Goal: Task Accomplishment & Management: Manage account settings

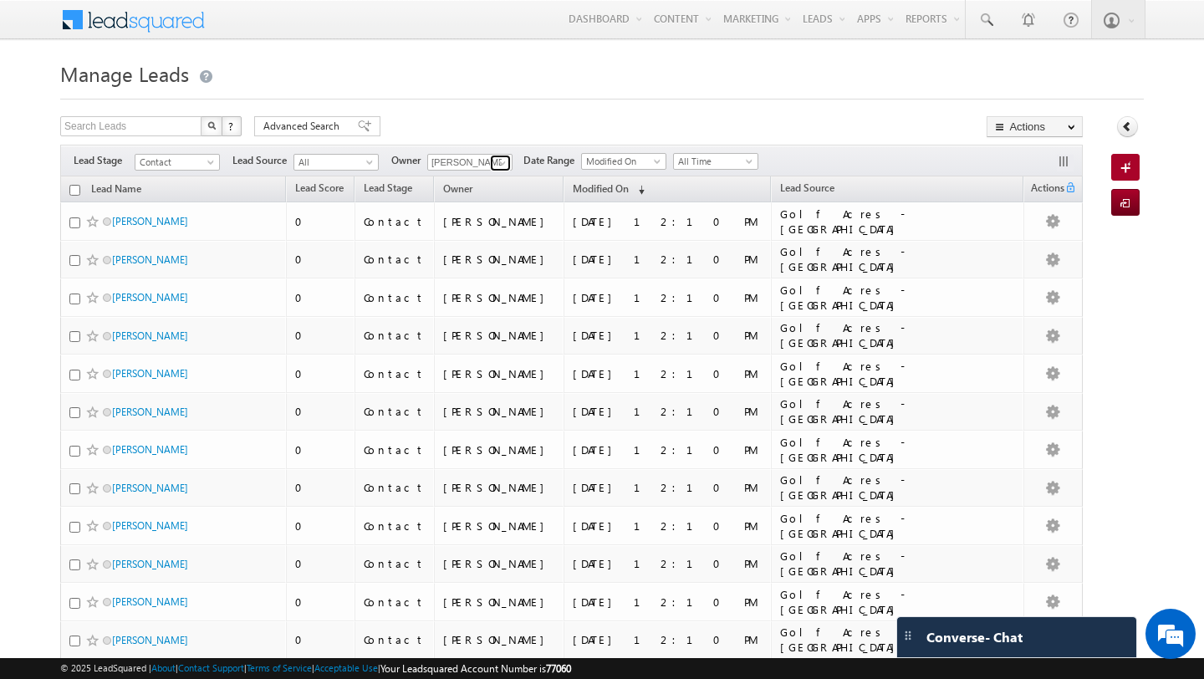
click at [496, 162] on span at bounding box center [502, 162] width 13 height 13
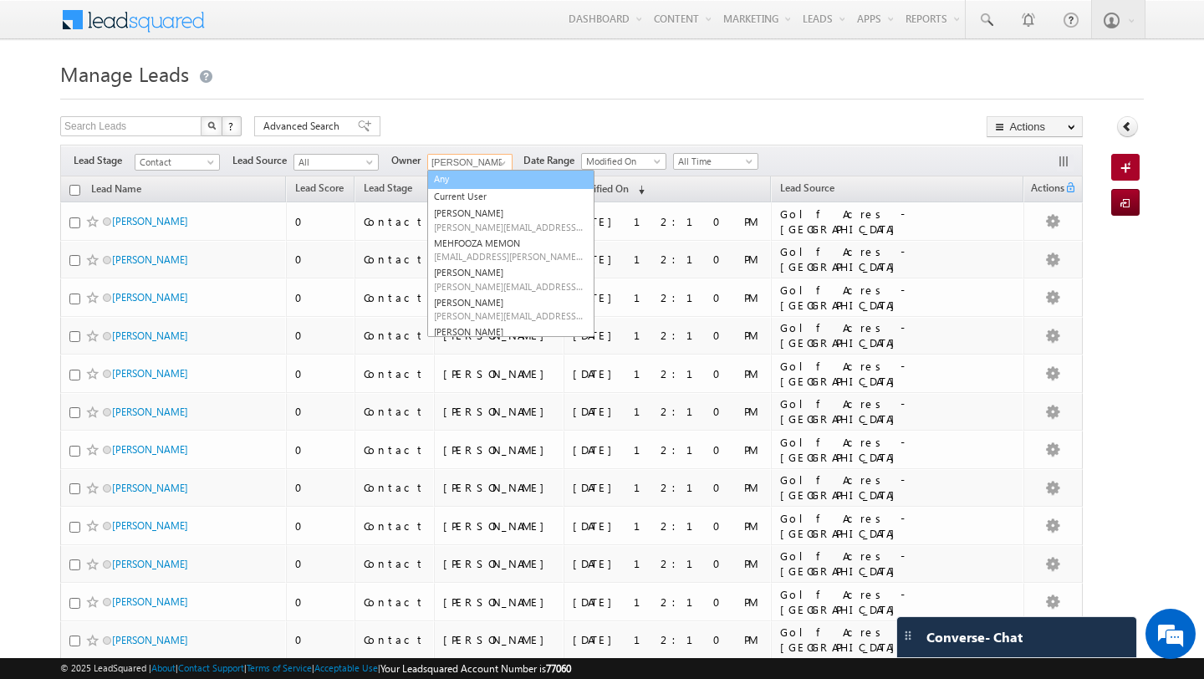
click at [448, 178] on link "Any" at bounding box center [510, 179] width 167 height 19
type input "Any"
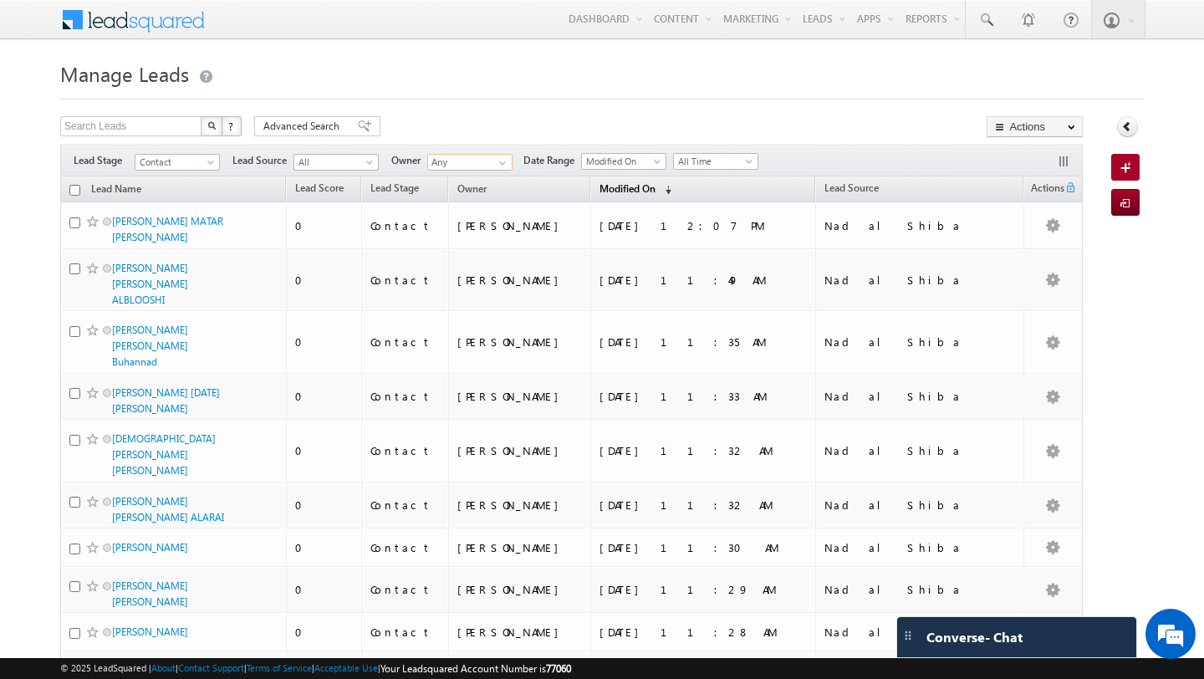
click at [655, 183] on span "Modified On" at bounding box center [627, 188] width 56 height 13
click at [655, 183] on span "Modified On" at bounding box center [627, 187] width 56 height 13
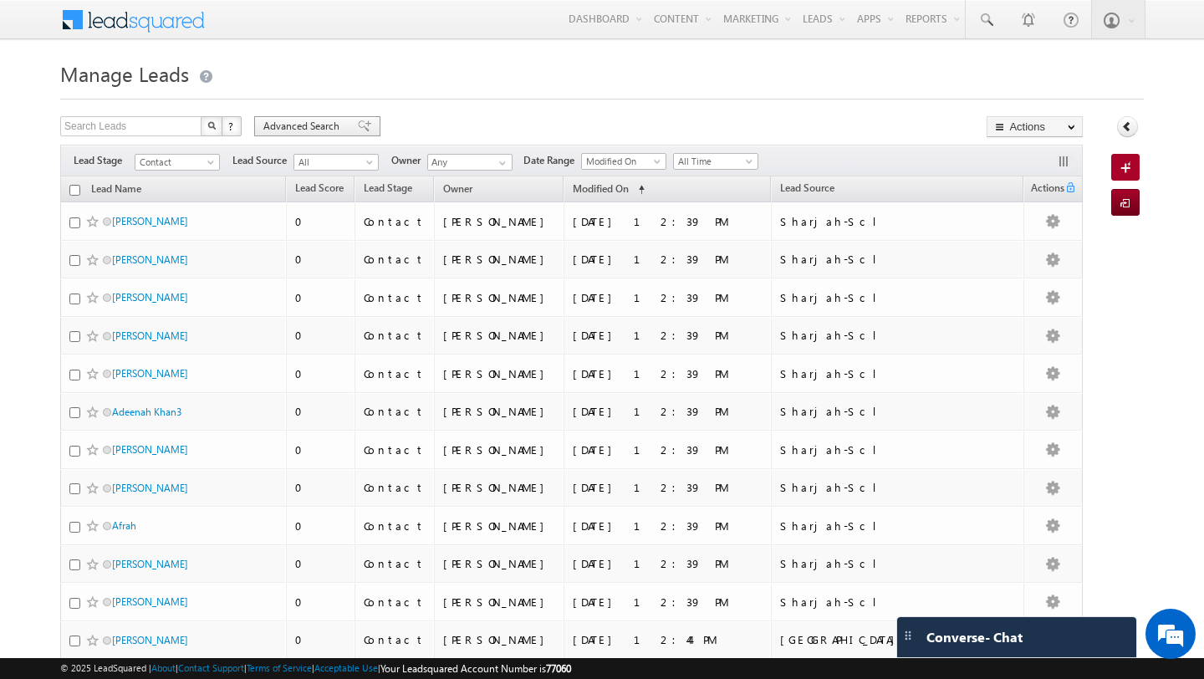
click at [273, 126] on span "Advanced Search" at bounding box center [303, 126] width 81 height 15
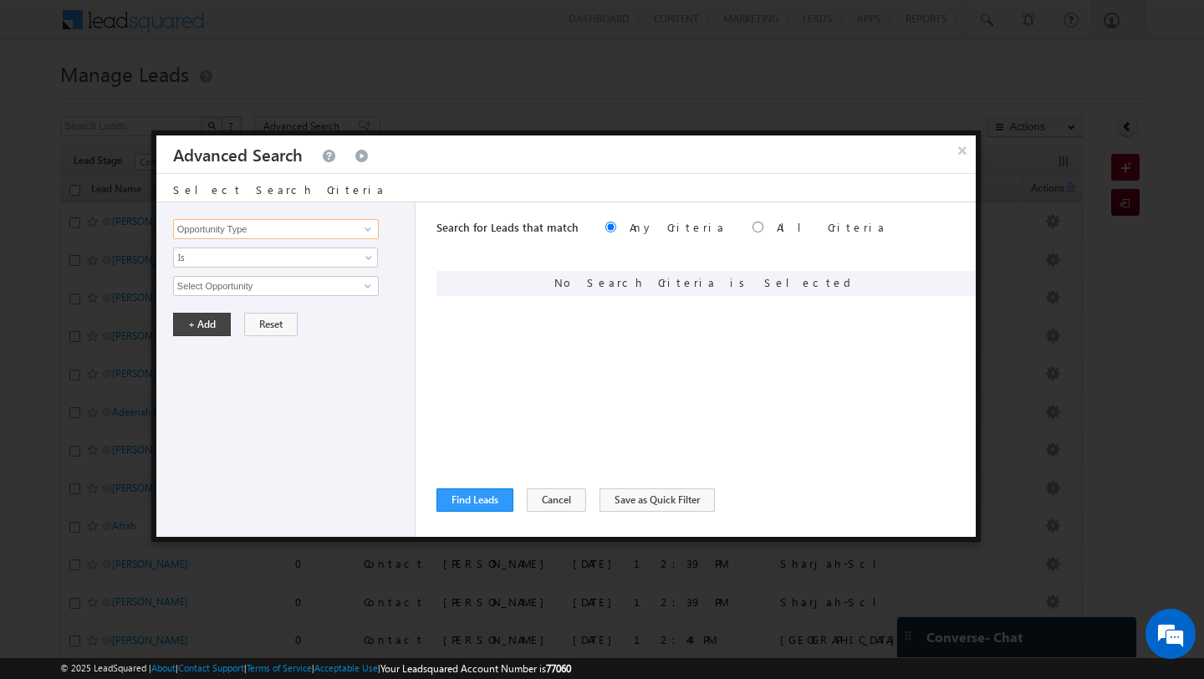
click at [308, 228] on input "Opportunity Type" at bounding box center [276, 229] width 206 height 20
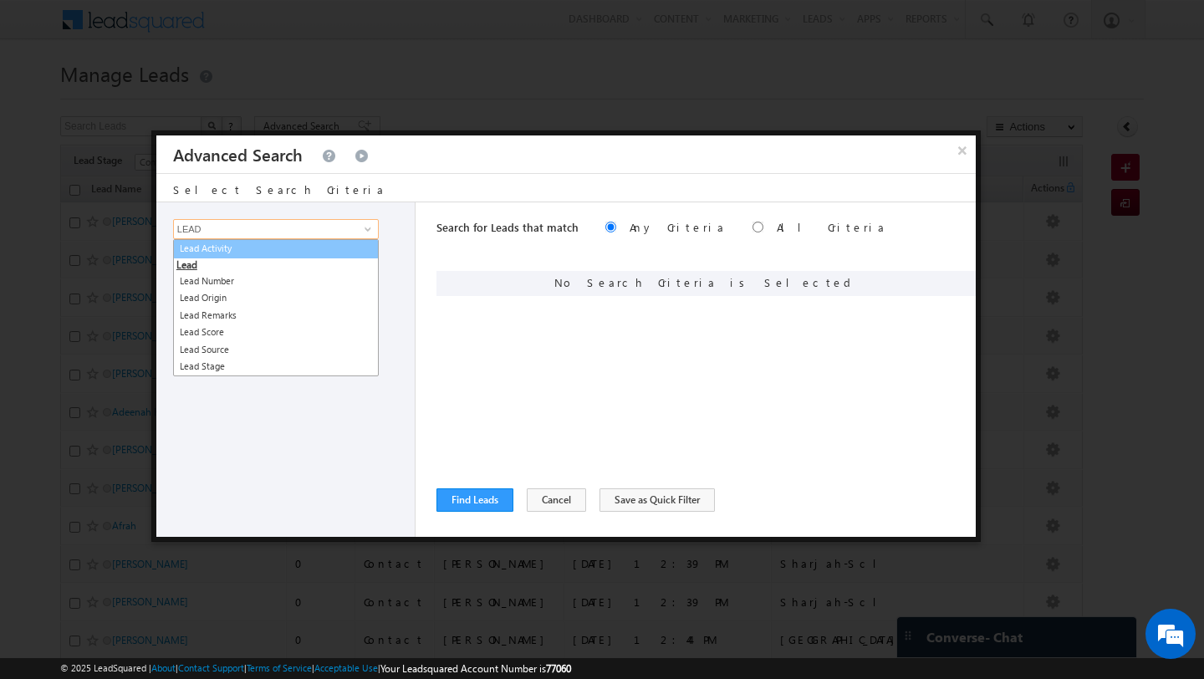
click at [288, 248] on link "Lead Activity" at bounding box center [276, 248] width 206 height 19
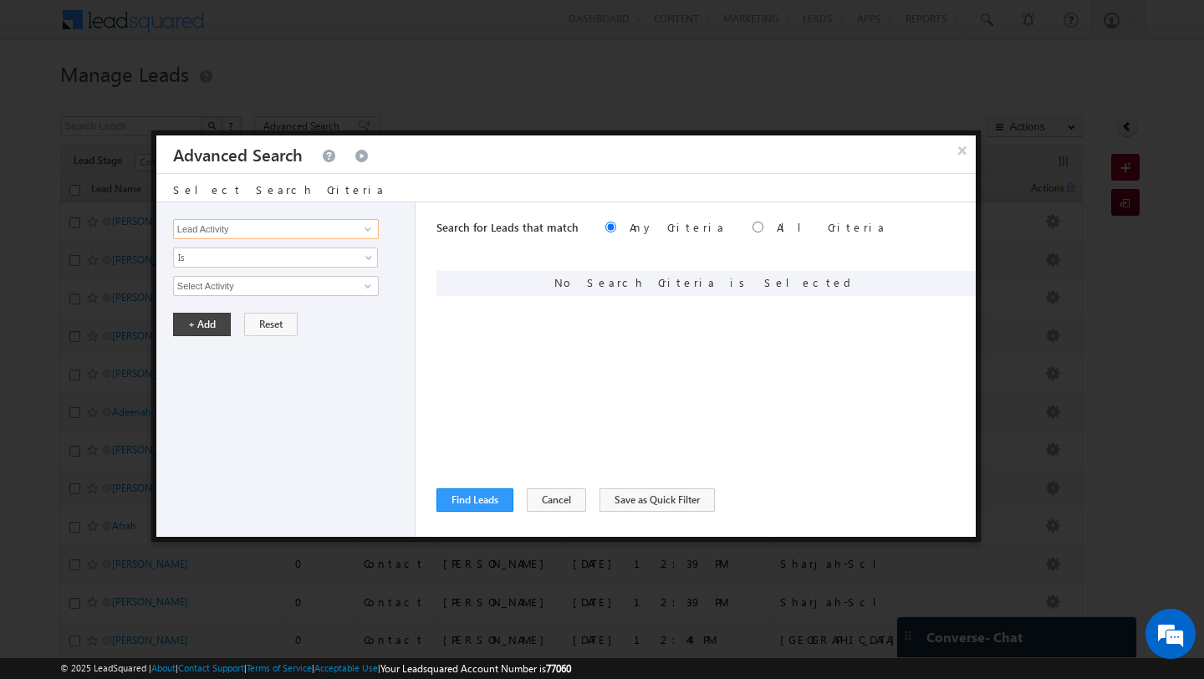
type input "Lead Activity"
click at [359, 285] on link at bounding box center [365, 286] width 21 height 17
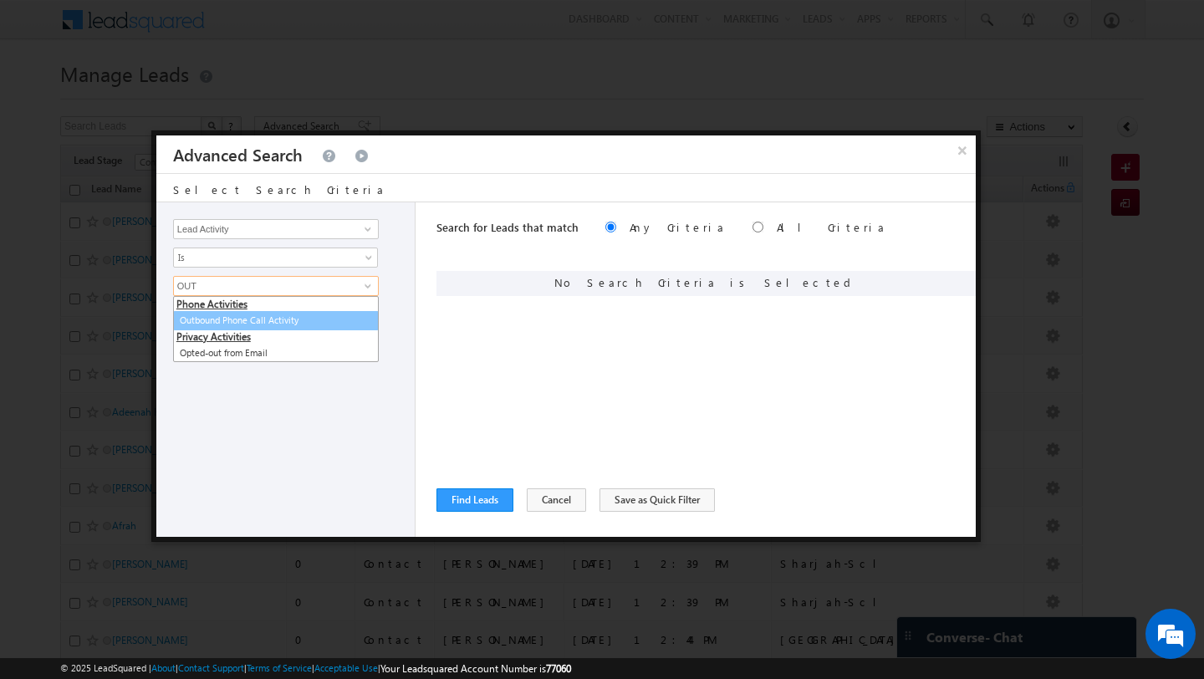
click at [278, 318] on link "Outbound Phone Call Activity" at bounding box center [276, 320] width 206 height 19
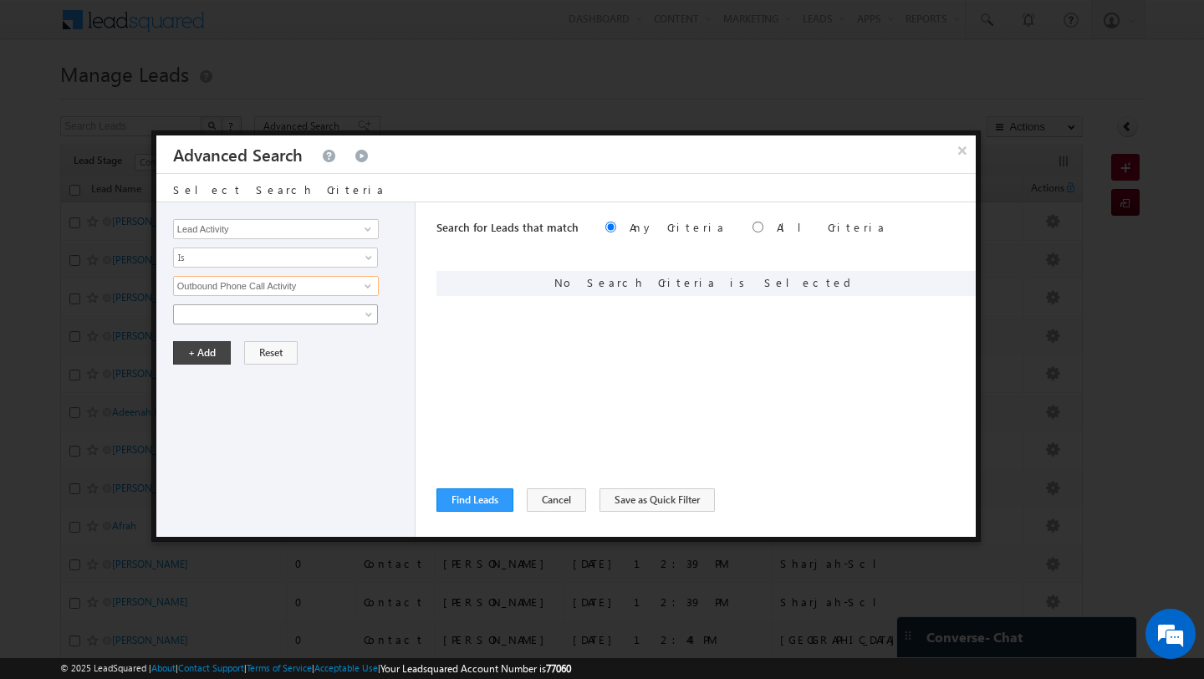
type input "Outbound Phone Call Activity"
click at [241, 319] on span at bounding box center [264, 314] width 181 height 15
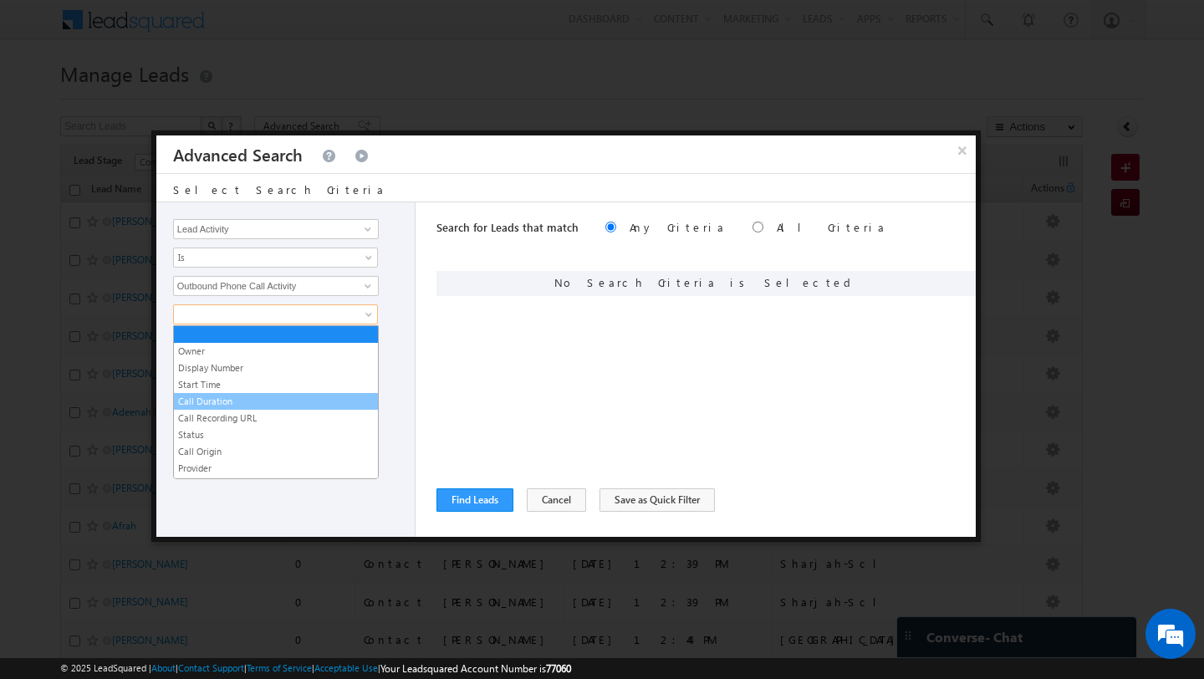
click at [241, 397] on link "Call Duration" at bounding box center [276, 401] width 204 height 15
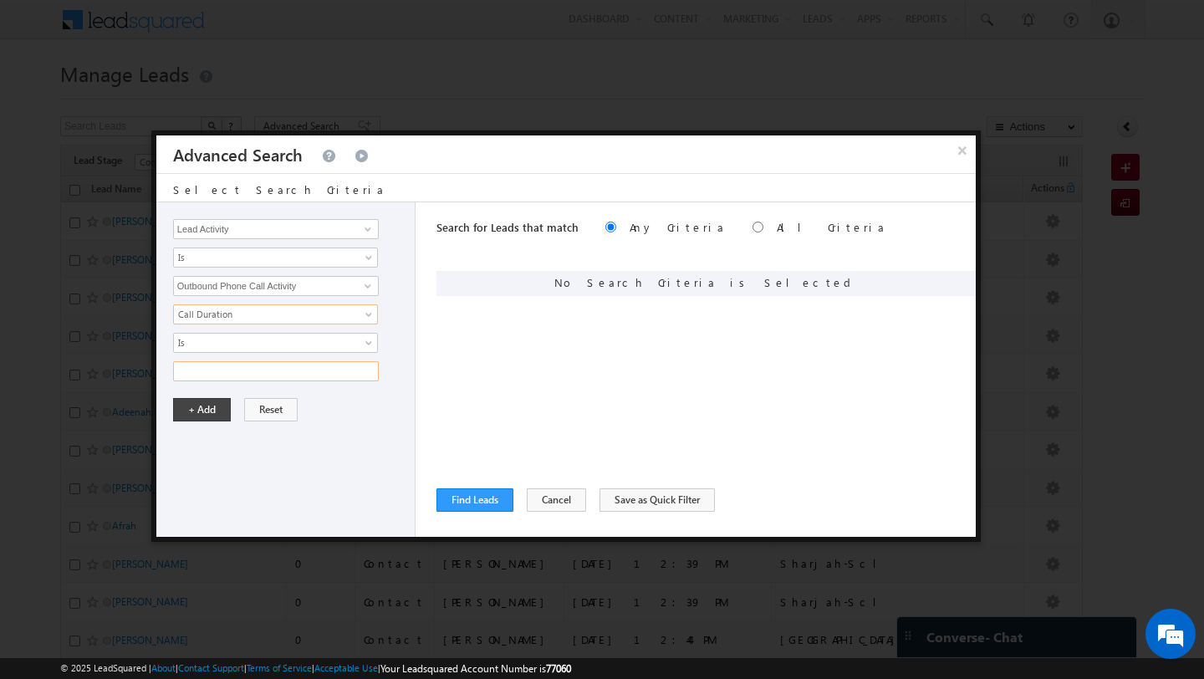
click at [293, 375] on input "text" at bounding box center [276, 371] width 206 height 20
type input "-"
type input "0"
click at [180, 414] on button "+ Add" at bounding box center [202, 409] width 58 height 23
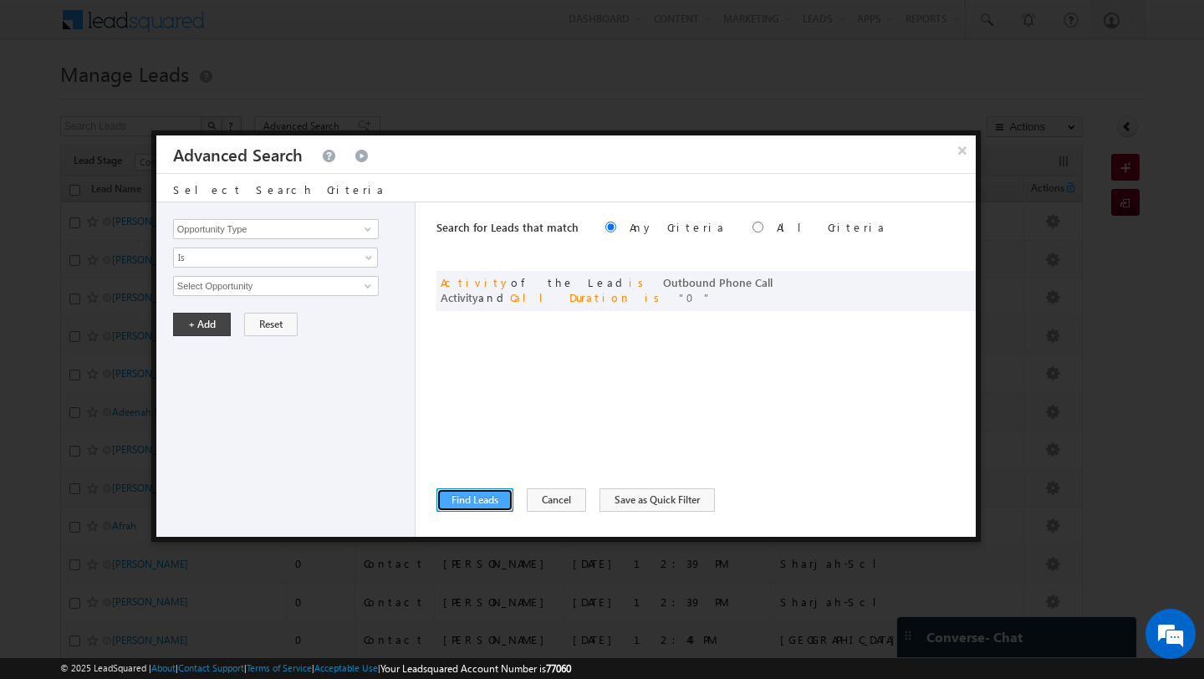
click at [455, 503] on button "Find Leads" at bounding box center [474, 499] width 77 height 23
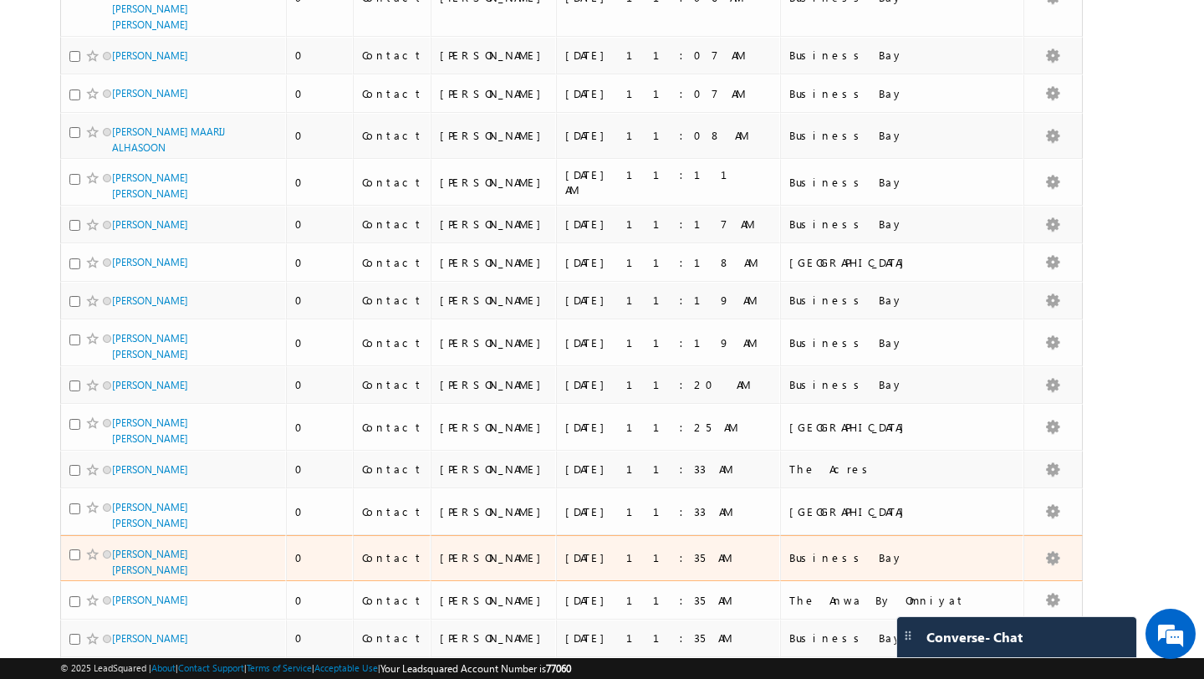
scroll to position [3811, 0]
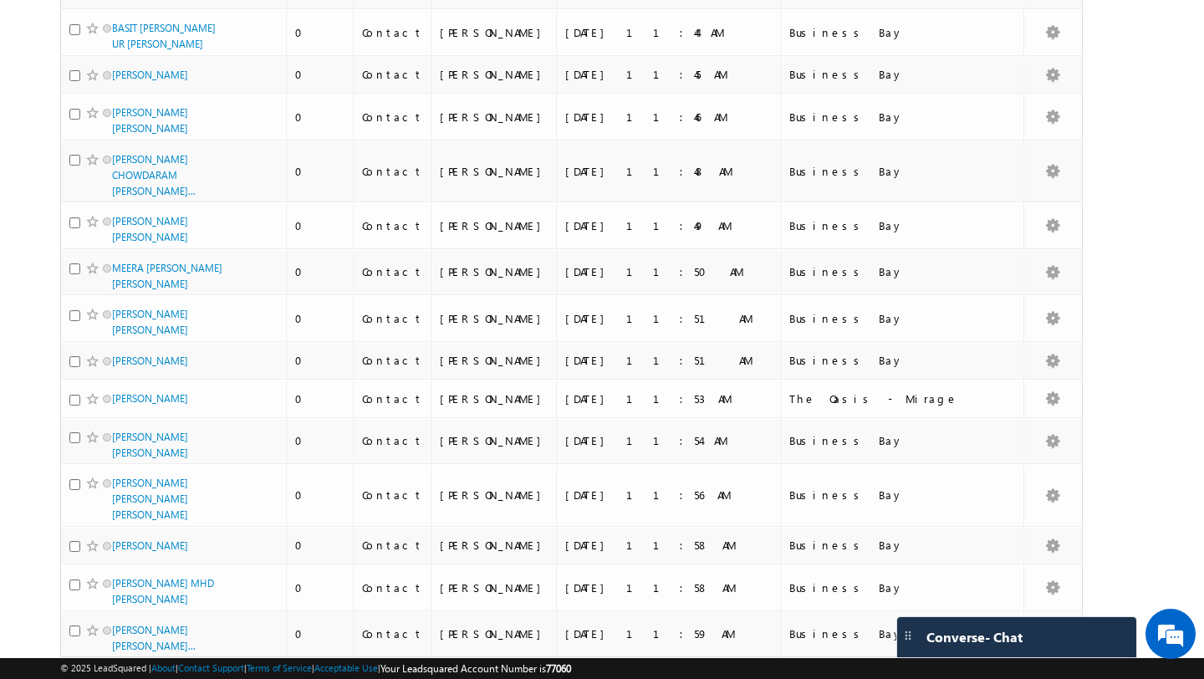
click at [135, 678] on span "select" at bounding box center [141, 691] width 13 height 8
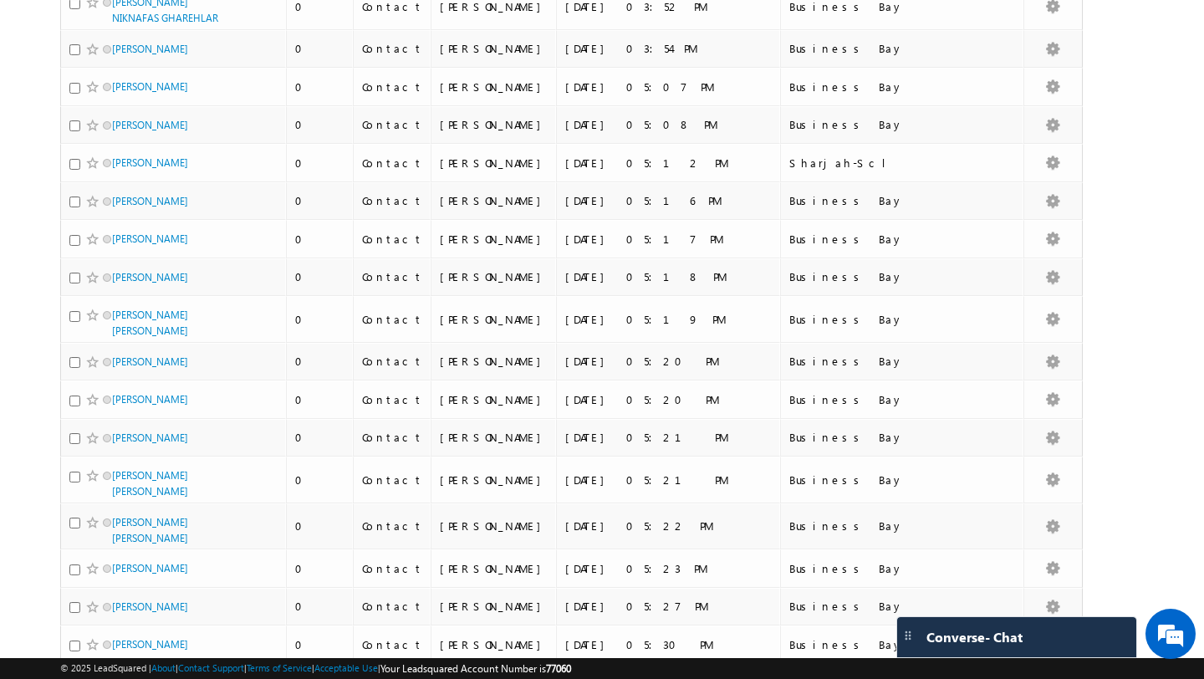
scroll to position [0, 0]
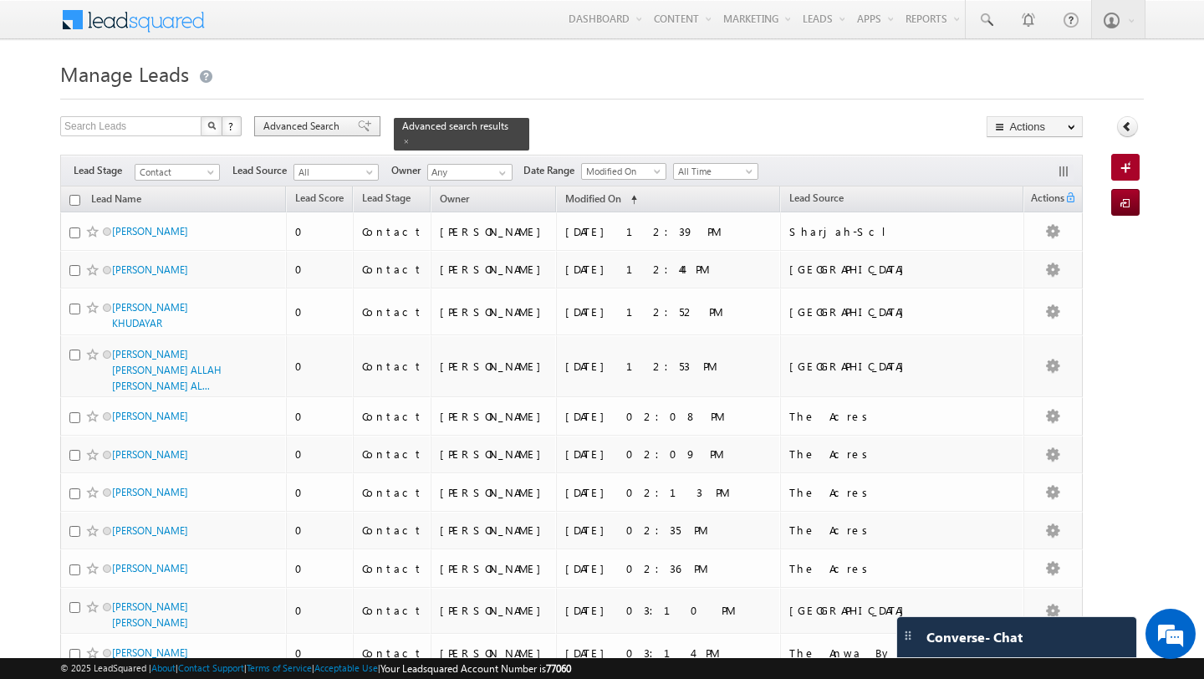
click at [314, 133] on span "Advanced Search" at bounding box center [303, 126] width 81 height 15
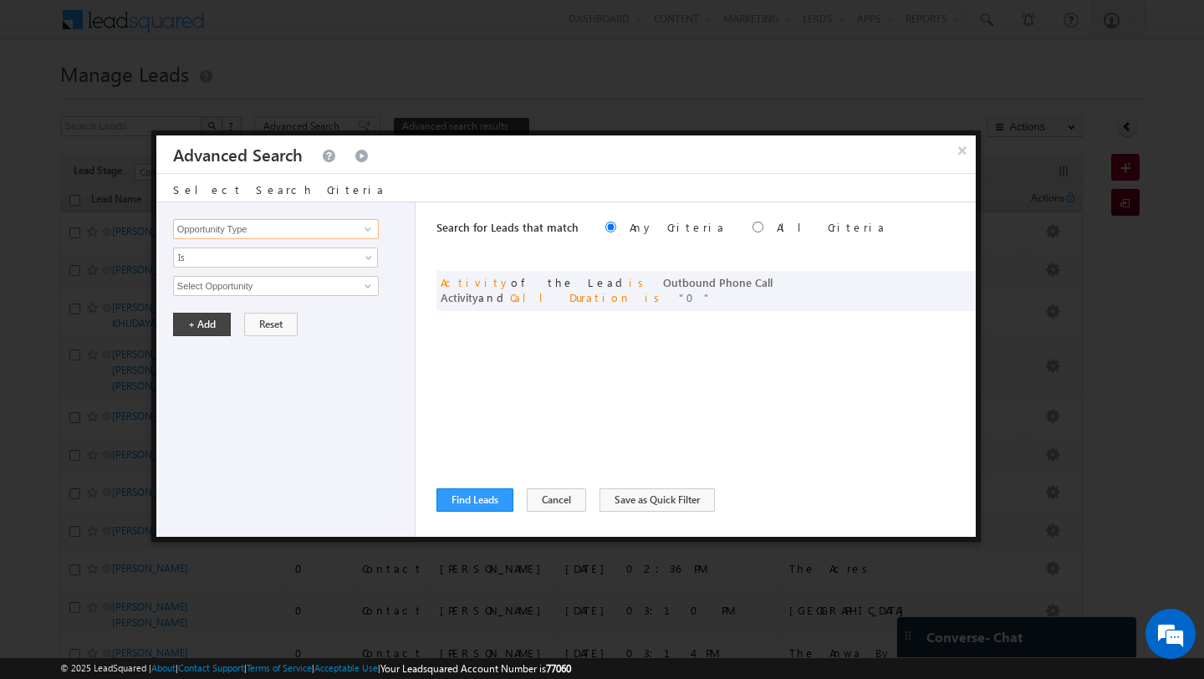
click at [330, 233] on input "Opportunity Type" at bounding box center [276, 229] width 206 height 20
click at [365, 230] on span at bounding box center [367, 228] width 13 height 13
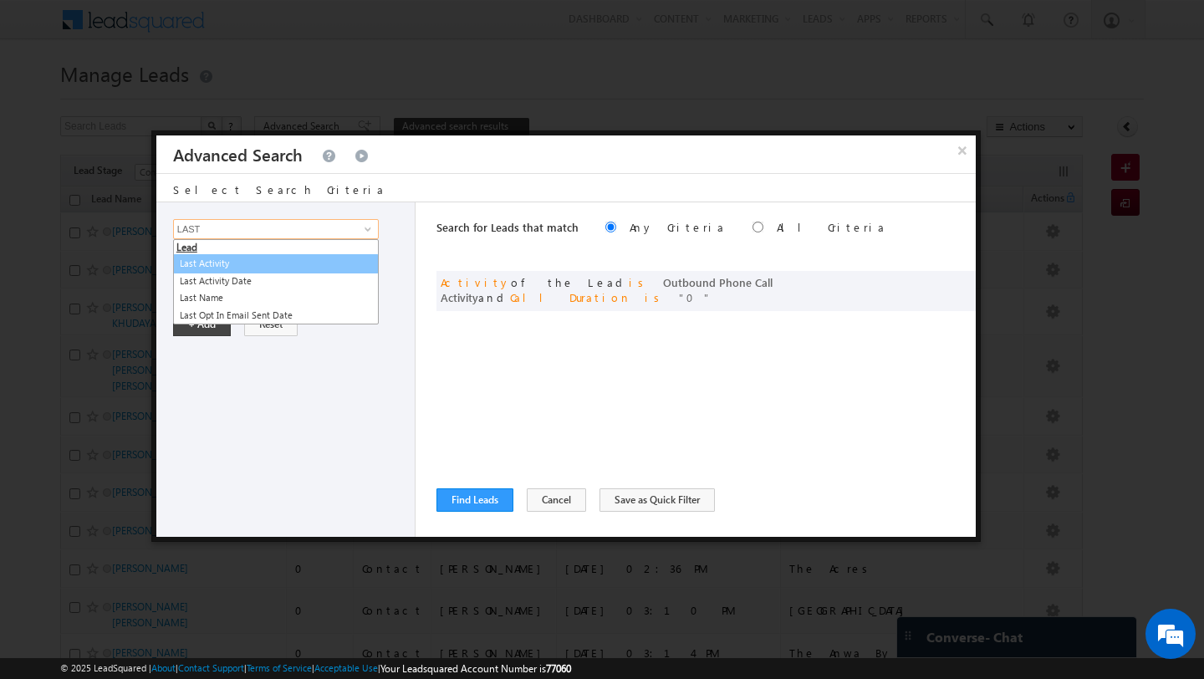
click at [322, 262] on link "Last Activity" at bounding box center [276, 263] width 206 height 19
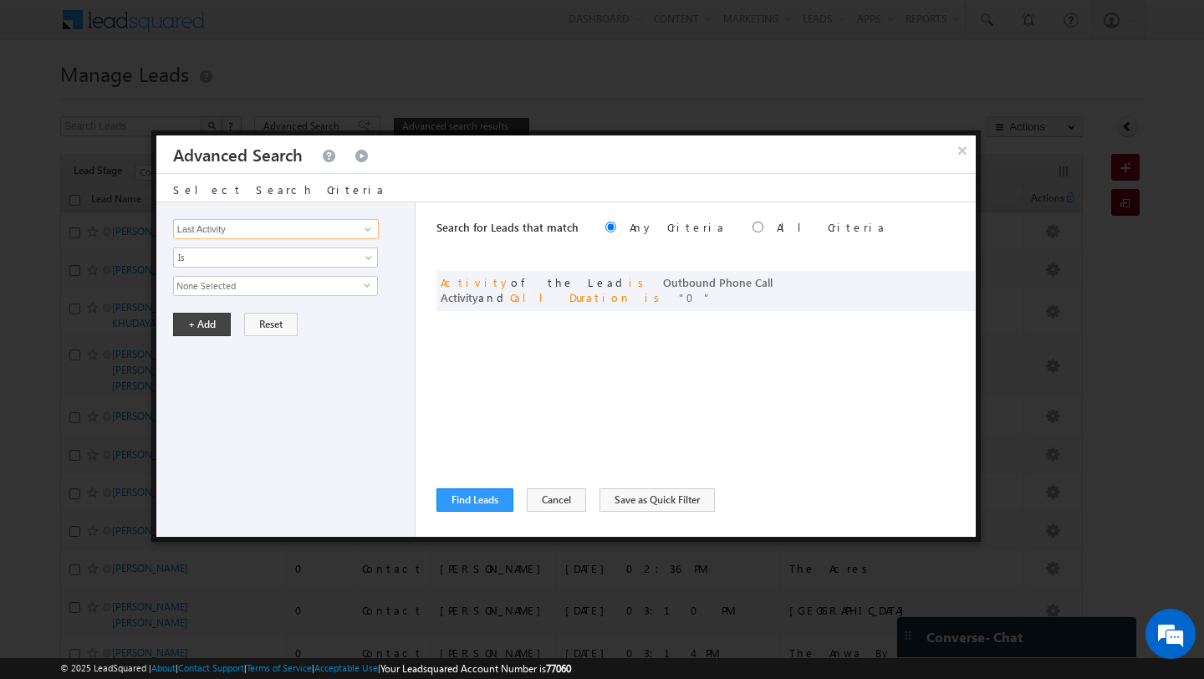
type input "Last Activity"
click at [265, 286] on span "None Selected" at bounding box center [269, 286] width 190 height 18
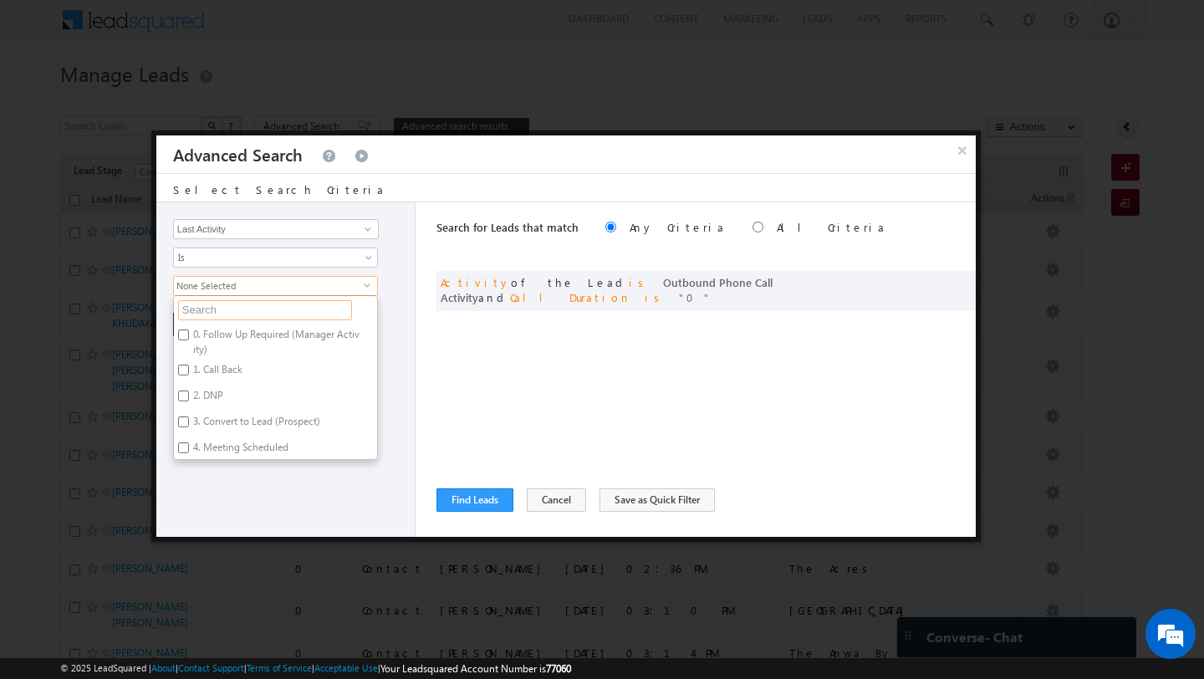
click at [274, 309] on input "text" at bounding box center [265, 310] width 174 height 20
type input "OUT"
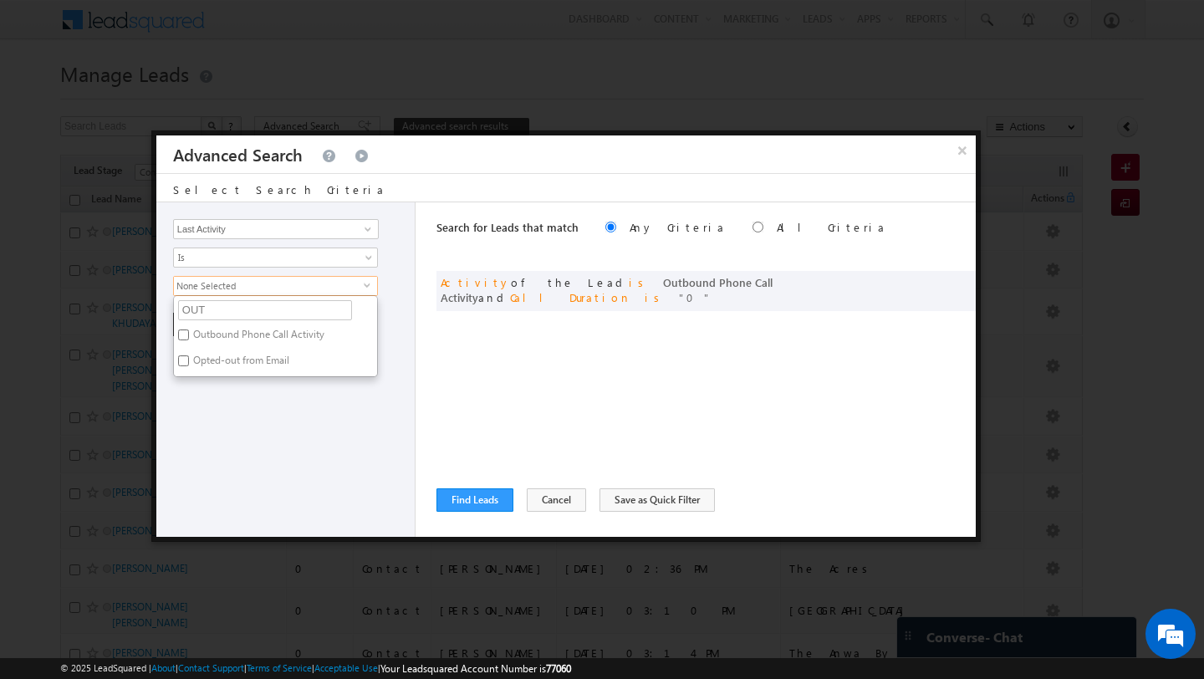
click at [255, 335] on label "Outbound Phone Call Activity" at bounding box center [257, 337] width 167 height 26
click at [189, 335] on input "Outbound Phone Call Activity" at bounding box center [183, 334] width 11 height 11
checkbox input "true"
click at [254, 423] on div "Opportunity Type Lead Activity Task Sales Group Prospect Id Address 1 Address 2…" at bounding box center [285, 369] width 259 height 334
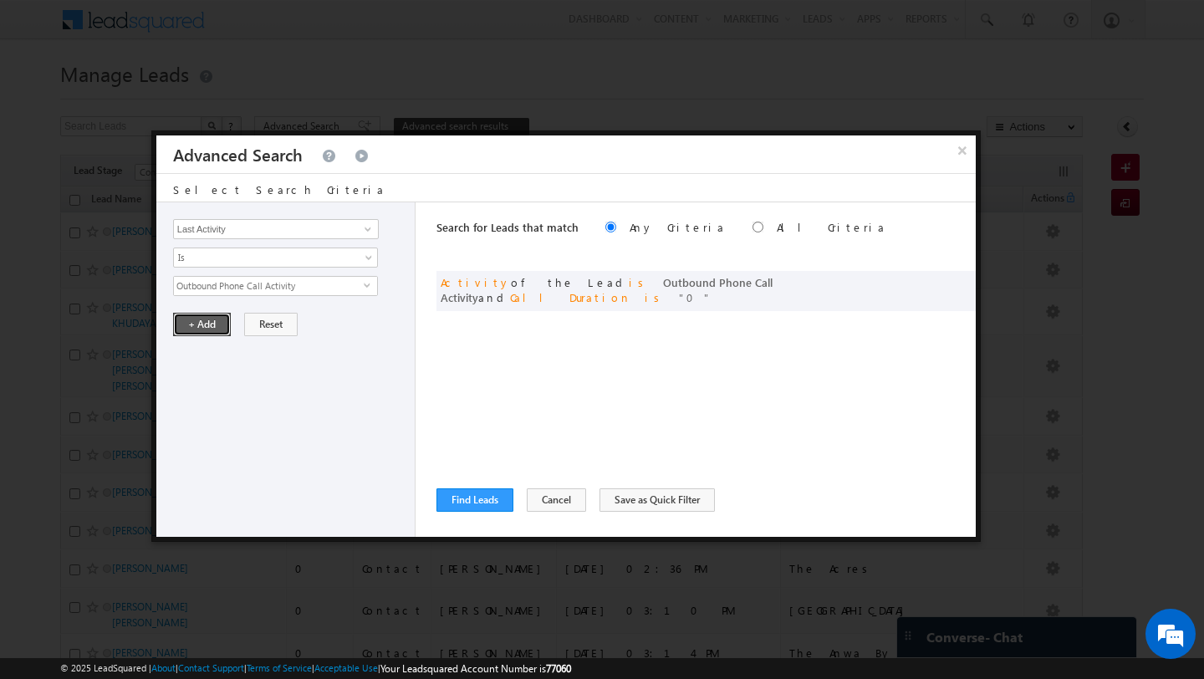
click at [197, 330] on button "+ Add" at bounding box center [202, 324] width 58 height 23
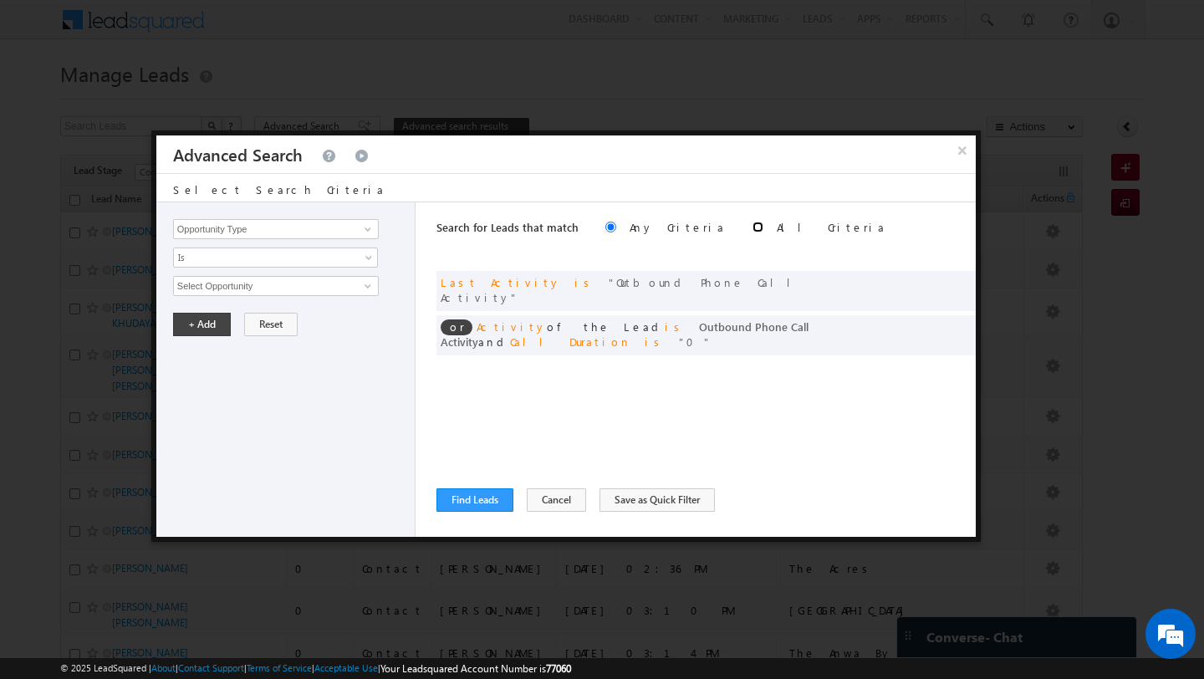
click at [752, 228] on input "radio" at bounding box center [757, 227] width 11 height 11
radio input "true"
click at [286, 236] on input "Opportunity Type" at bounding box center [276, 229] width 206 height 20
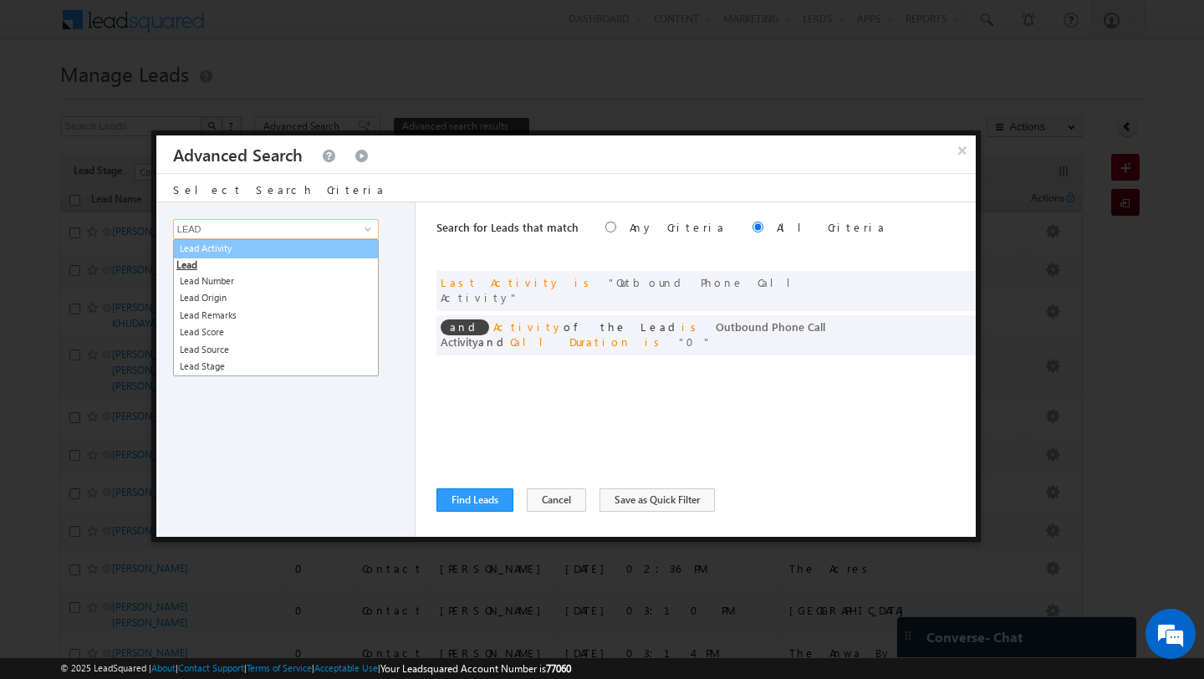
click at [217, 253] on link "Lead Activity" at bounding box center [276, 248] width 206 height 19
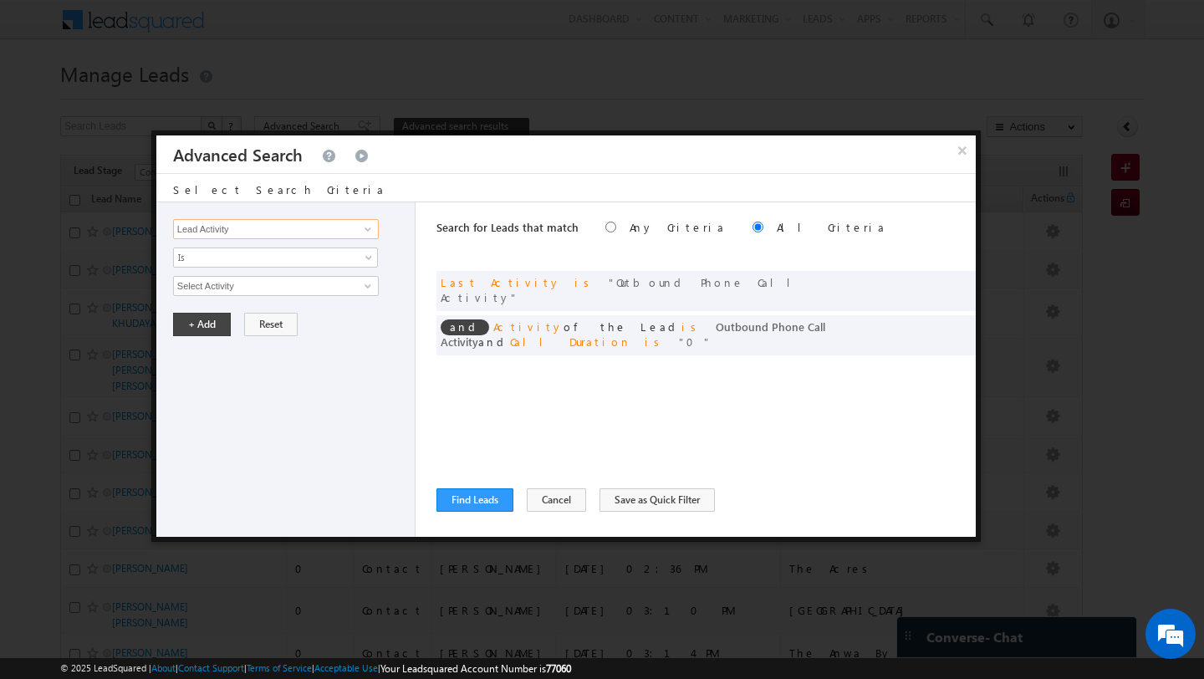
type input "Lead Activity"
click at [236, 285] on input "Select Activity" at bounding box center [276, 286] width 206 height 20
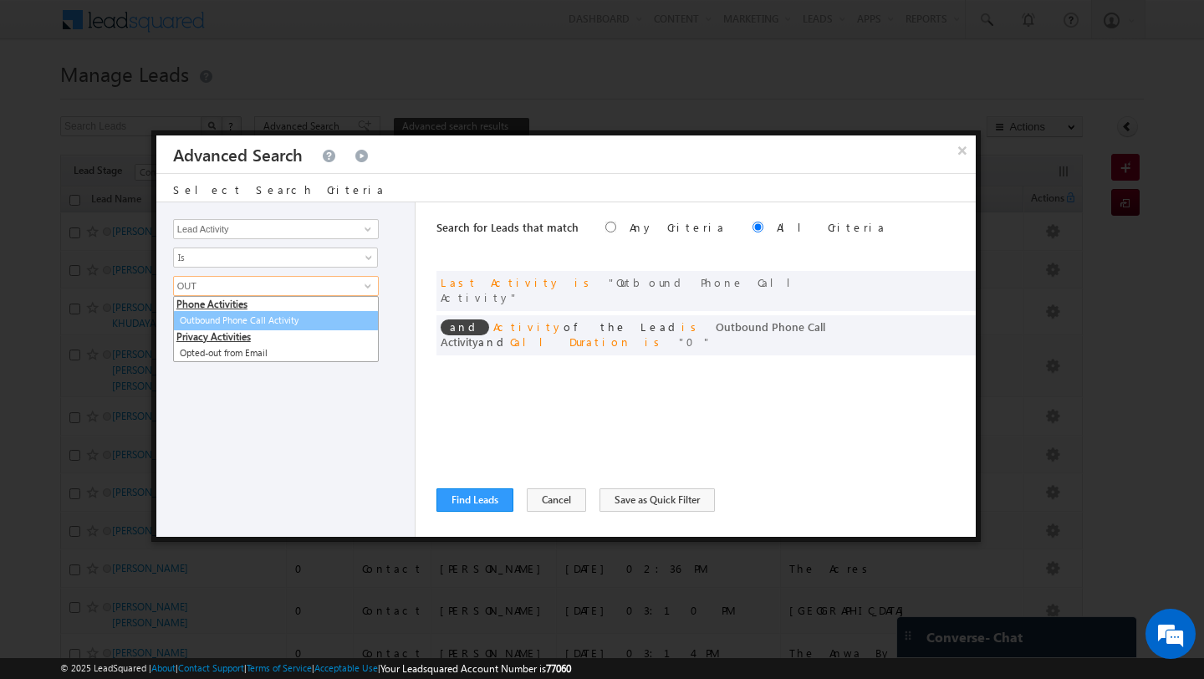
click at [219, 314] on link "Outbound Phone Call Activity" at bounding box center [276, 320] width 206 height 19
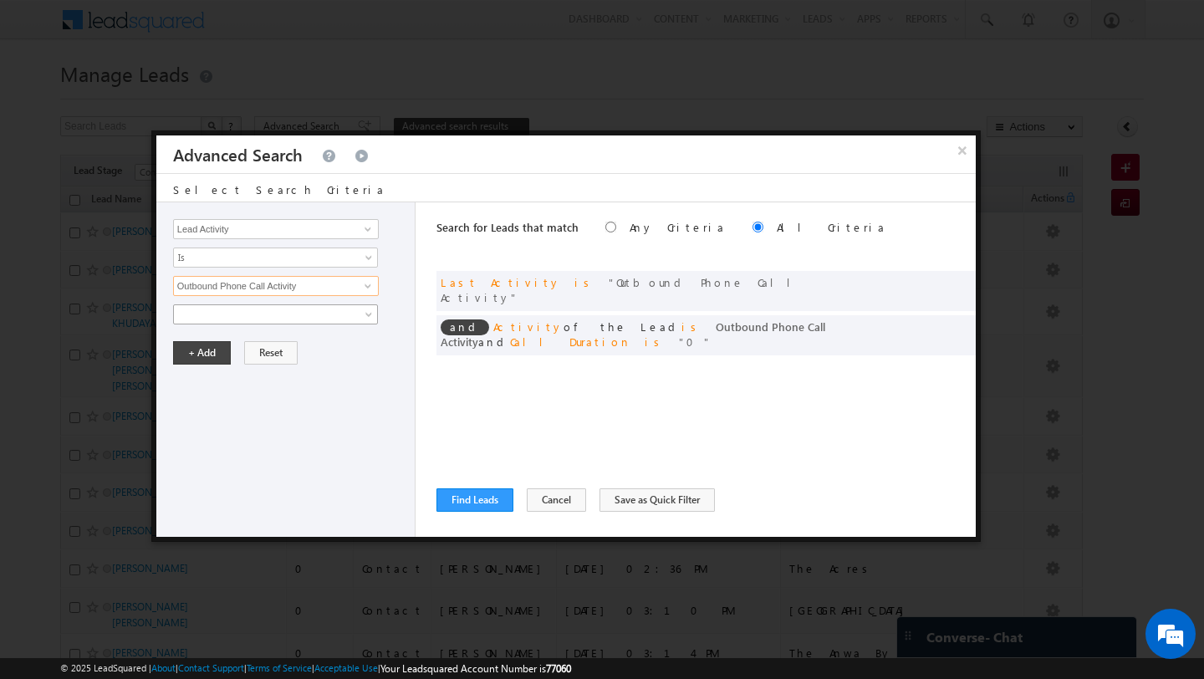
type input "Outbound Phone Call Activity"
click at [211, 319] on span at bounding box center [264, 314] width 181 height 15
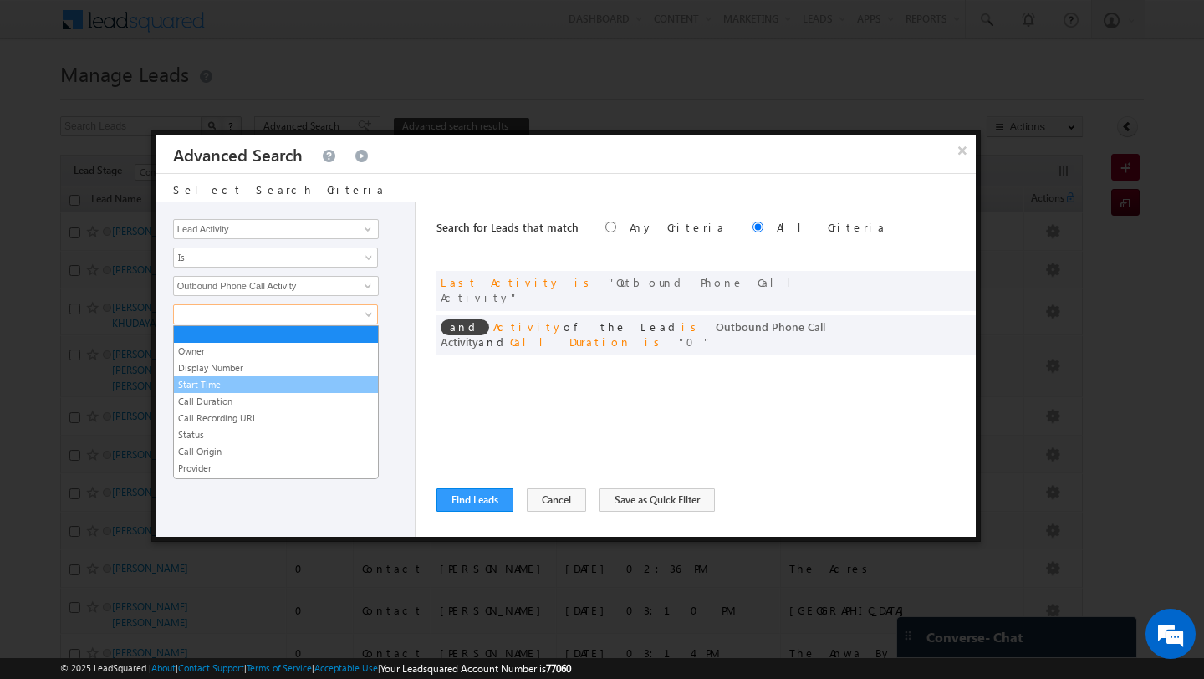
click at [220, 384] on link "Start Time" at bounding box center [276, 384] width 204 height 15
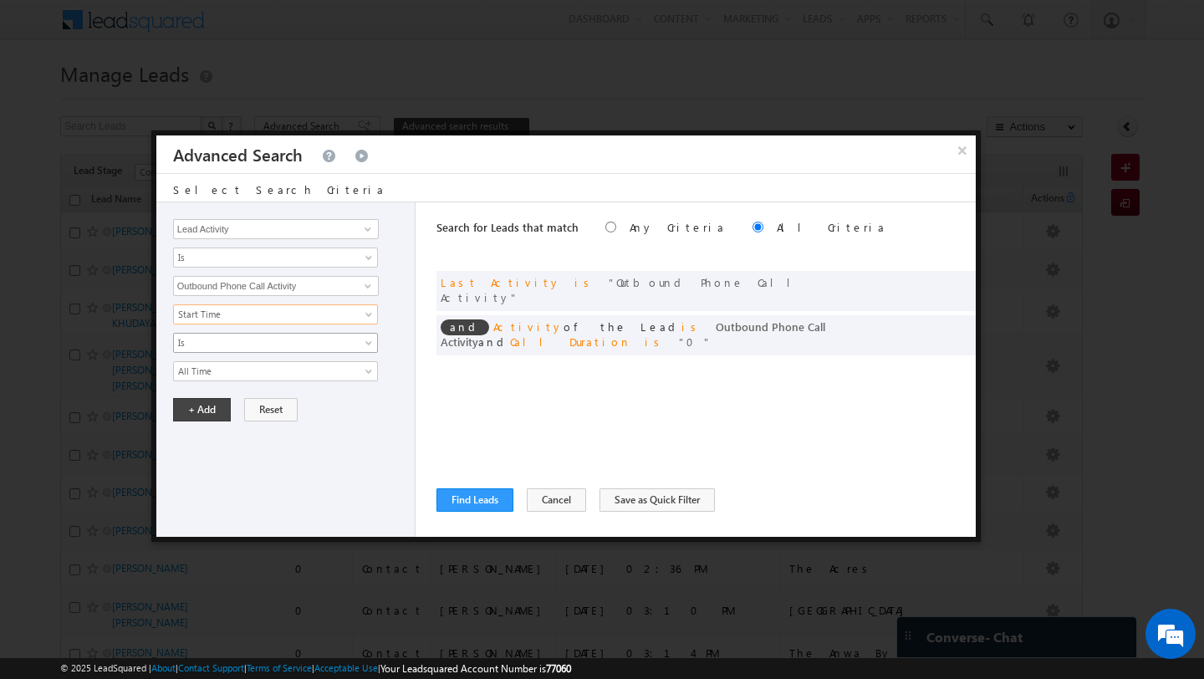
click at [294, 348] on span "Is" at bounding box center [264, 342] width 181 height 15
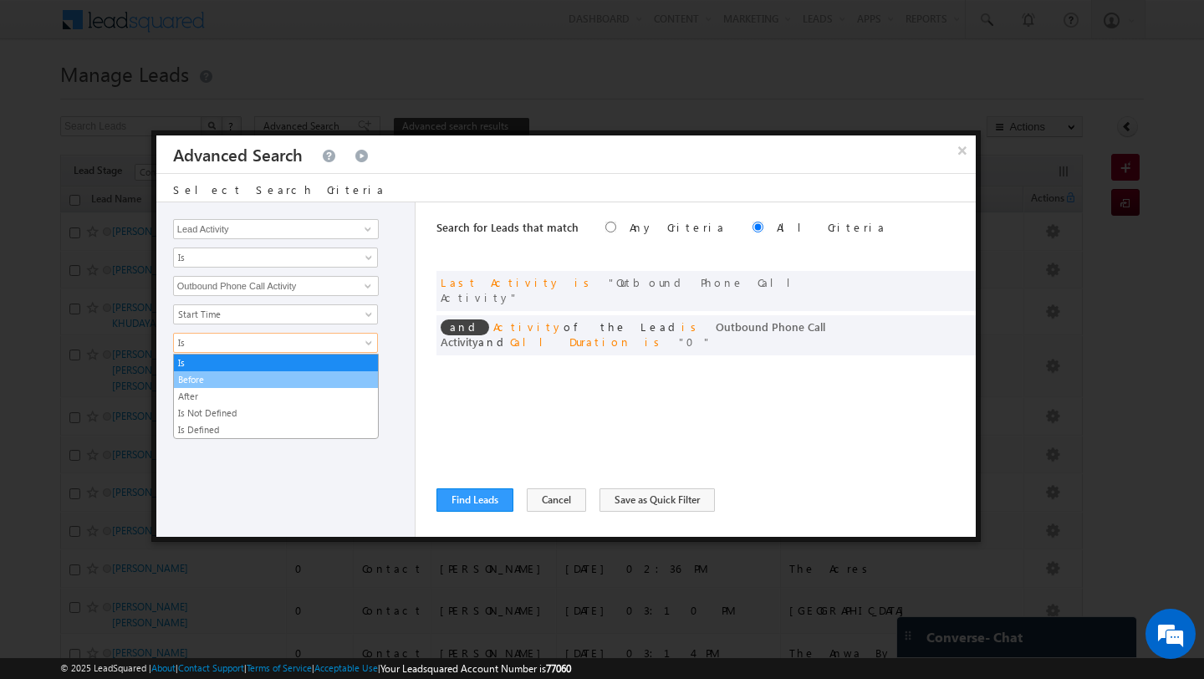
click at [295, 371] on li "Before" at bounding box center [276, 379] width 204 height 17
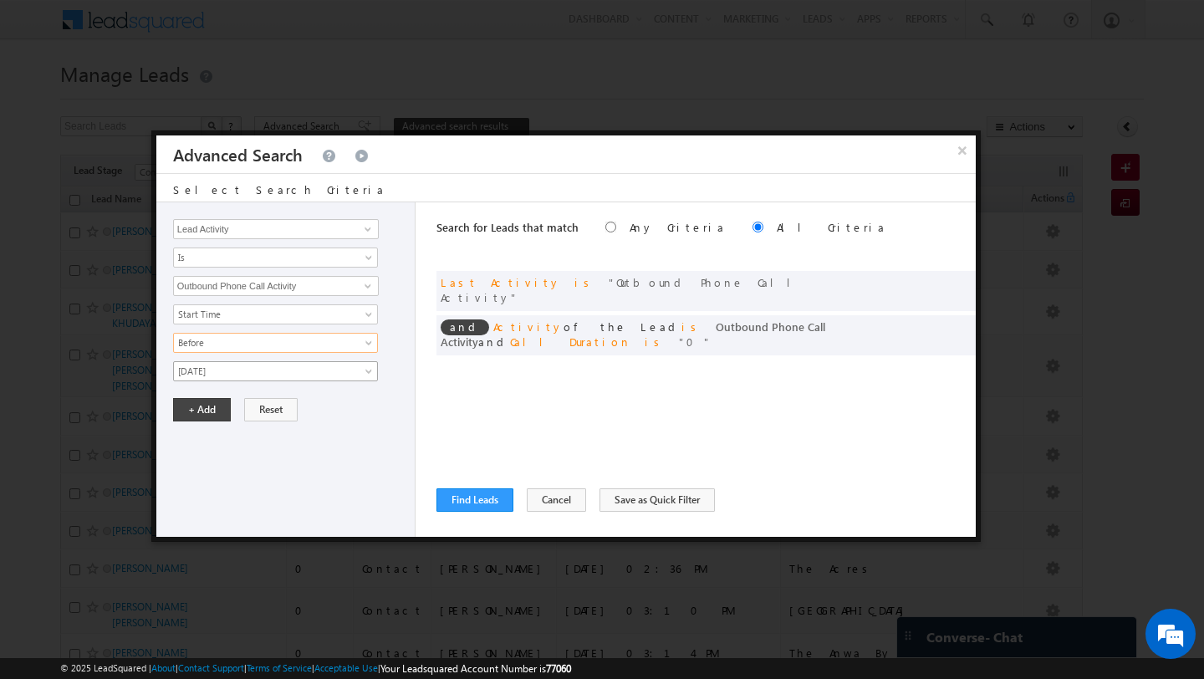
click at [339, 373] on span "[DATE]" at bounding box center [264, 371] width 181 height 15
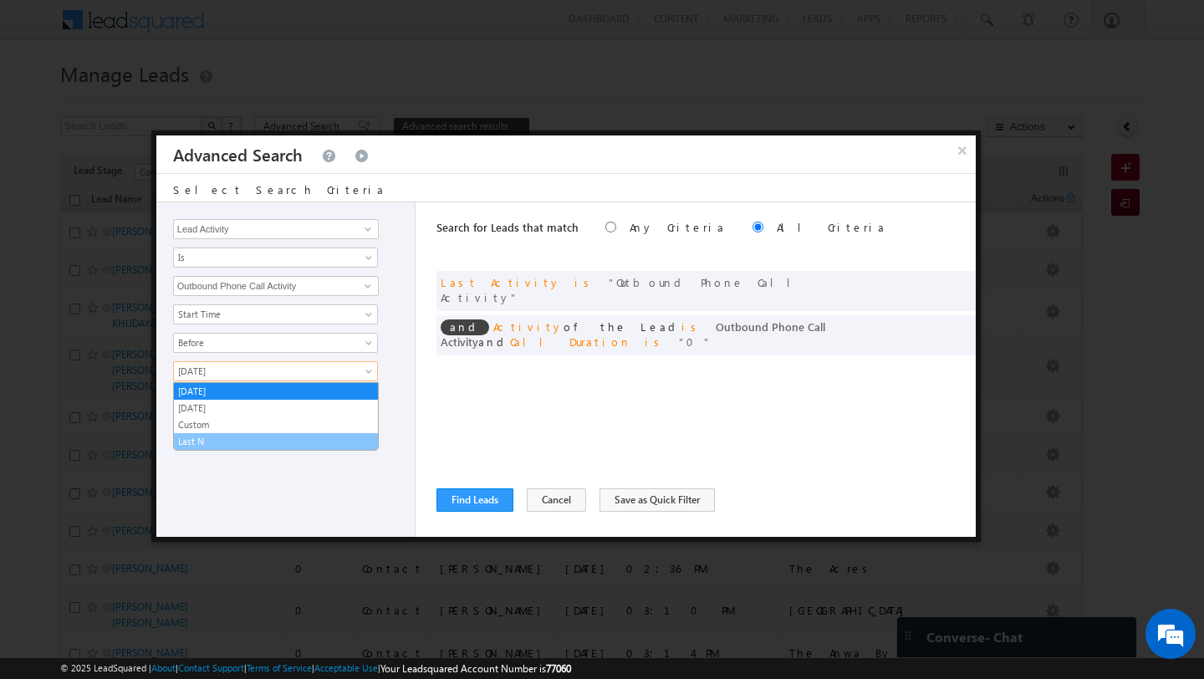
click at [324, 440] on link "Last N" at bounding box center [276, 441] width 204 height 15
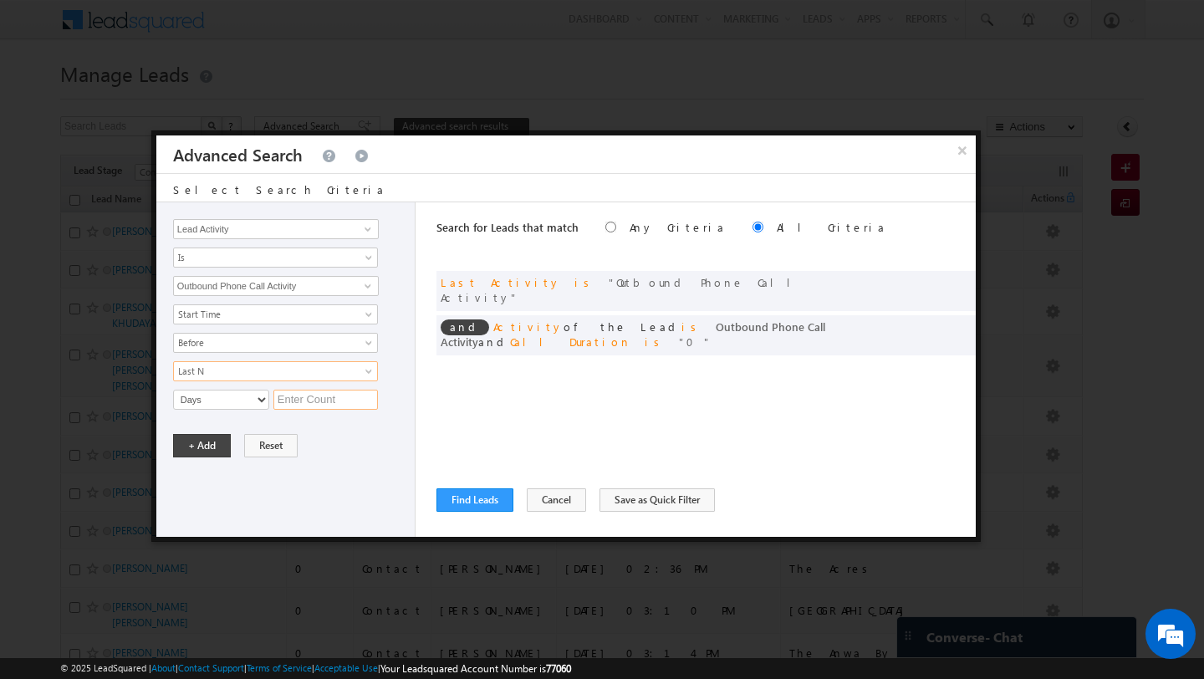
click at [312, 393] on input "text" at bounding box center [325, 400] width 104 height 20
type input "4"
click at [208, 436] on button "+ Add" at bounding box center [202, 445] width 58 height 23
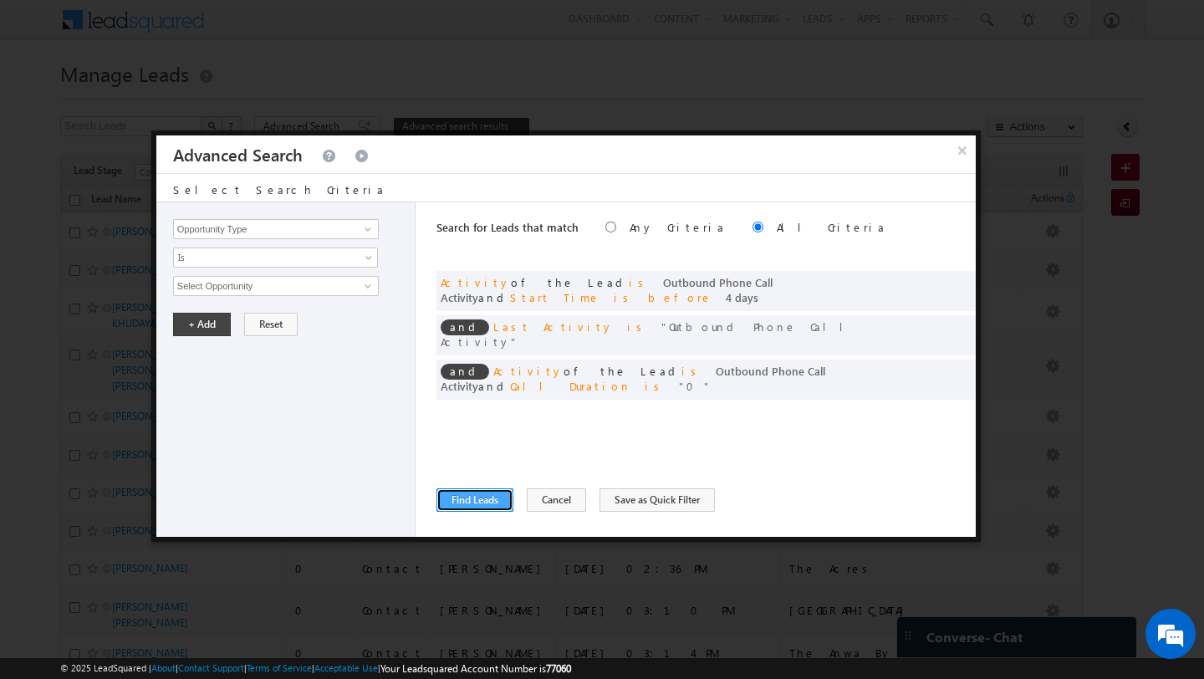
click at [478, 507] on button "Find Leads" at bounding box center [474, 499] width 77 height 23
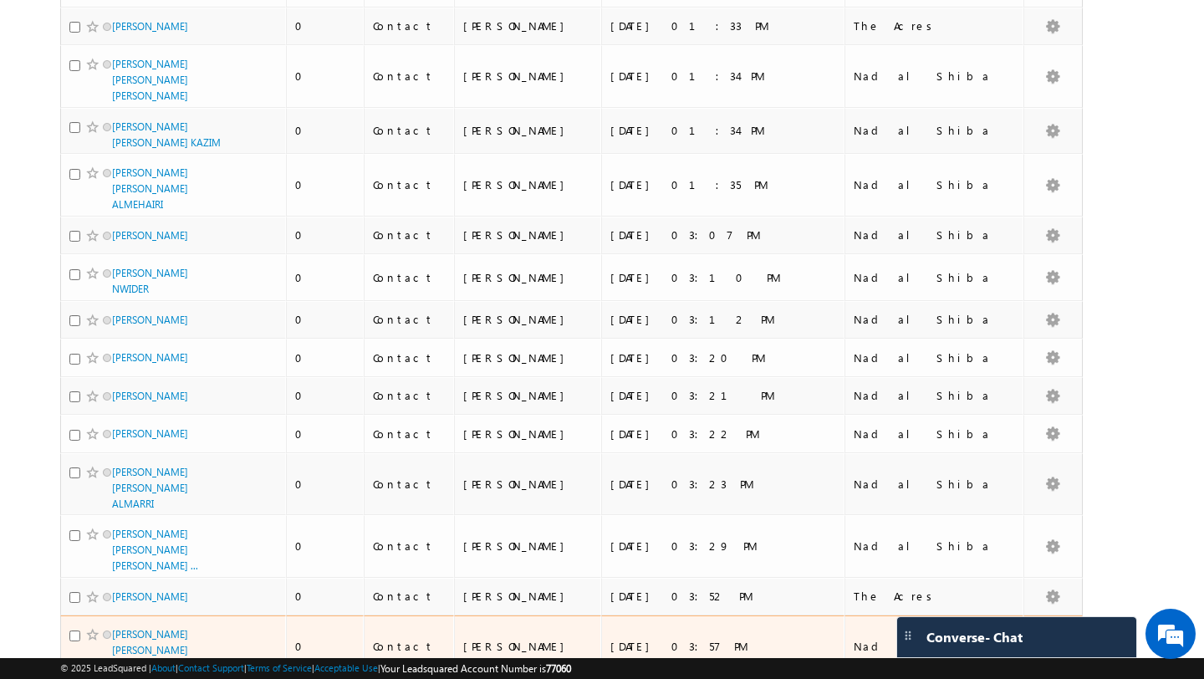
scroll to position [4050, 0]
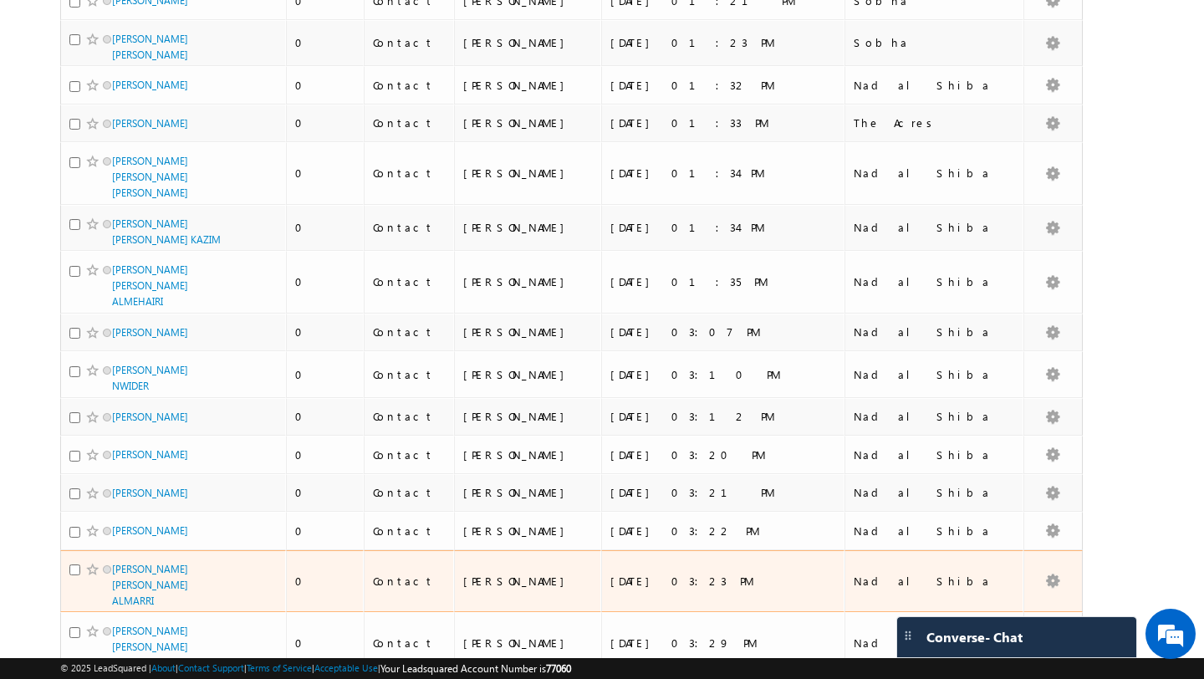
scroll to position [2425, 0]
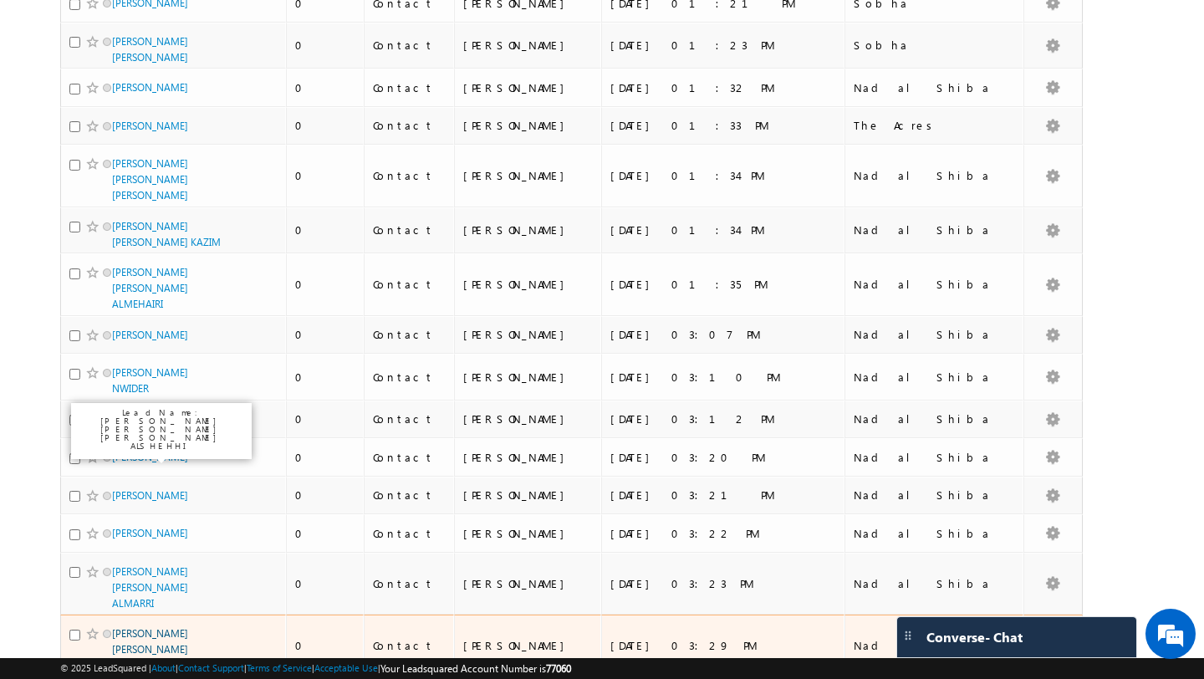
click at [169, 627] on link "MARYAM ABDUL KARIM MOHAMMED ABDUL KARIM ..." at bounding box center [155, 649] width 86 height 44
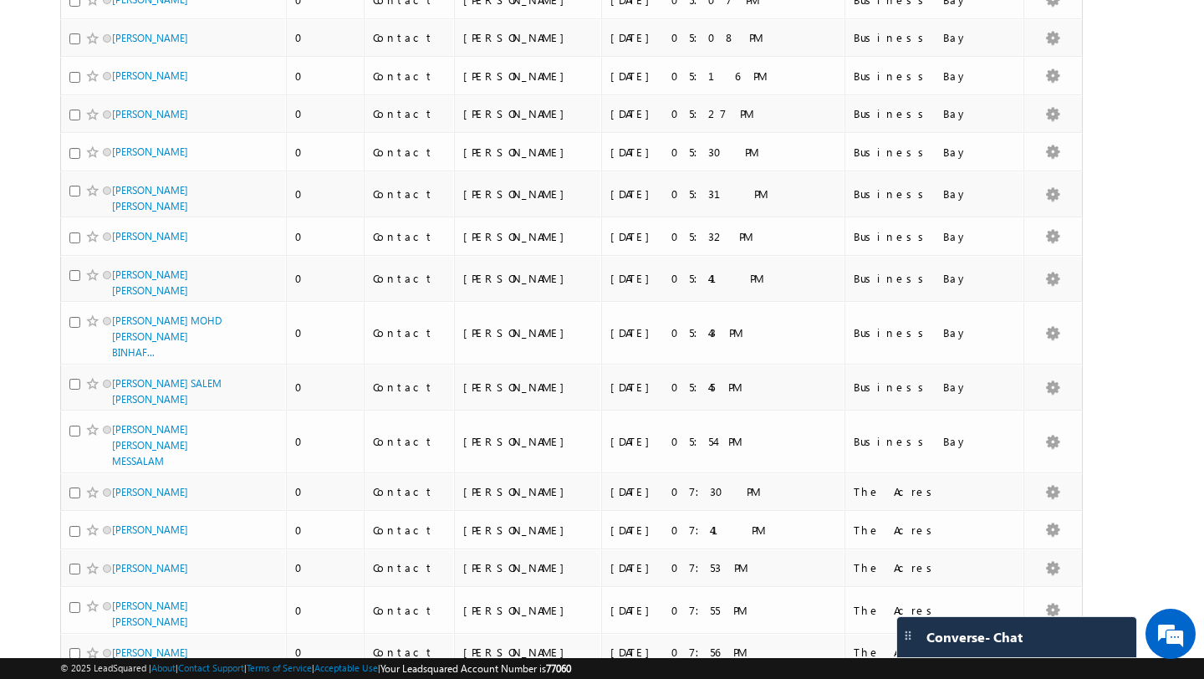
scroll to position [0, 0]
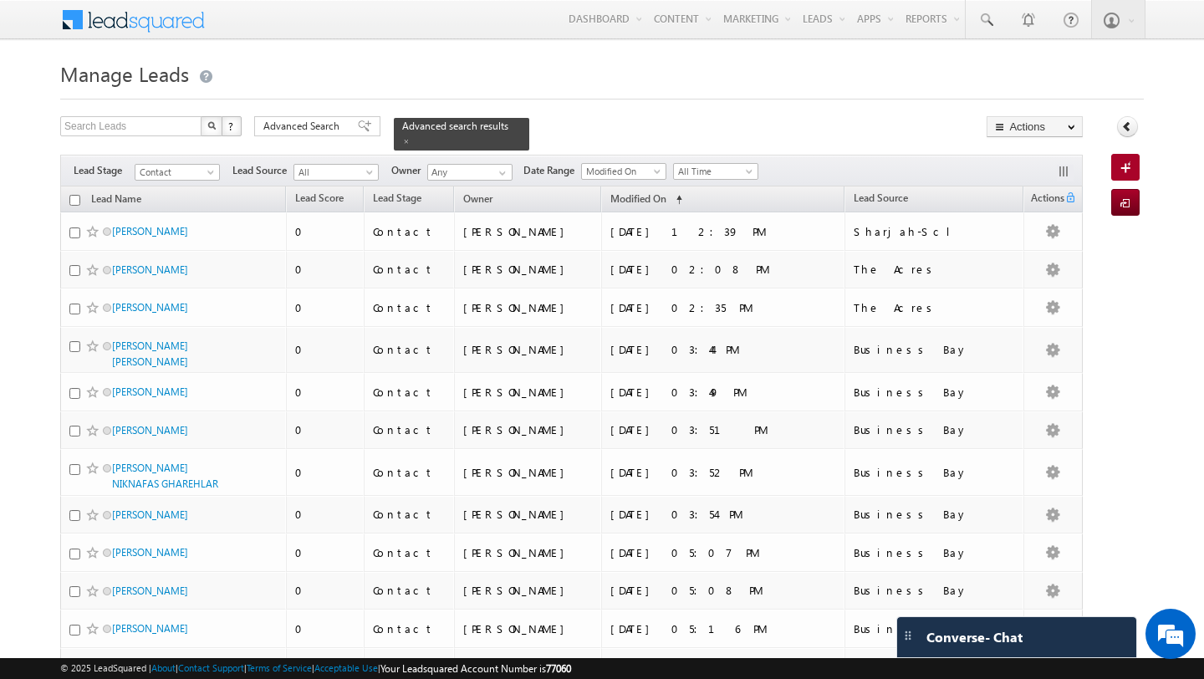
click at [74, 201] on input "checkbox" at bounding box center [74, 200] width 11 height 11
checkbox input "true"
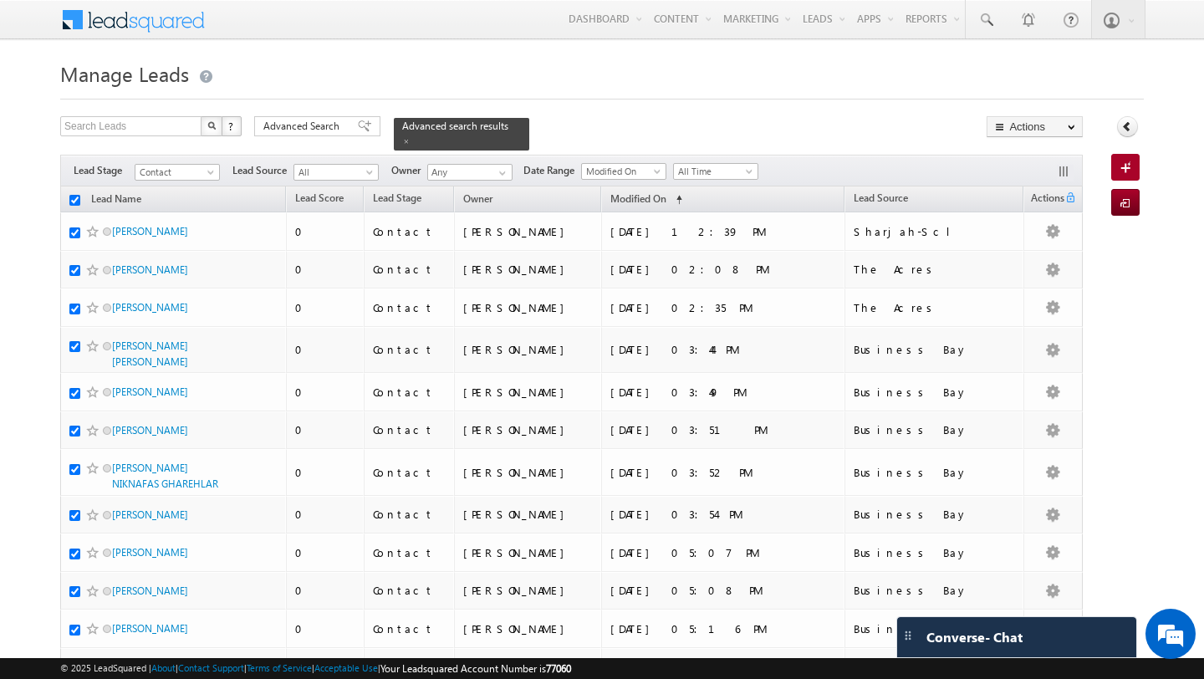
checkbox input "true"
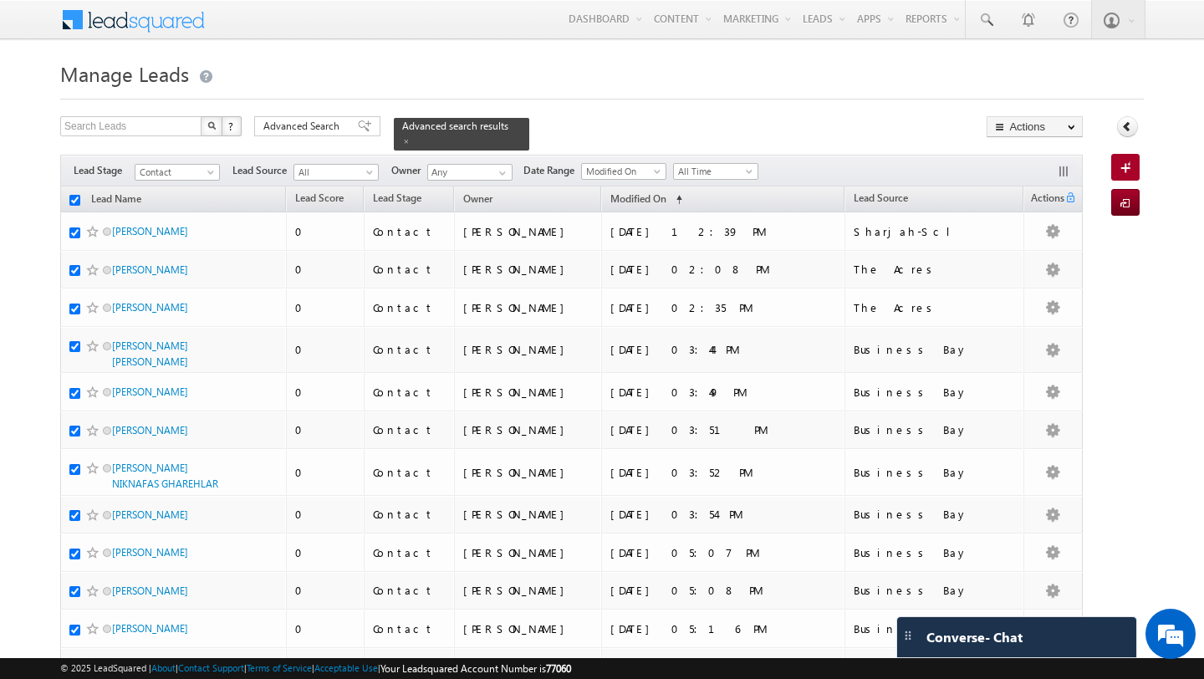
checkbox input "true"
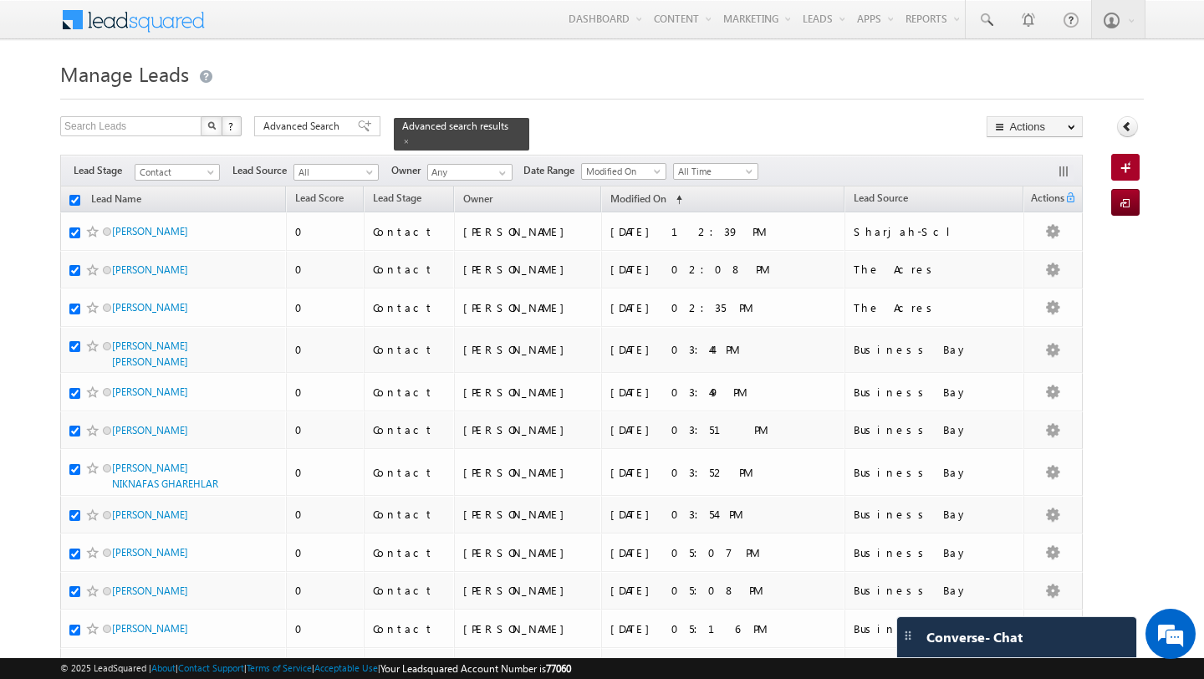
checkbox input "true"
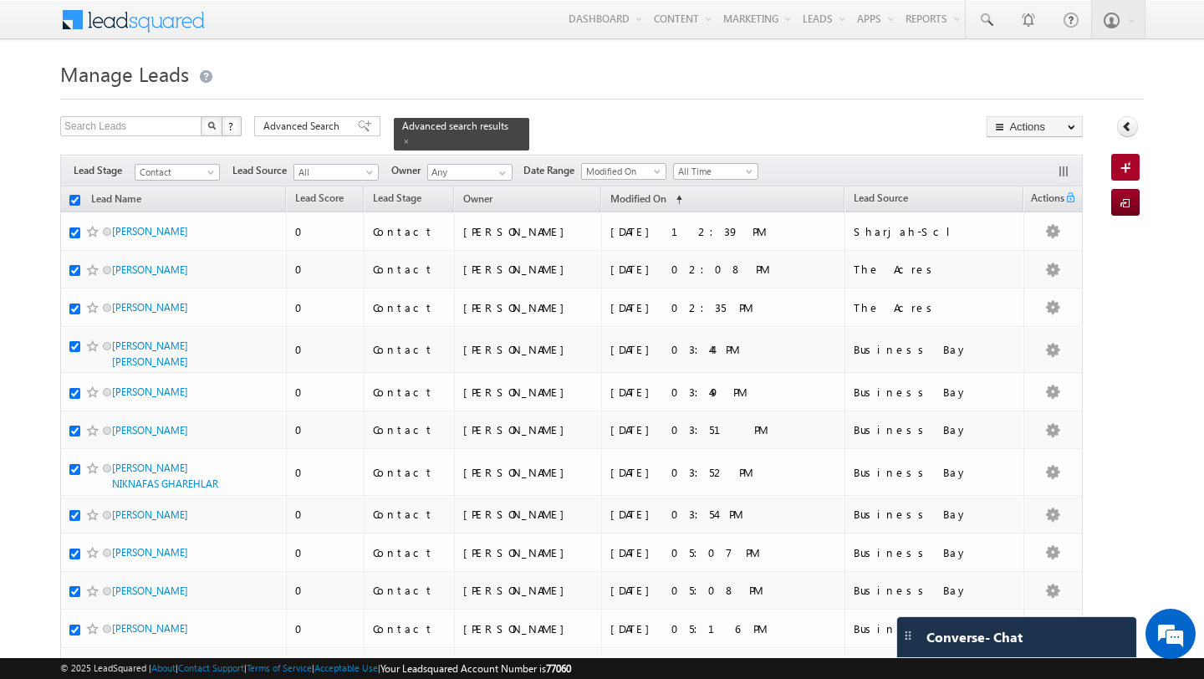
checkbox input "true"
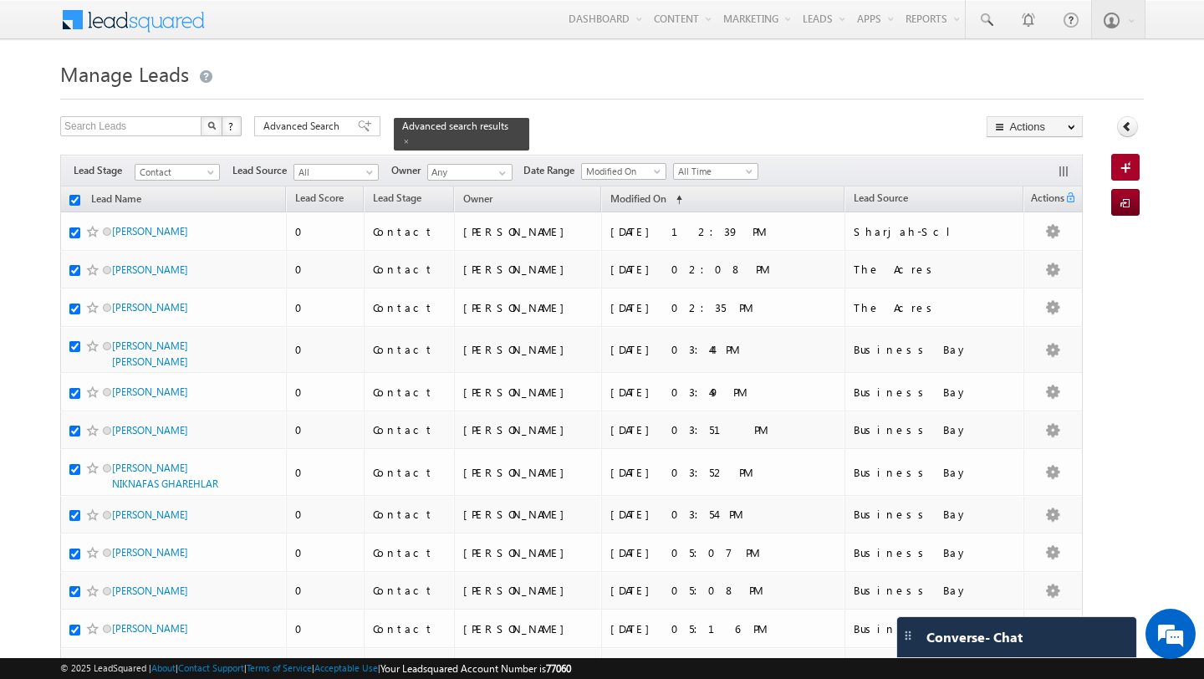
checkbox input "true"
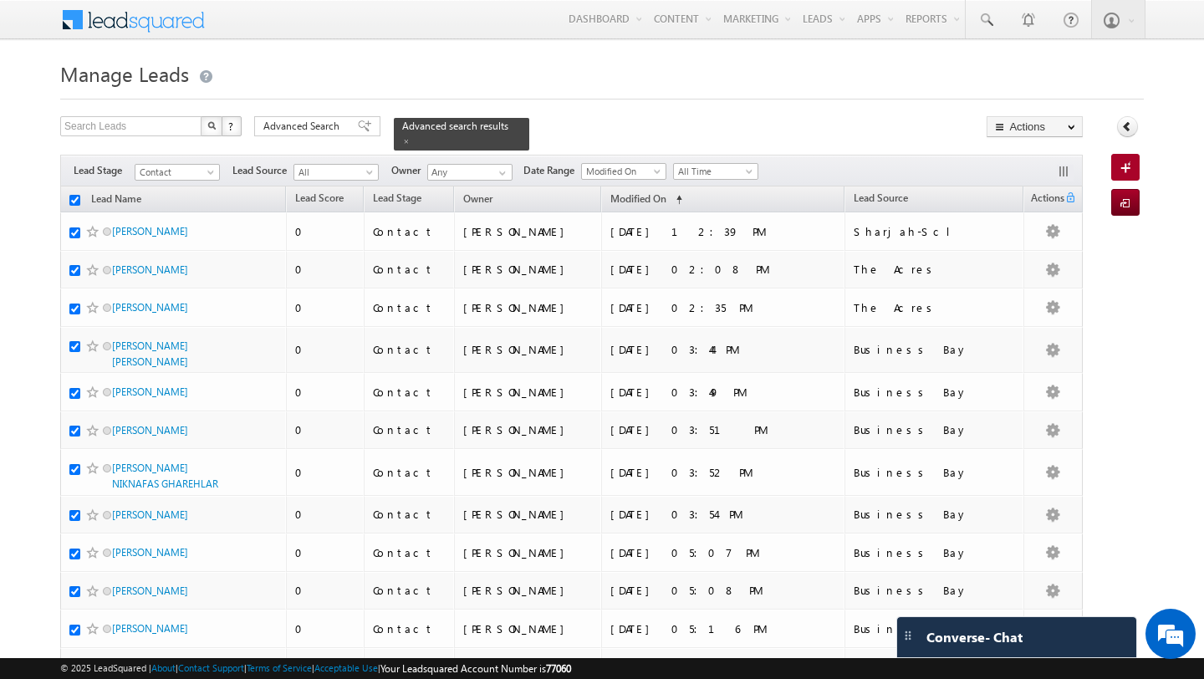
checkbox input "true"
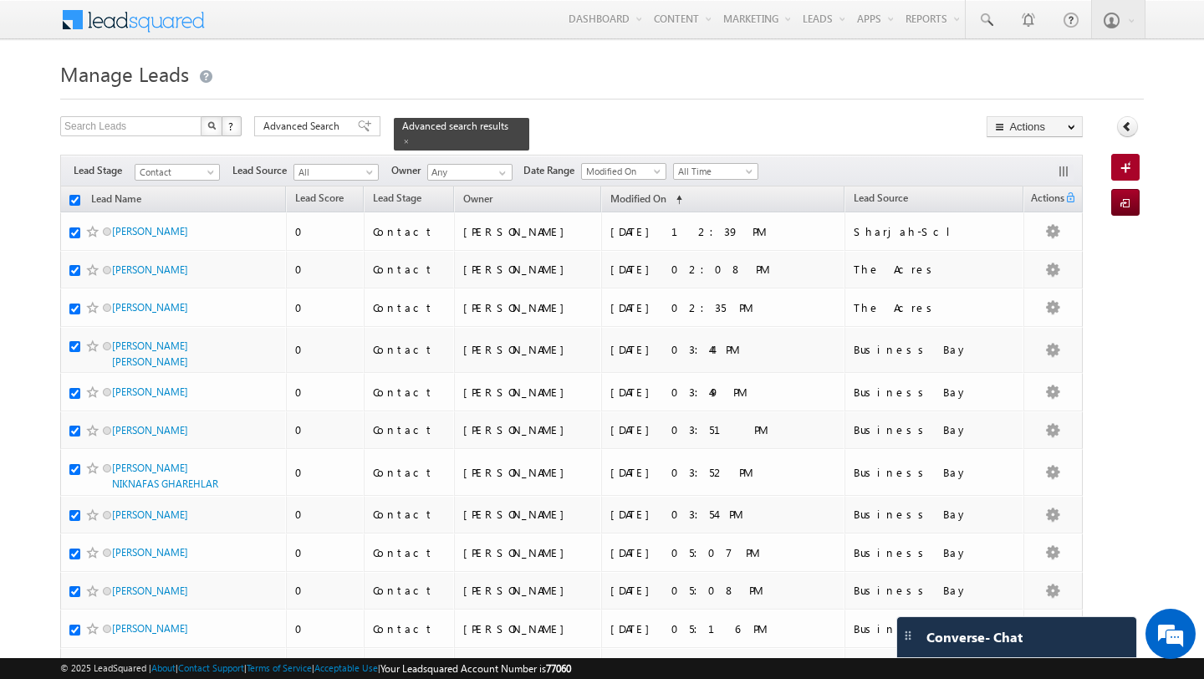
checkbox input "true"
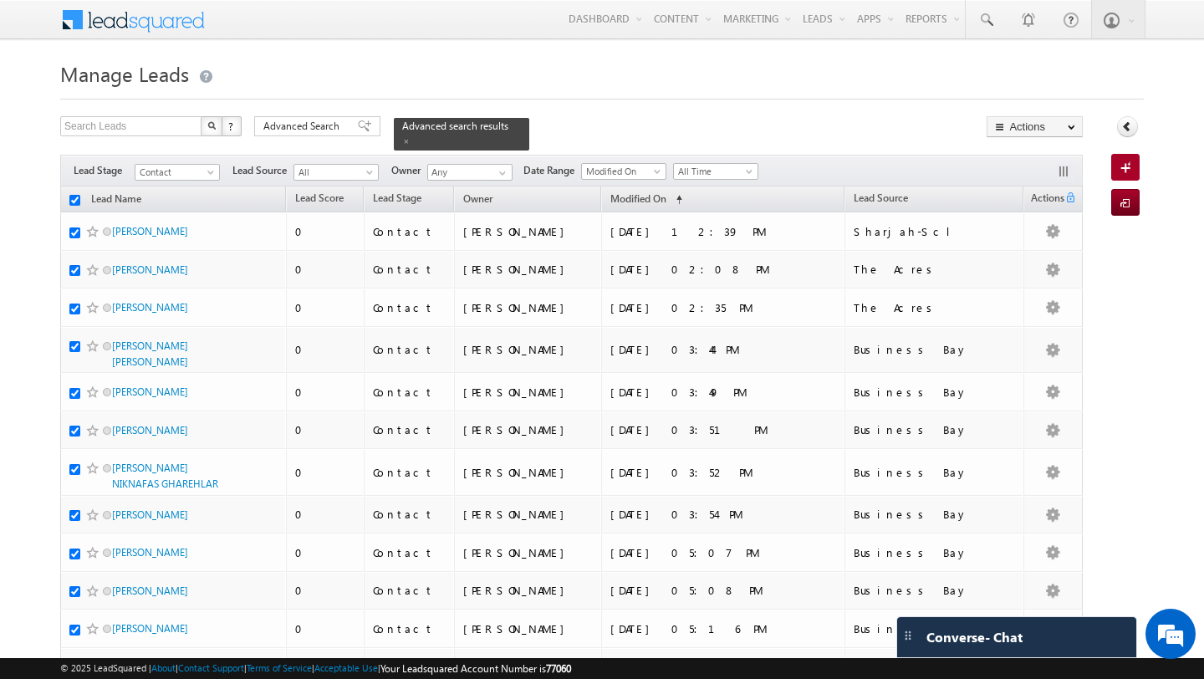
checkbox input "true"
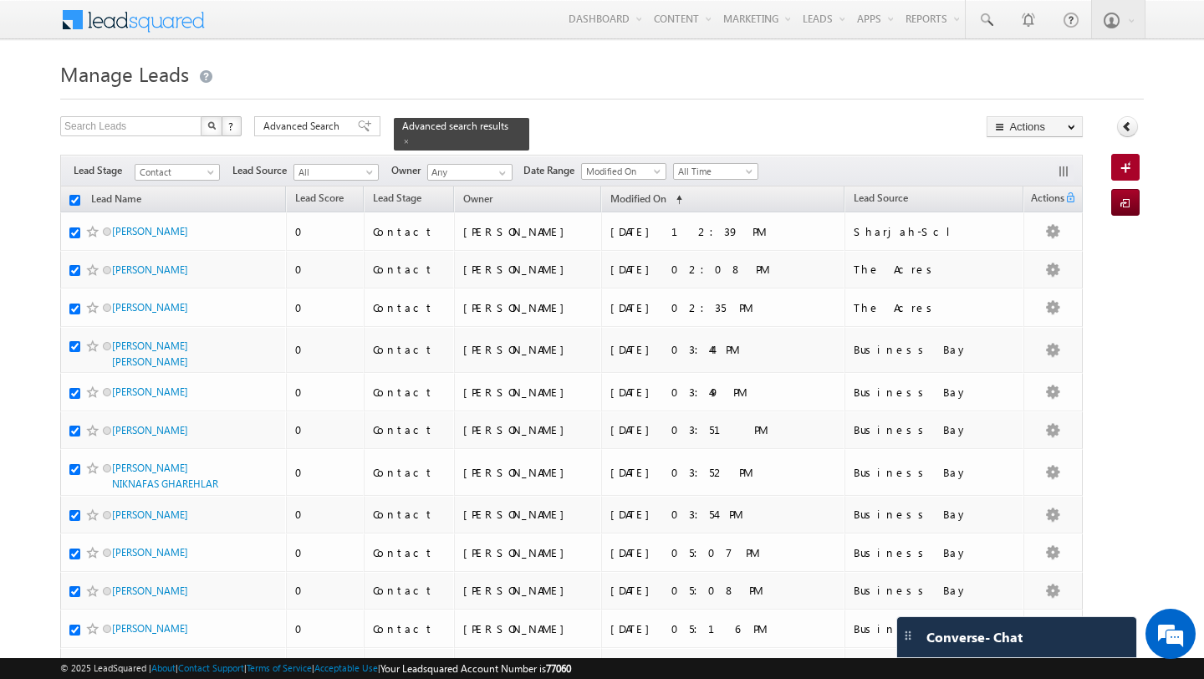
checkbox input "true"
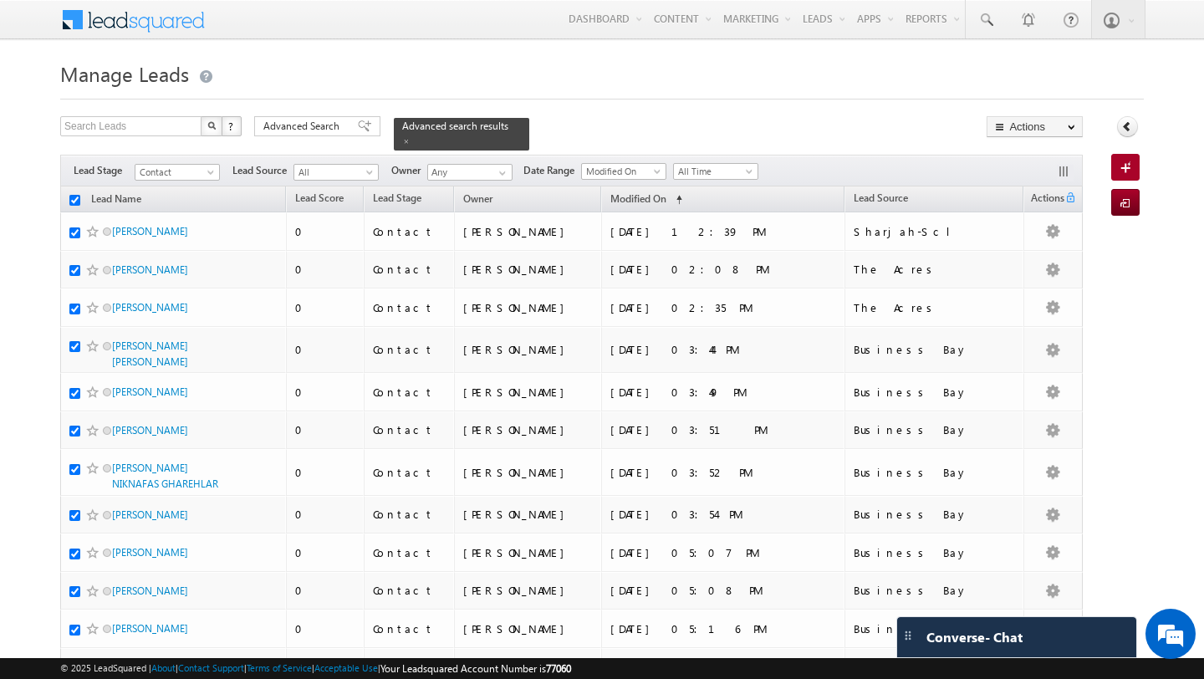
checkbox input "true"
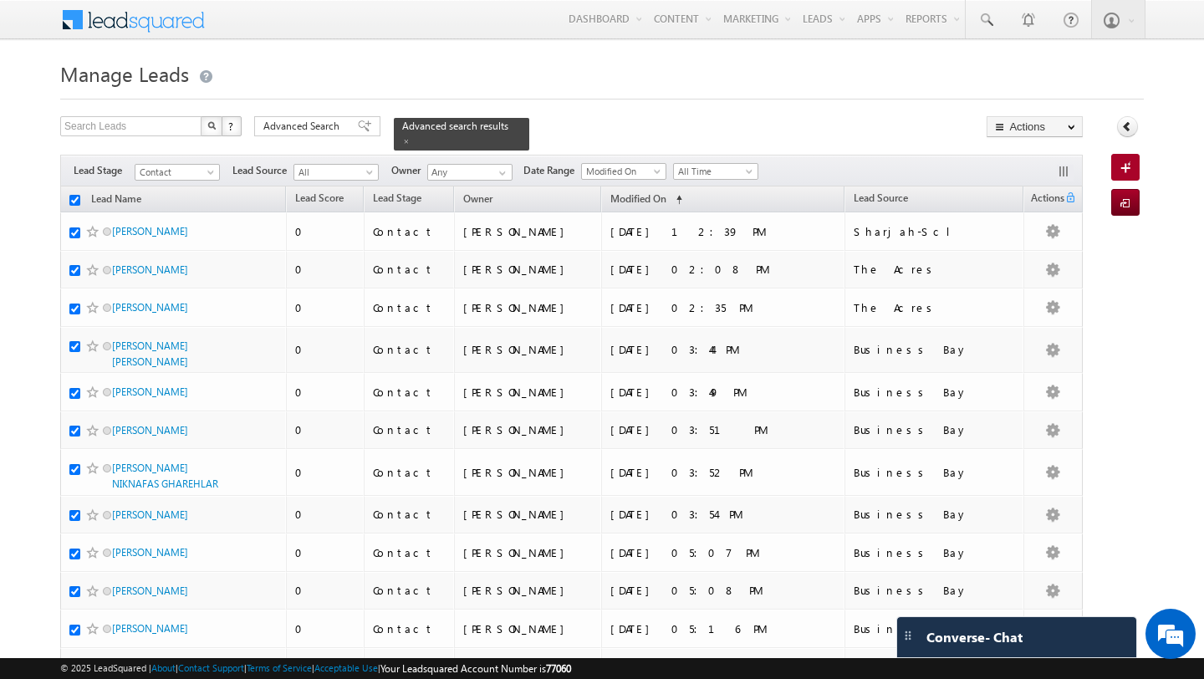
checkbox input "true"
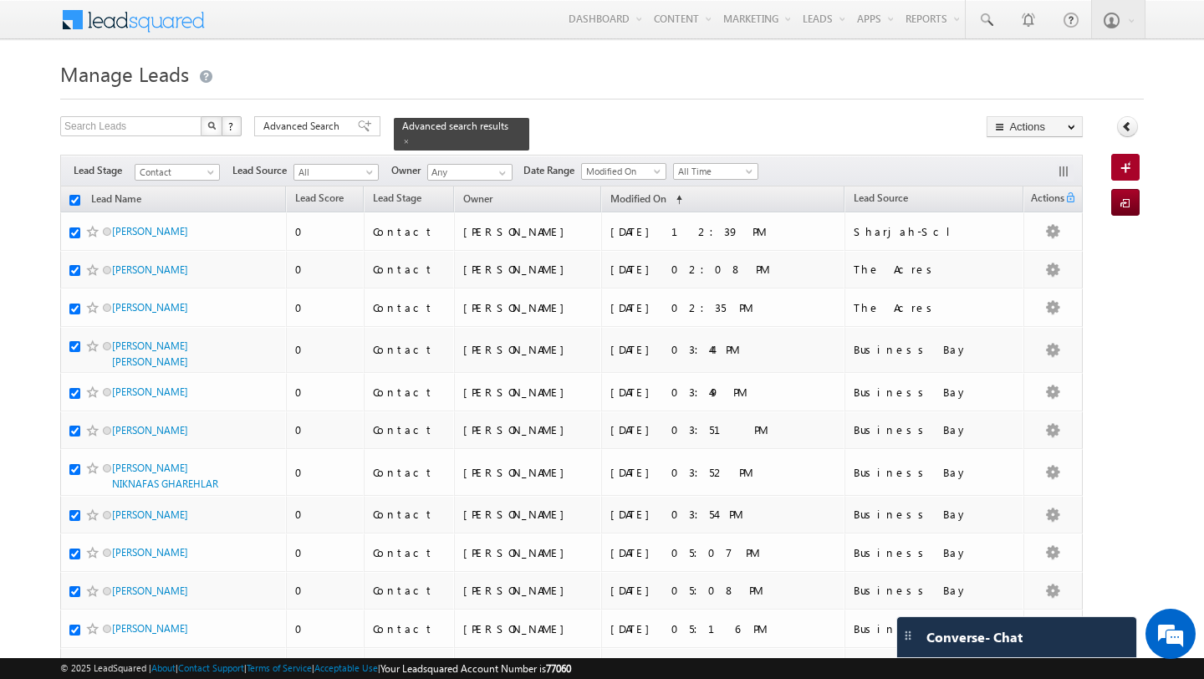
checkbox input "true"
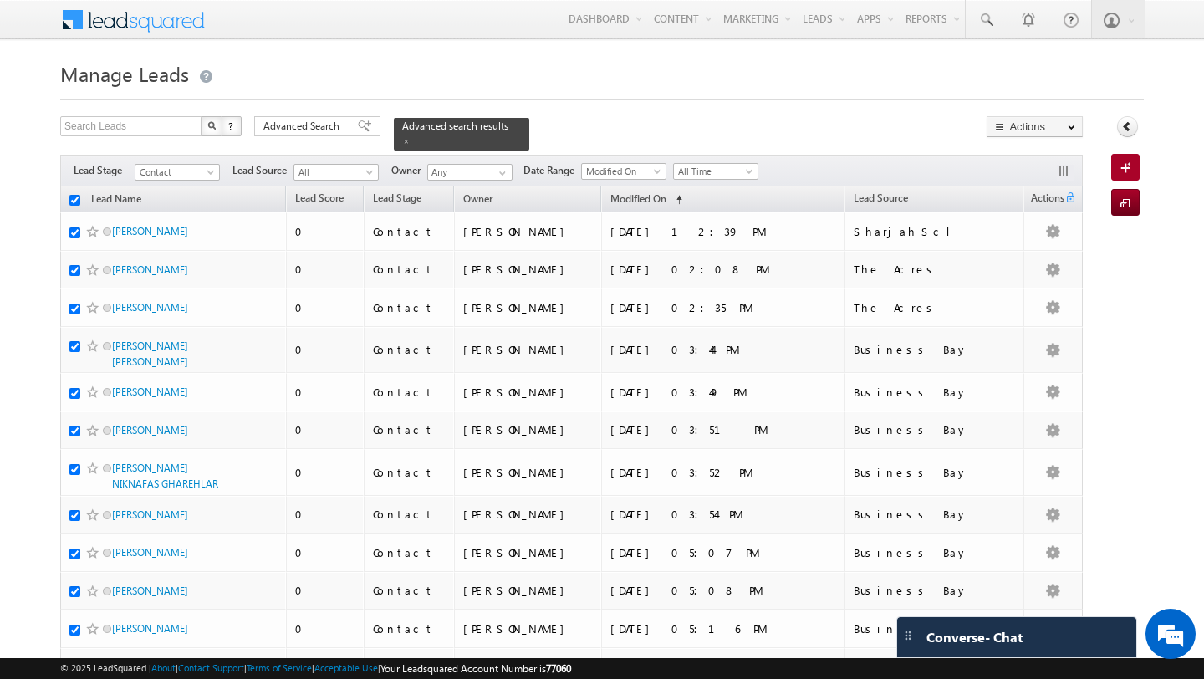
checkbox input "true"
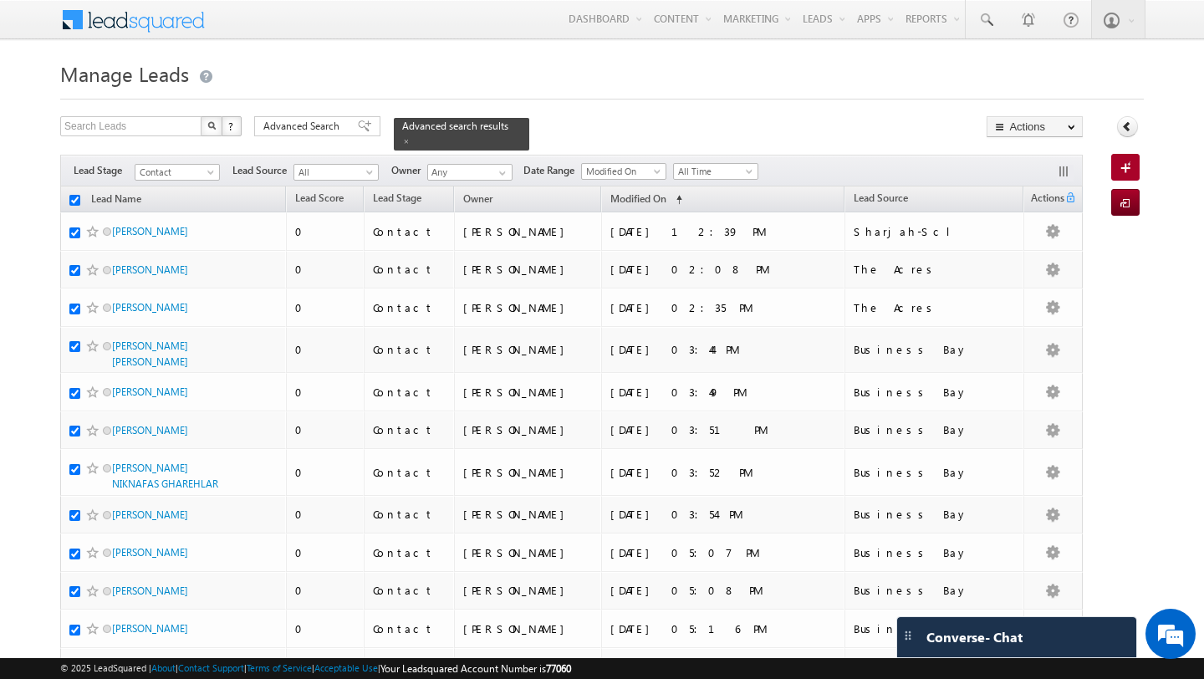
checkbox input "true"
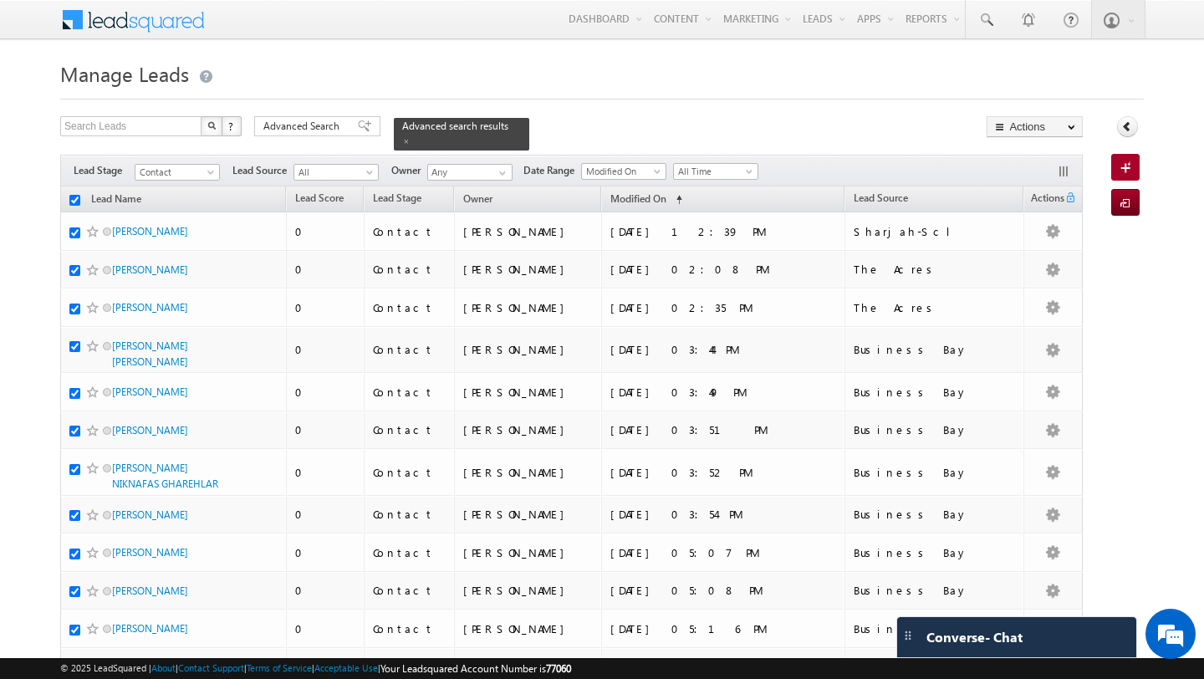
checkbox input "true"
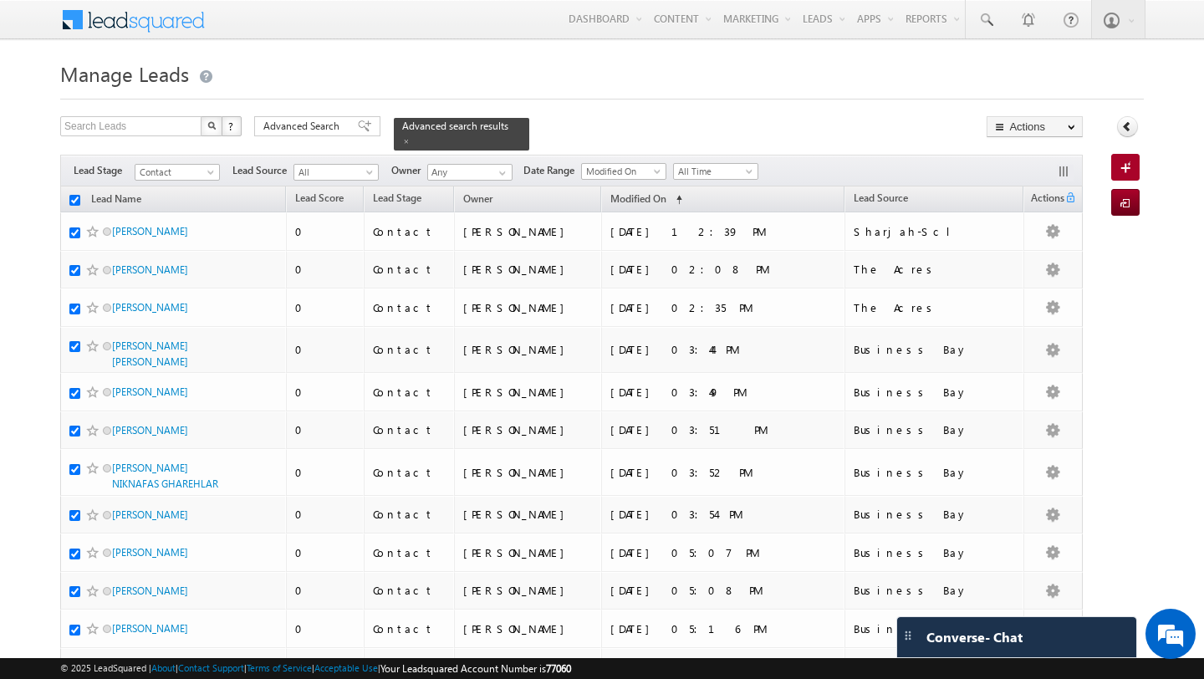
checkbox input "true"
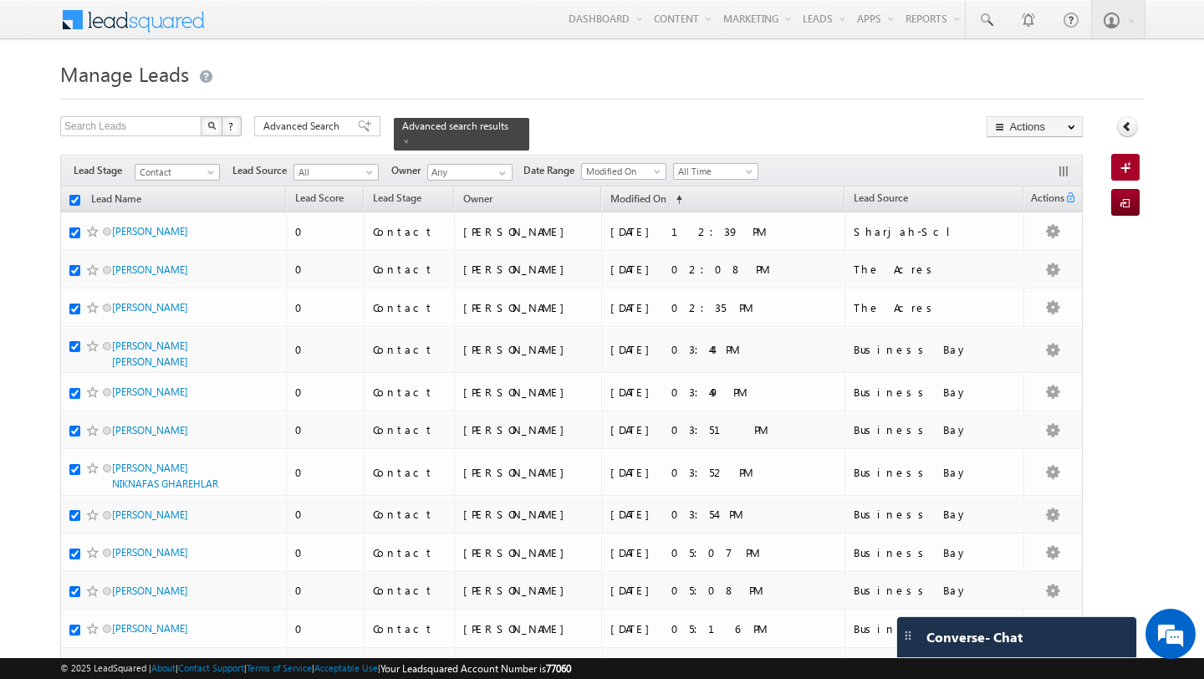
checkbox input "true"
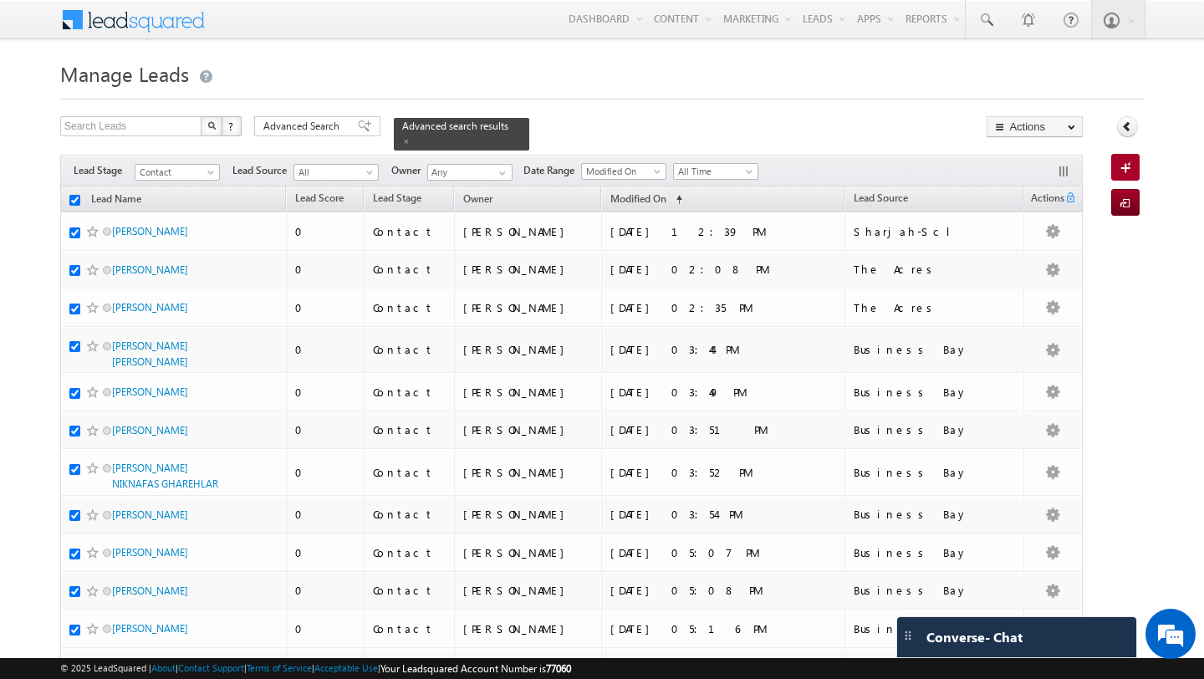
checkbox input "true"
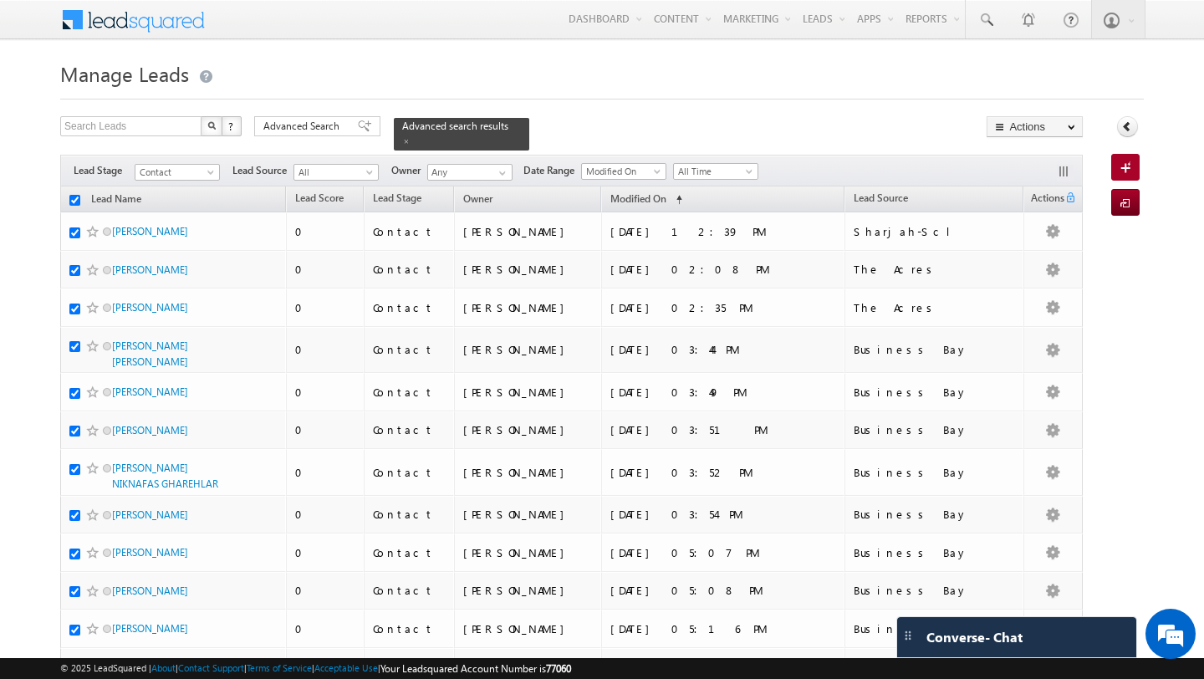
checkbox input "true"
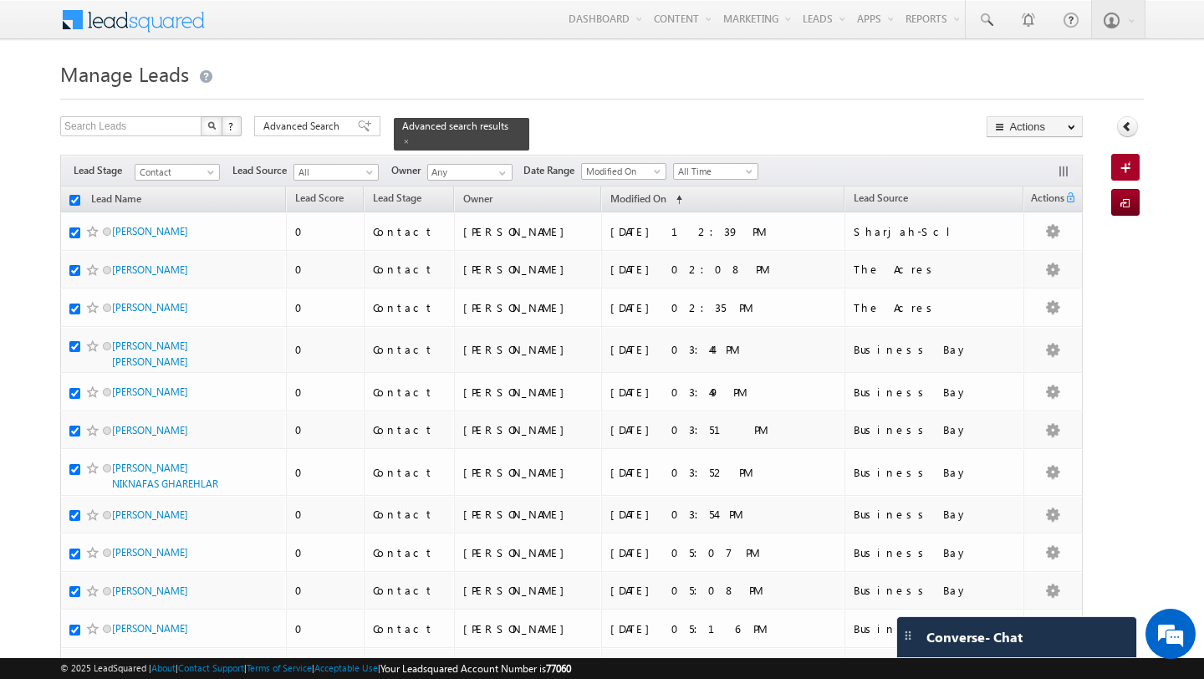
checkbox input "true"
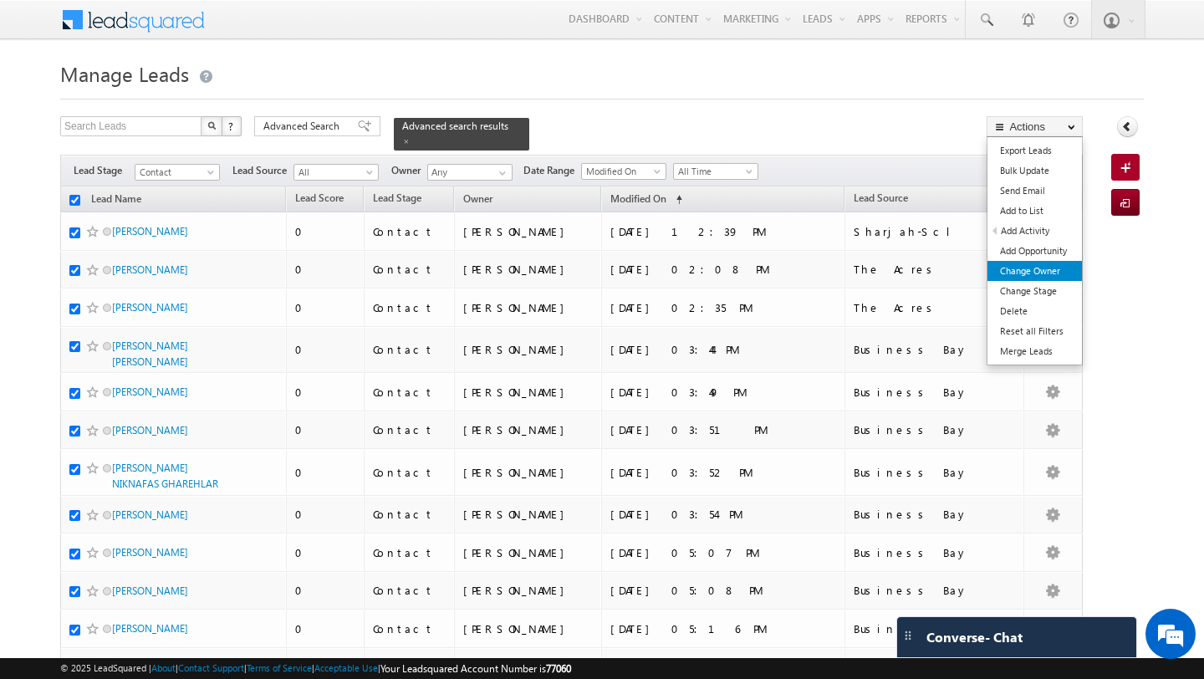
click at [1057, 266] on link "Change Owner" at bounding box center [1034, 271] width 94 height 20
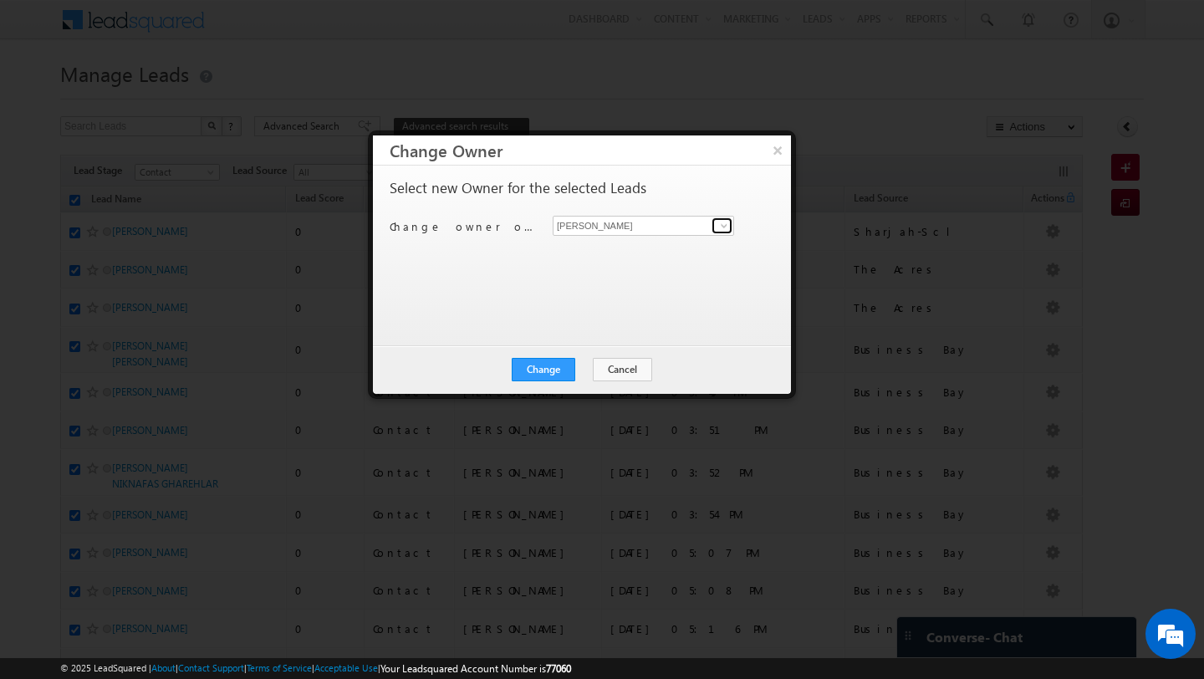
click at [730, 228] on span at bounding box center [723, 225] width 13 height 13
click at [655, 248] on link "MEHFOOZA MEMON mehfooza.memon@indglobal.ae" at bounding box center [643, 252] width 181 height 32
type input "MEHFOOZA MEMON"
click at [563, 377] on button "Change" at bounding box center [544, 369] width 64 height 23
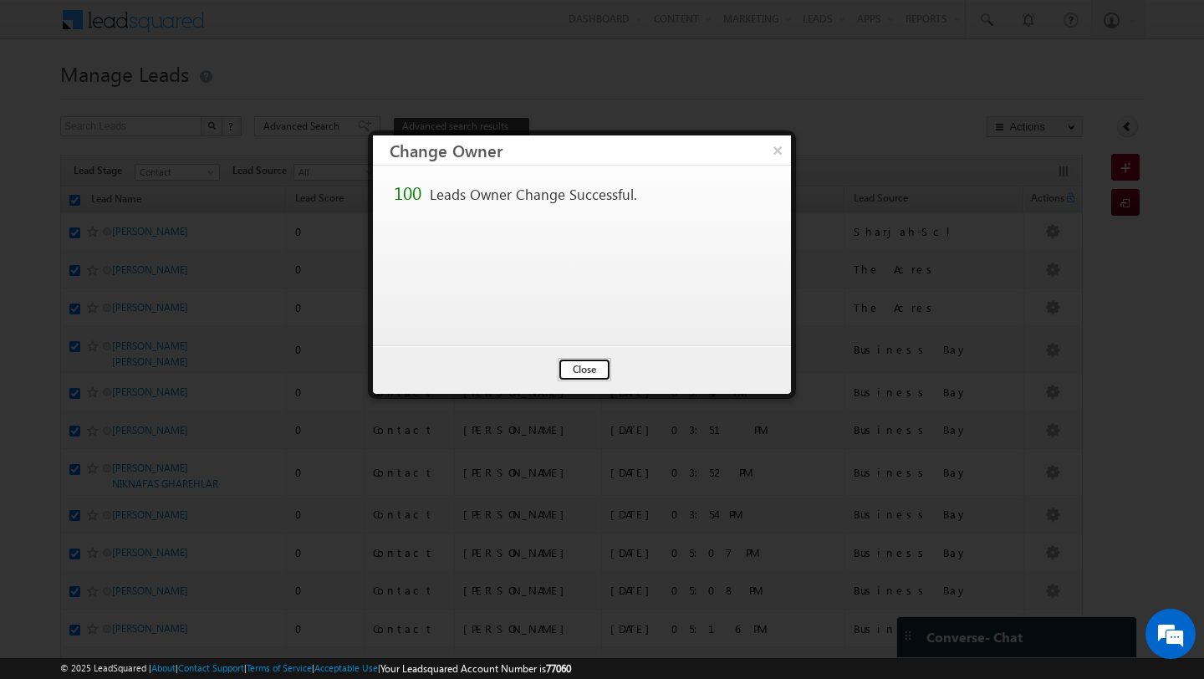
click at [602, 365] on button "Close" at bounding box center [585, 369] width 54 height 23
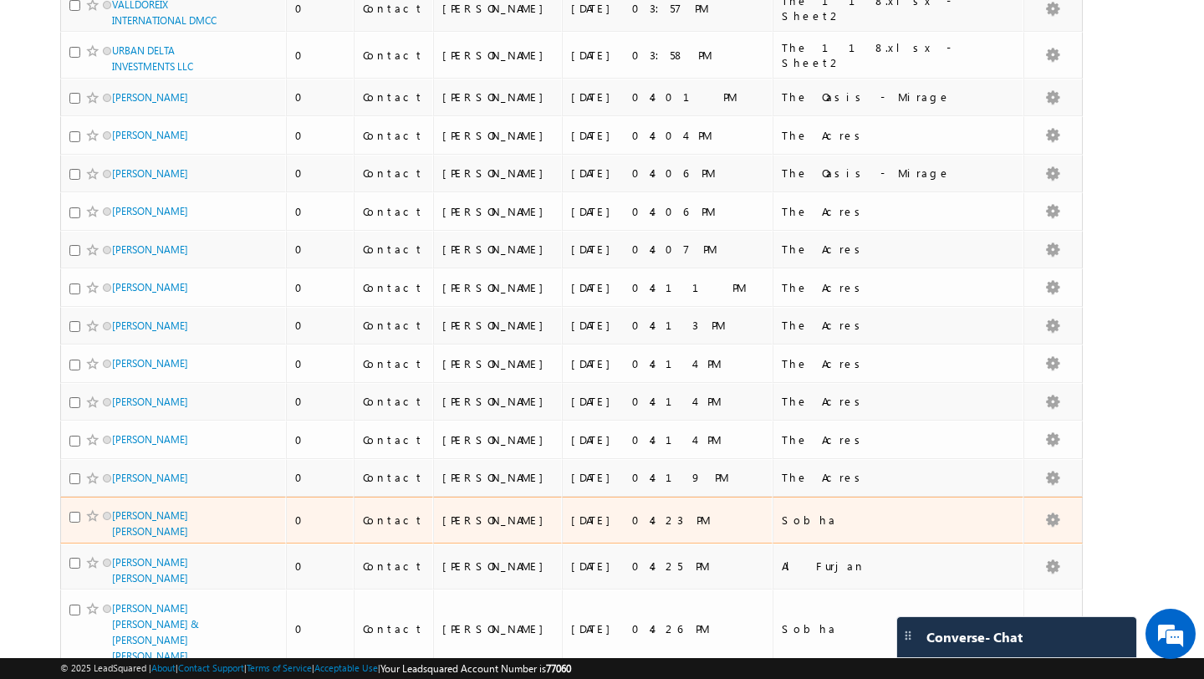
scroll to position [3731, 0]
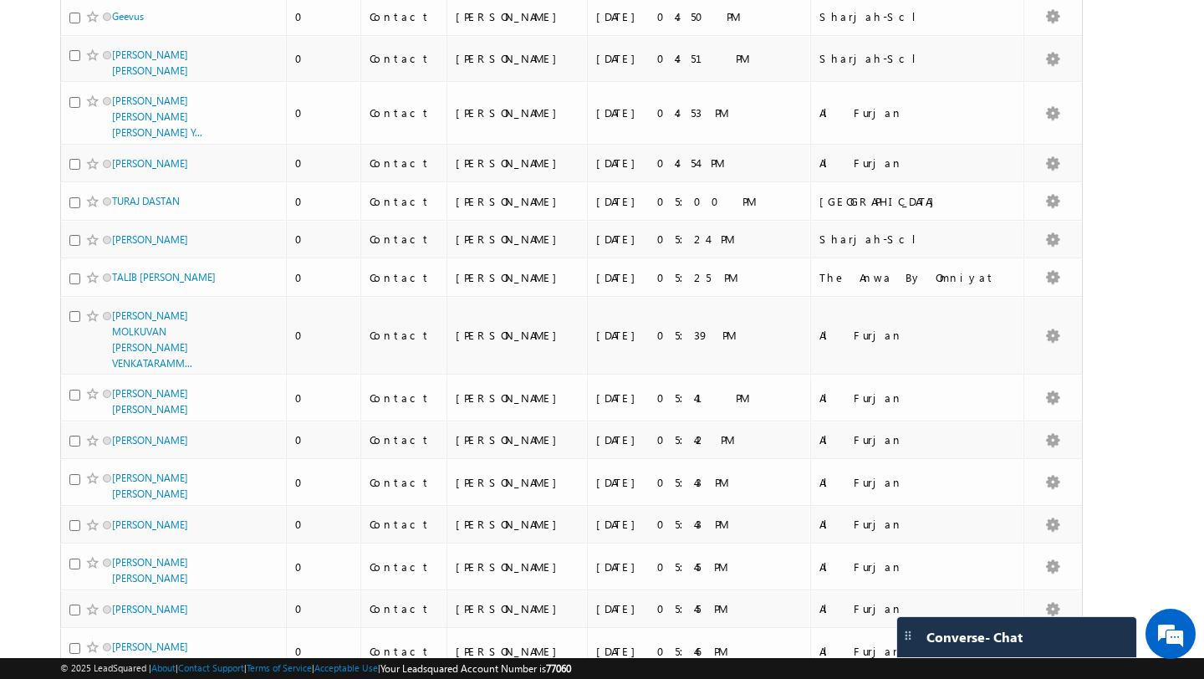
scroll to position [0, 0]
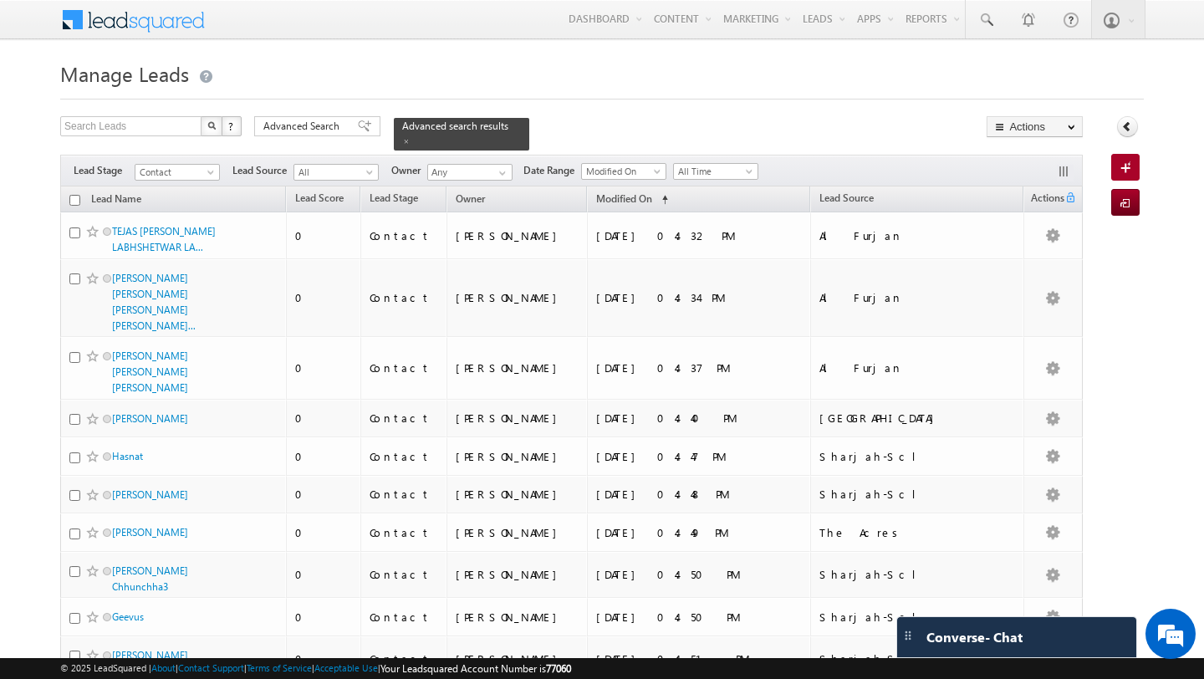
click at [71, 200] on input "checkbox" at bounding box center [74, 200] width 11 height 11
checkbox input "true"
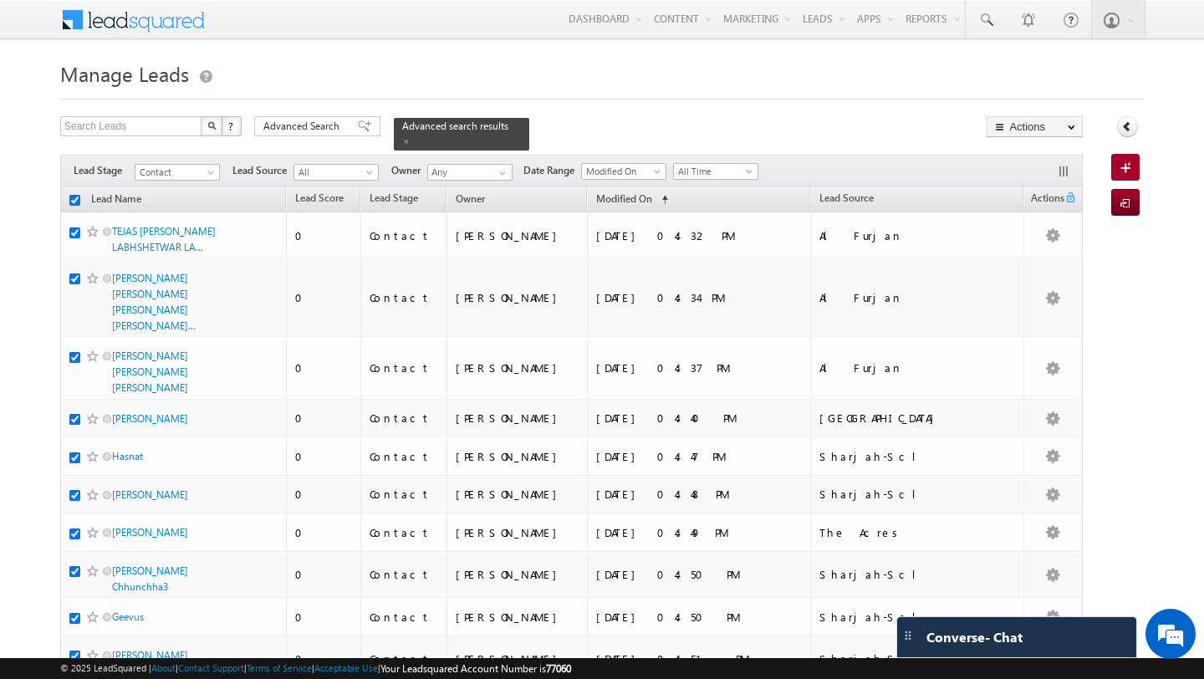
checkbox input "true"
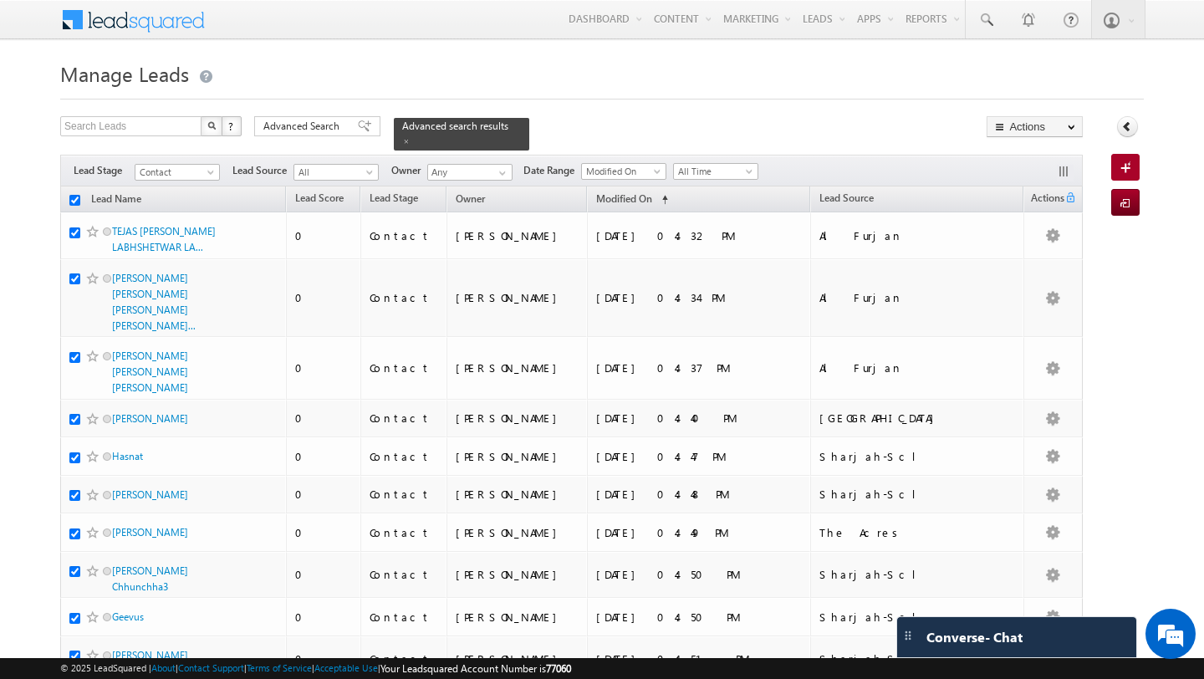
checkbox input "true"
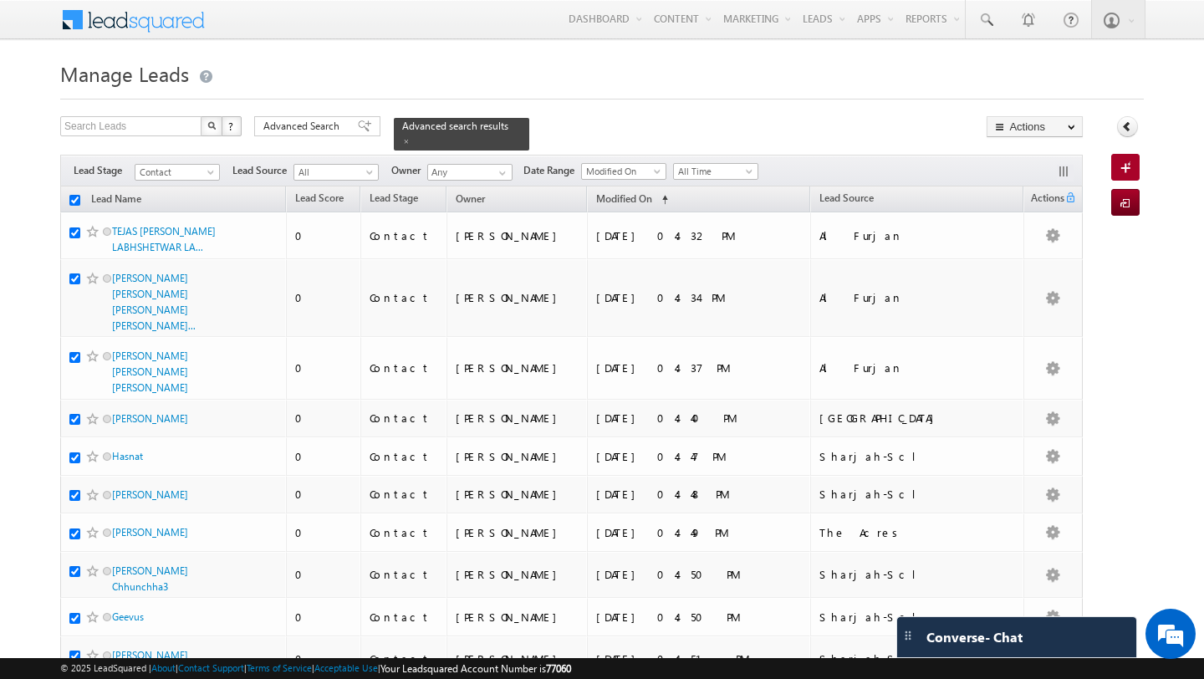
checkbox input "true"
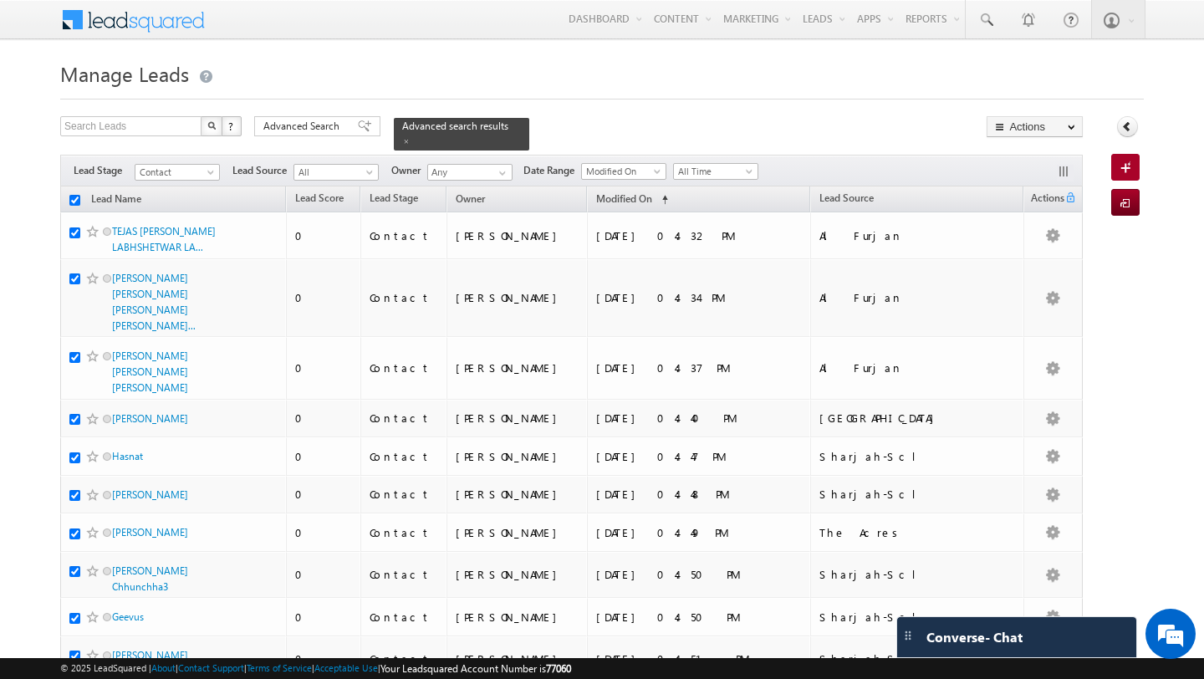
checkbox input "true"
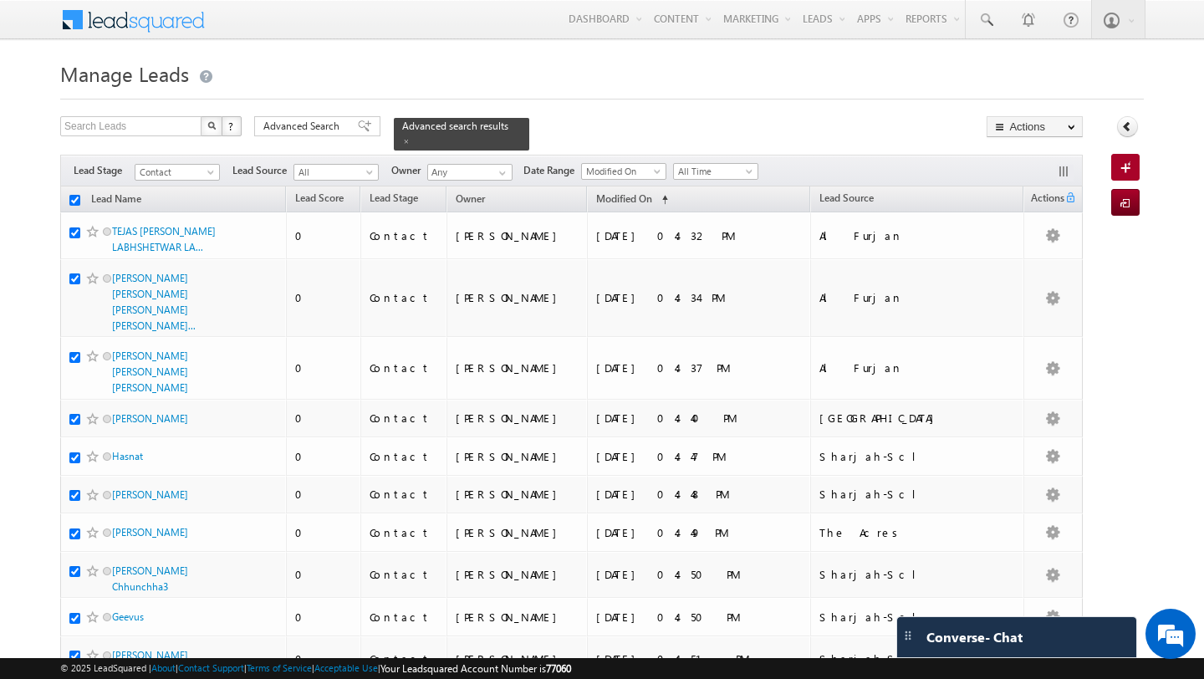
checkbox input "true"
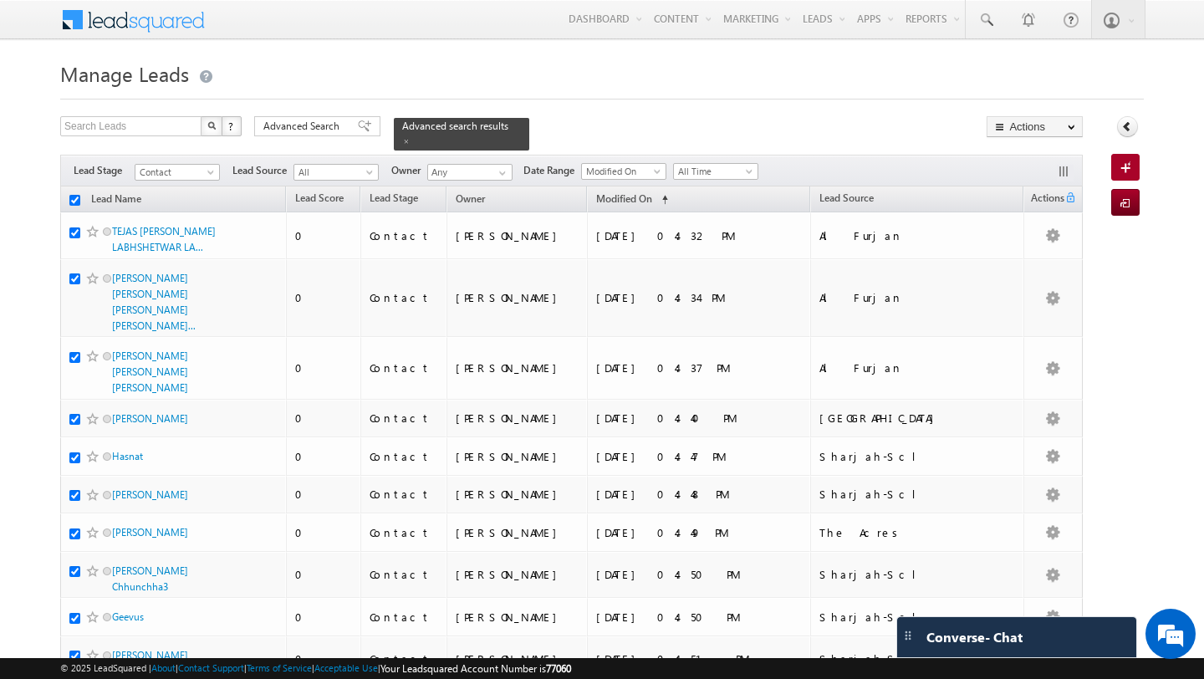
checkbox input "true"
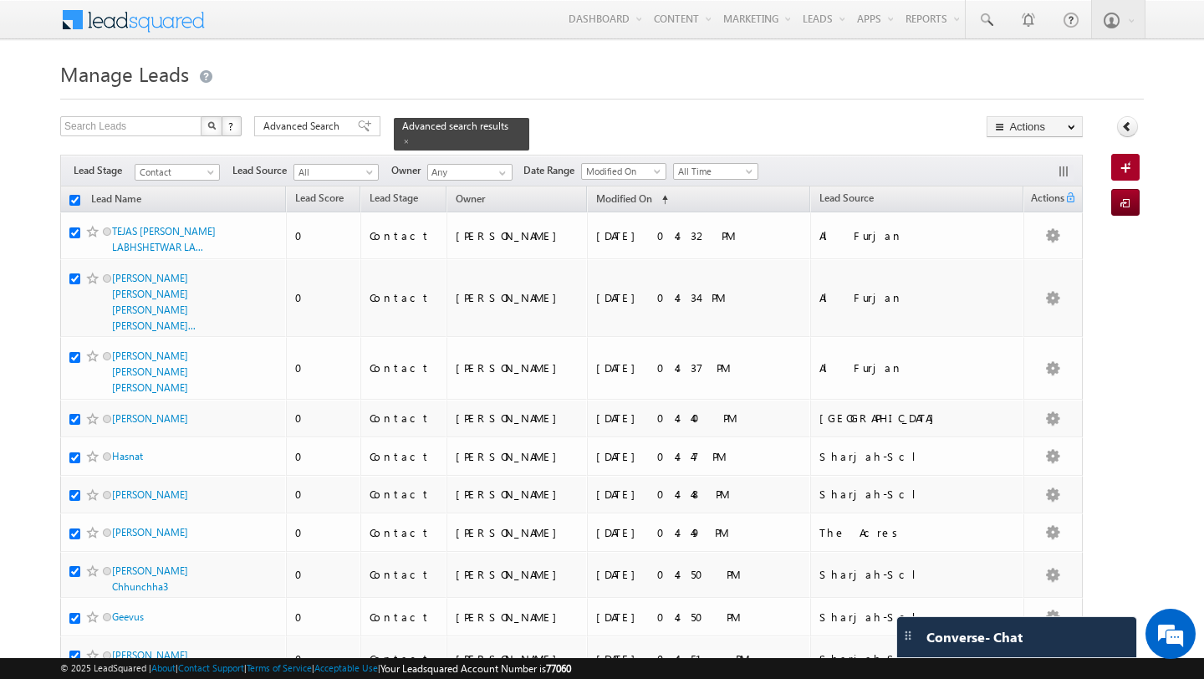
checkbox input "true"
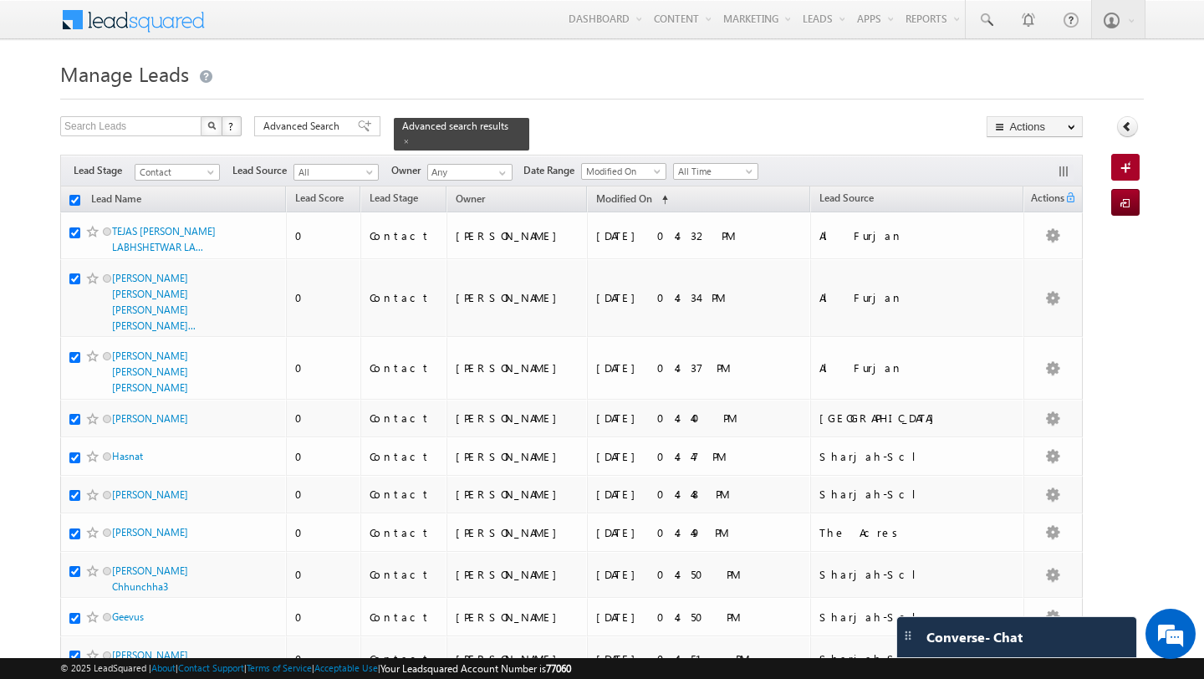
checkbox input "true"
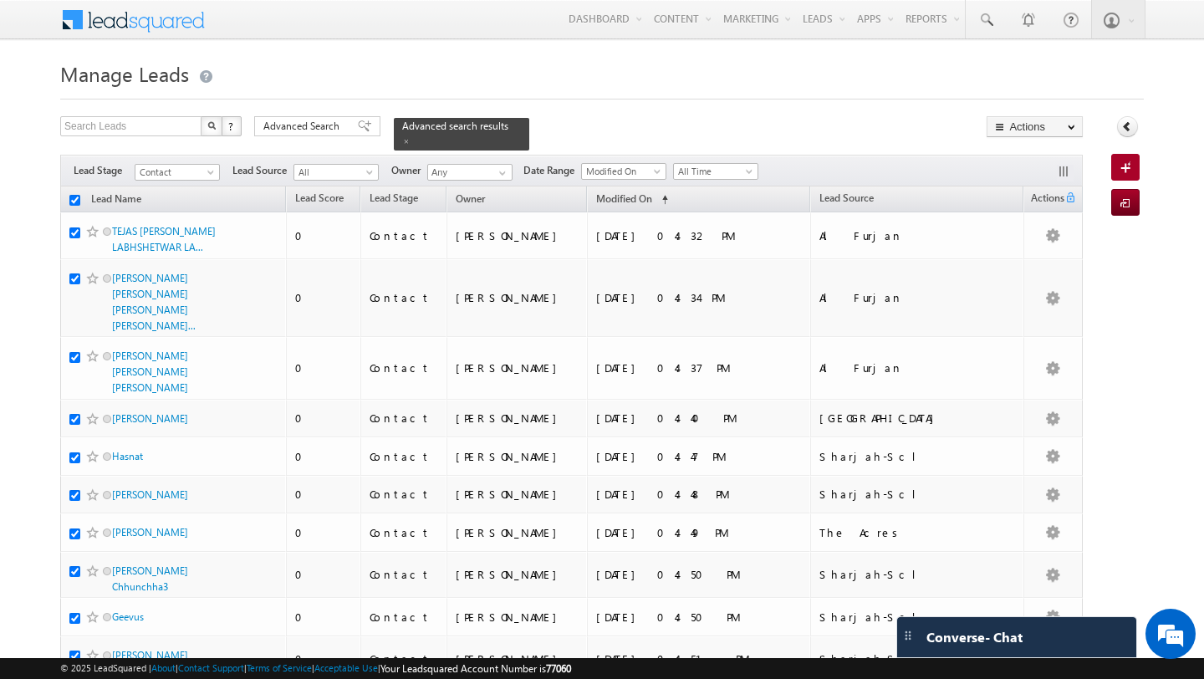
checkbox input "true"
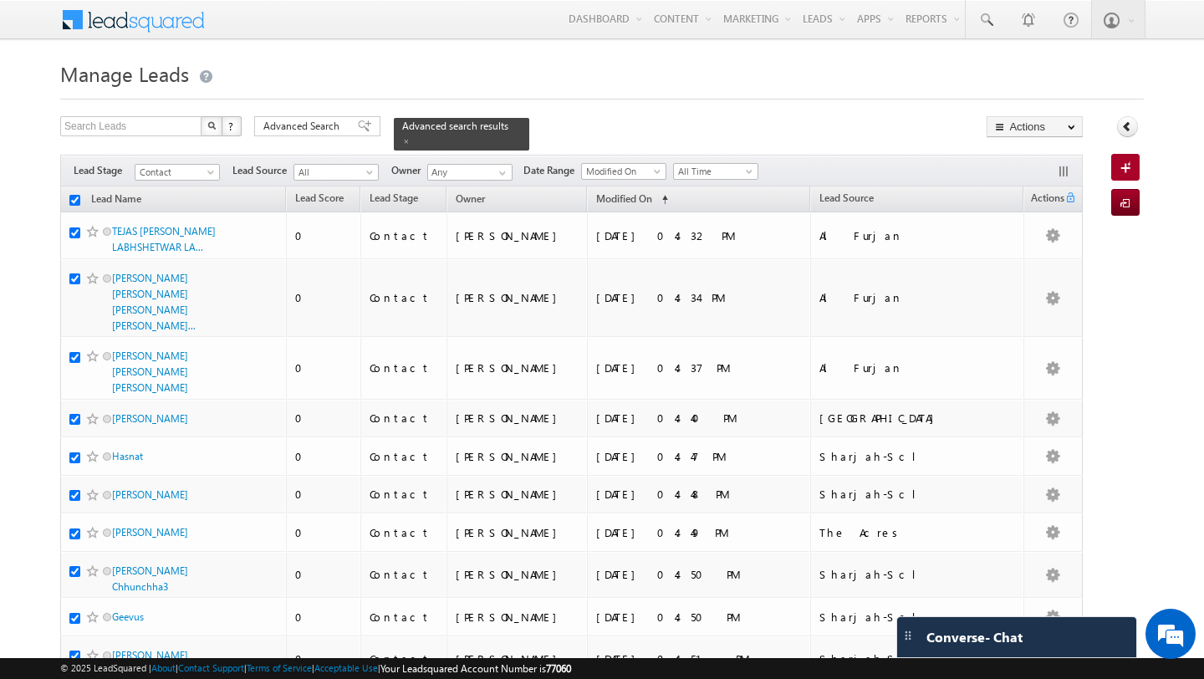
checkbox input "true"
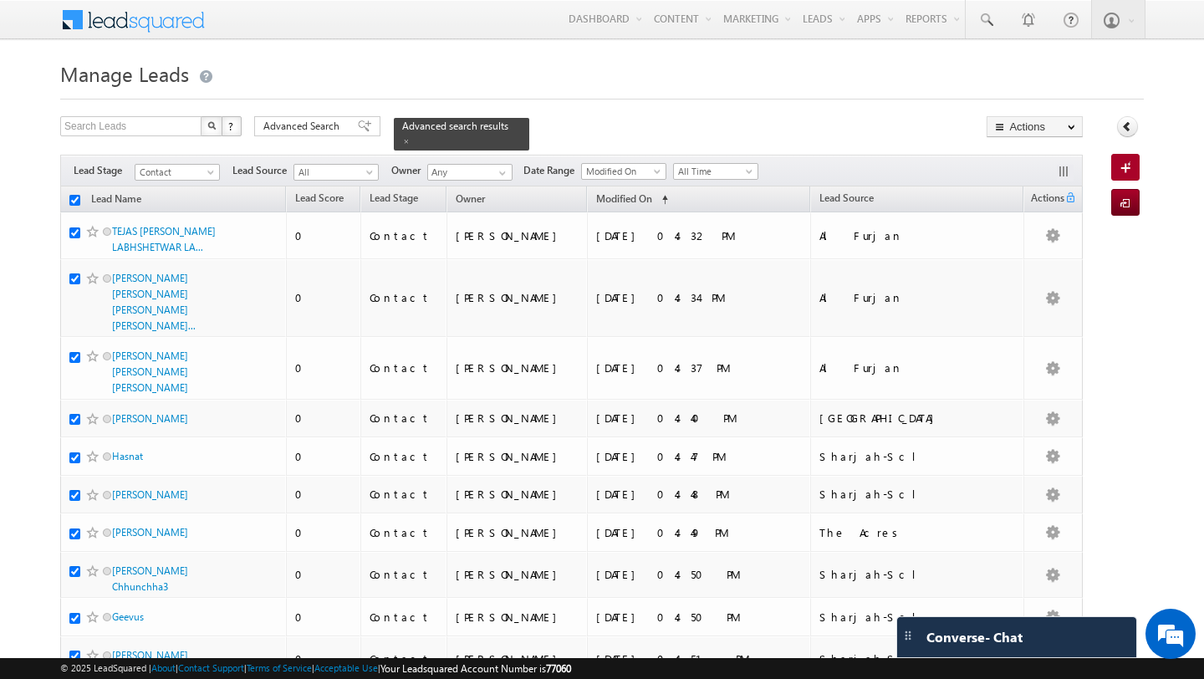
checkbox input "true"
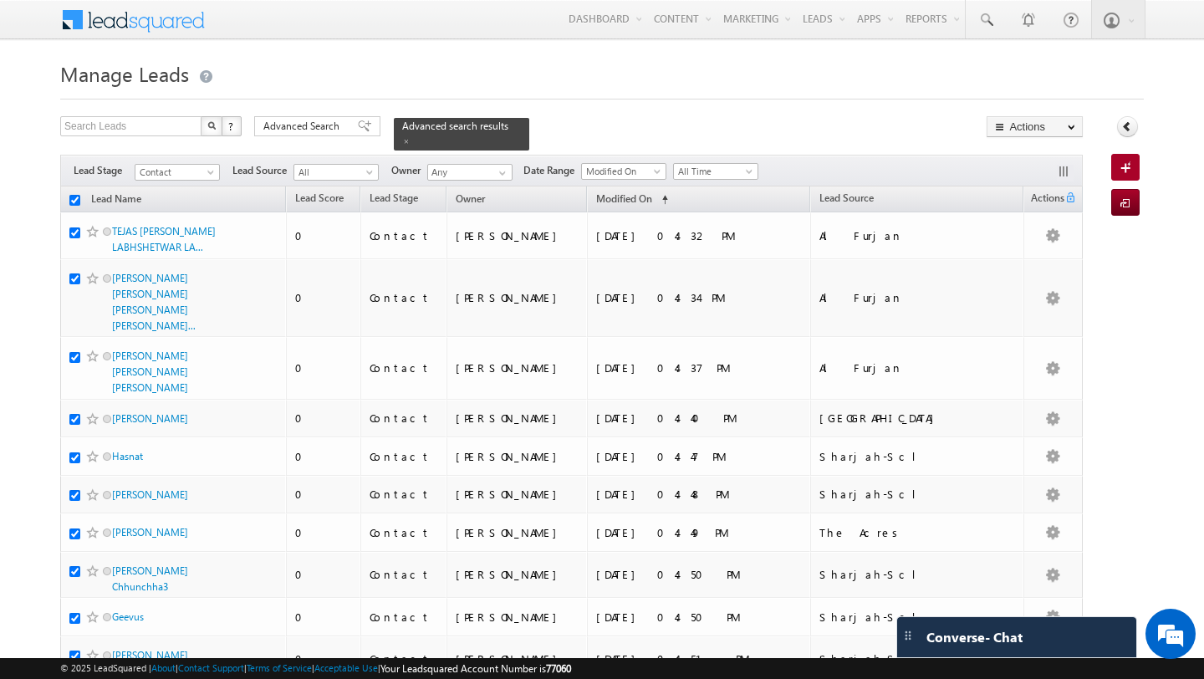
checkbox input "true"
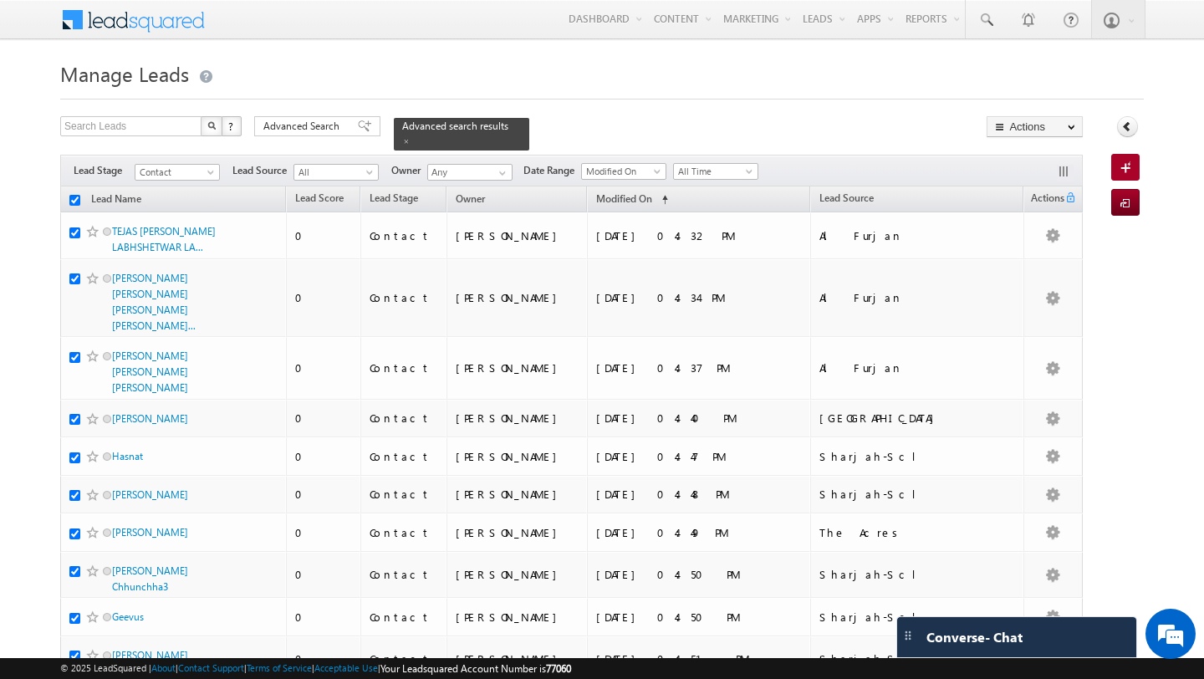
checkbox input "true"
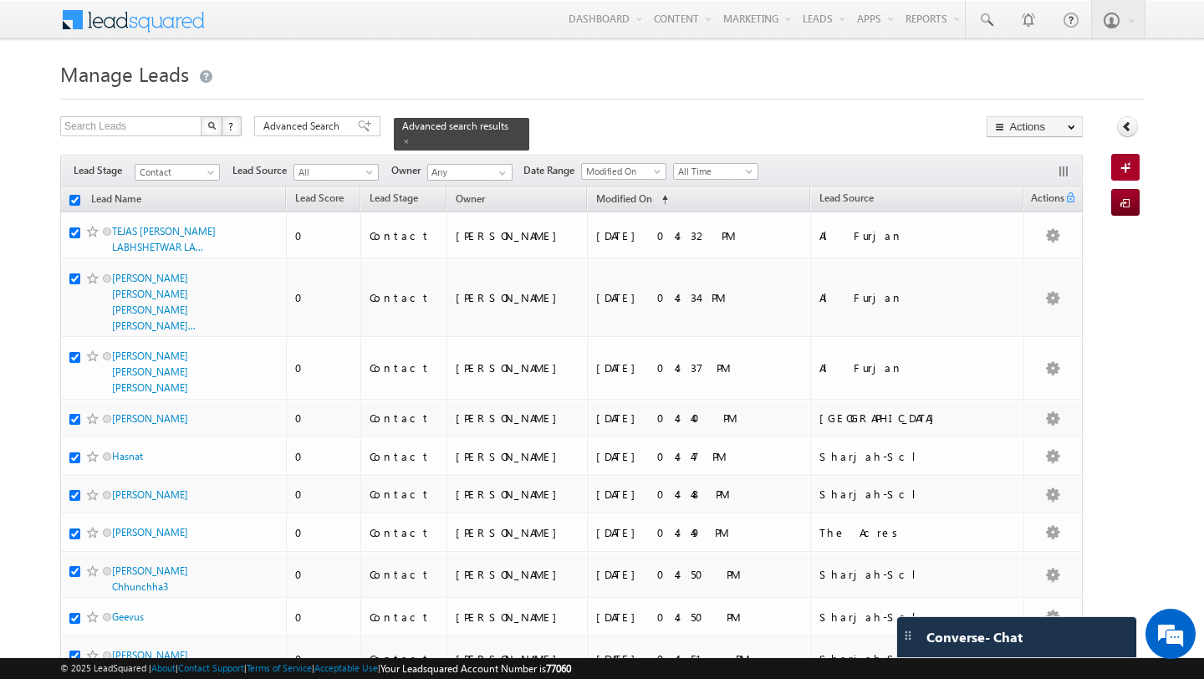
checkbox input "true"
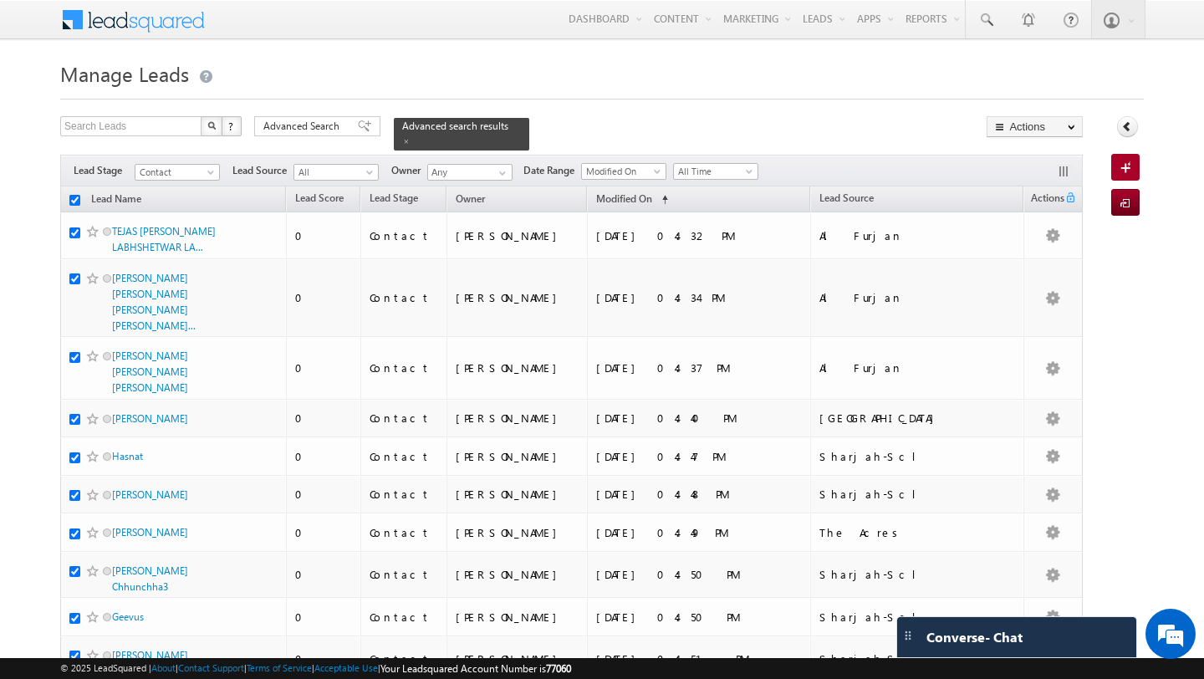
checkbox input "true"
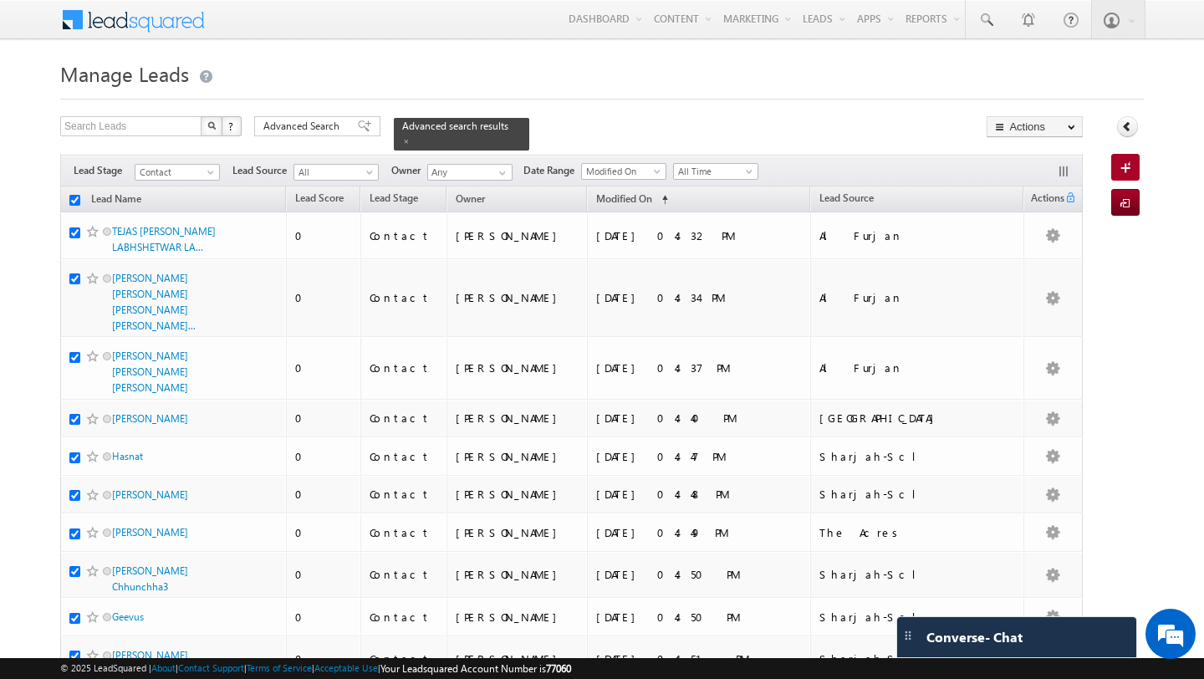
checkbox input "true"
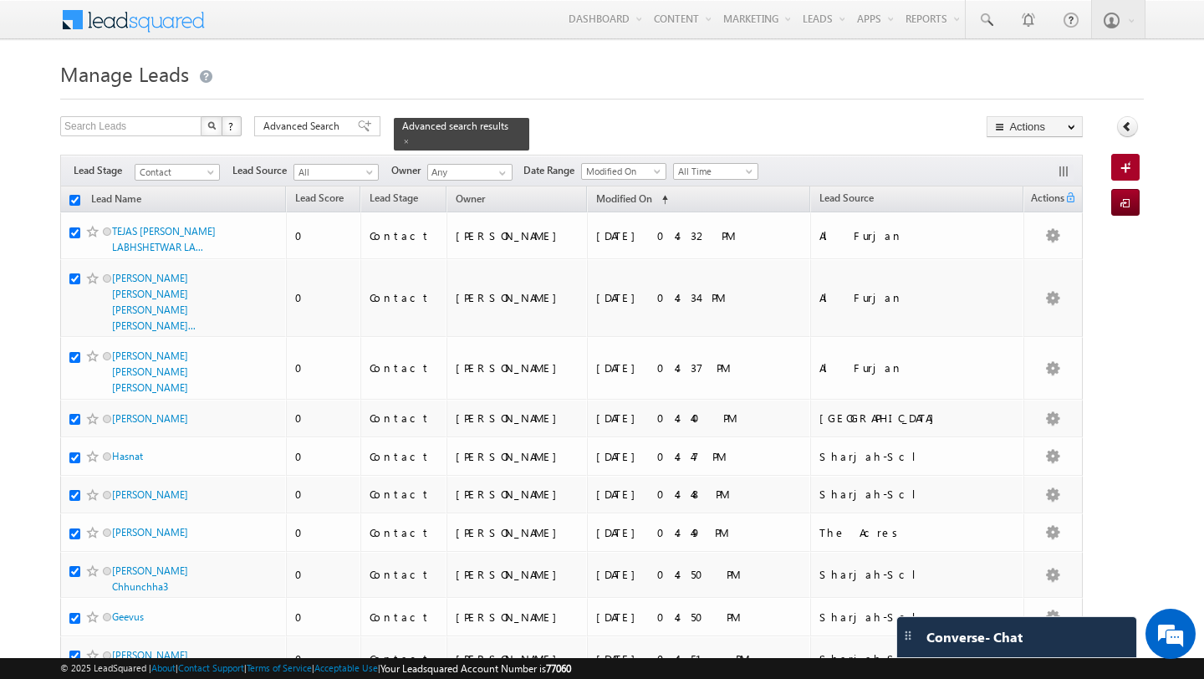
checkbox input "true"
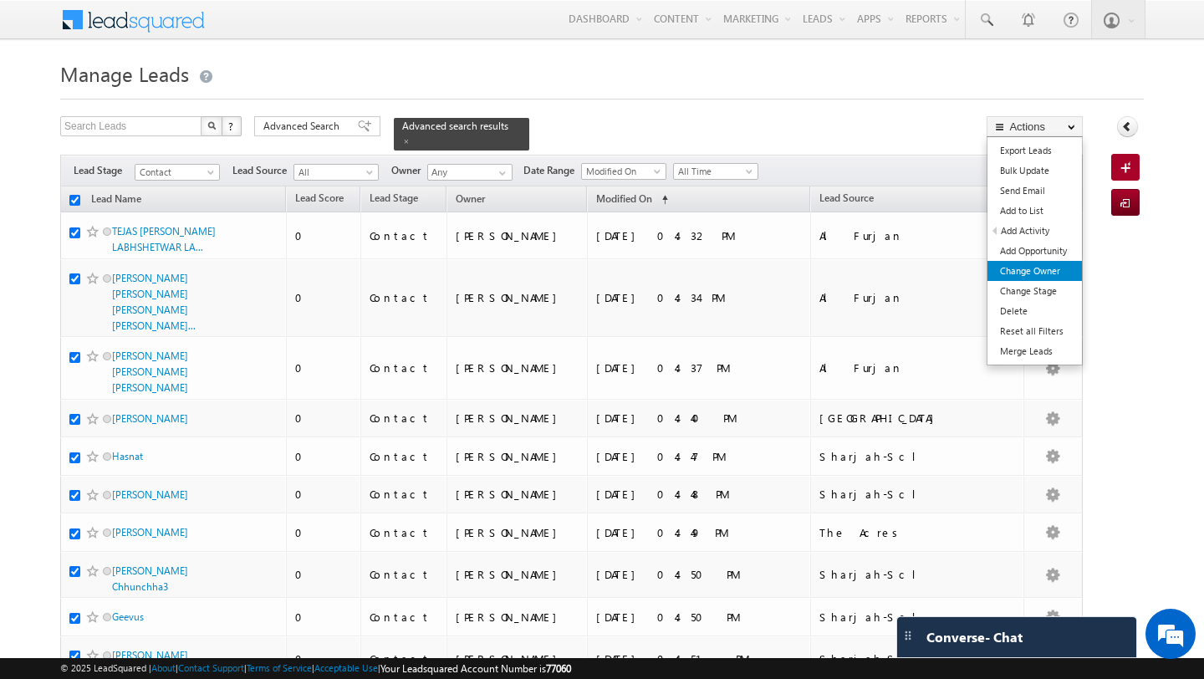
click at [1049, 266] on link "Change Owner" at bounding box center [1034, 271] width 94 height 20
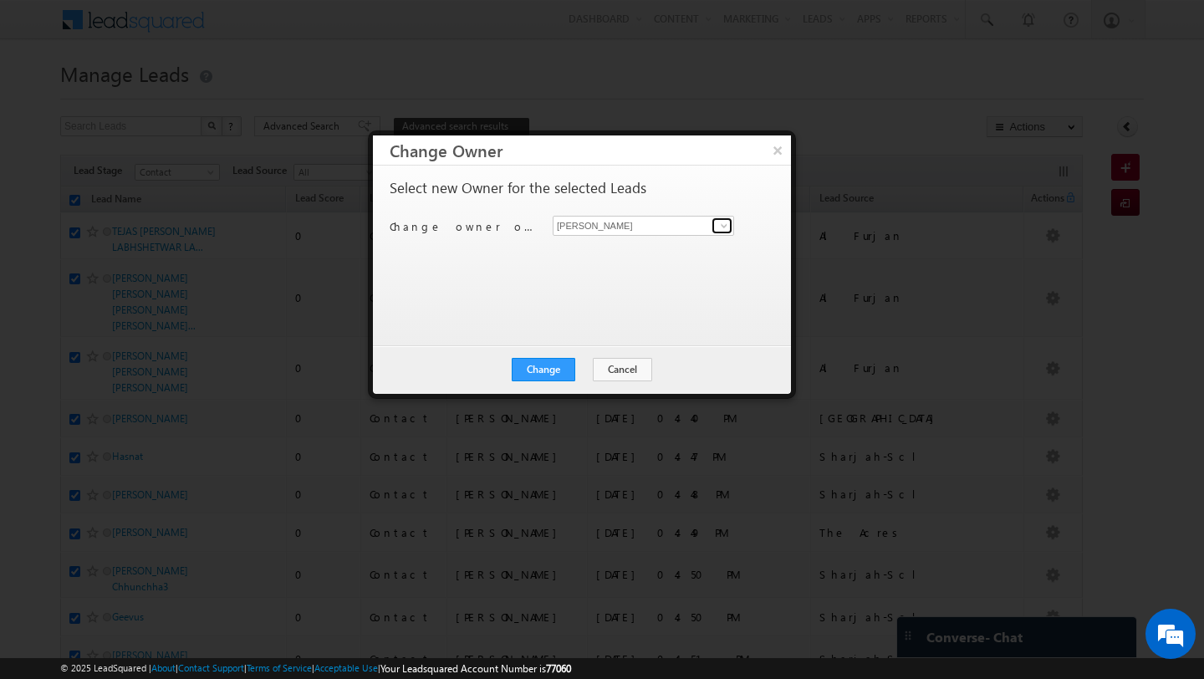
click at [725, 222] on span at bounding box center [723, 225] width 13 height 13
click at [652, 247] on link "Anand Pandey anand.pandey@indglobal.ae" at bounding box center [643, 252] width 181 height 32
click at [543, 371] on button "Change" at bounding box center [544, 369] width 64 height 23
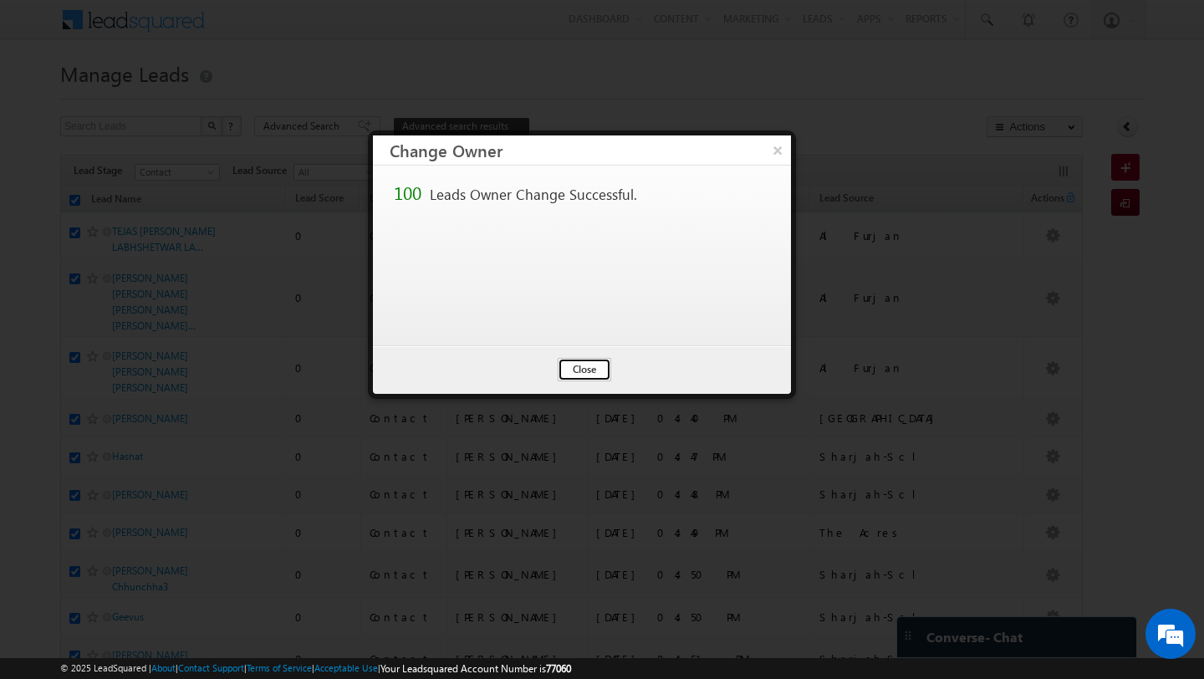
click at [579, 375] on button "Close" at bounding box center [585, 369] width 54 height 23
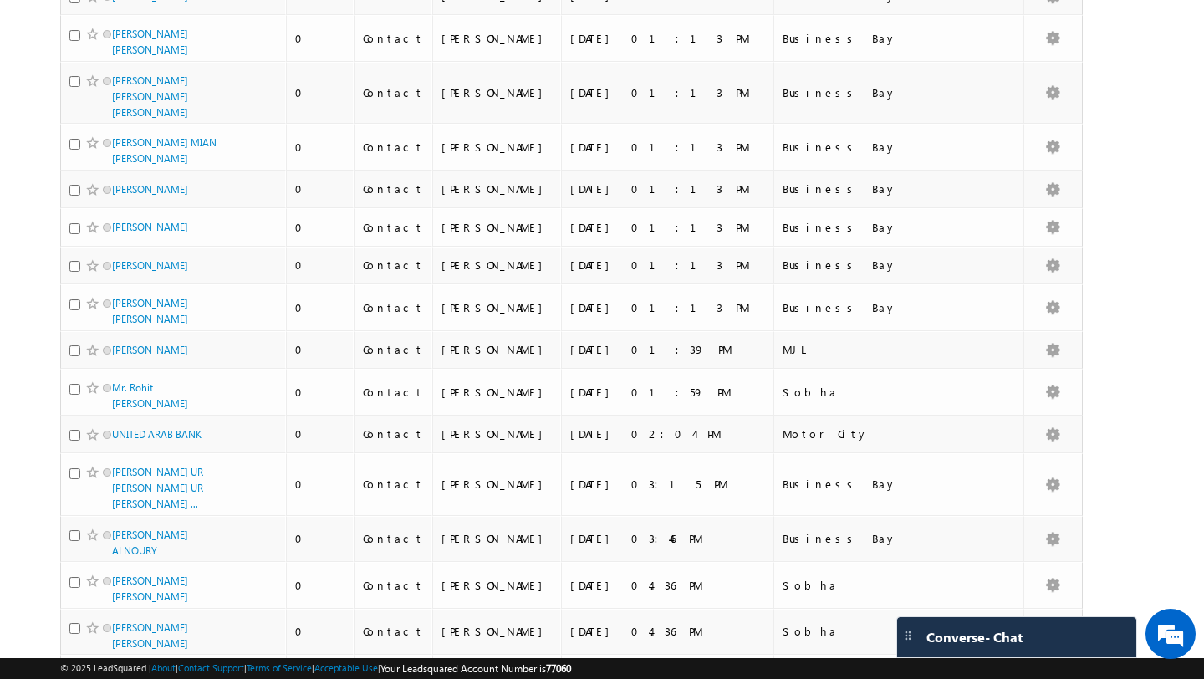
scroll to position [3977, 0]
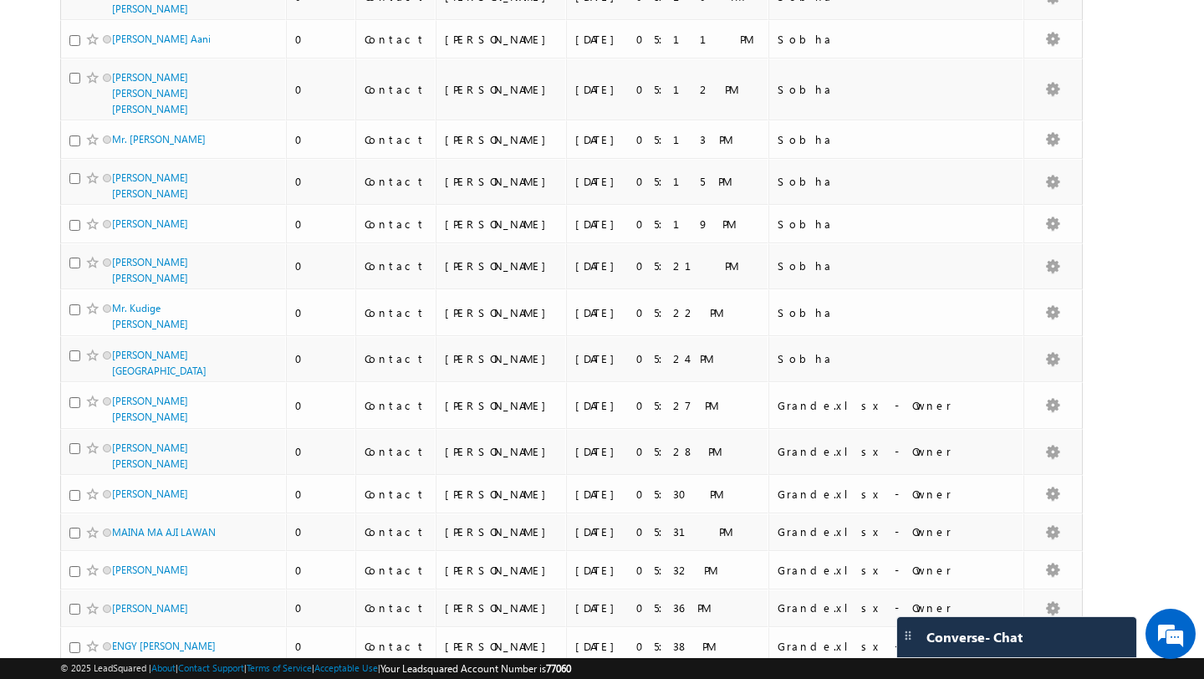
scroll to position [4009, 0]
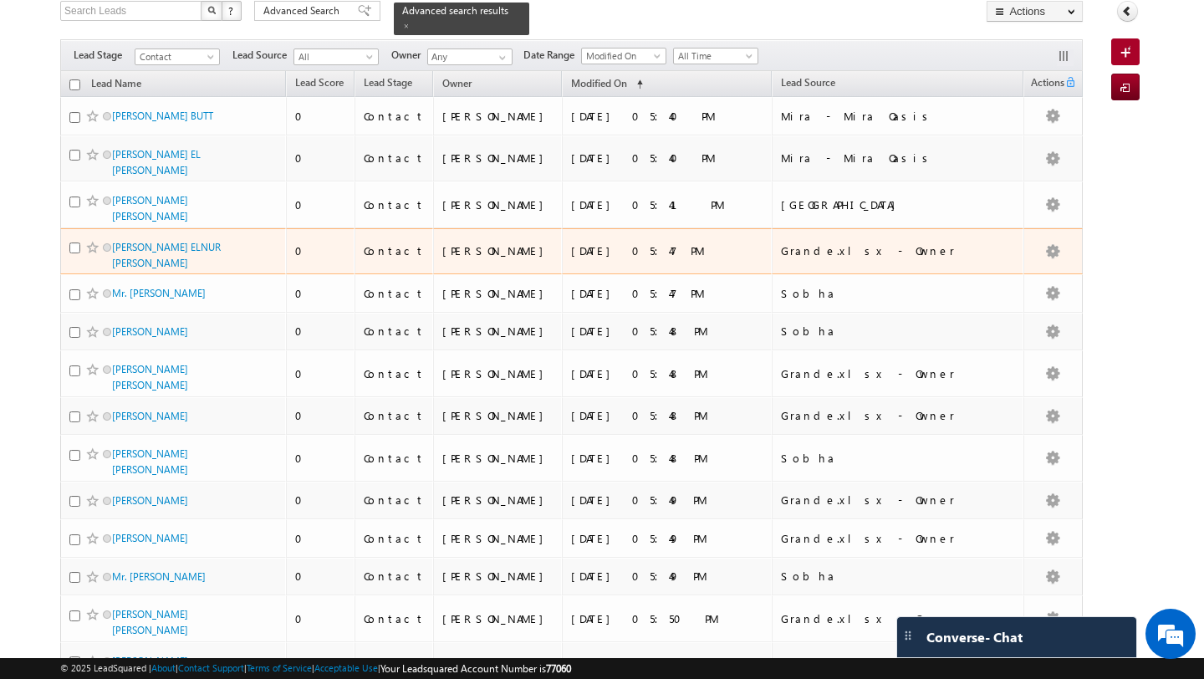
scroll to position [0, 0]
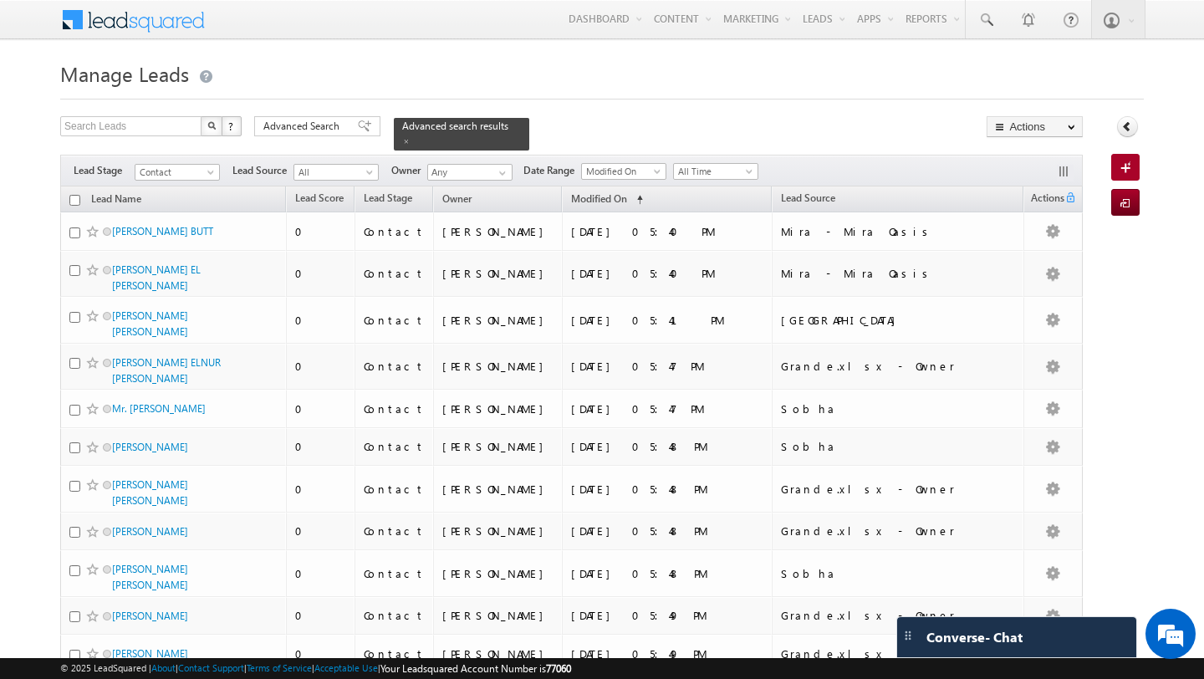
click at [75, 198] on input "checkbox" at bounding box center [74, 200] width 11 height 11
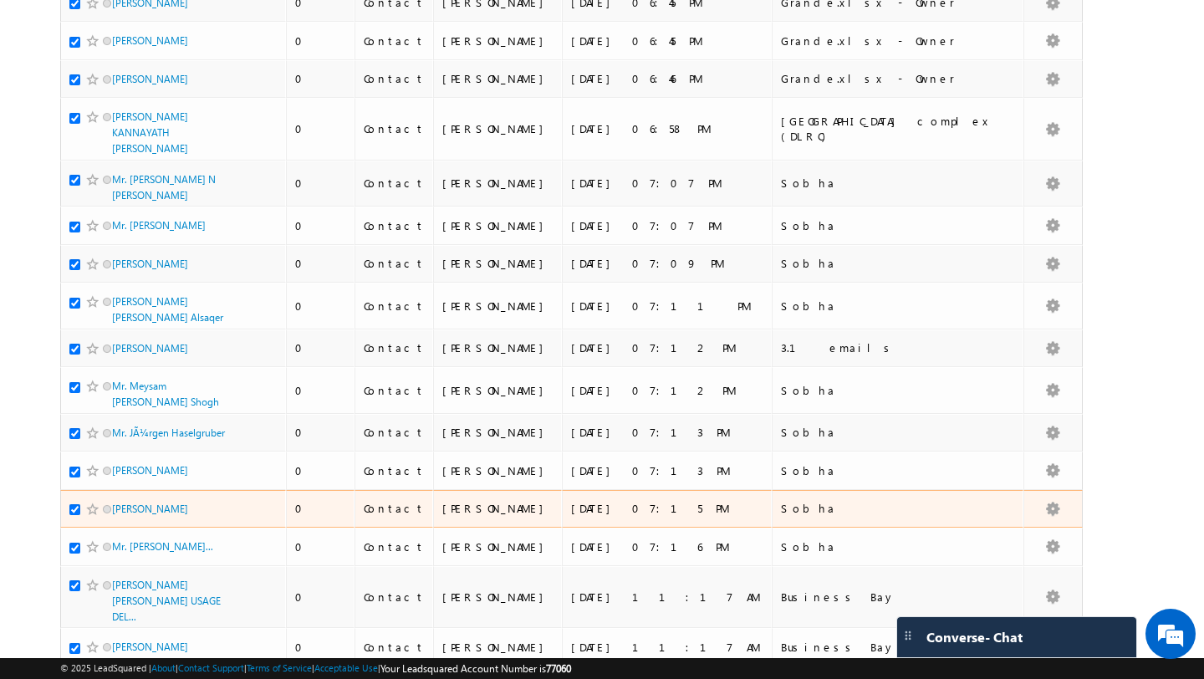
scroll to position [3858, 0]
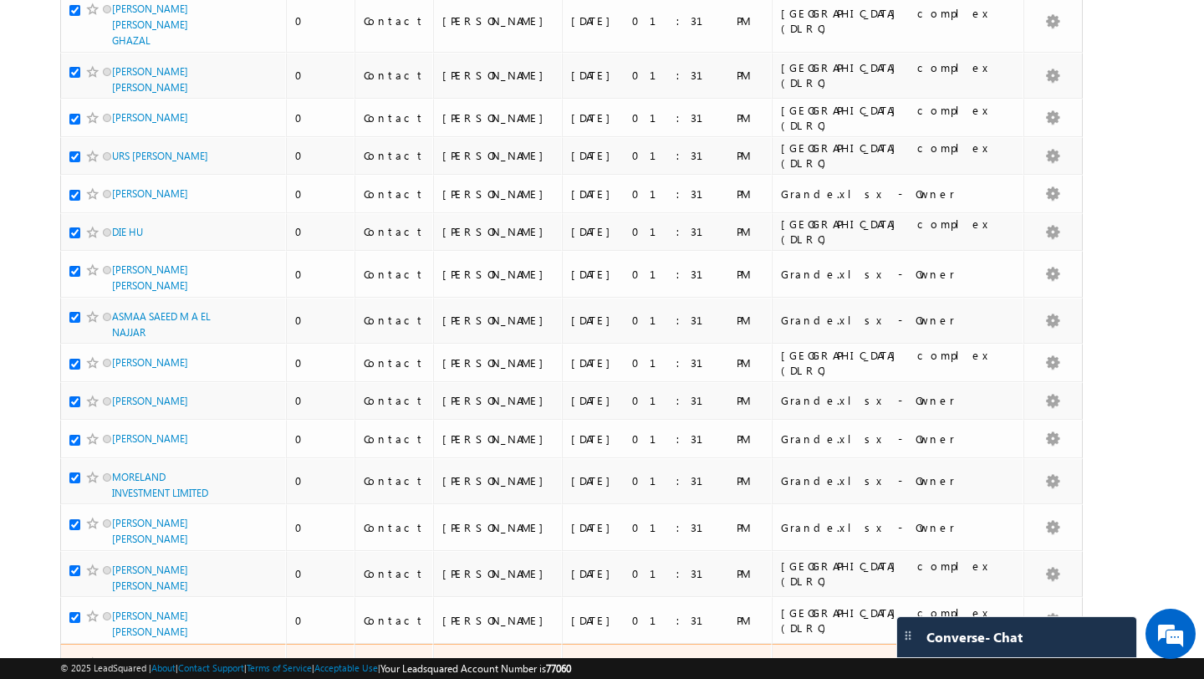
click at [188, 656] on link "MAGDA TRUJILLO ANAYA" at bounding box center [150, 662] width 76 height 13
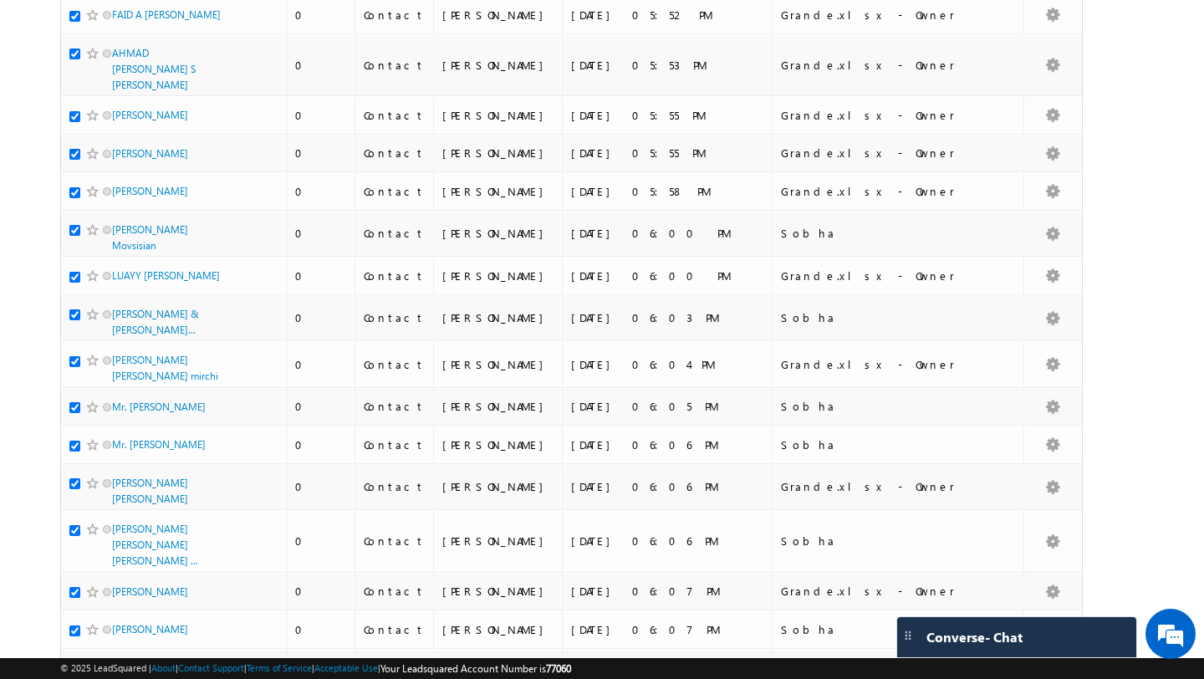
scroll to position [0, 0]
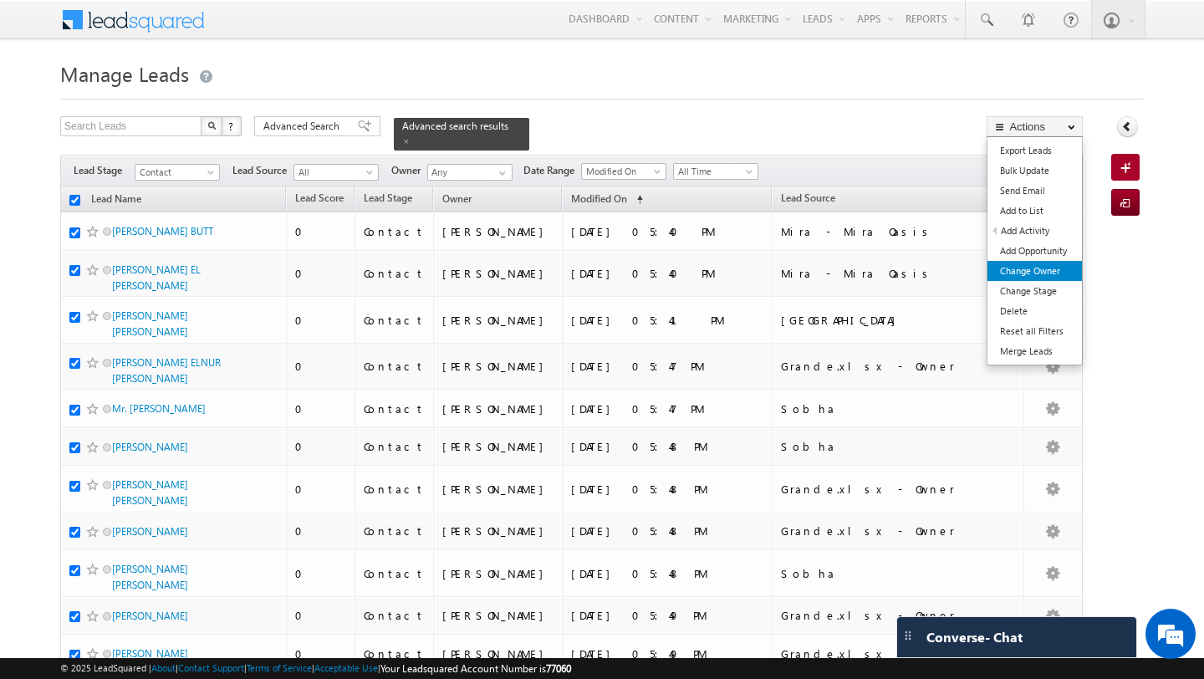
click at [1058, 268] on link "Change Owner" at bounding box center [1034, 271] width 94 height 20
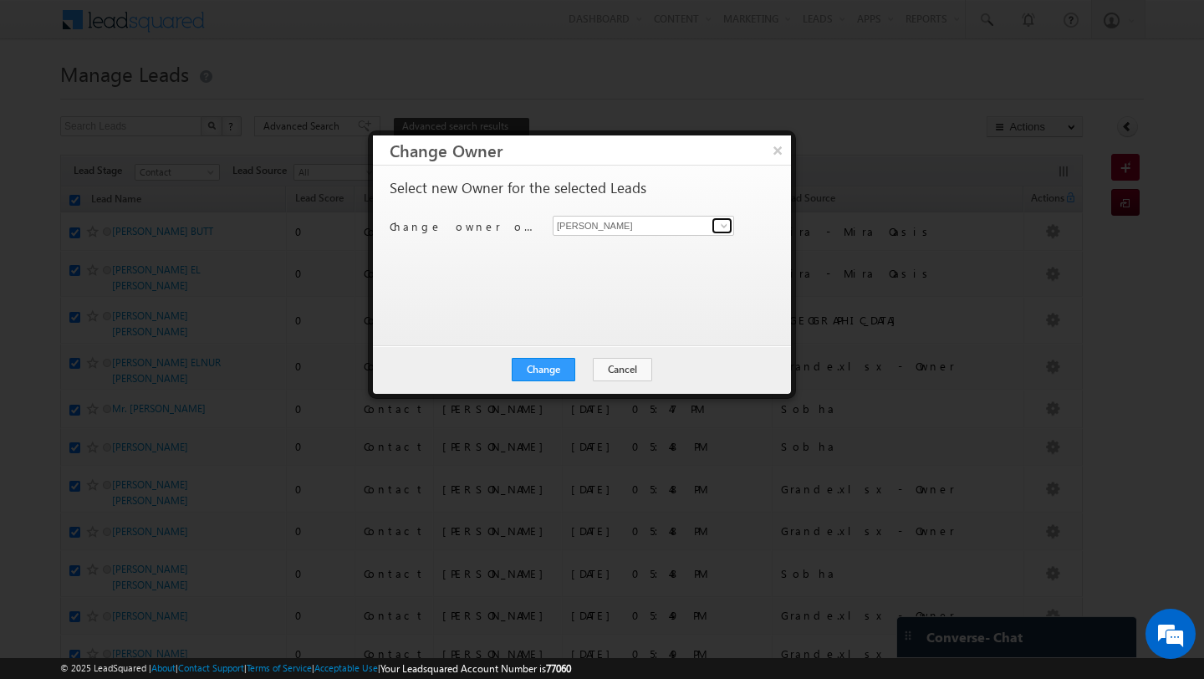
click at [726, 229] on span at bounding box center [723, 225] width 13 height 13
click at [655, 246] on link "Swarup Chandradas swarup.chandradas@indglobal.ae" at bounding box center [643, 252] width 181 height 32
click at [544, 367] on button "Change" at bounding box center [544, 369] width 64 height 23
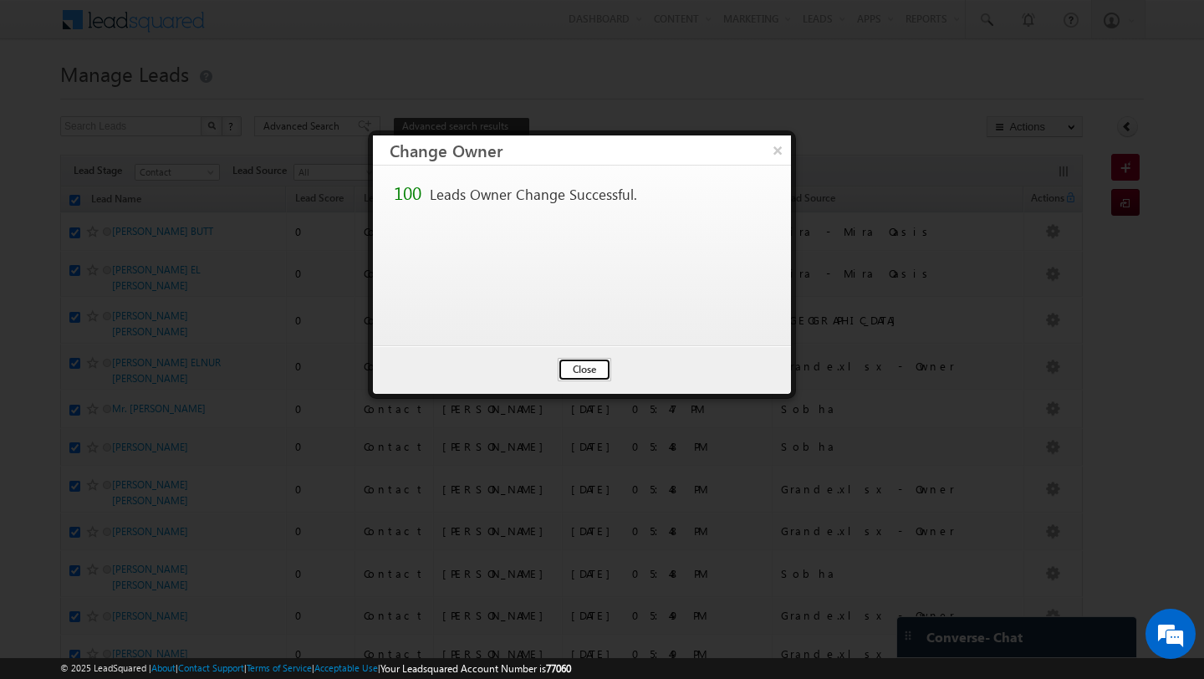
click at [608, 369] on button "Close" at bounding box center [585, 369] width 54 height 23
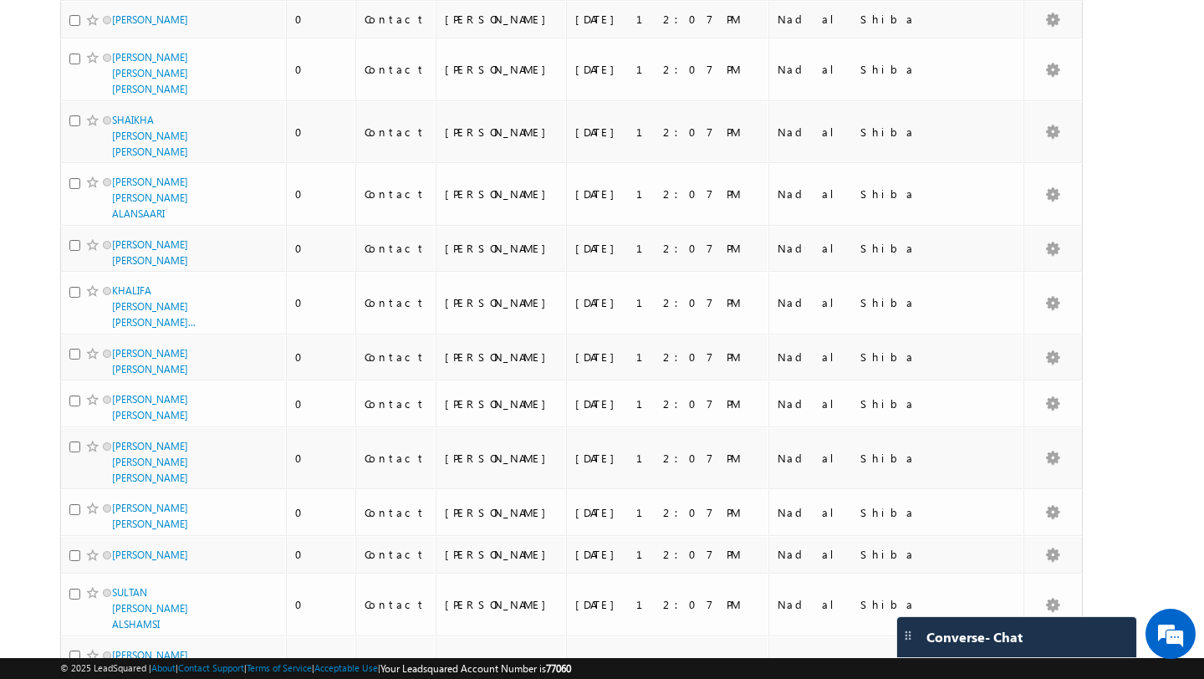
scroll to position [4065, 0]
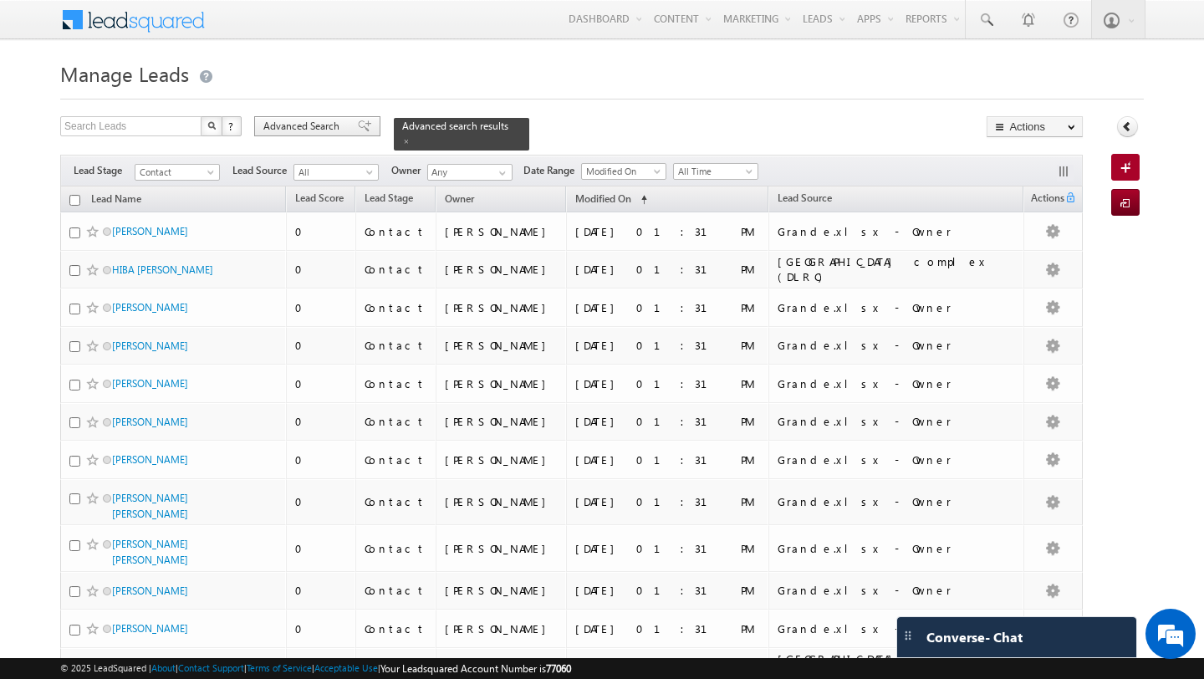
click at [324, 124] on span "Advanced Search" at bounding box center [303, 126] width 81 height 15
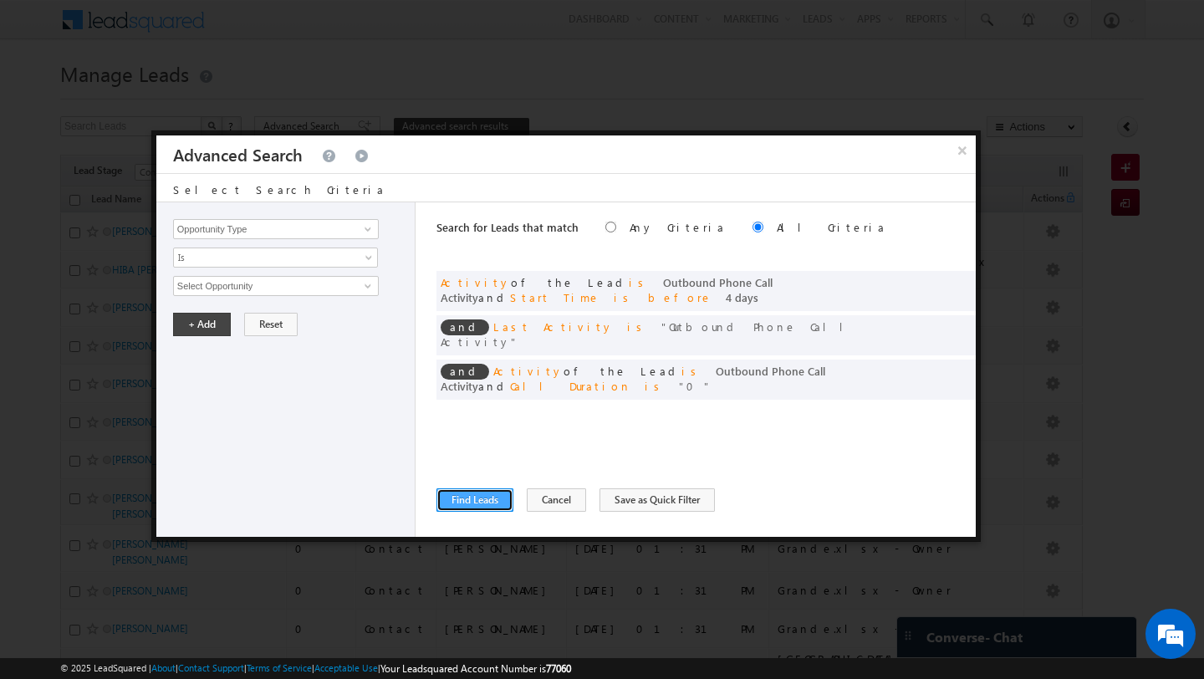
click at [497, 498] on button "Find Leads" at bounding box center [474, 499] width 77 height 23
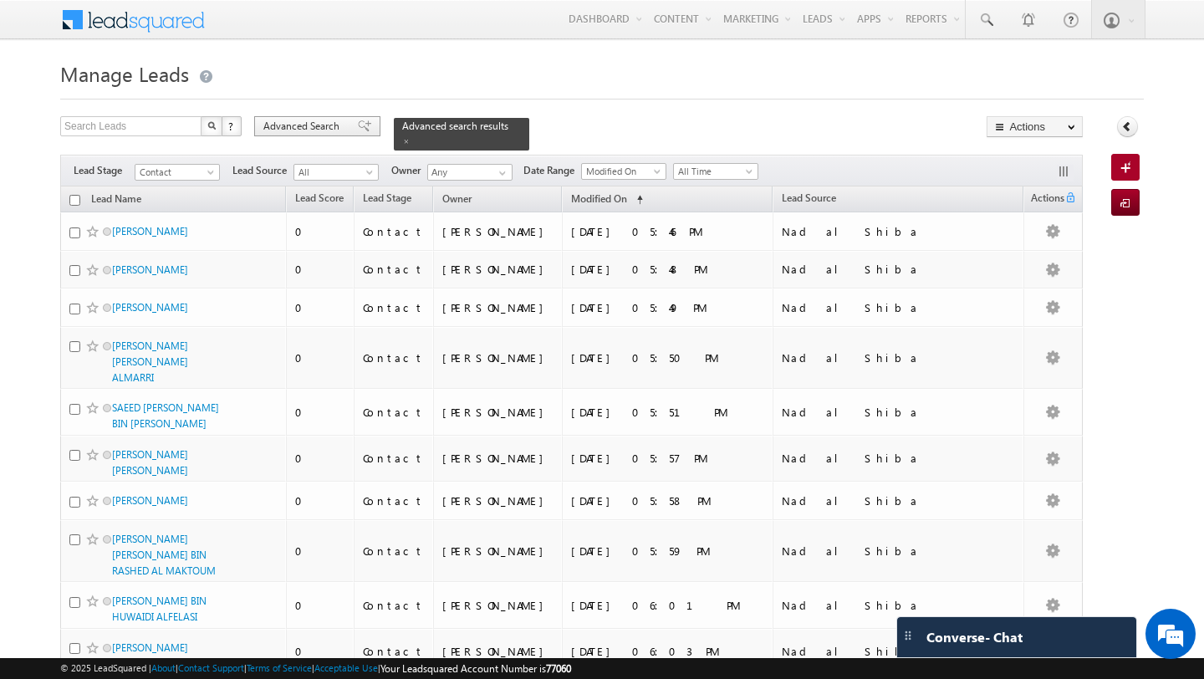
click at [315, 120] on span "Advanced Search" at bounding box center [303, 126] width 81 height 15
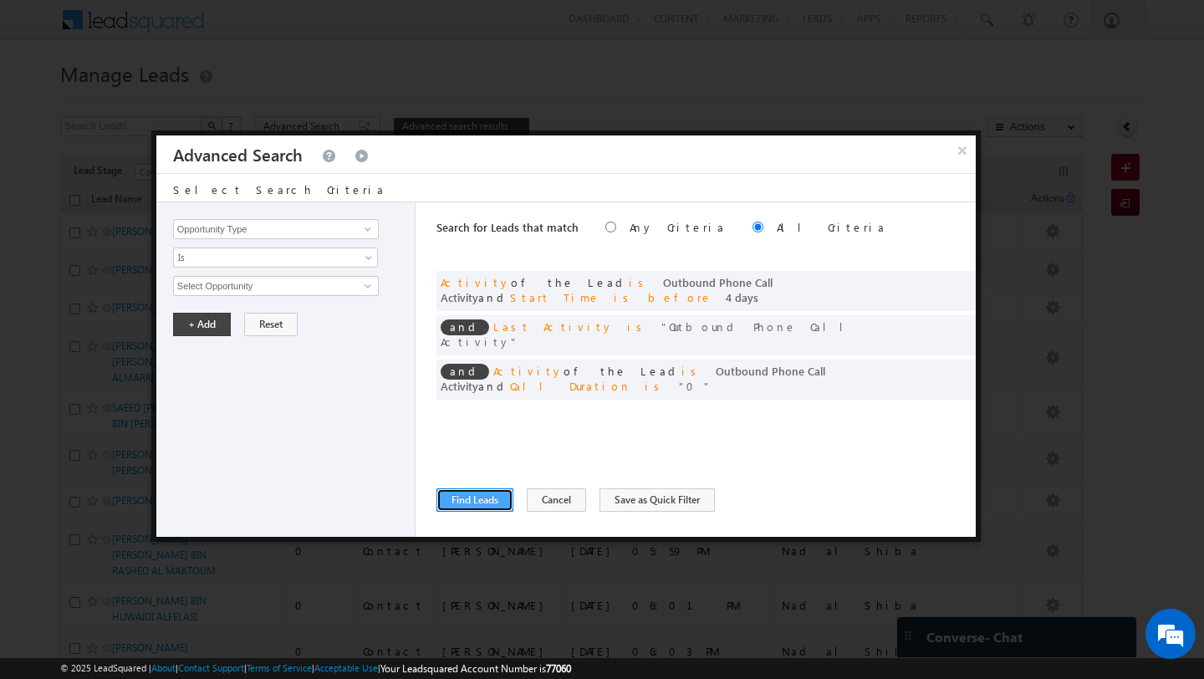
click at [475, 493] on button "Find Leads" at bounding box center [474, 499] width 77 height 23
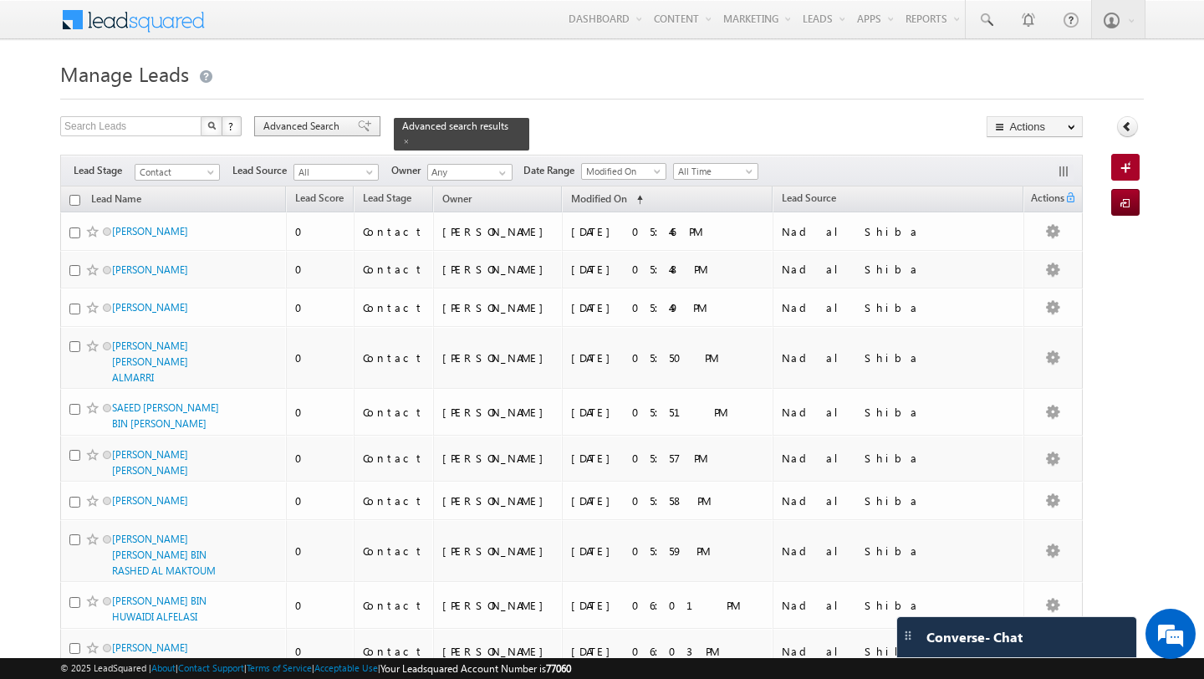
click at [317, 127] on span "Advanced Search" at bounding box center [303, 126] width 81 height 15
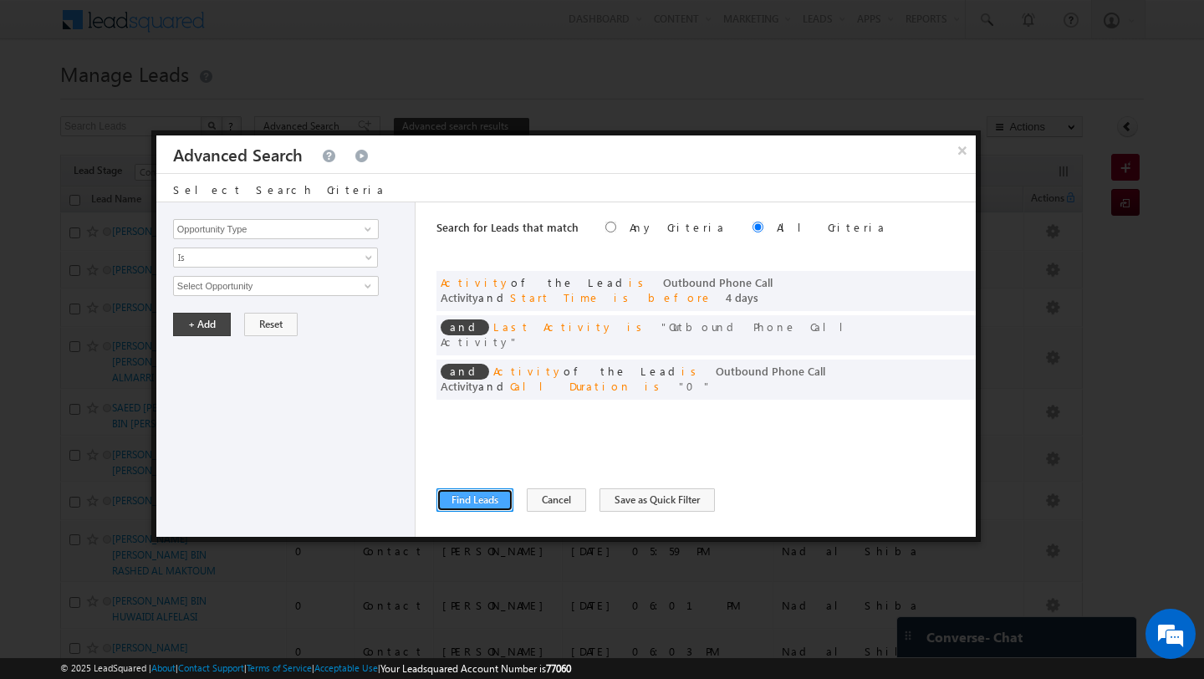
click at [482, 502] on button "Find Leads" at bounding box center [474, 499] width 77 height 23
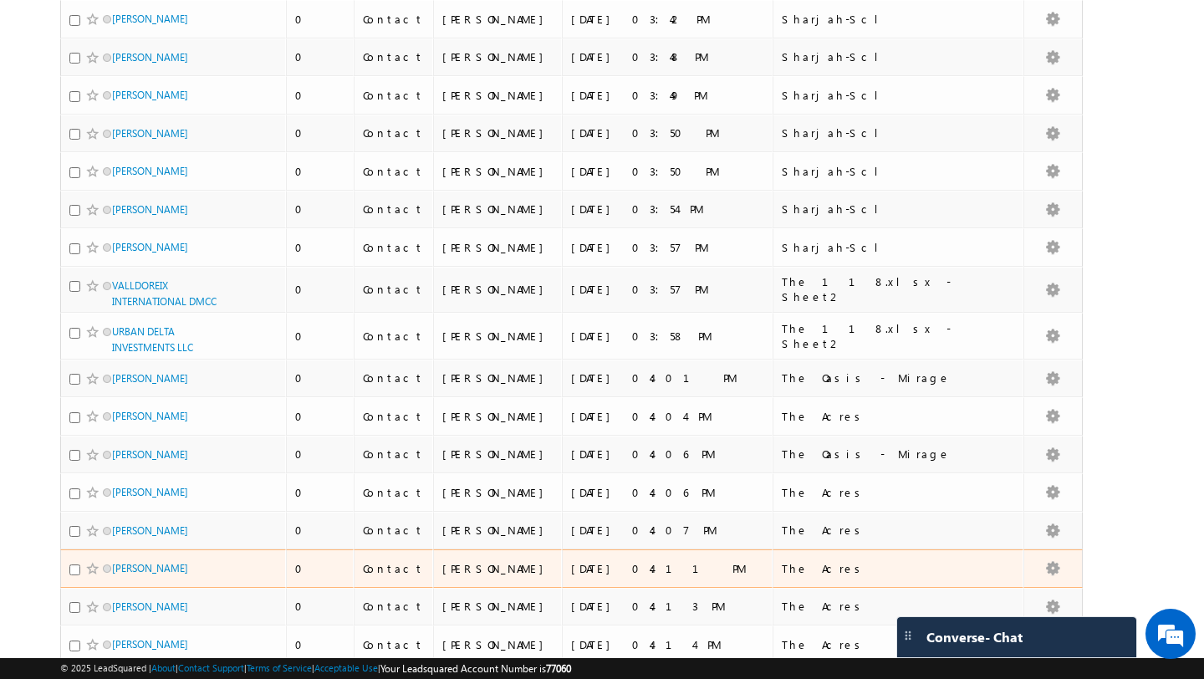
scroll to position [3731, 0]
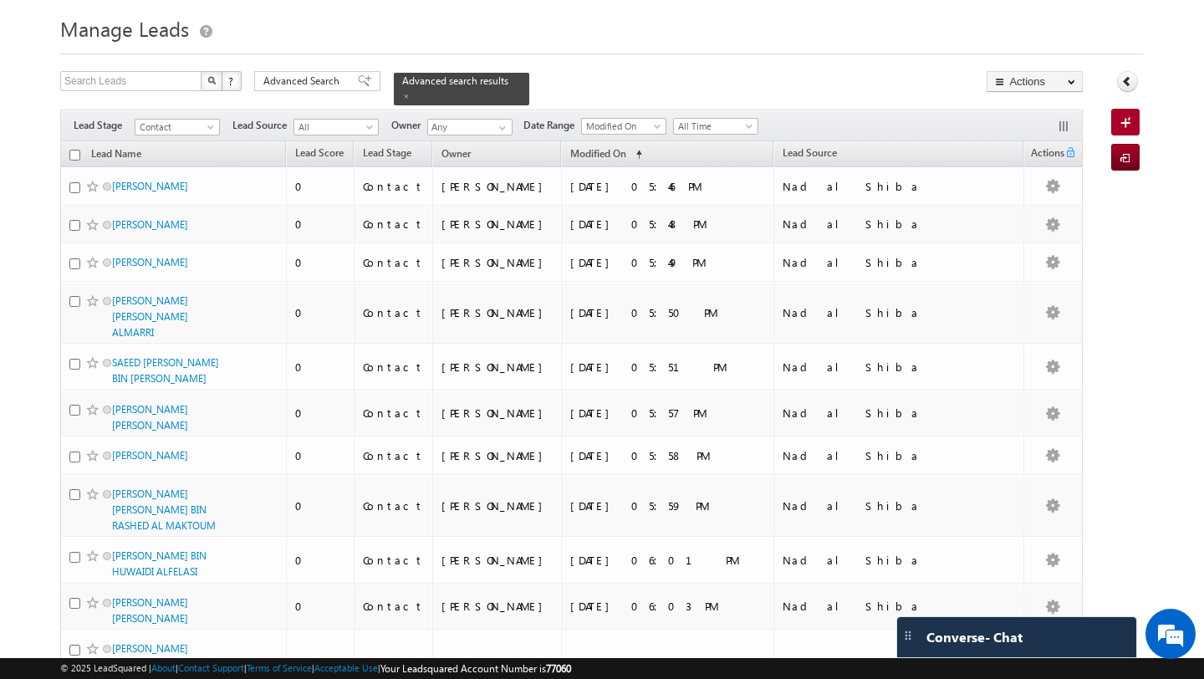
scroll to position [0, 0]
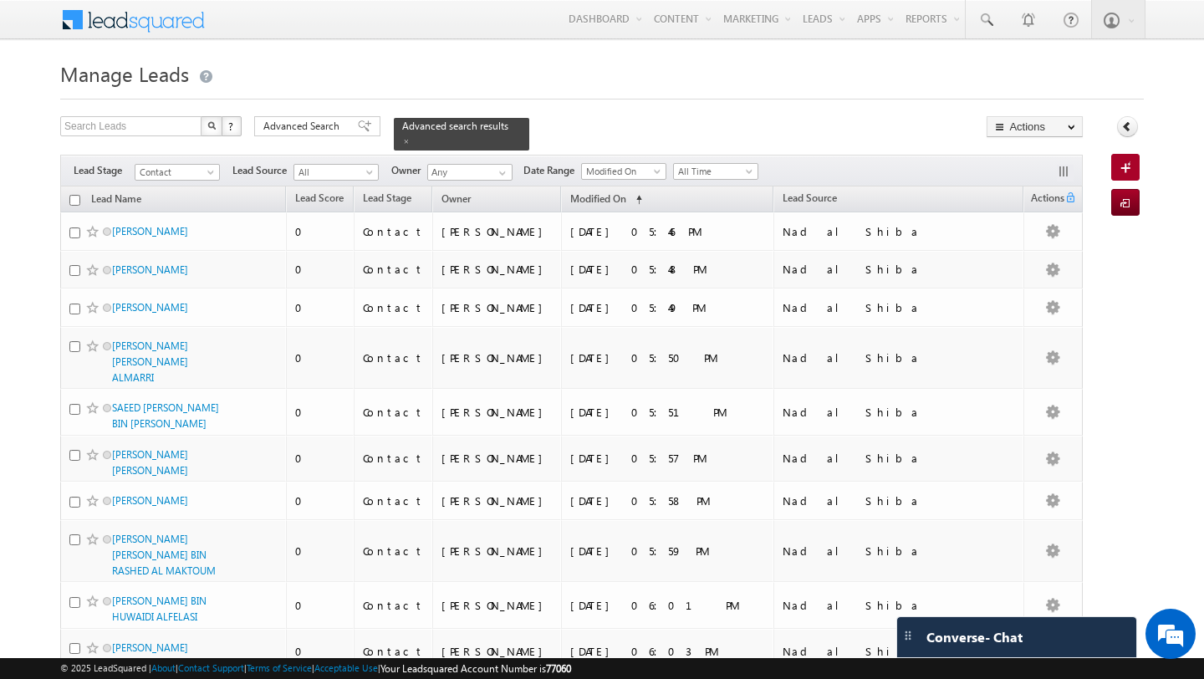
click at [78, 201] on input "checkbox" at bounding box center [74, 200] width 11 height 11
checkbox input "true"
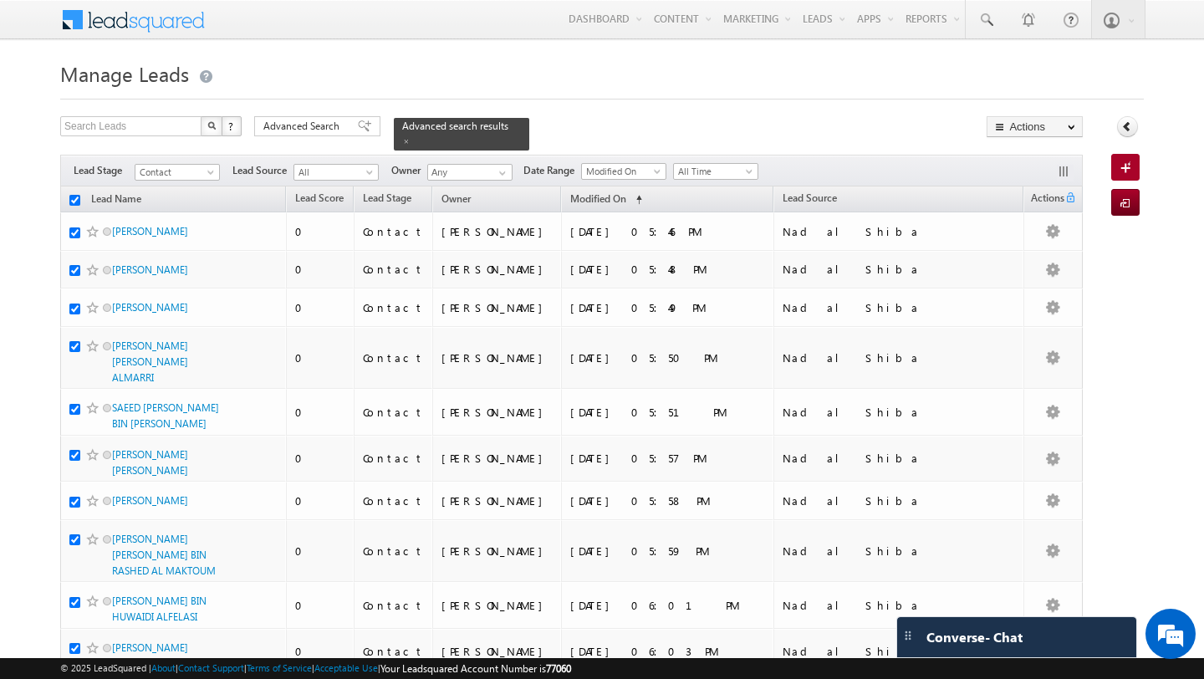
checkbox input "true"
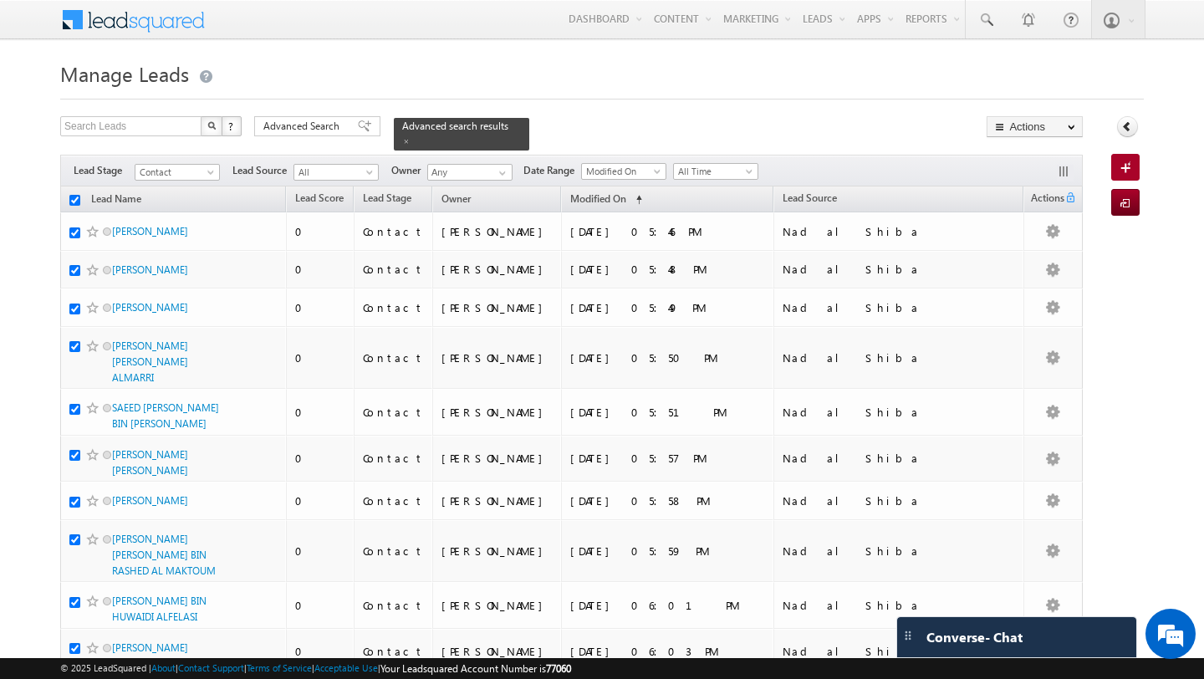
checkbox input "true"
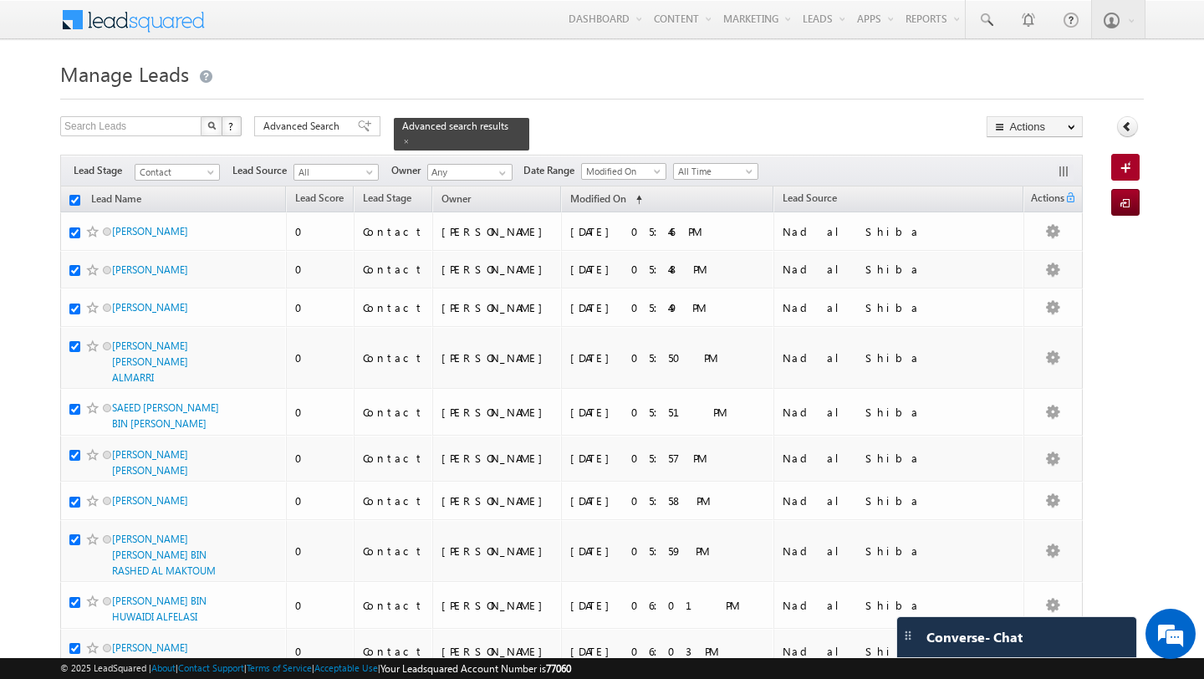
checkbox input "true"
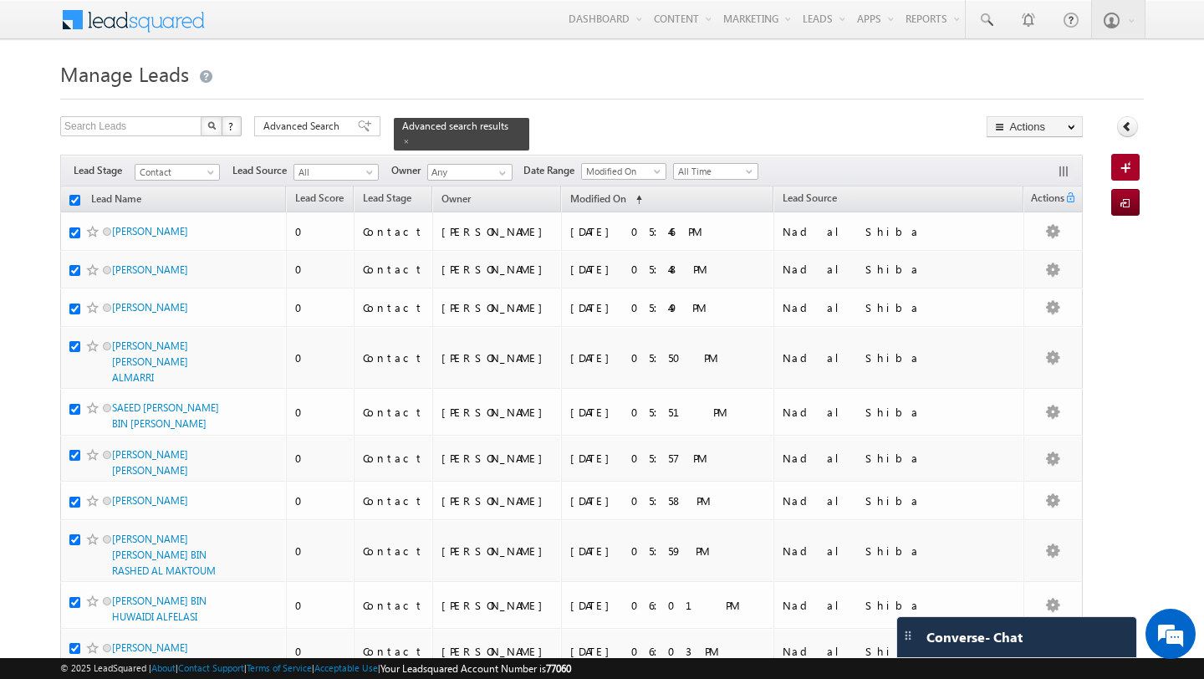
checkbox input "true"
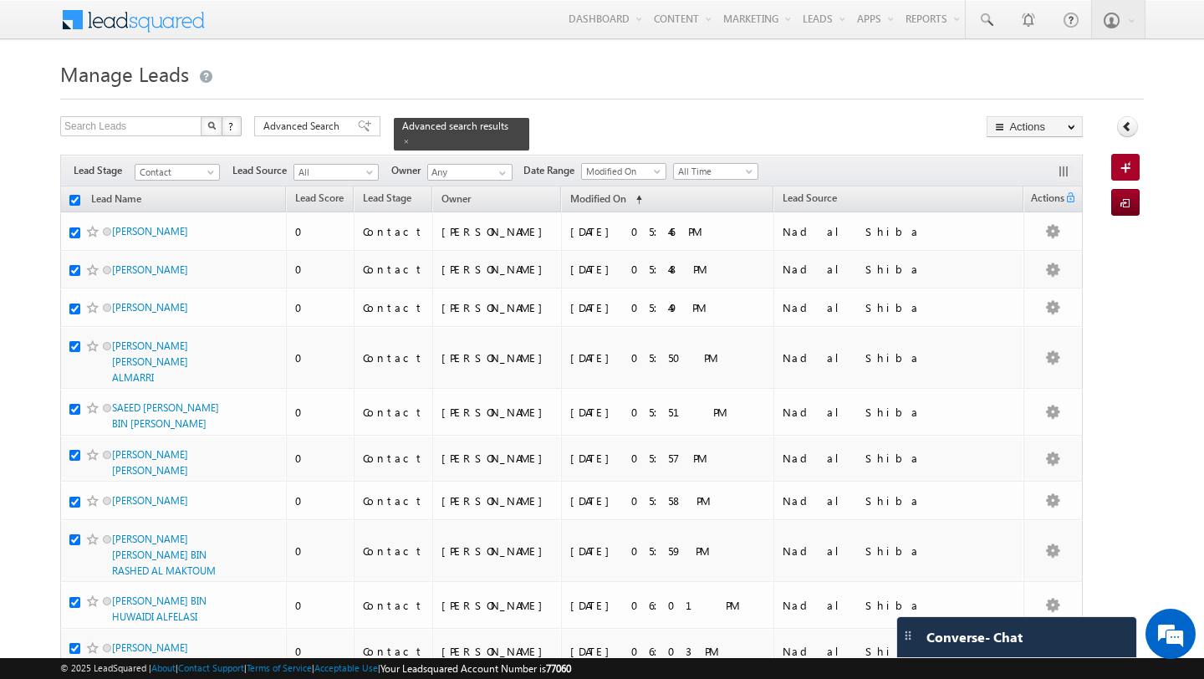
checkbox input "true"
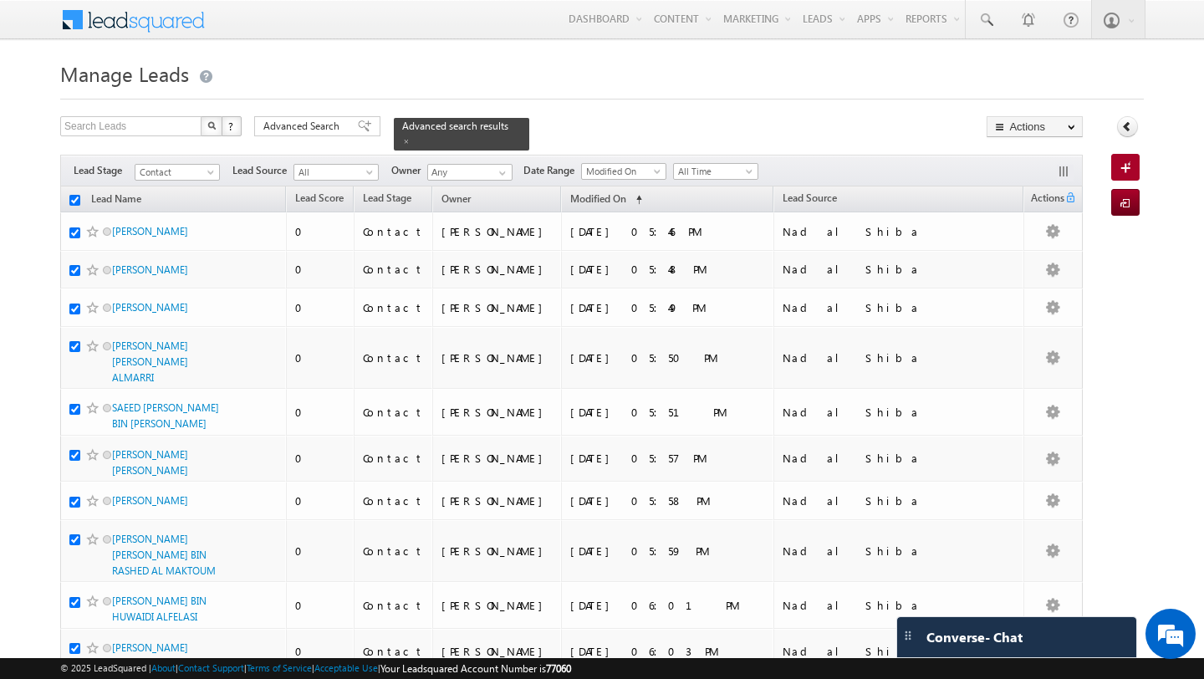
checkbox input "true"
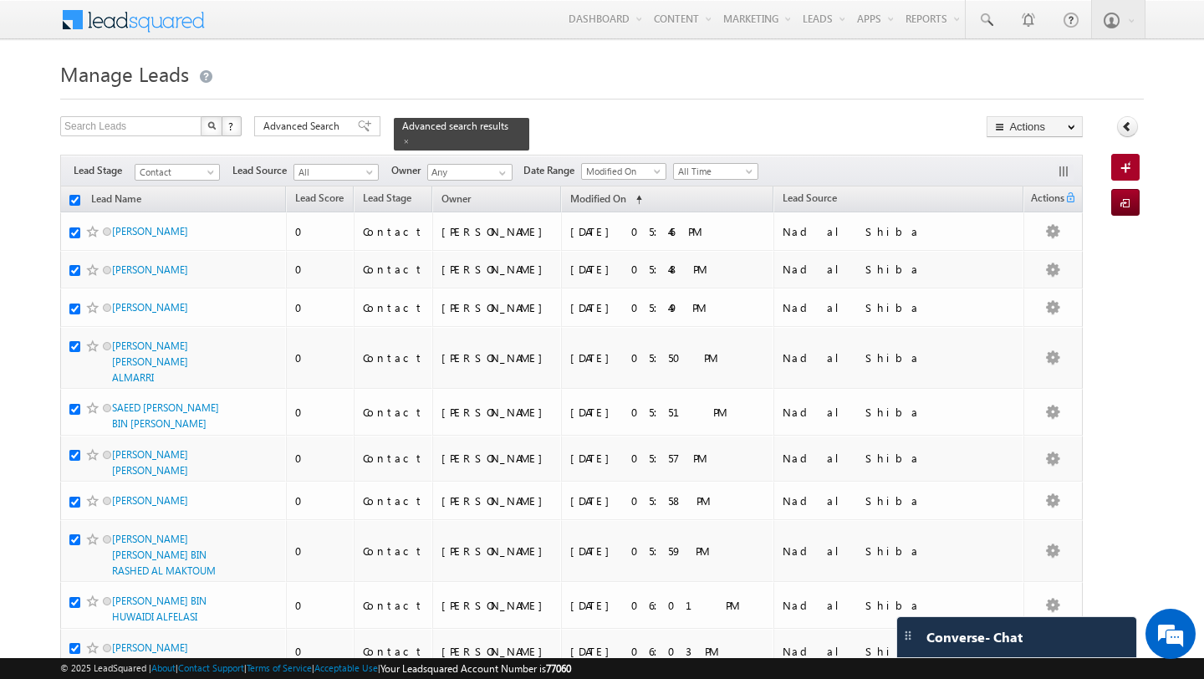
checkbox input "true"
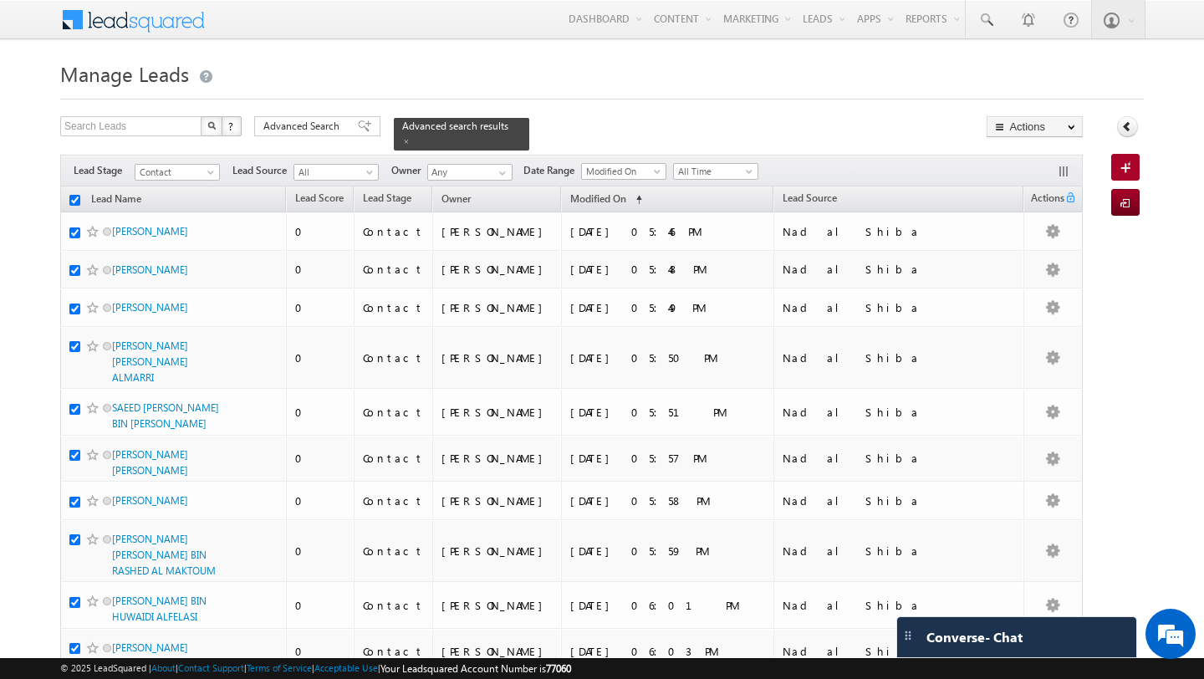
checkbox input "true"
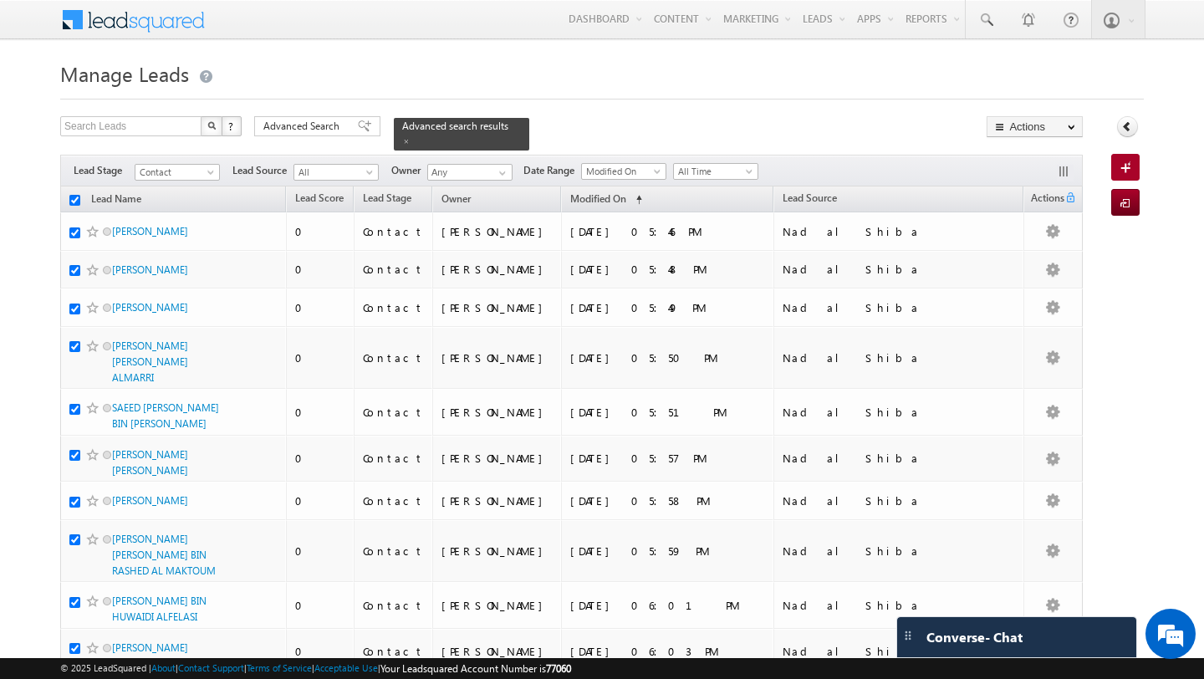
checkbox input "true"
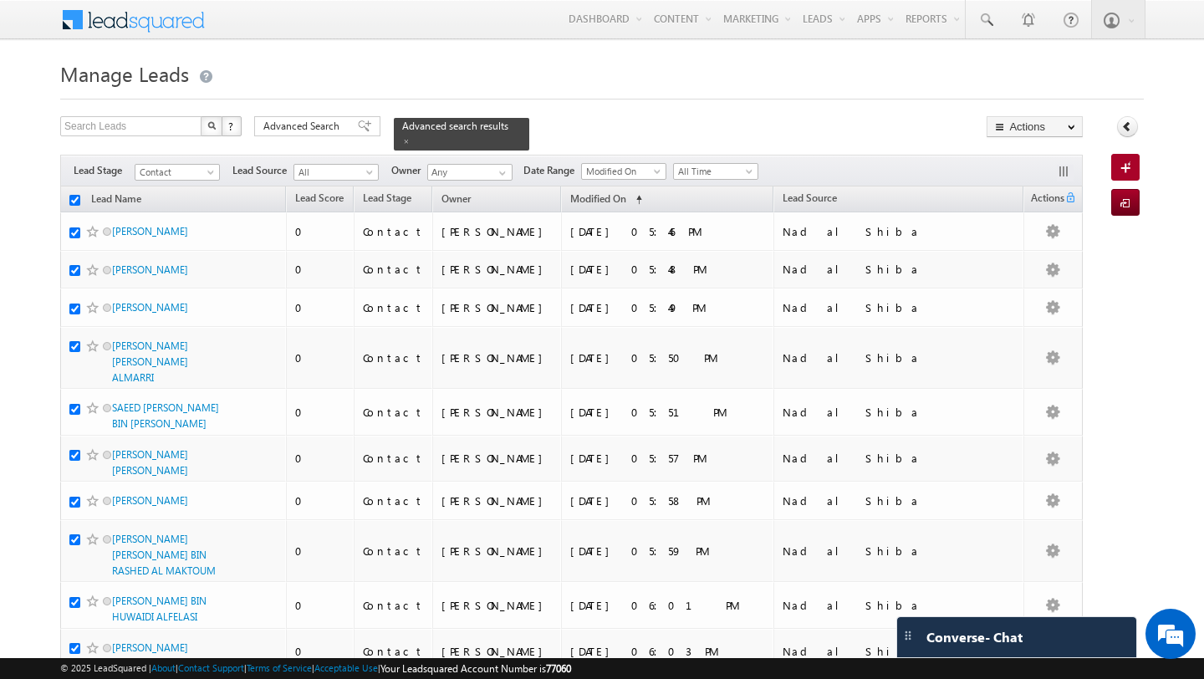
checkbox input "true"
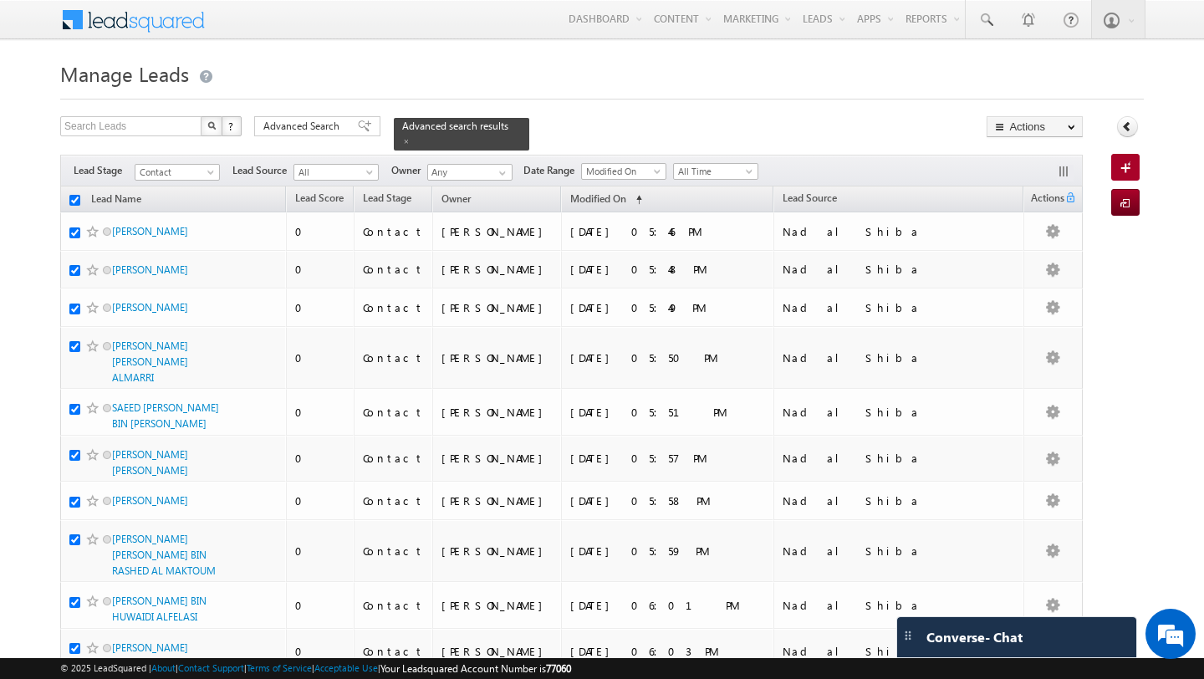
checkbox input "true"
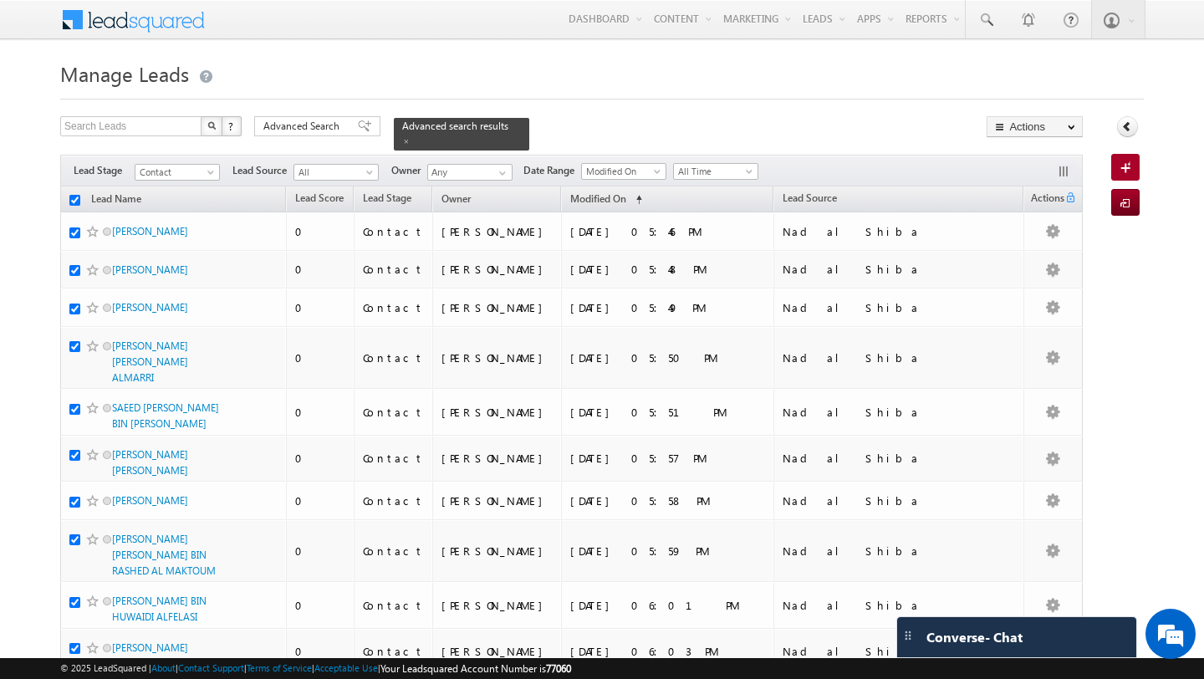
checkbox input "true"
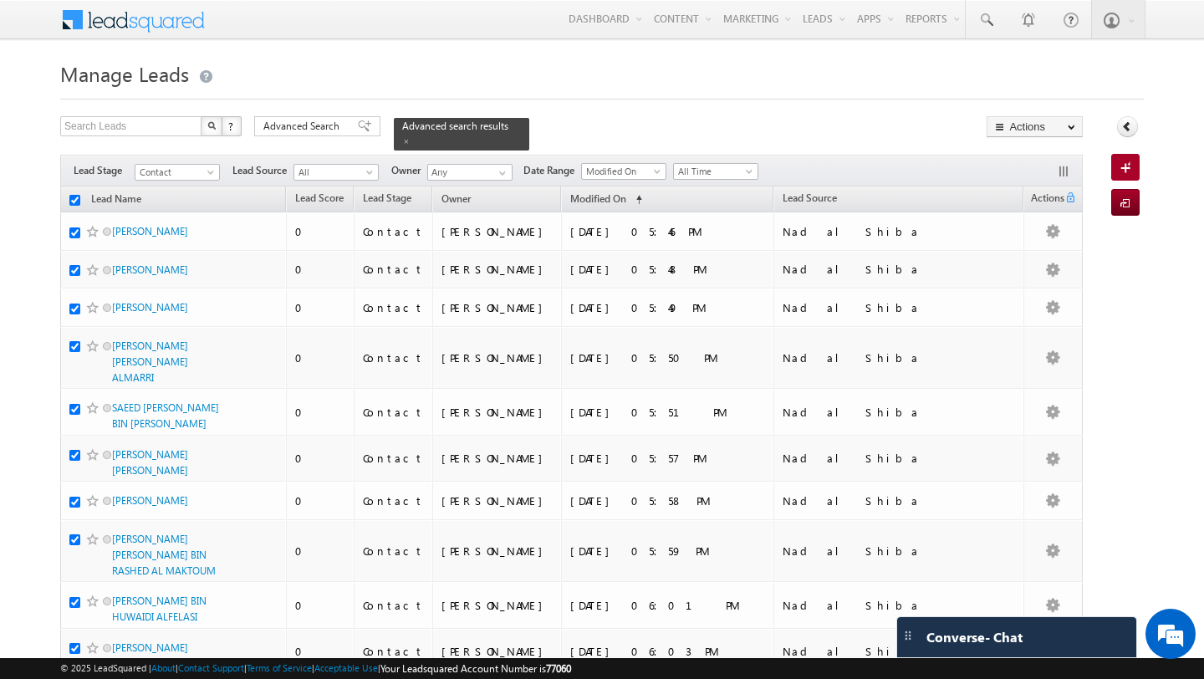
checkbox input "true"
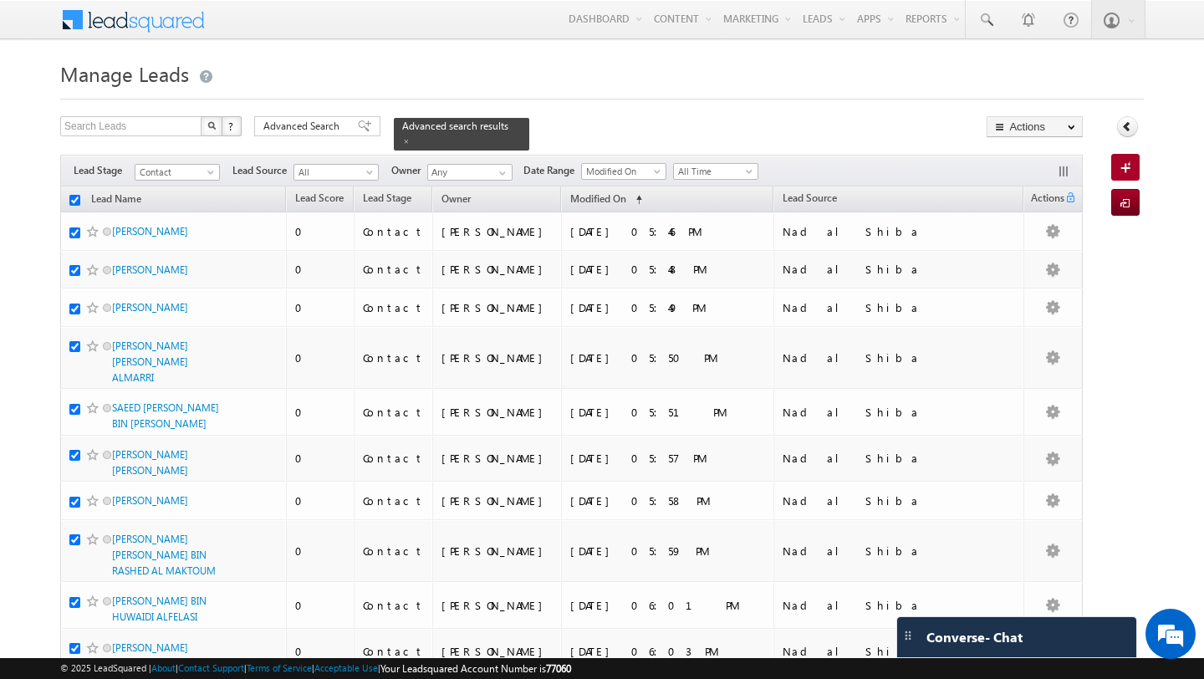
checkbox input "true"
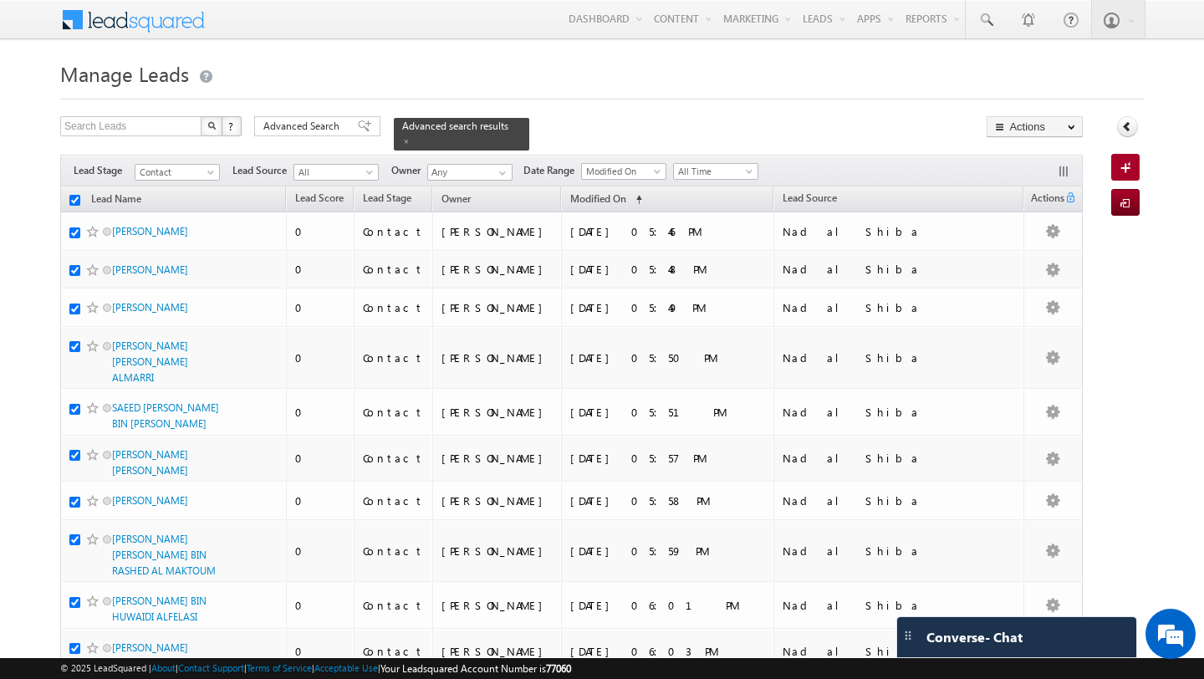
checkbox input "true"
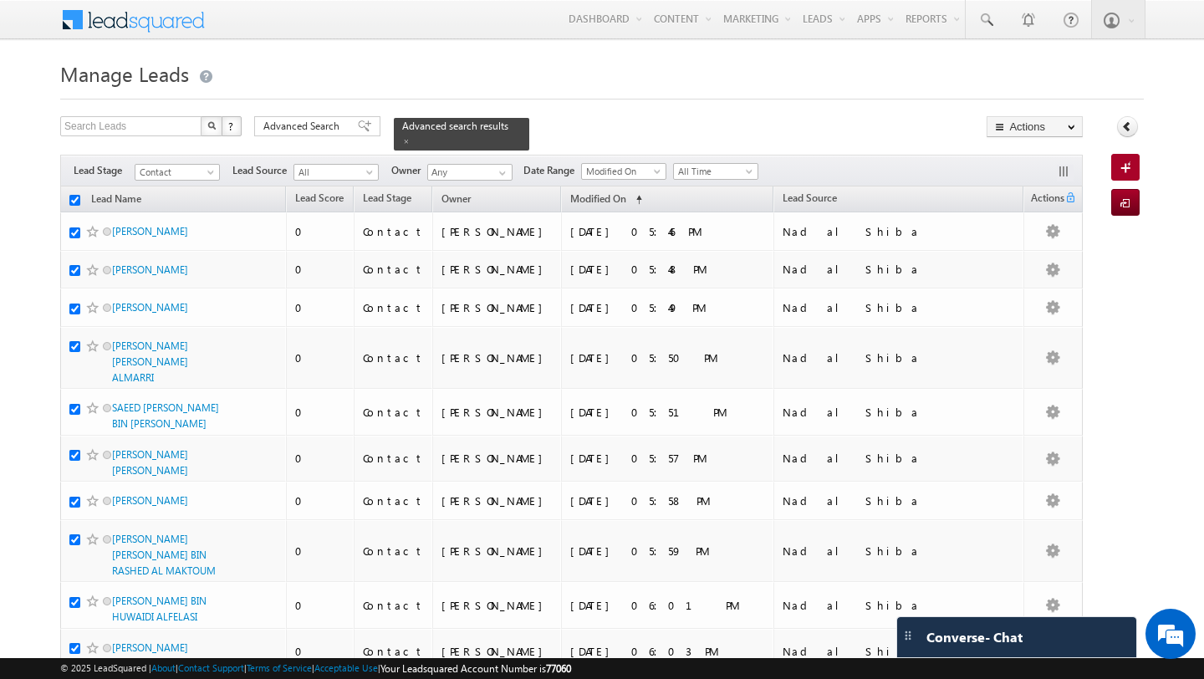
checkbox input "true"
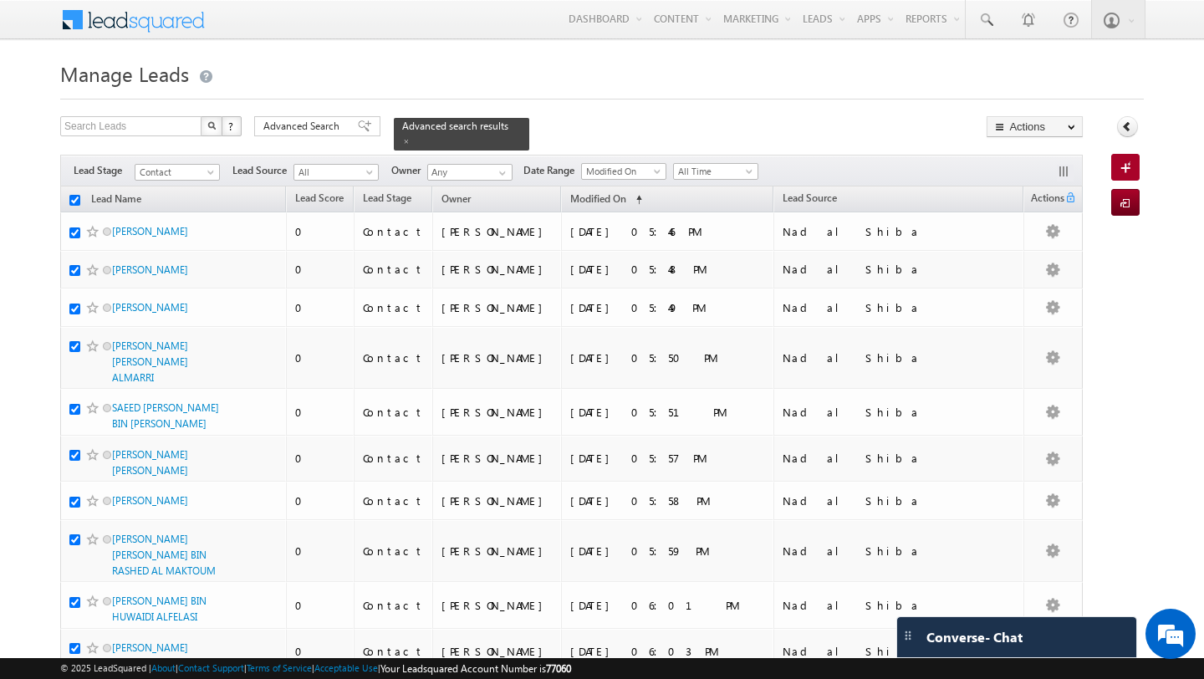
checkbox input "true"
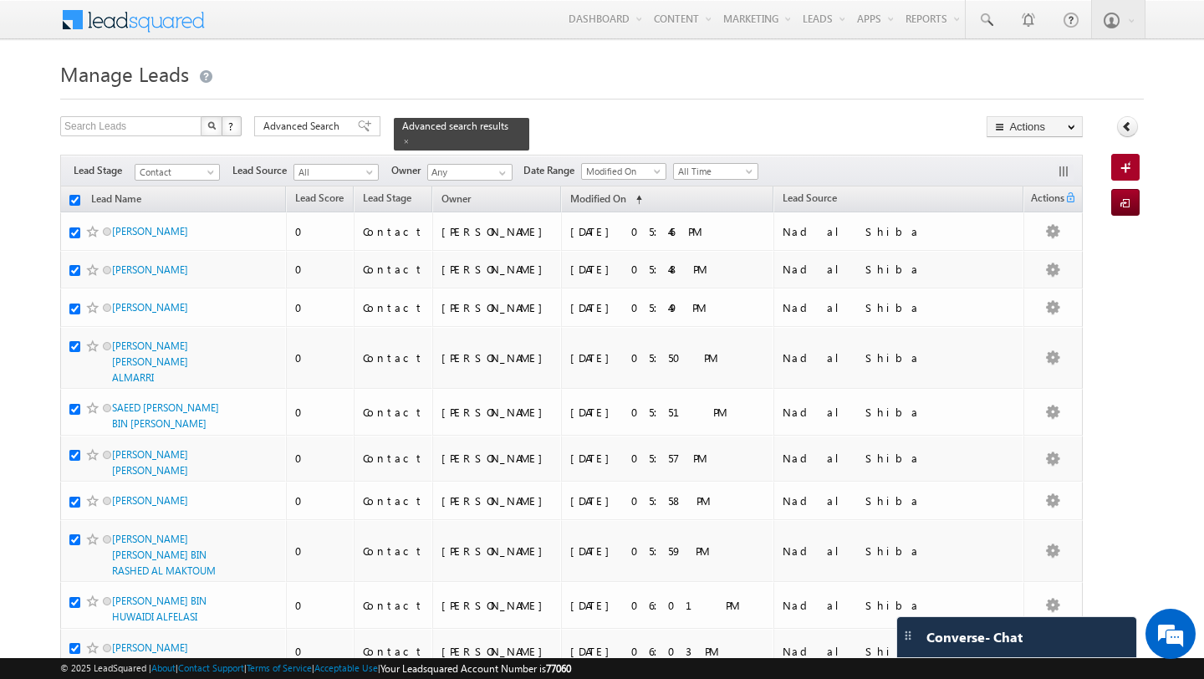
checkbox input "true"
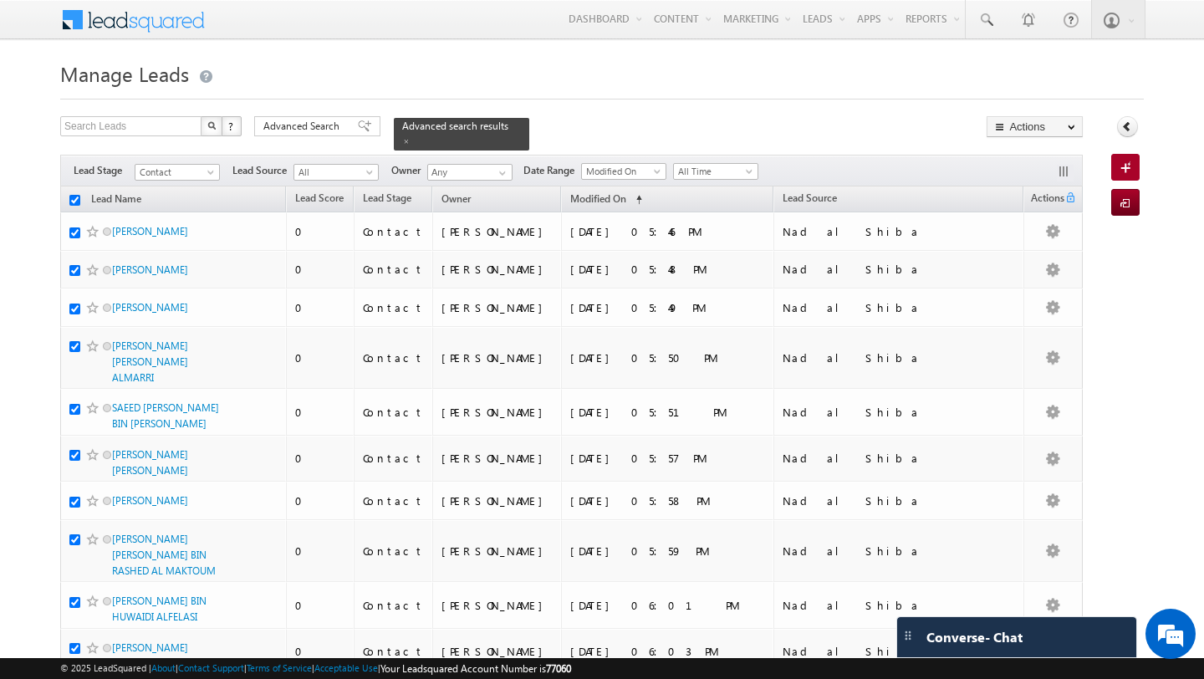
checkbox input "true"
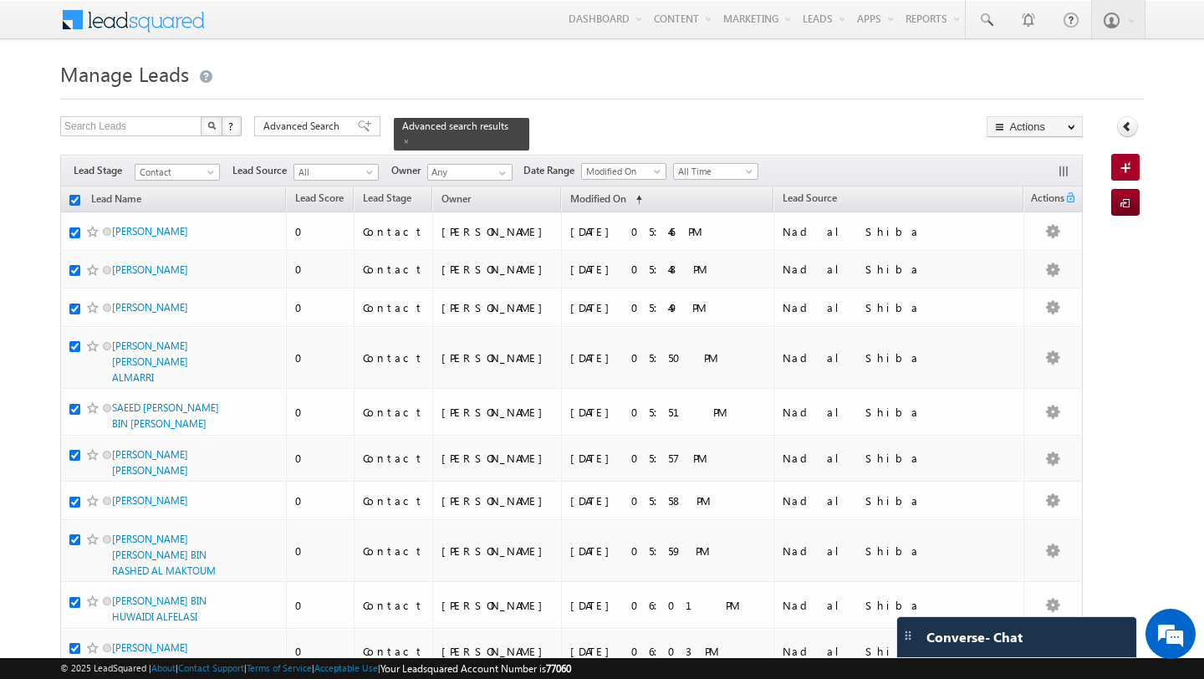
checkbox input "true"
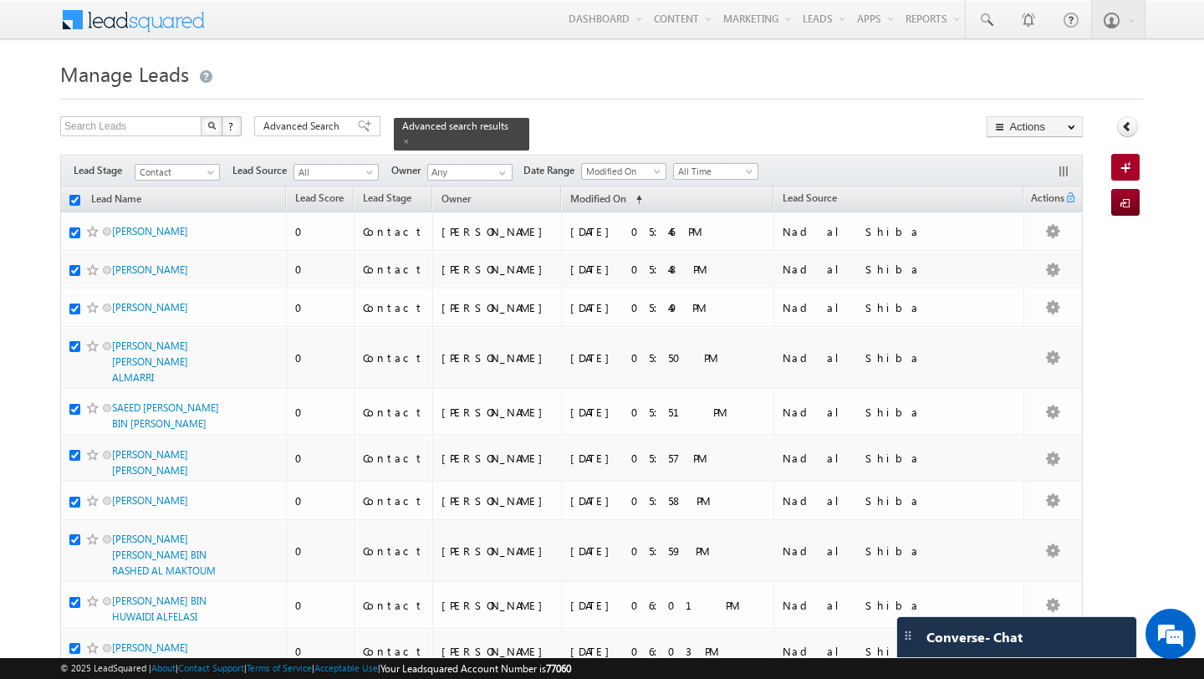
checkbox input "true"
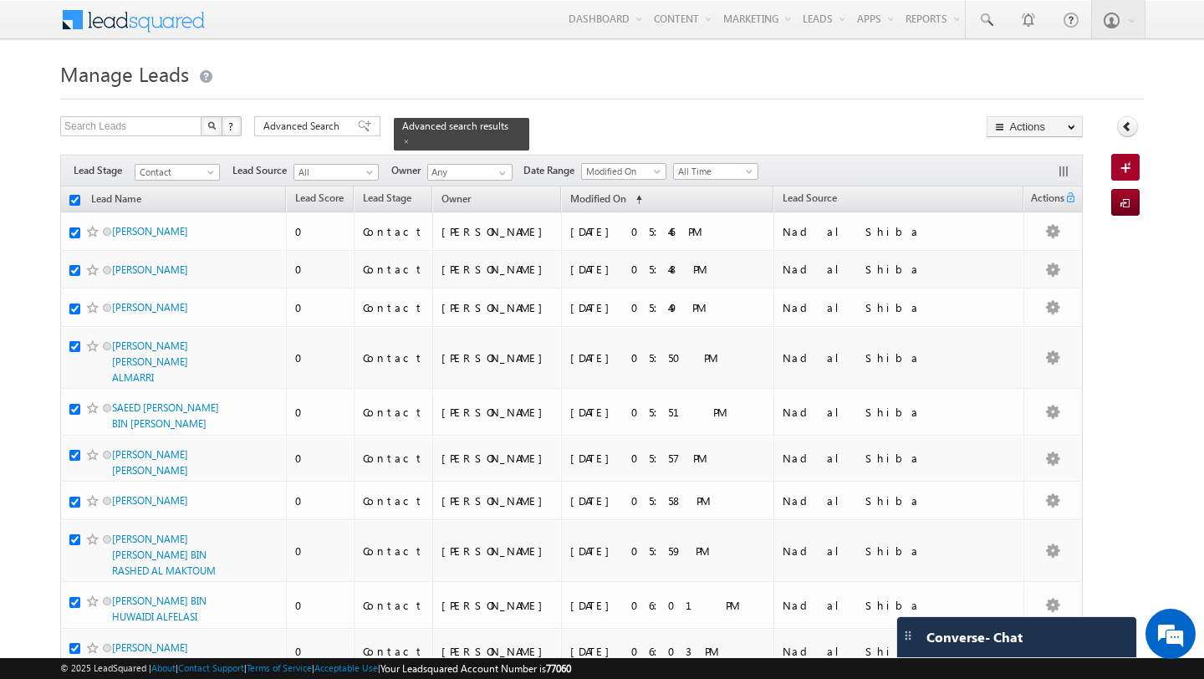
checkbox input "true"
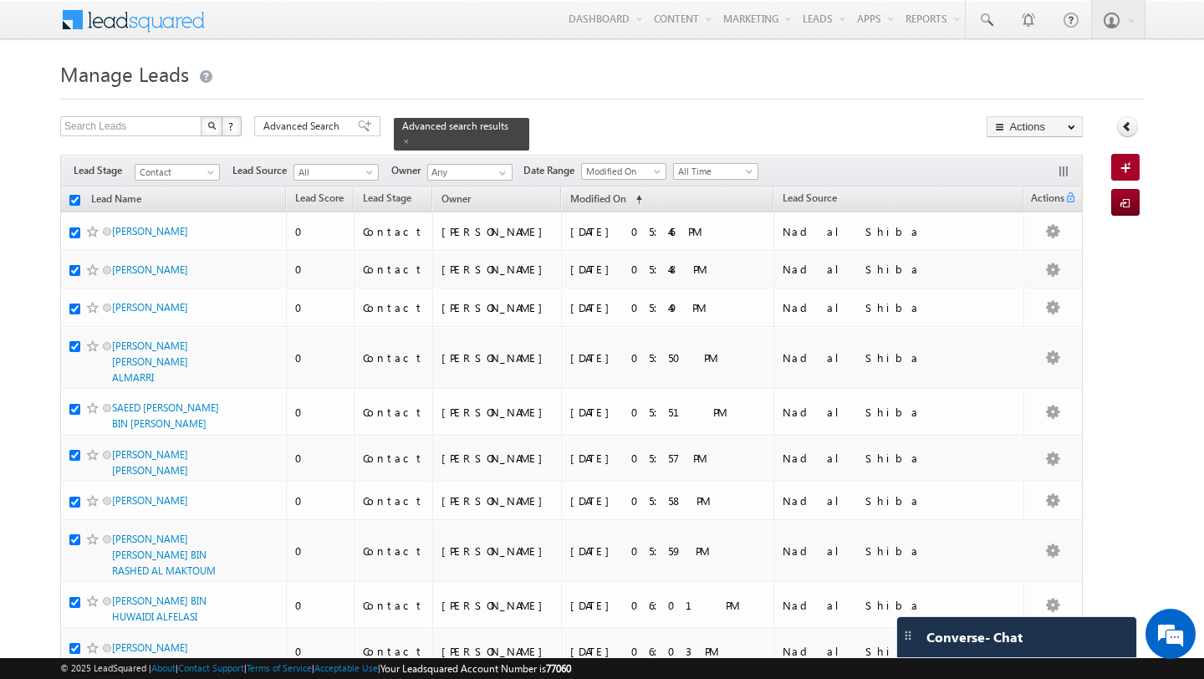
checkbox input "true"
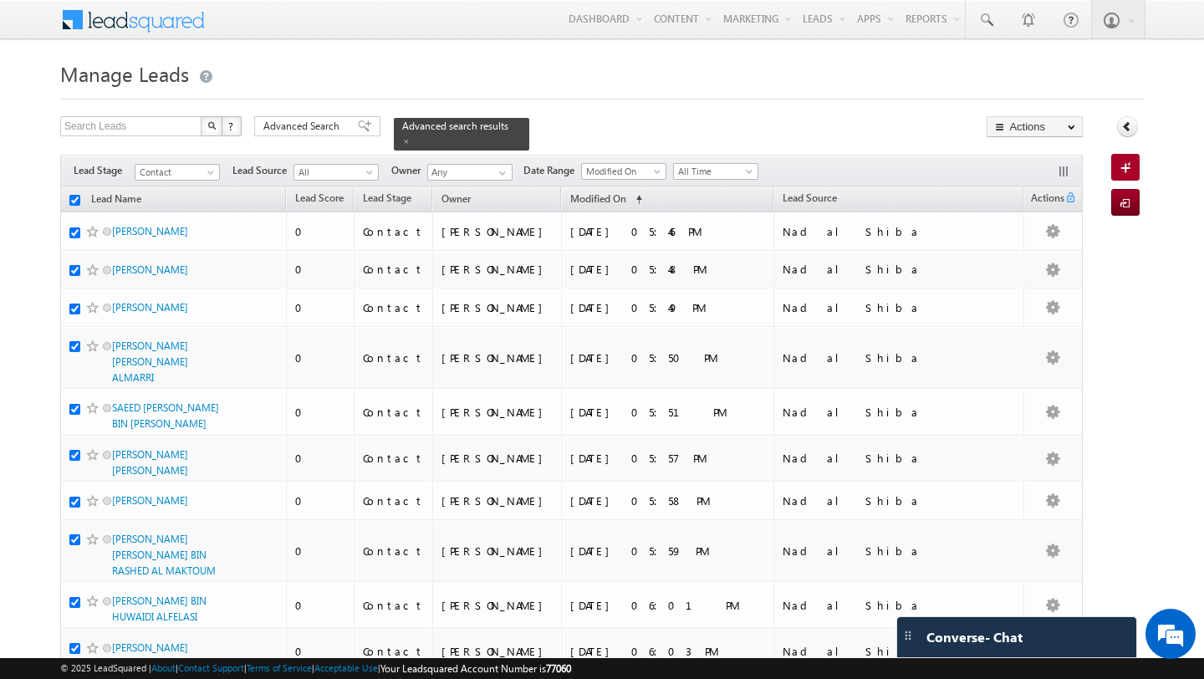
checkbox input "true"
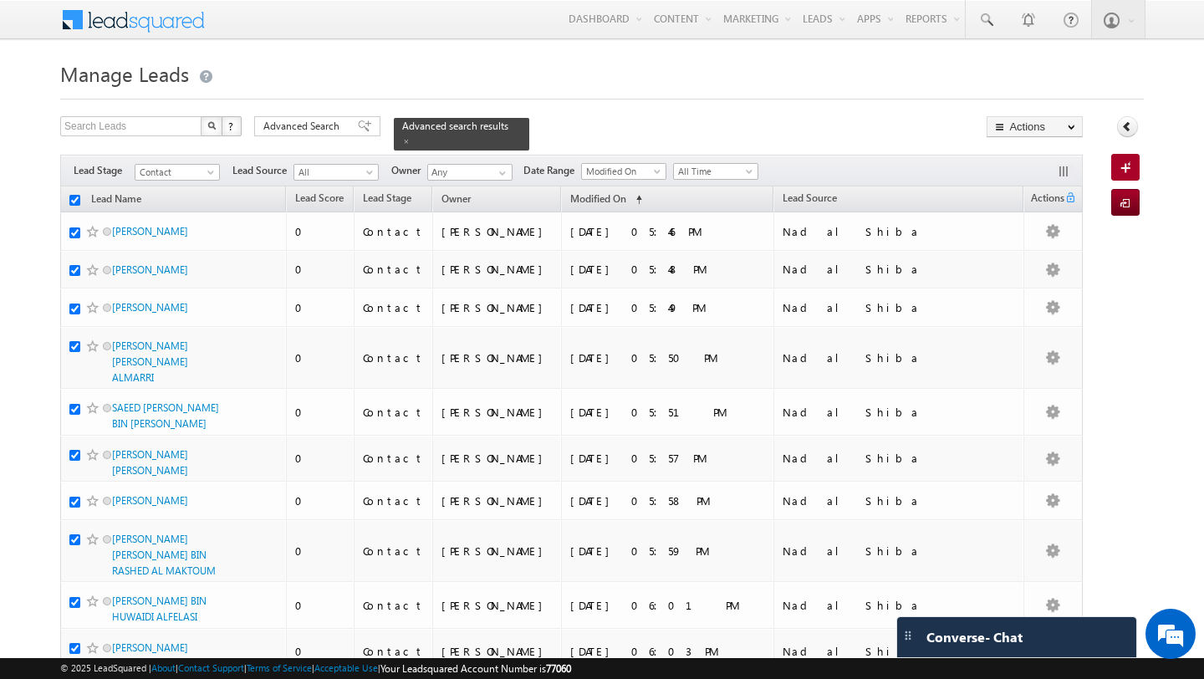
checkbox input "true"
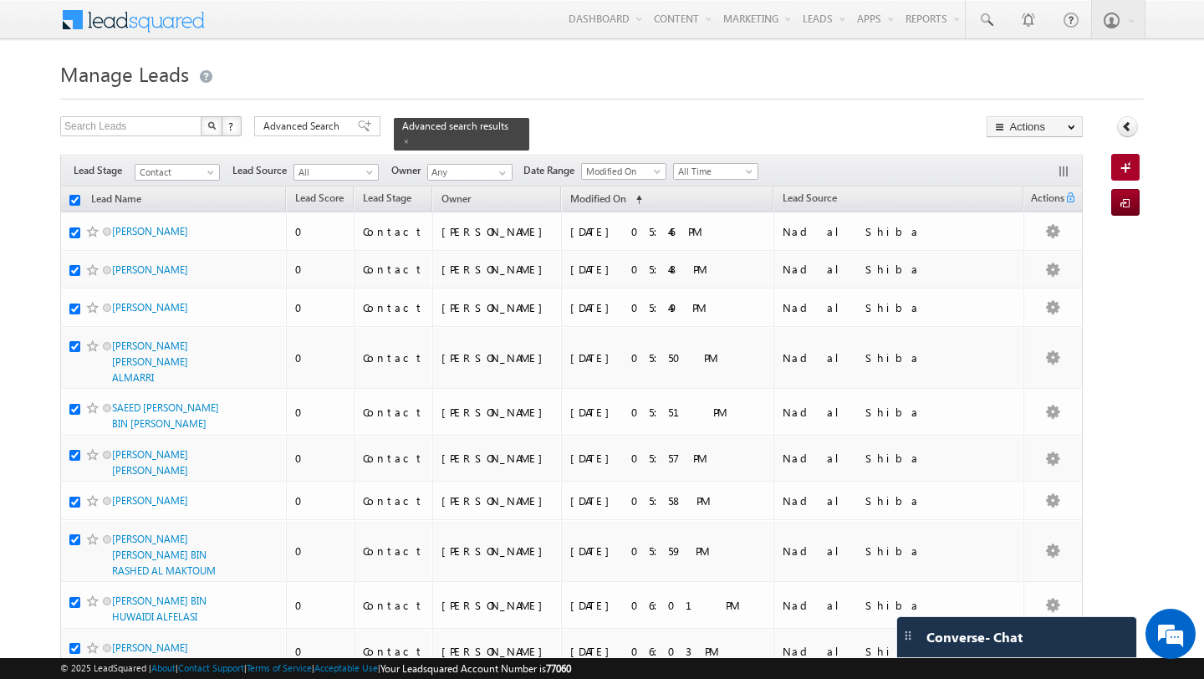
checkbox input "true"
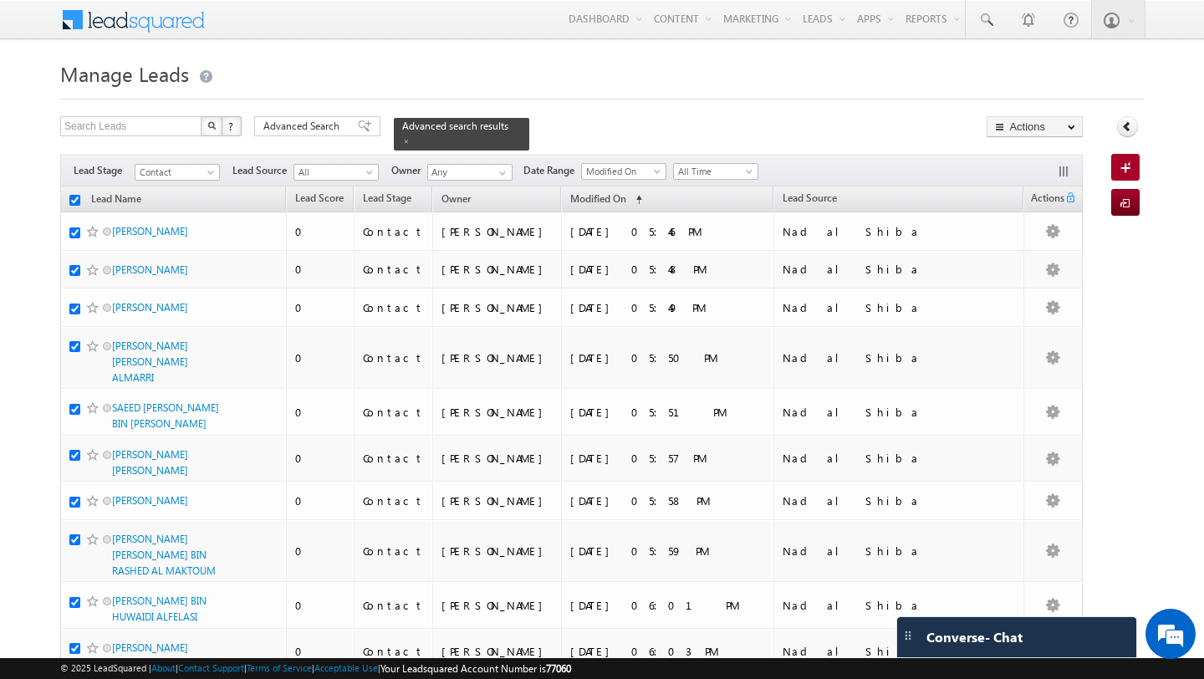
checkbox input "true"
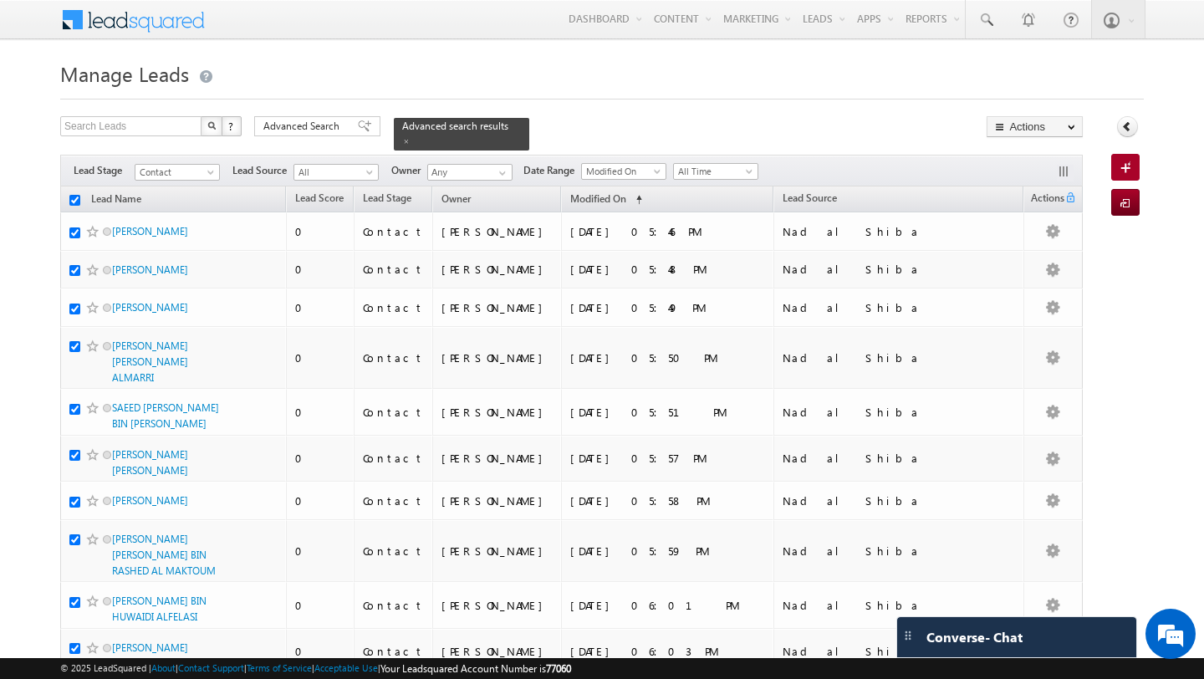
checkbox input "true"
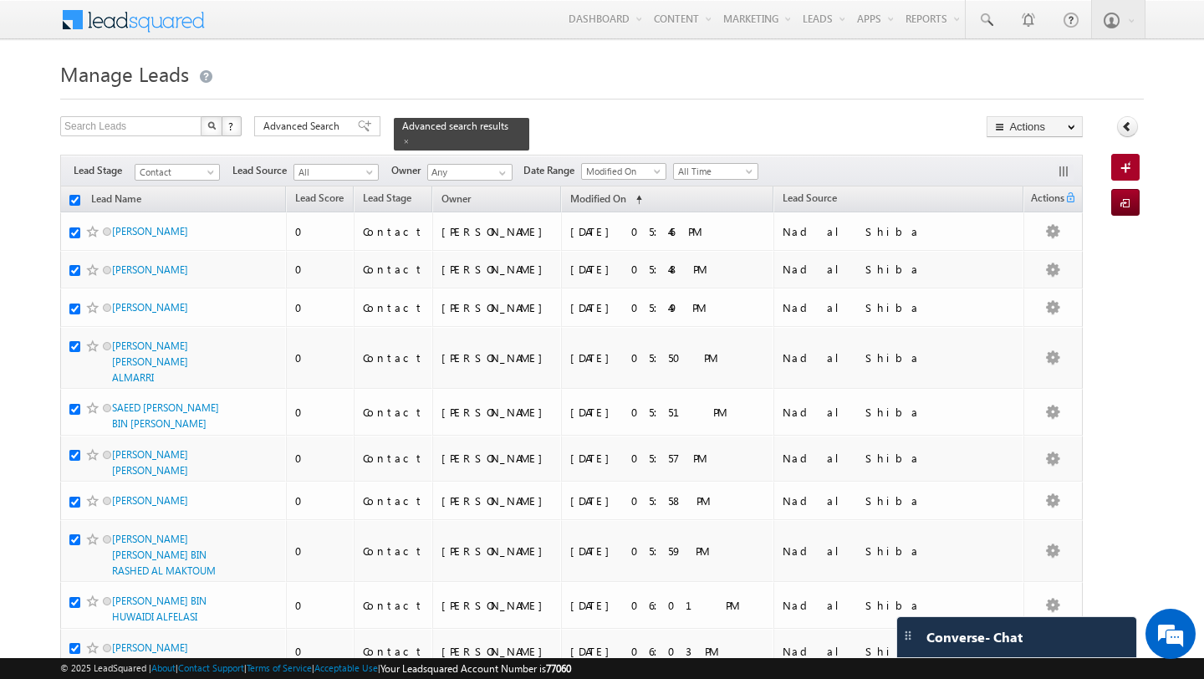
checkbox input "true"
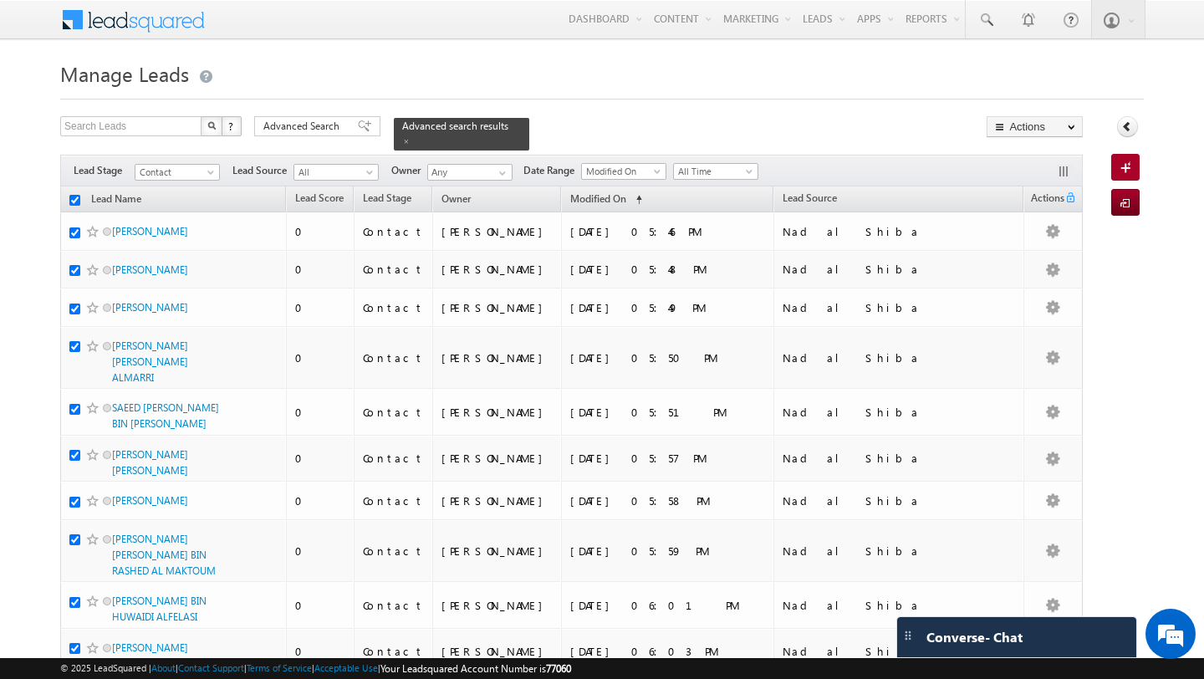
checkbox input "true"
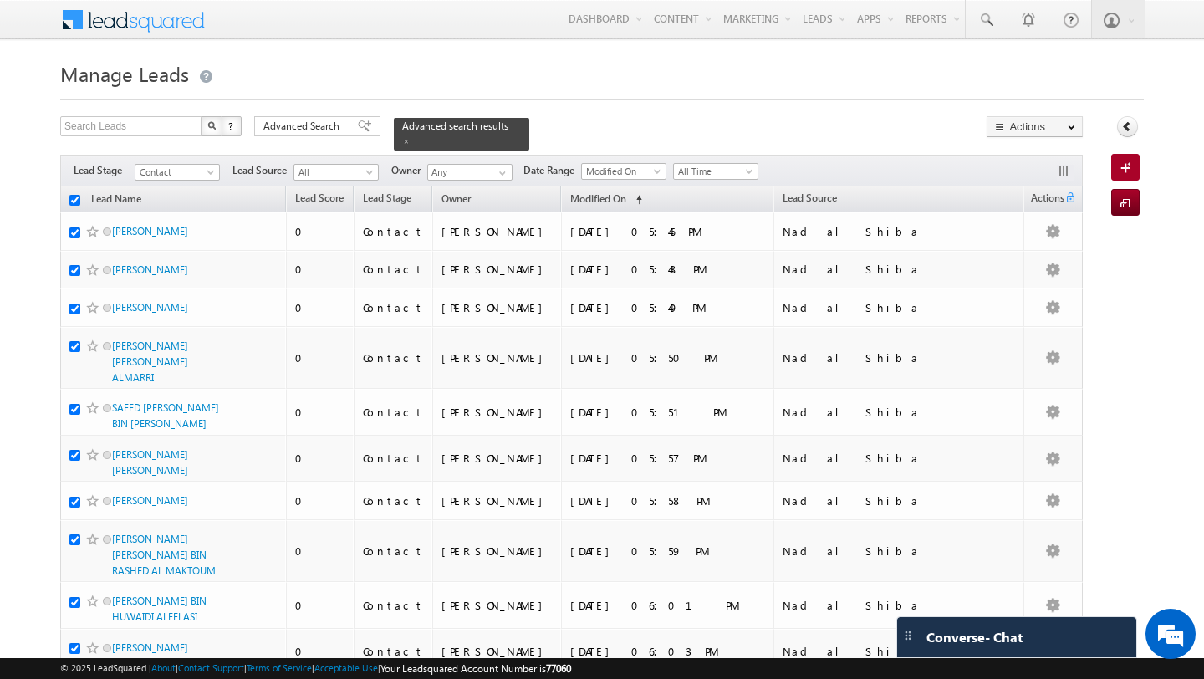
checkbox input "true"
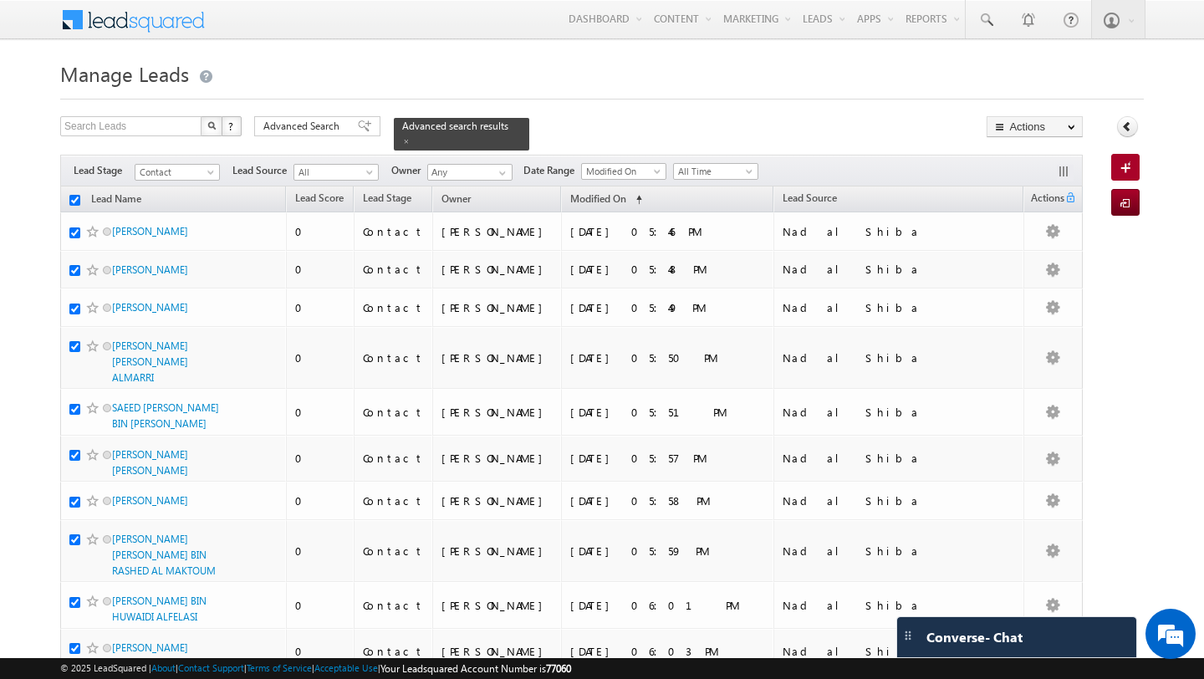
checkbox input "true"
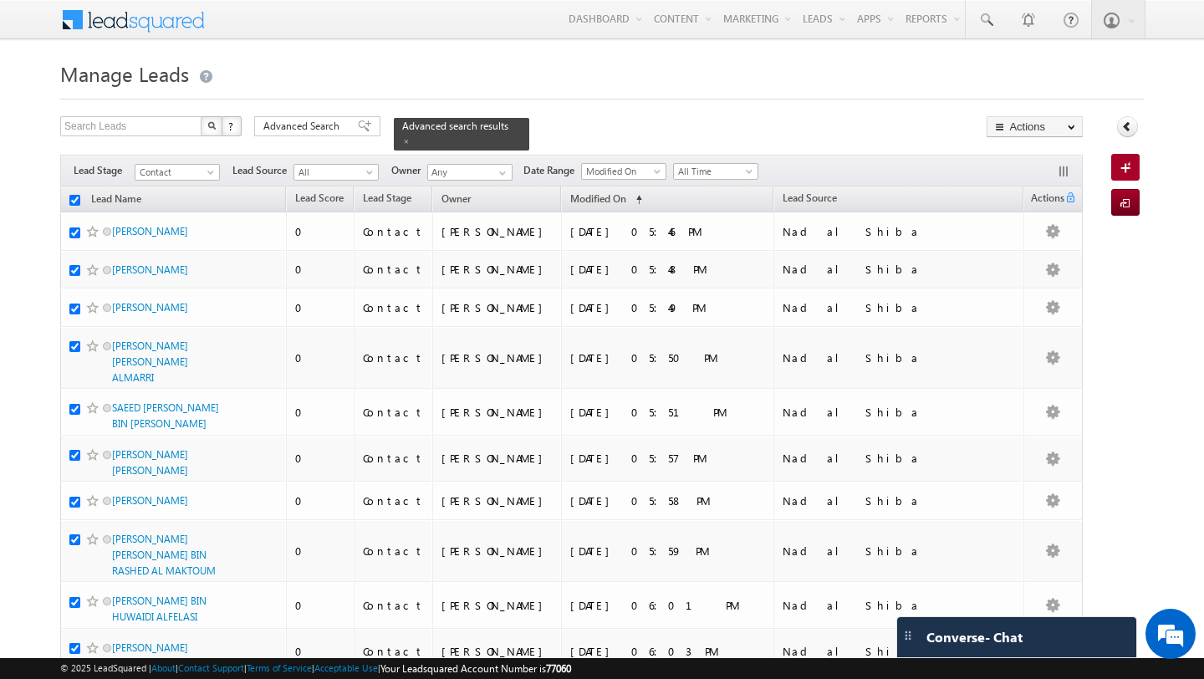
checkbox input "true"
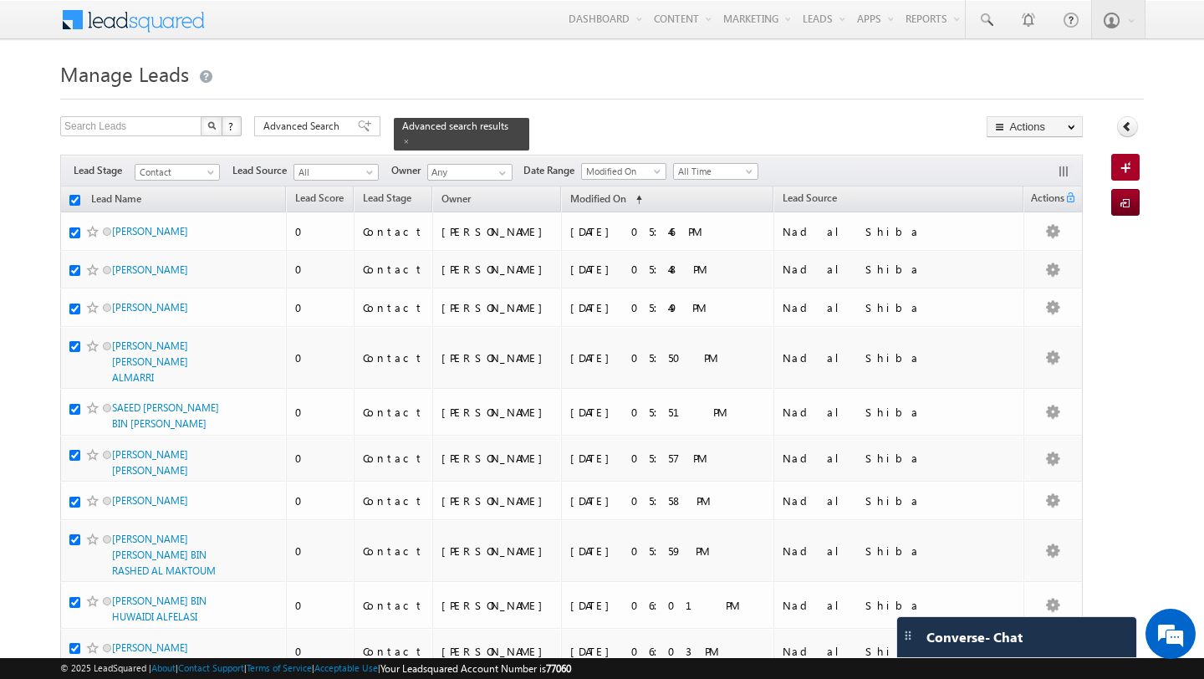
checkbox input "true"
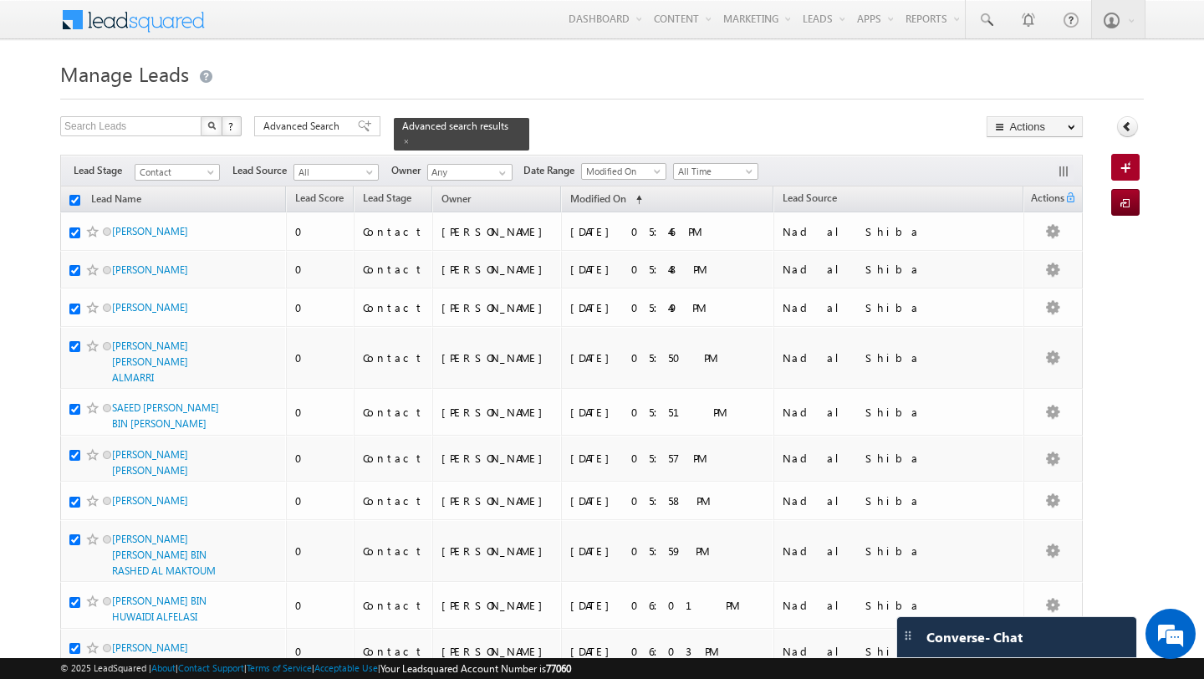
checkbox input "true"
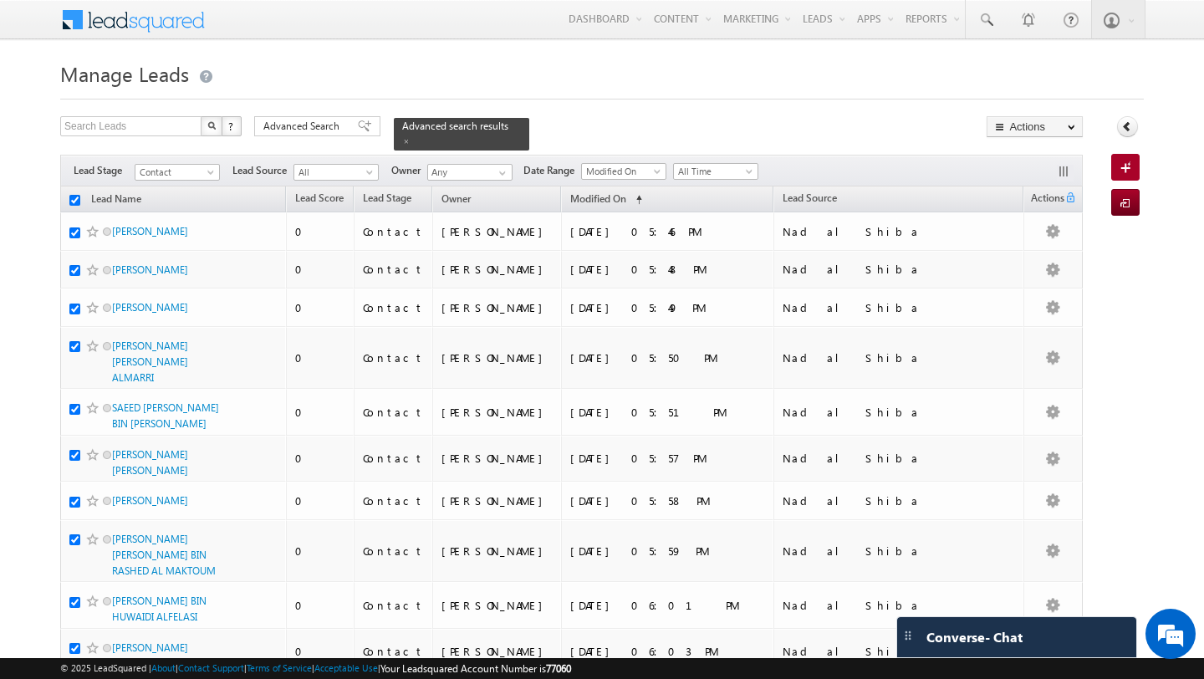
checkbox input "true"
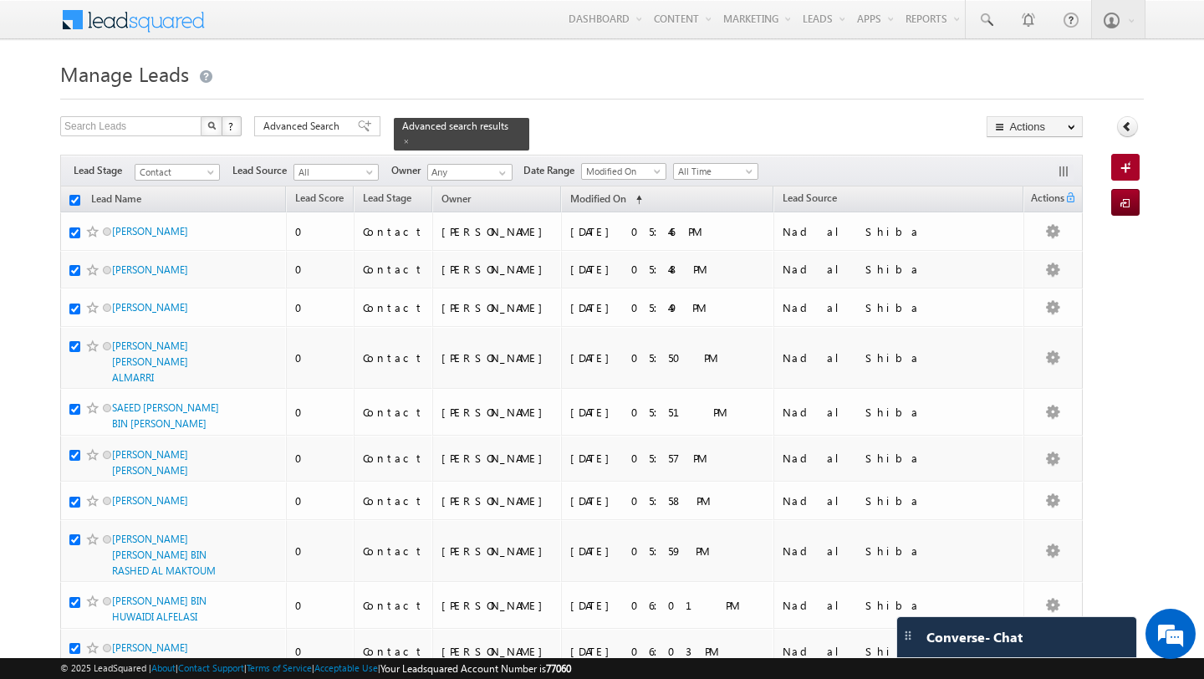
checkbox input "true"
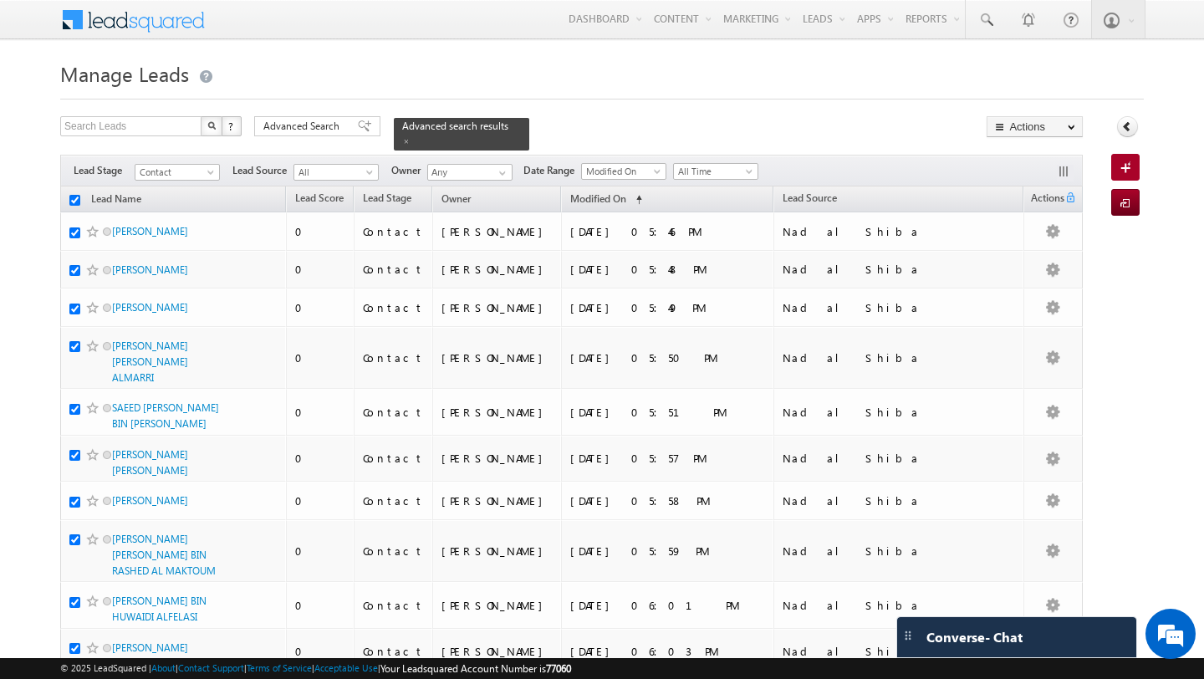
checkbox input "true"
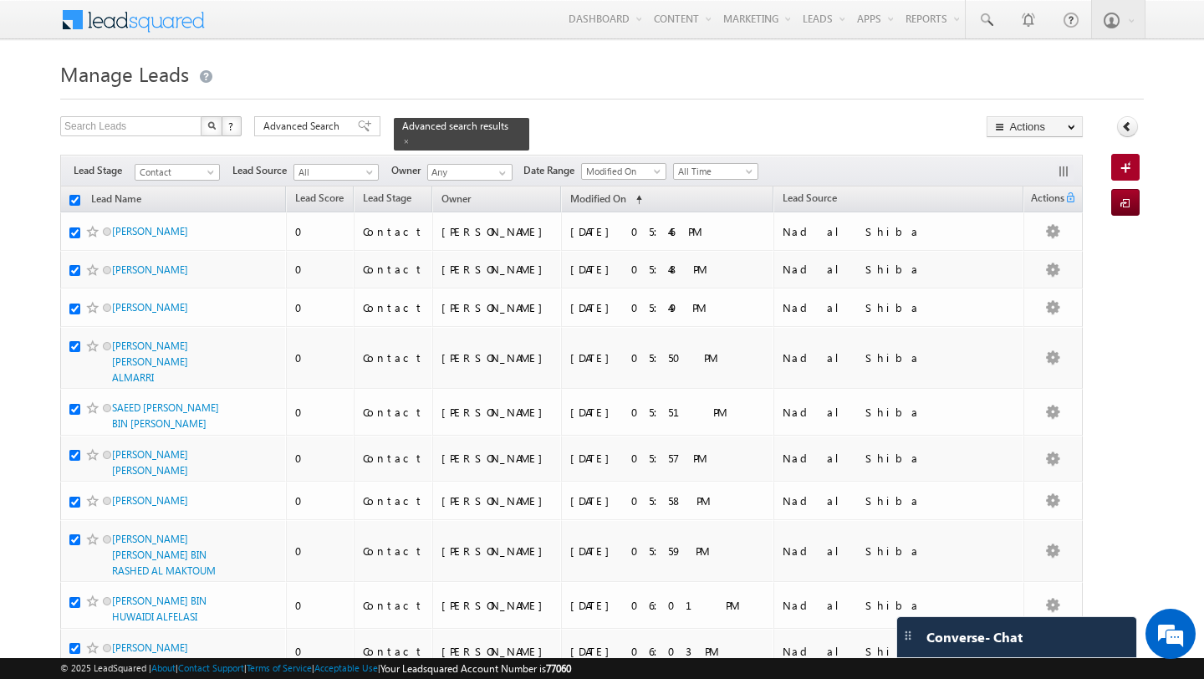
checkbox input "true"
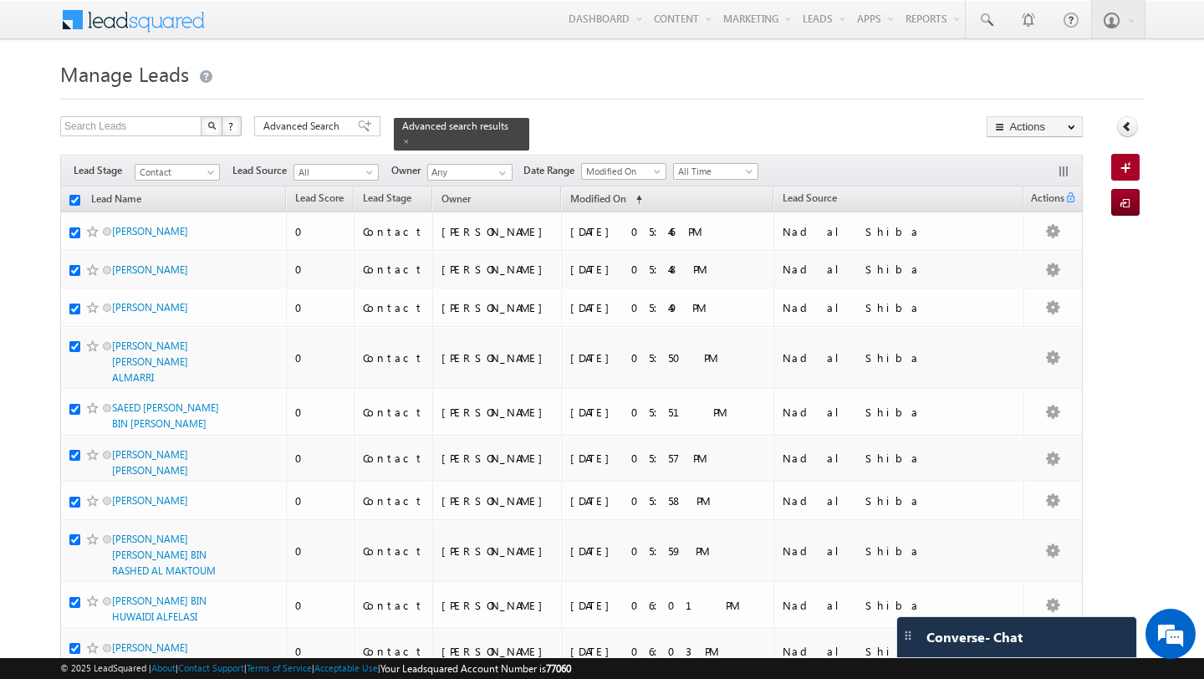
checkbox input "true"
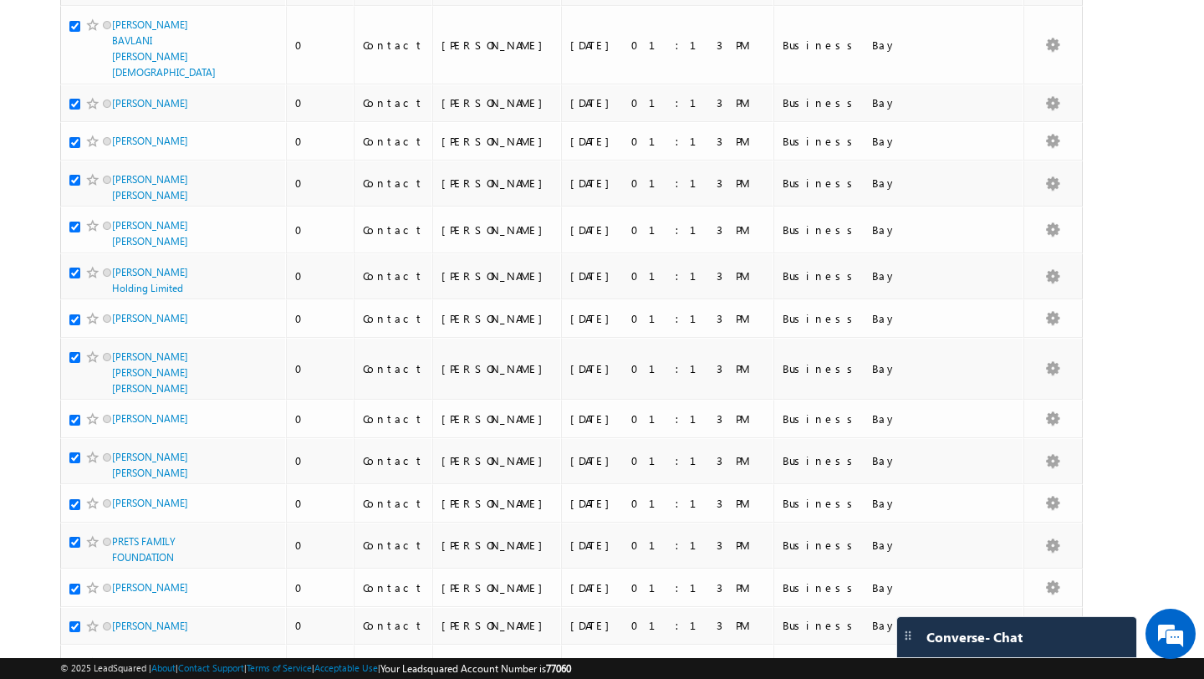
scroll to position [8040, 0]
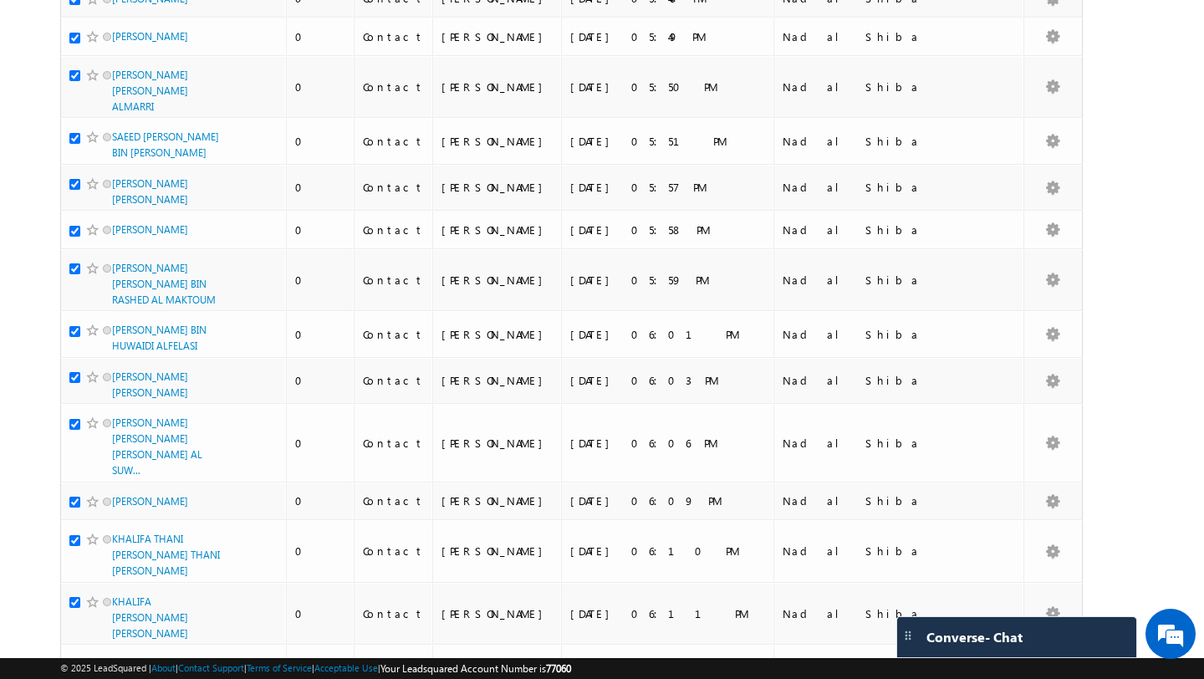
scroll to position [0, 0]
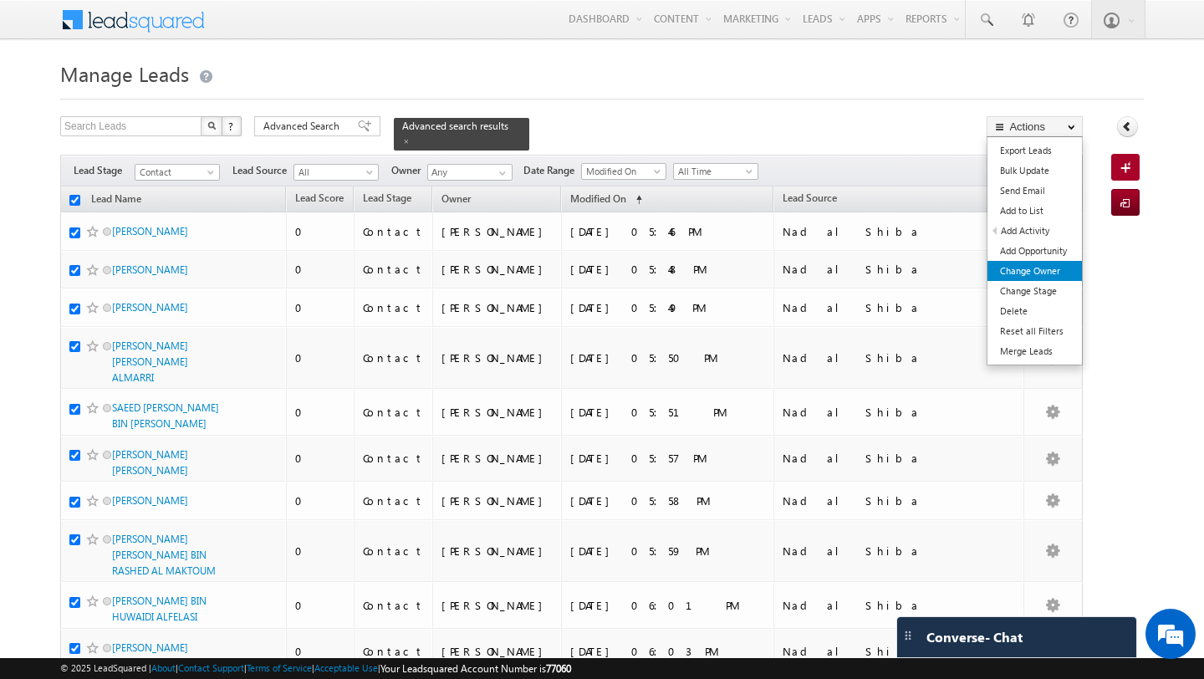
click at [1053, 265] on link "Change Owner" at bounding box center [1034, 271] width 94 height 20
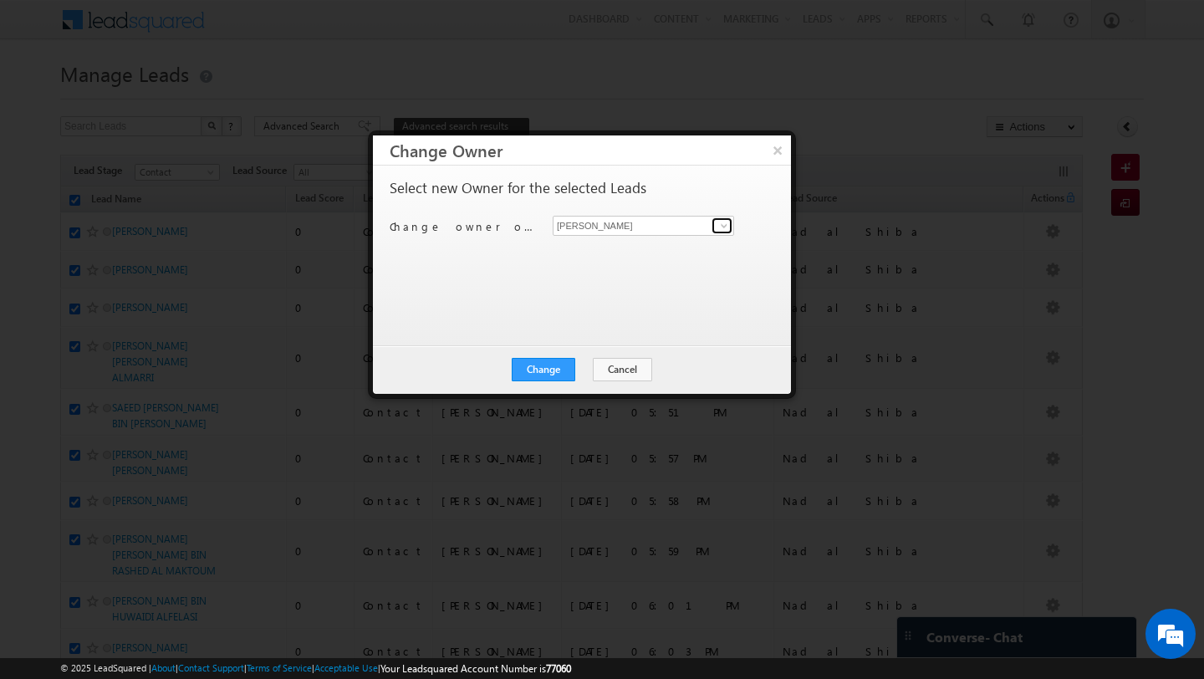
click at [725, 227] on span at bounding box center [723, 225] width 13 height 13
click at [652, 260] on span "swarup.chandradas@indglobal.ae" at bounding box center [634, 258] width 150 height 13
click at [540, 365] on button "Change" at bounding box center [544, 369] width 64 height 23
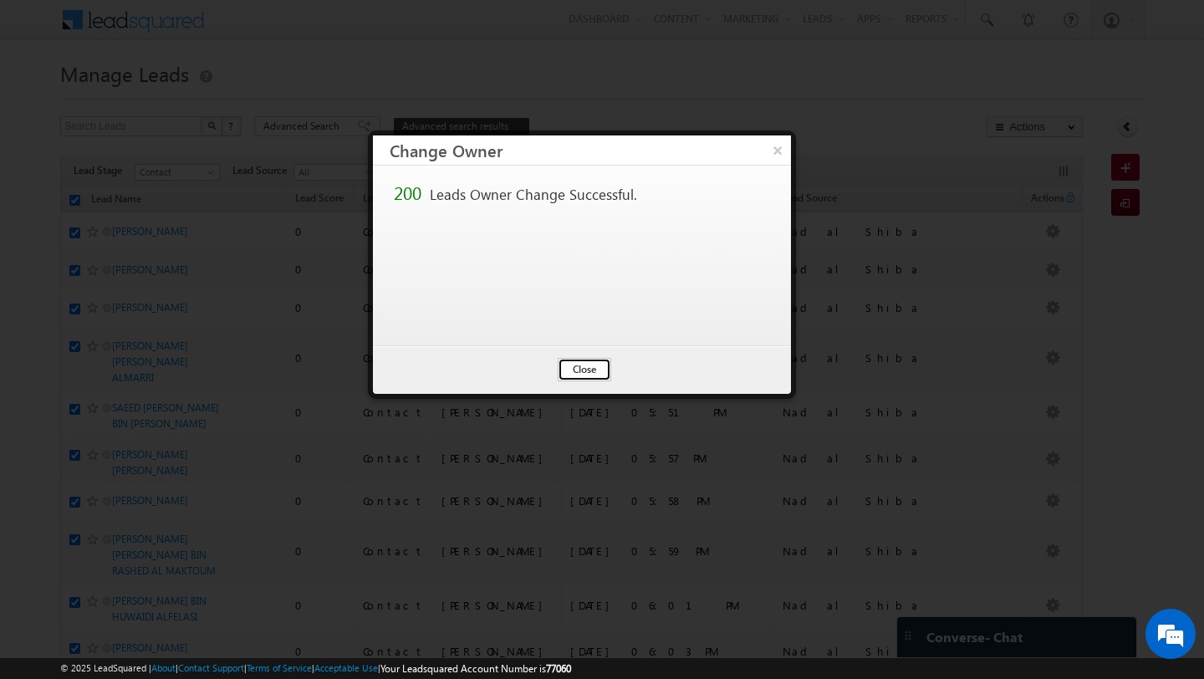
click at [589, 370] on button "Close" at bounding box center [585, 369] width 54 height 23
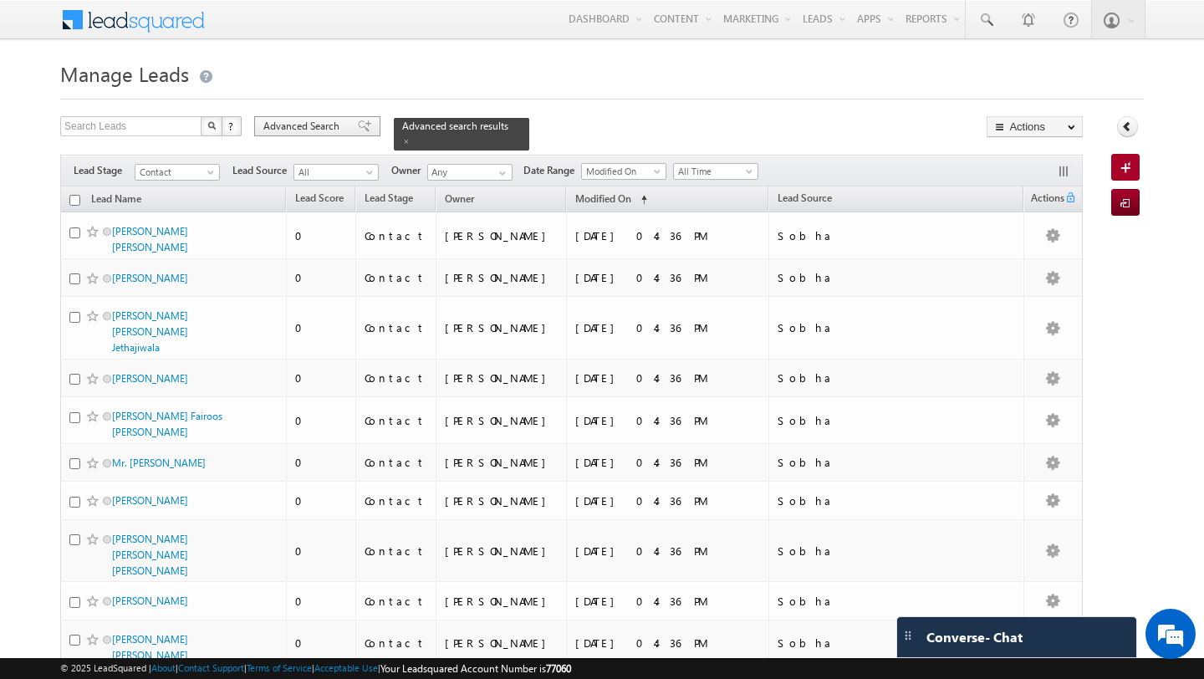
click at [307, 135] on div "Advanced Search" at bounding box center [317, 126] width 126 height 20
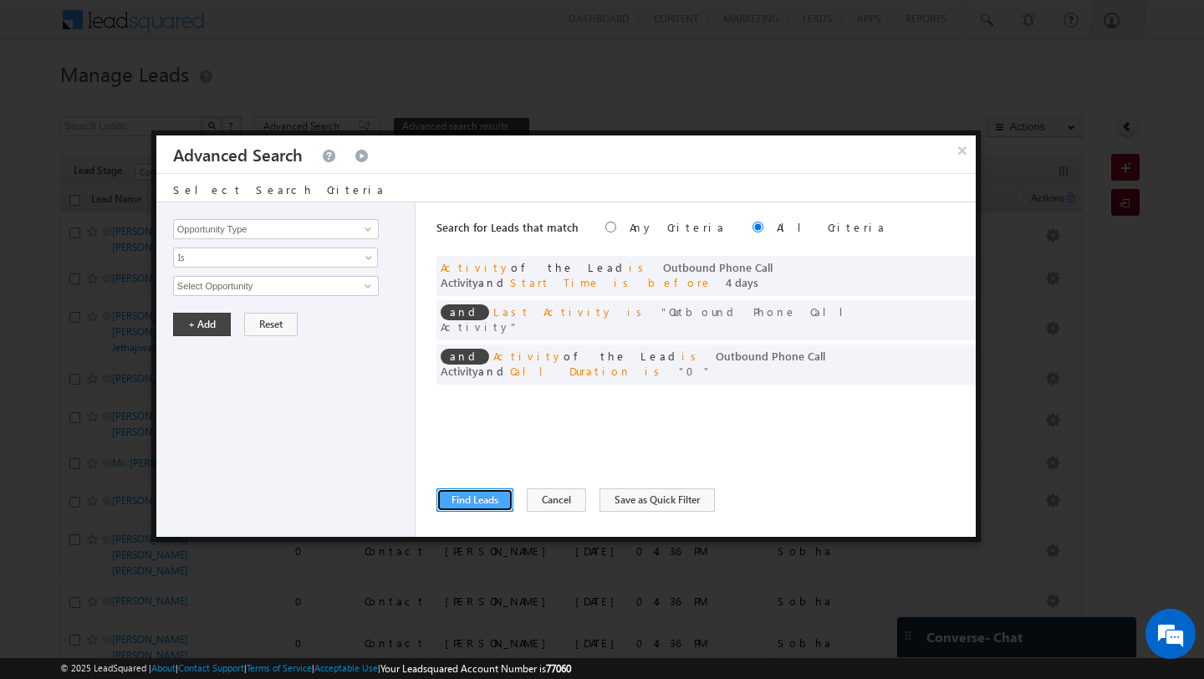
click at [472, 503] on button "Find Leads" at bounding box center [474, 499] width 77 height 23
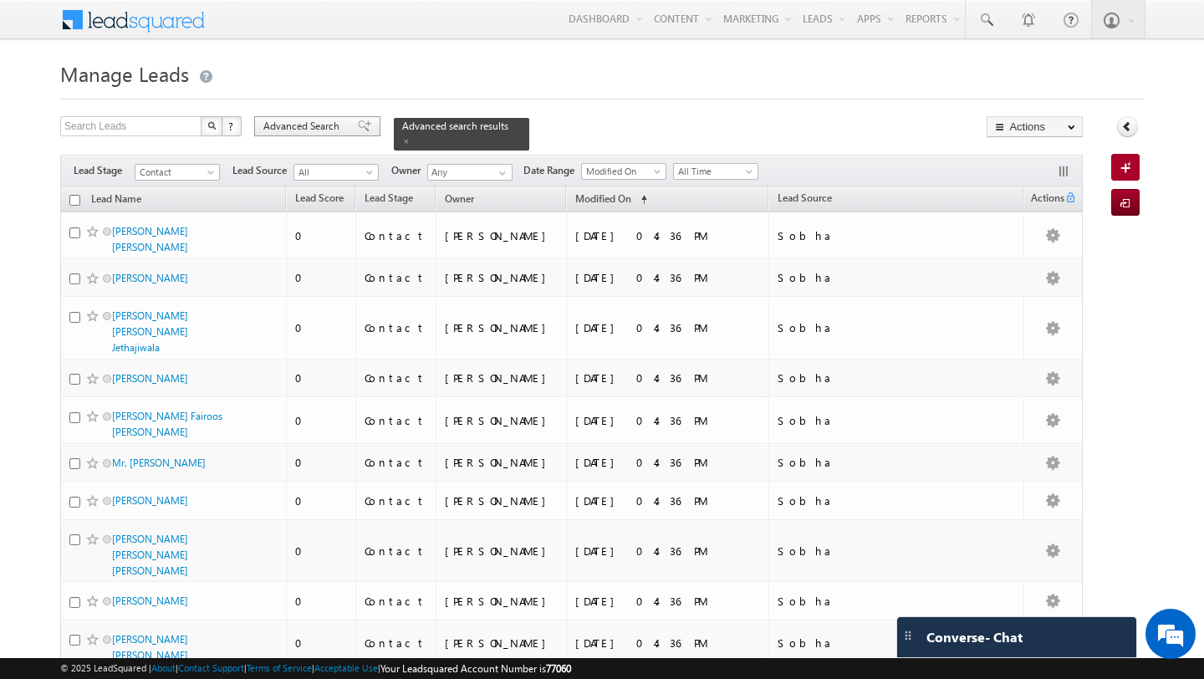
click at [319, 120] on span "Advanced Search" at bounding box center [303, 126] width 81 height 15
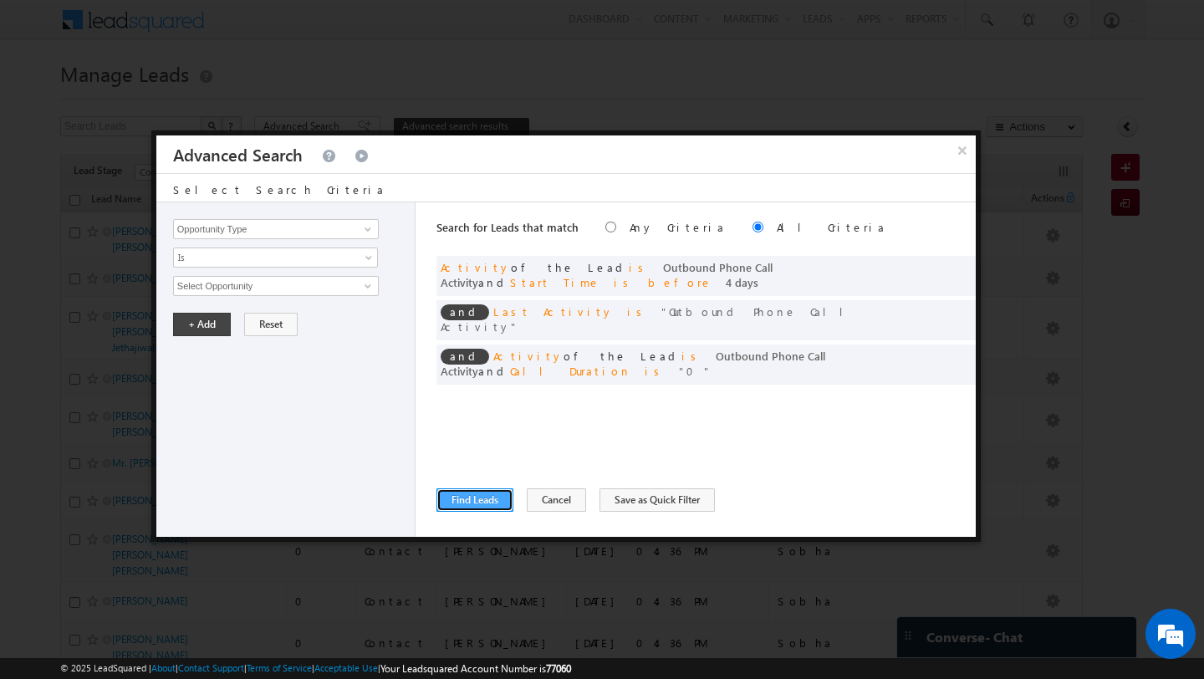
click at [484, 505] on button "Find Leads" at bounding box center [474, 499] width 77 height 23
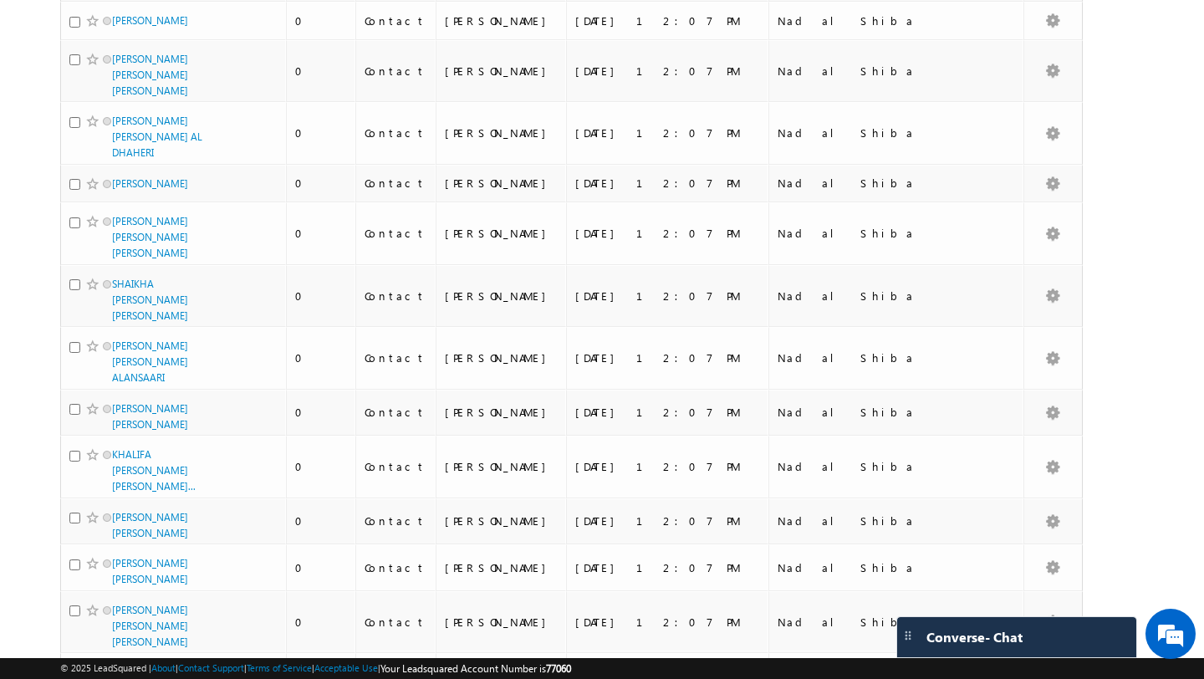
scroll to position [8499, 0]
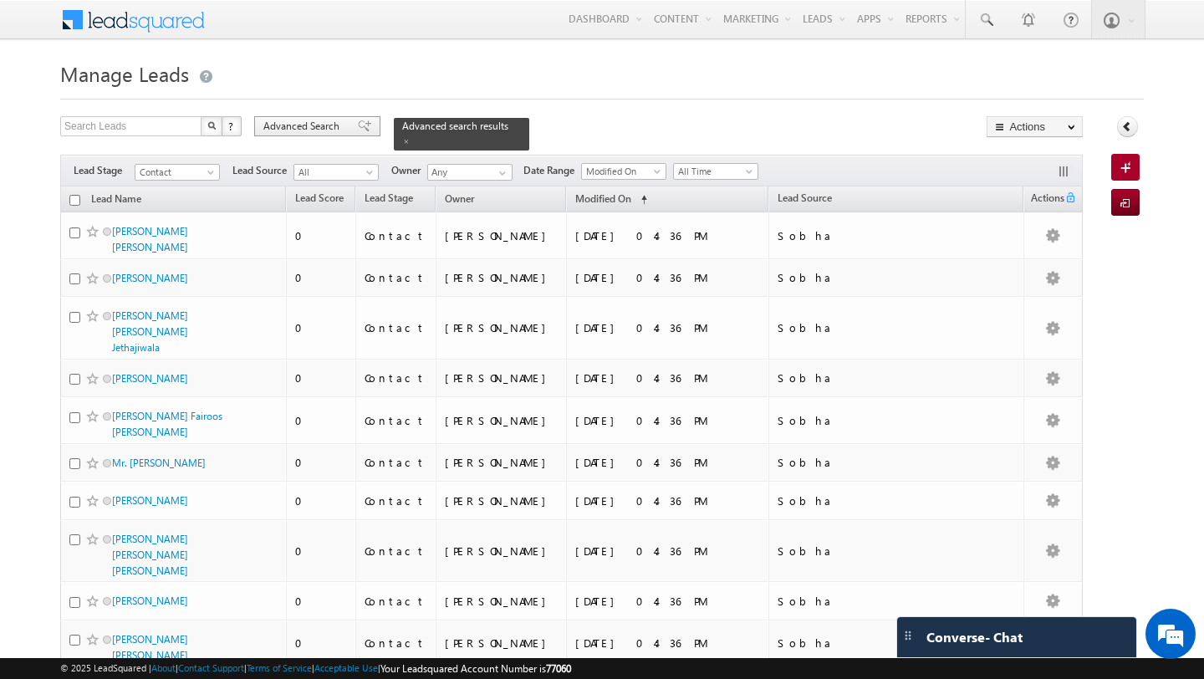
click at [303, 134] on span "Advanced Search" at bounding box center [303, 126] width 81 height 15
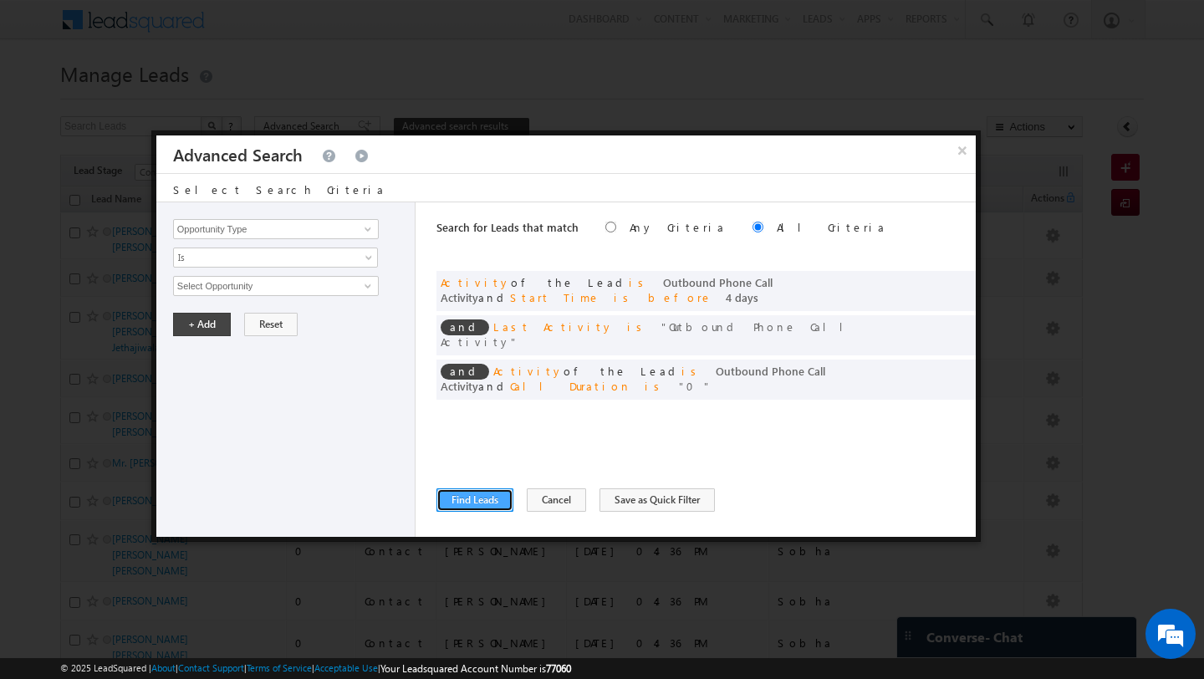
click at [485, 502] on button "Find Leads" at bounding box center [474, 499] width 77 height 23
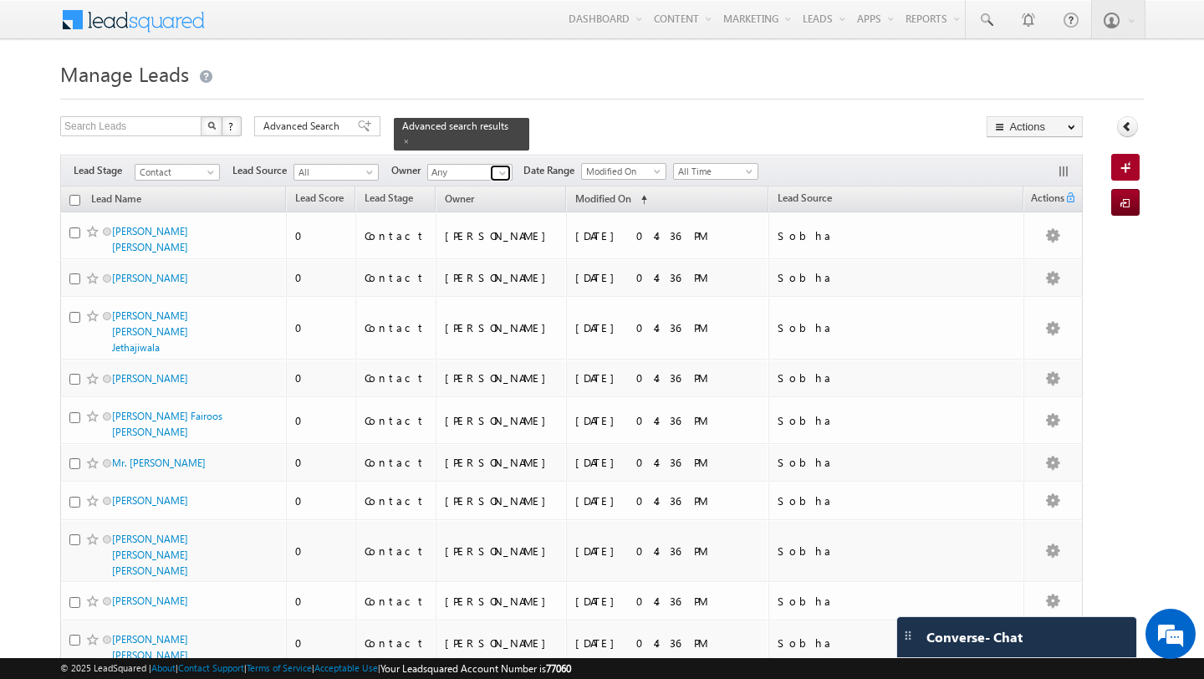
click at [500, 176] on span at bounding box center [502, 172] width 13 height 13
click at [455, 190] on link "Shubham Mhaske Shubham.Mhaske@indglobal.ae" at bounding box center [510, 196] width 167 height 32
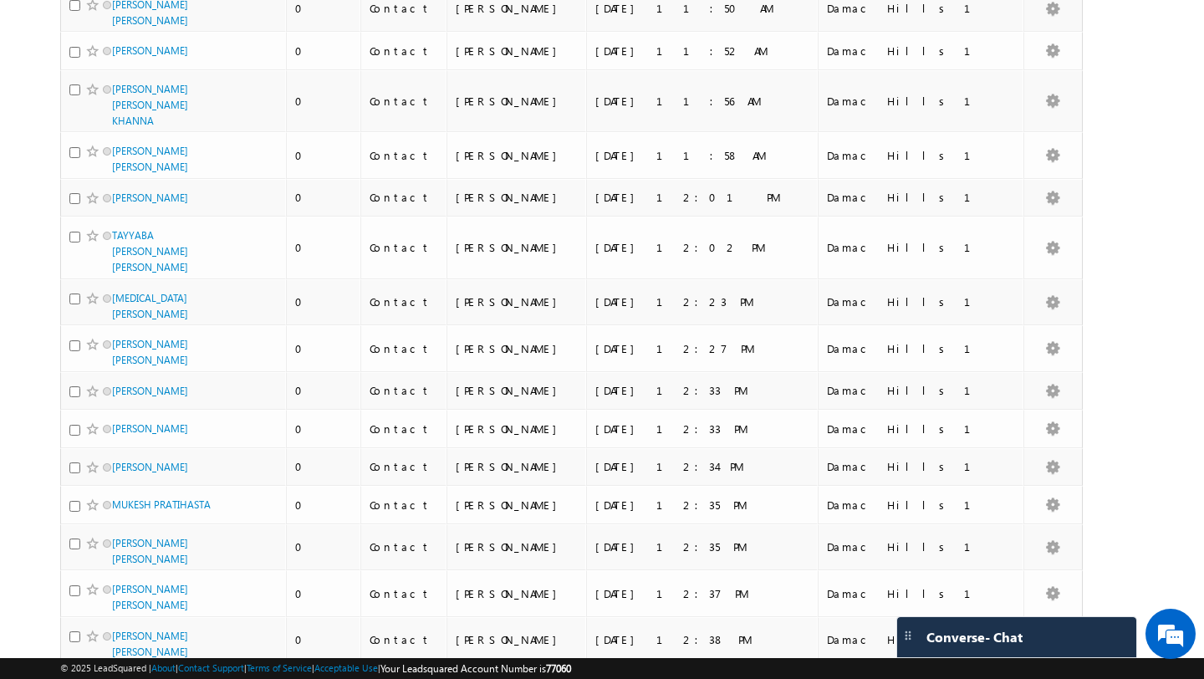
scroll to position [4812, 0]
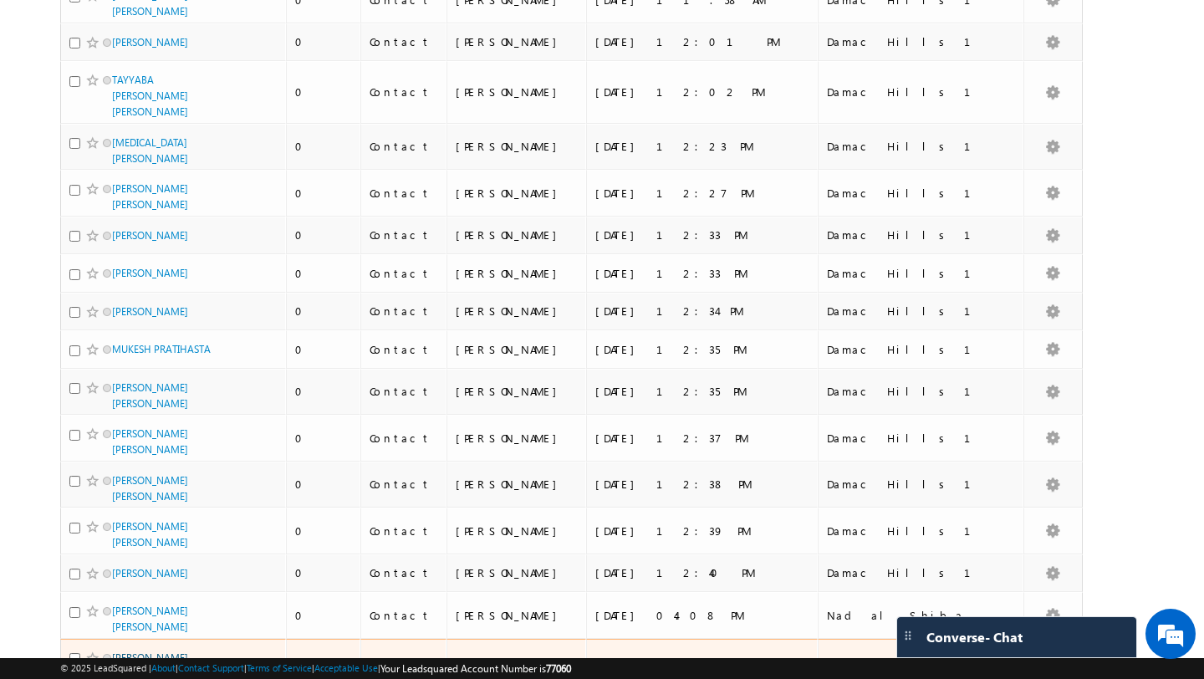
type input "Shubham Mhaske"
click at [146, 651] on link "GHADA OSAMA OMAR KHALIL" at bounding box center [150, 665] width 76 height 28
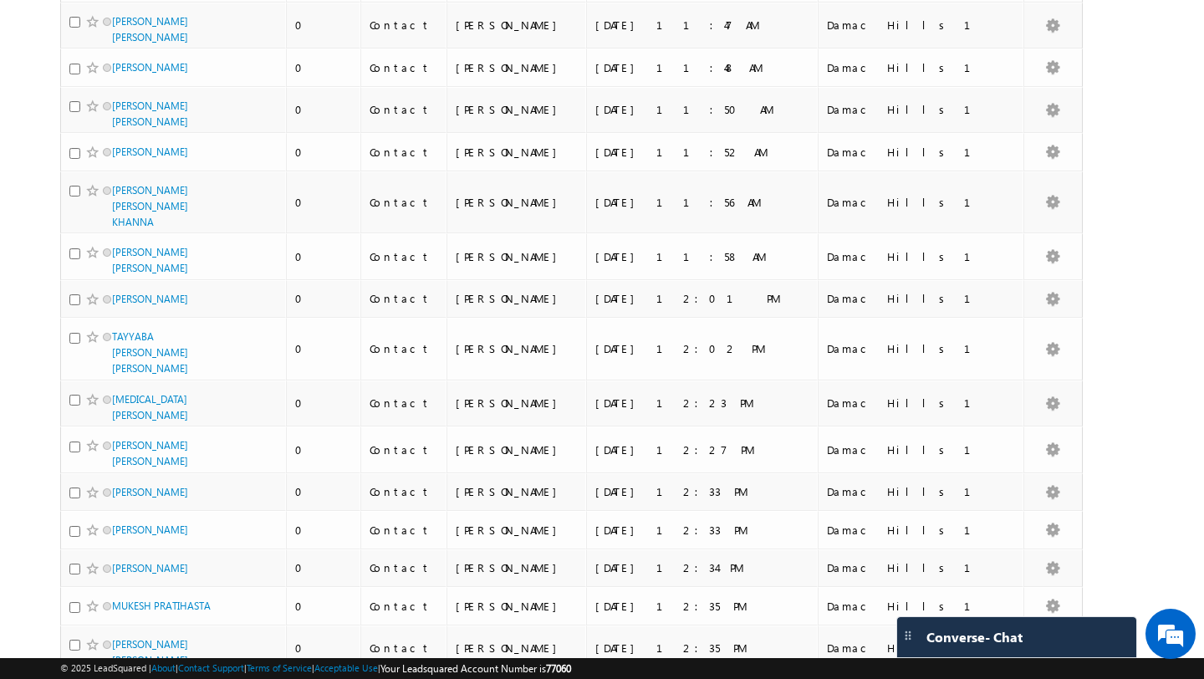
scroll to position [4131, 0]
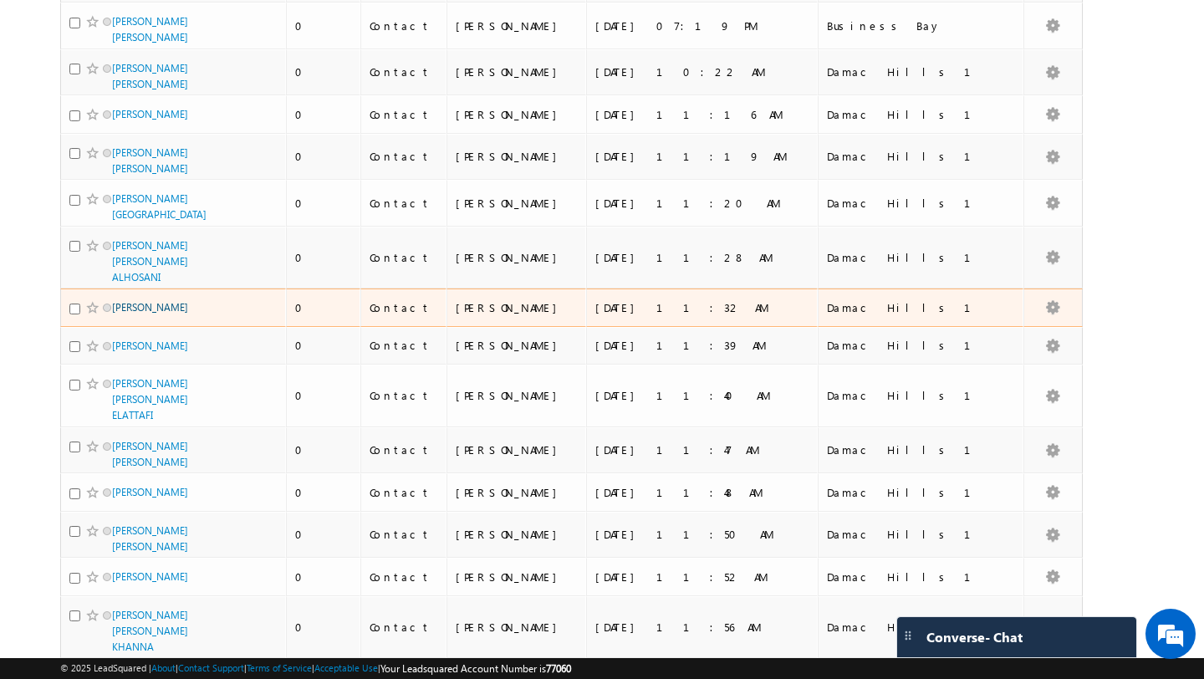
click at [150, 301] on link "YUNIS MAHMOOD DARR" at bounding box center [150, 307] width 76 height 13
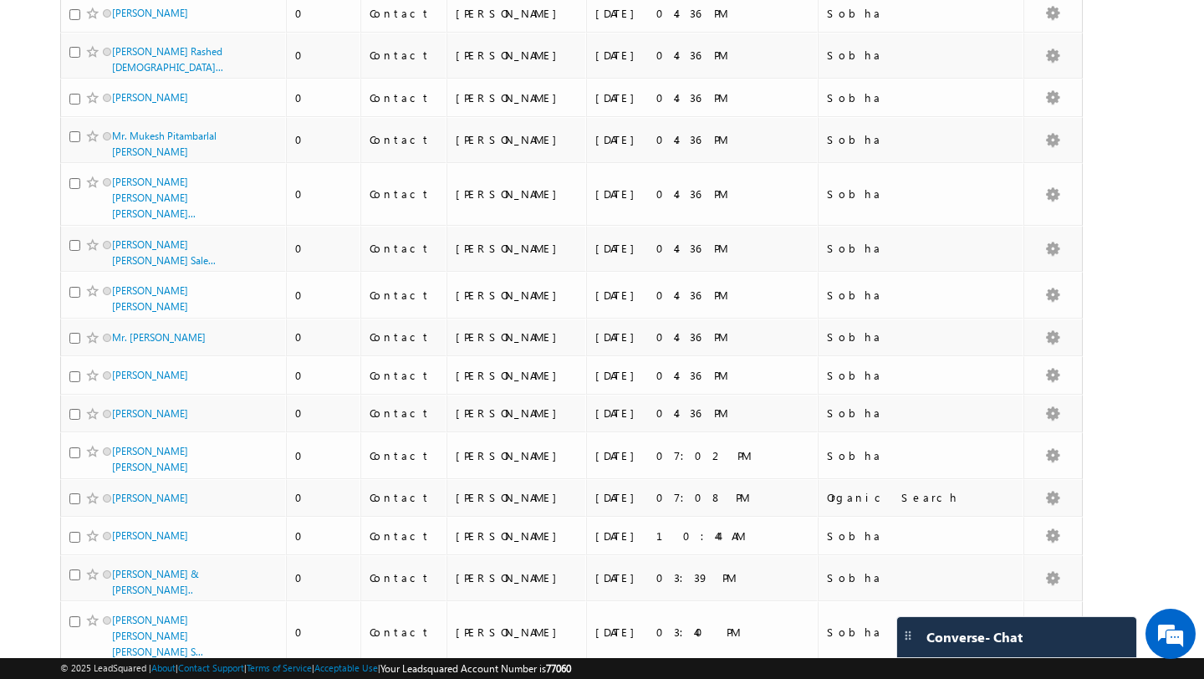
scroll to position [0, 0]
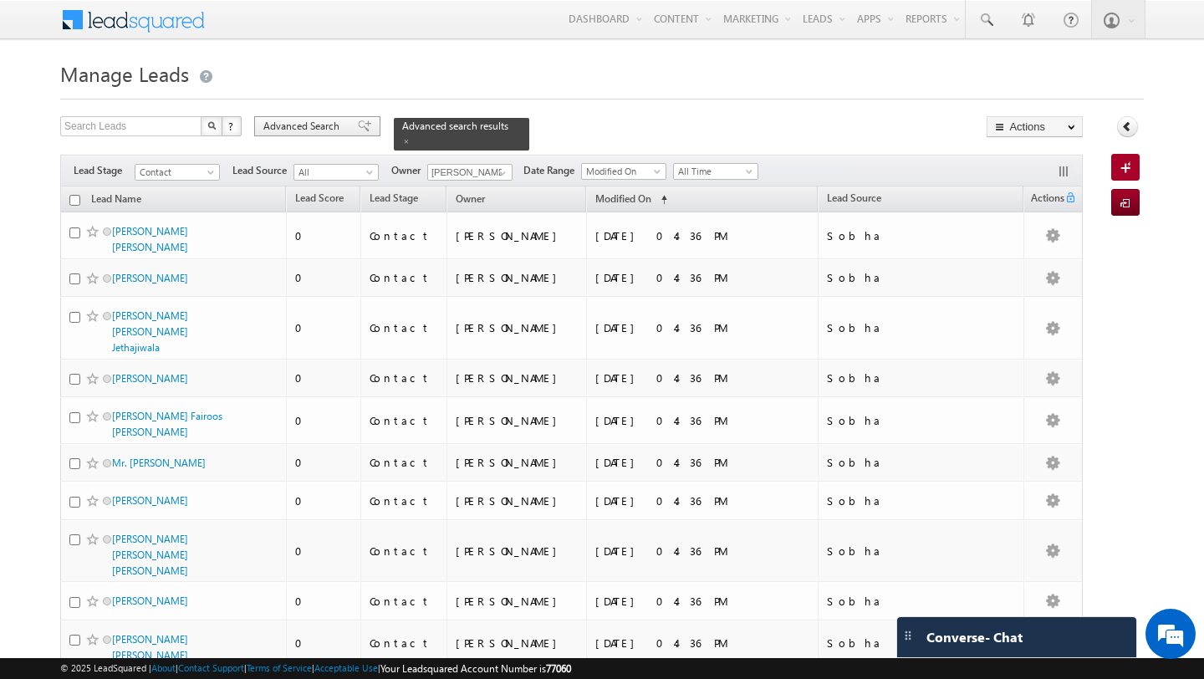
click at [307, 134] on span "Advanced Search" at bounding box center [303, 126] width 81 height 15
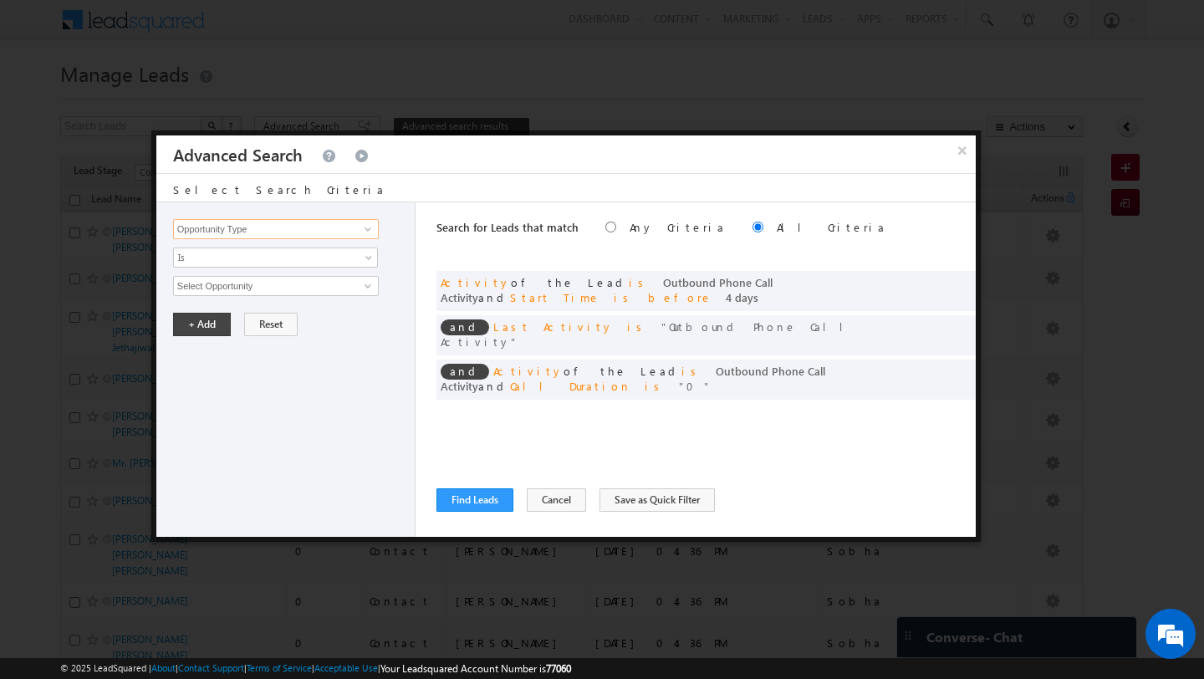
click at [276, 230] on input "Opportunity Type" at bounding box center [276, 229] width 206 height 20
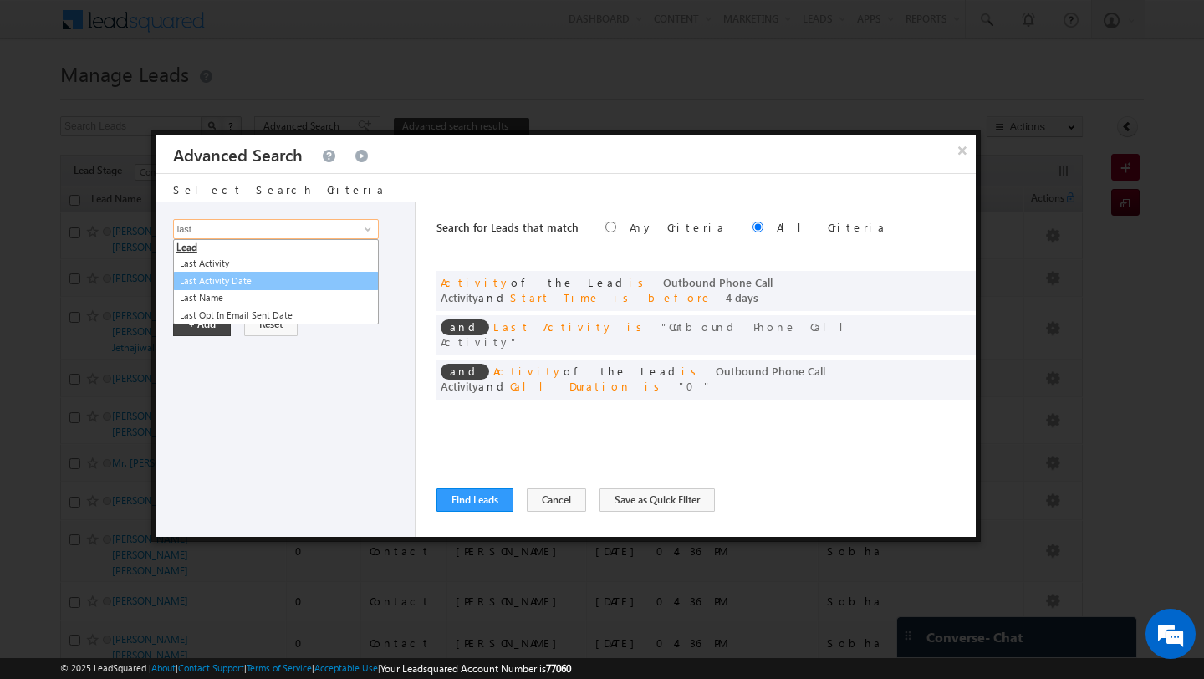
click at [223, 273] on link "Last Activity Date" at bounding box center [276, 281] width 206 height 19
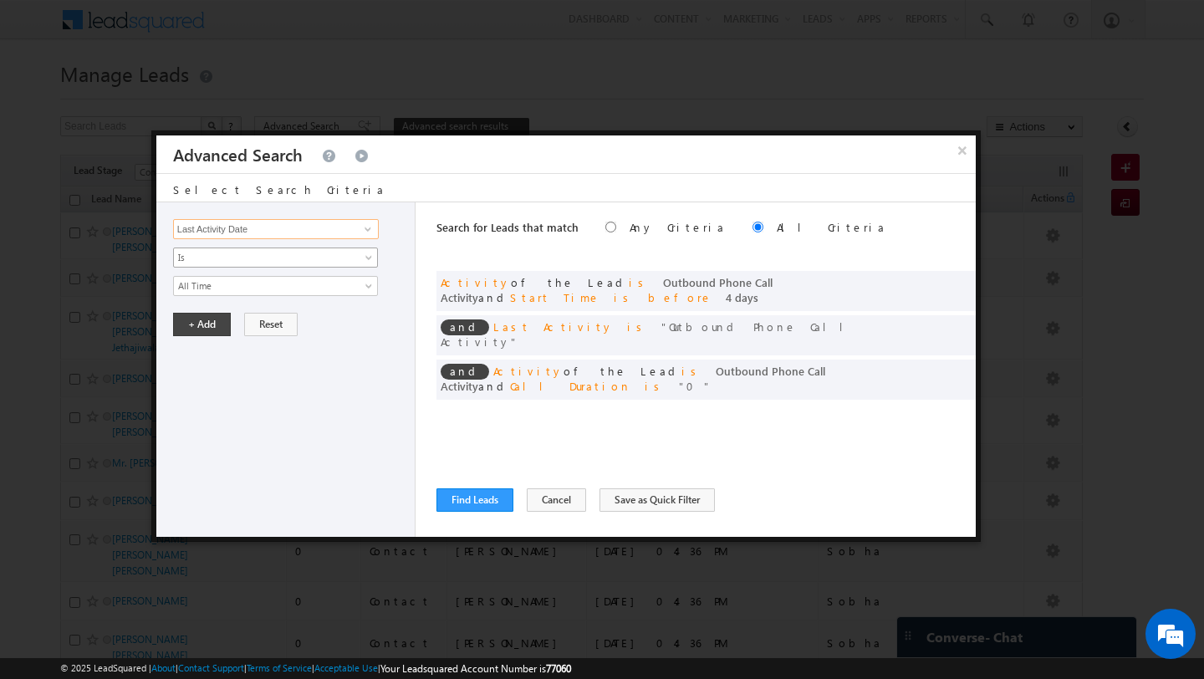
type input "Last Activity Date"
click at [232, 266] on link "Is" at bounding box center [275, 257] width 205 height 20
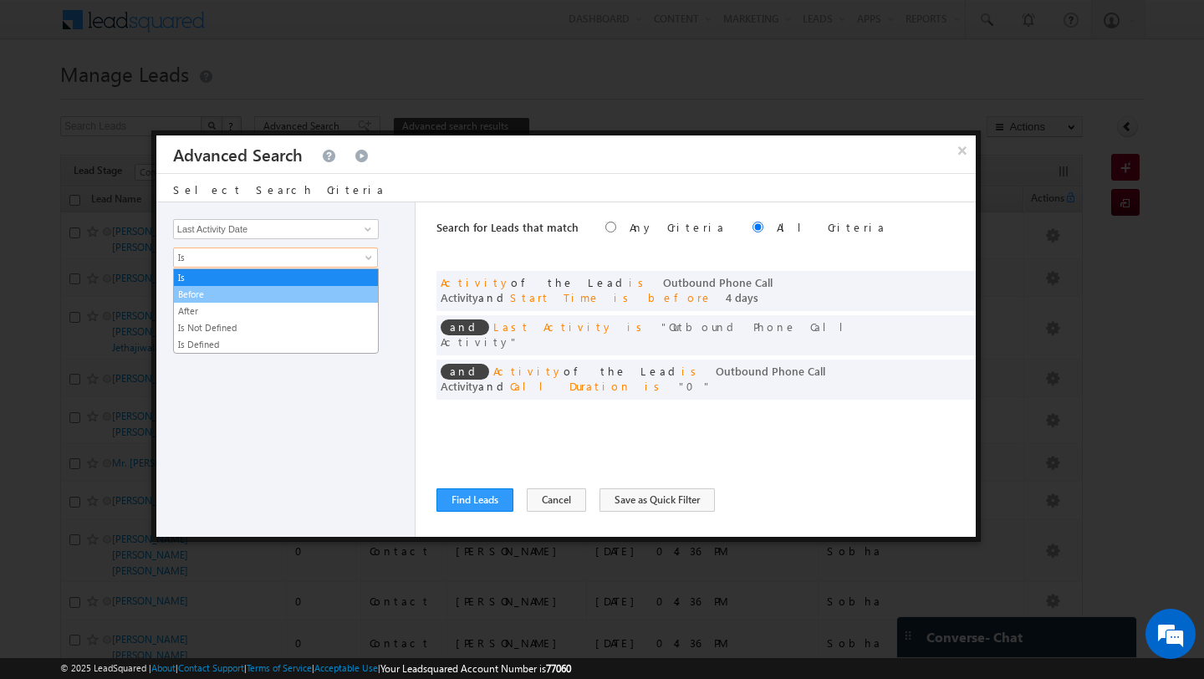
click at [237, 287] on link "Before" at bounding box center [276, 294] width 204 height 15
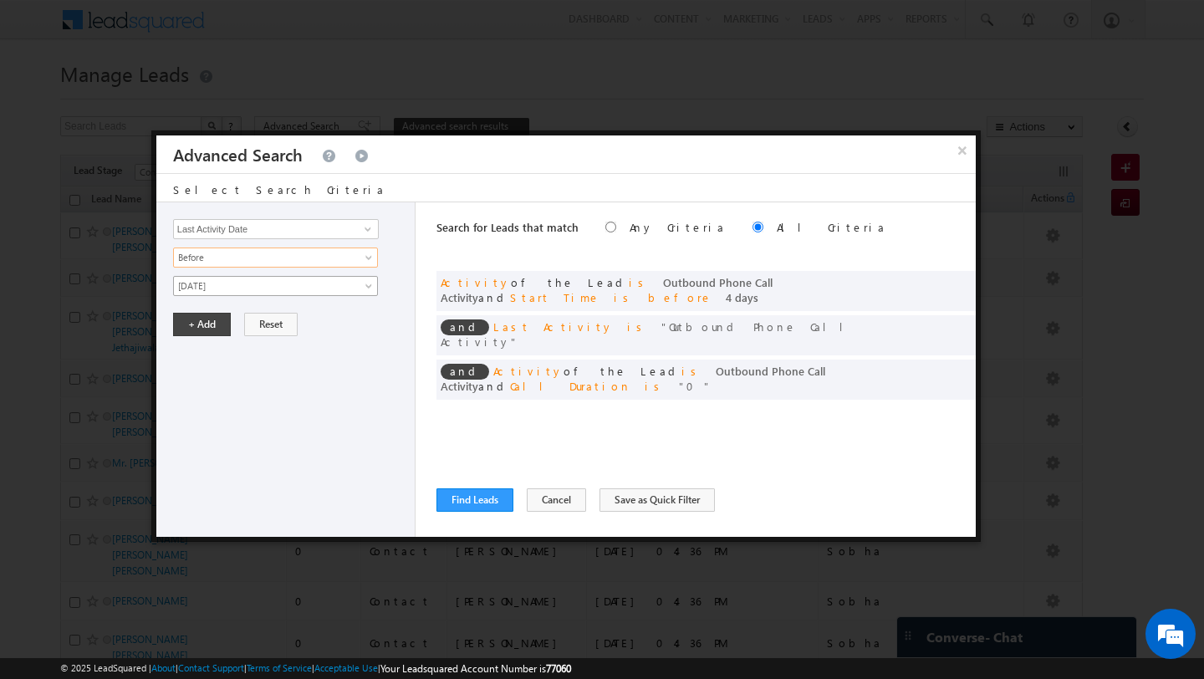
click at [248, 293] on span "[DATE]" at bounding box center [264, 285] width 181 height 15
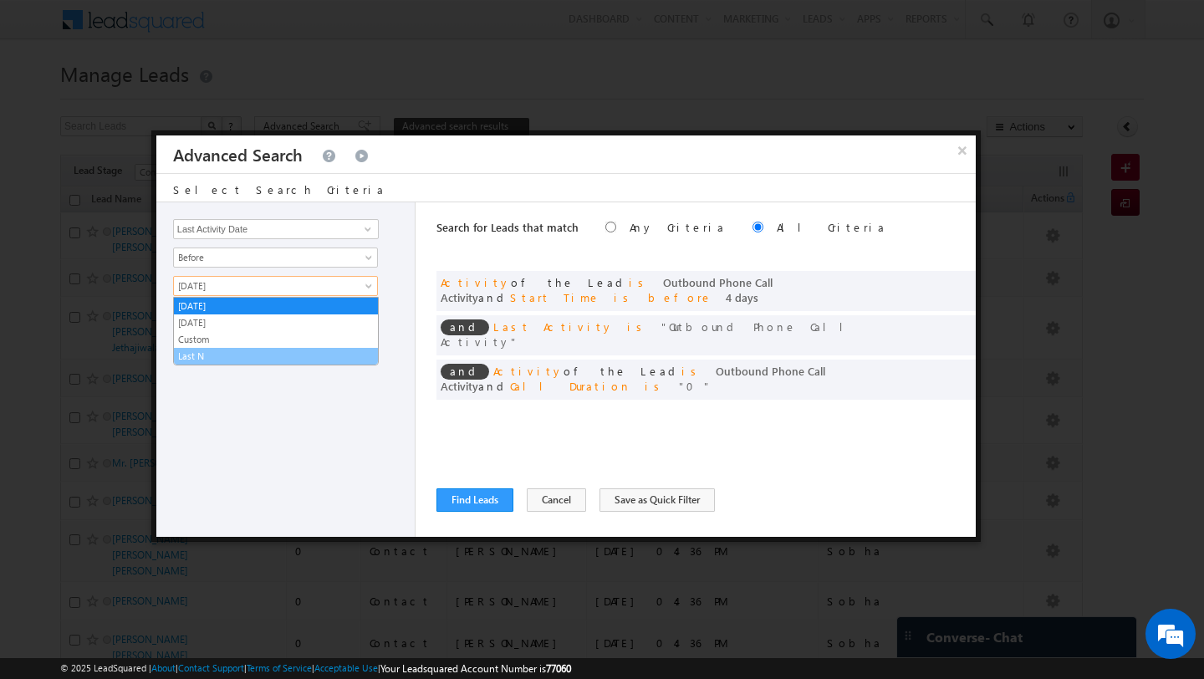
click at [258, 355] on link "Last N" at bounding box center [276, 356] width 204 height 15
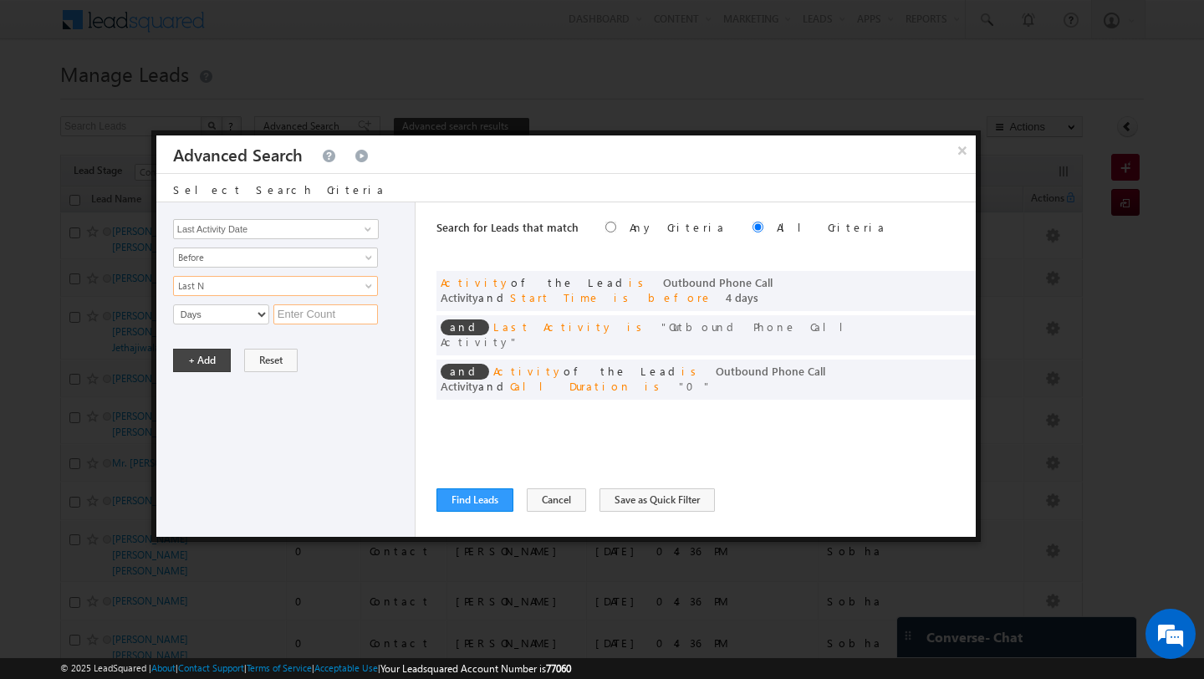
click at [332, 313] on input "text" at bounding box center [325, 314] width 104 height 20
type input "4"
click at [187, 366] on button "+ Add" at bounding box center [202, 360] width 58 height 23
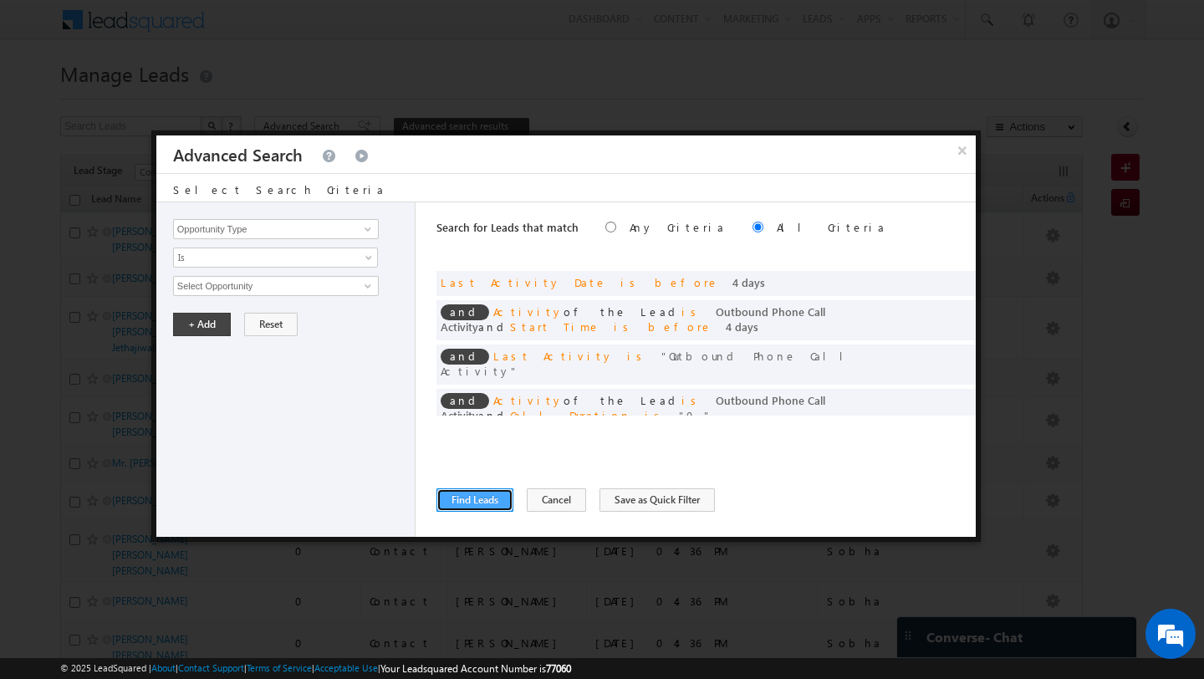
click at [473, 507] on button "Find Leads" at bounding box center [474, 499] width 77 height 23
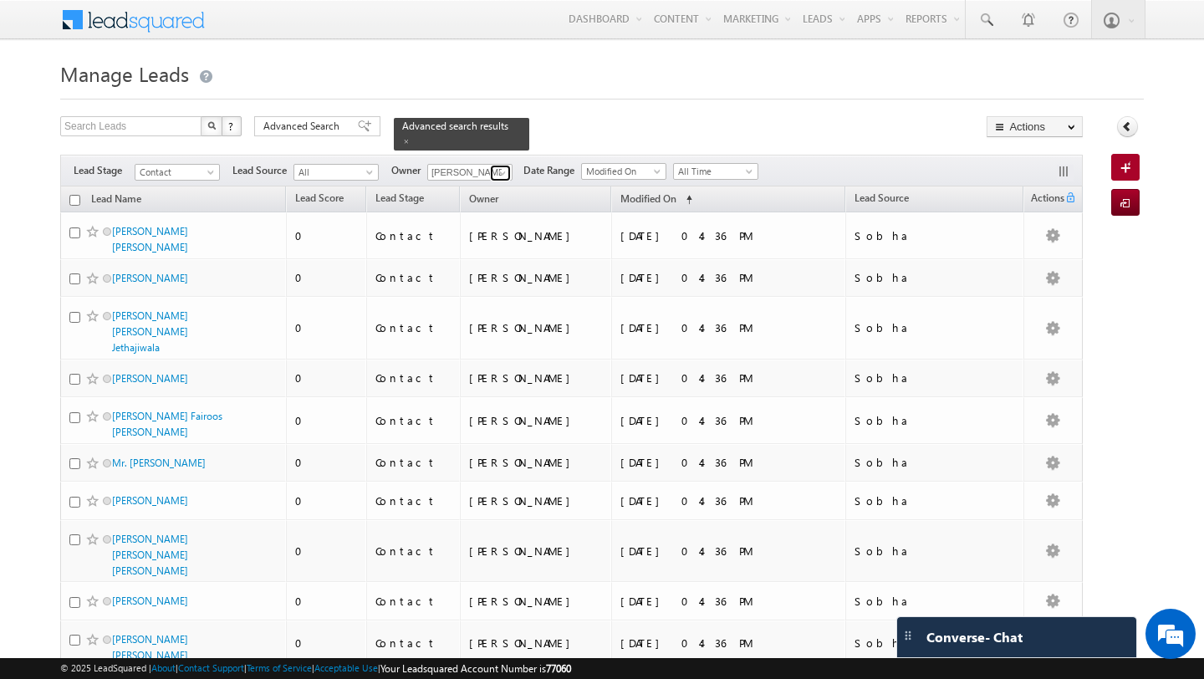
click at [502, 174] on span at bounding box center [502, 172] width 13 height 13
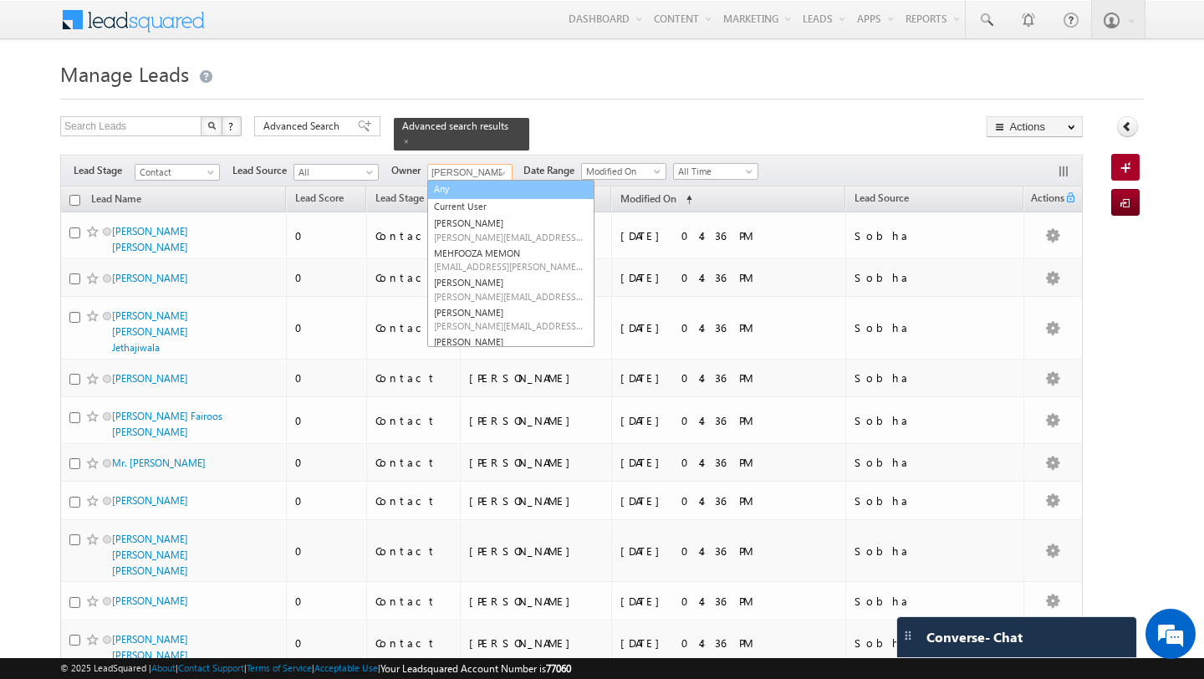
click at [482, 192] on link "Any" at bounding box center [510, 189] width 167 height 19
type input "Any"
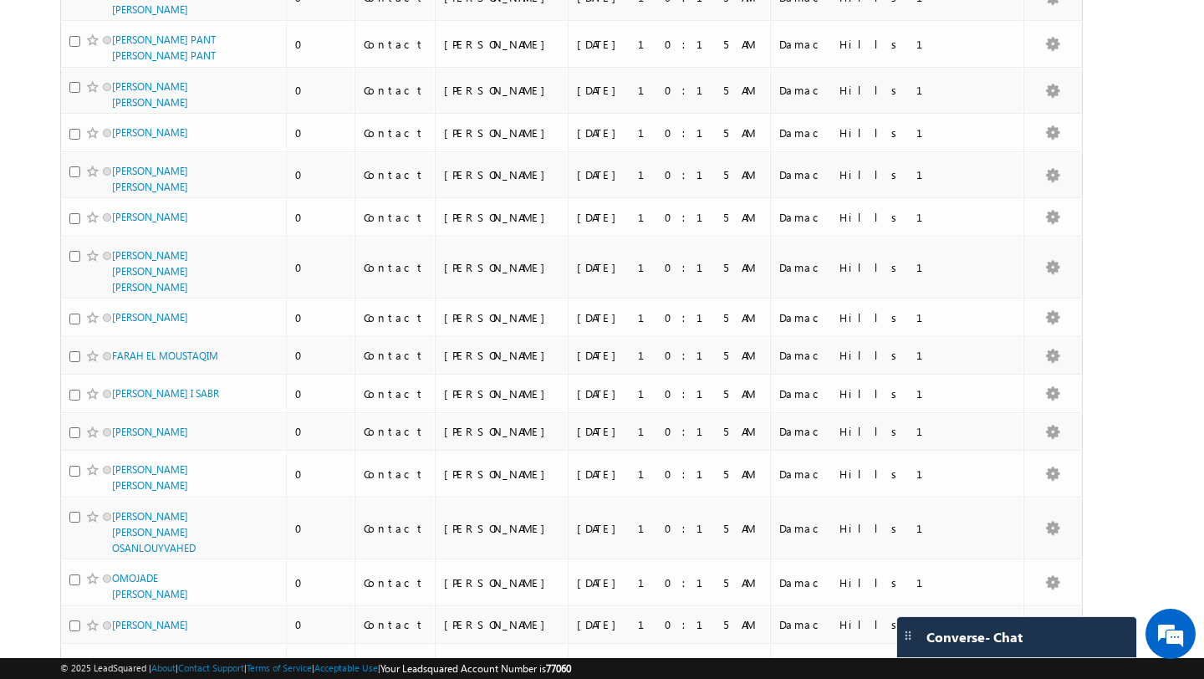
scroll to position [8150, 0]
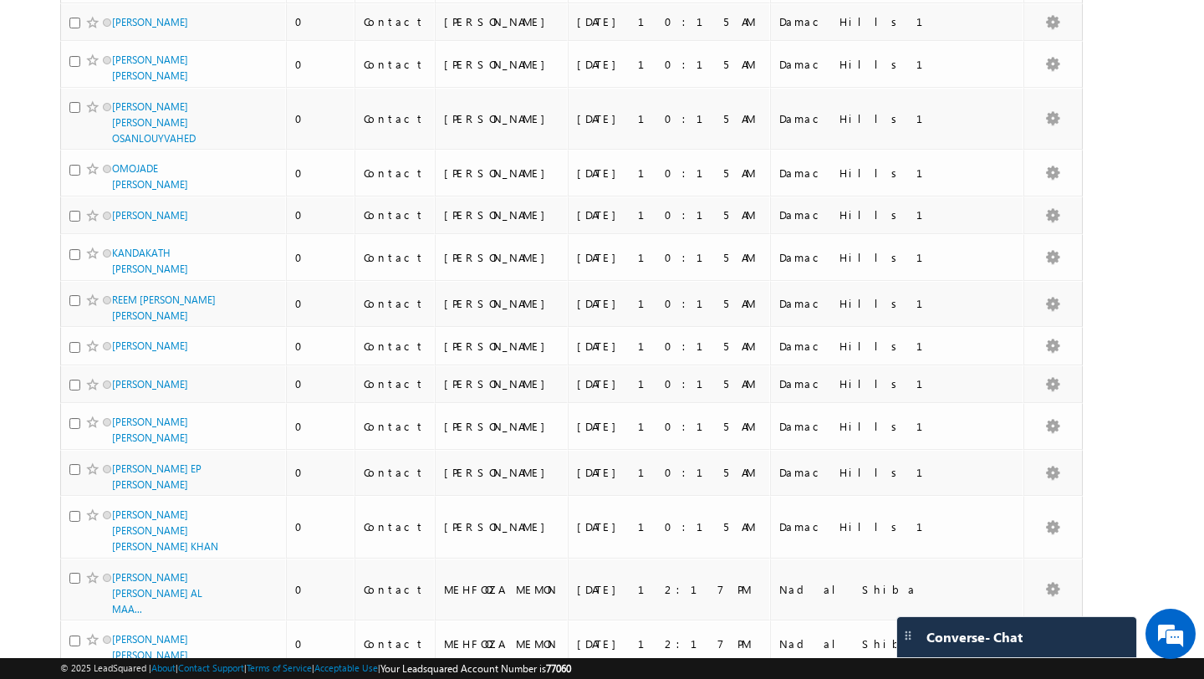
click at [121, 647] on li "100" at bounding box center [118, 648] width 40 height 17
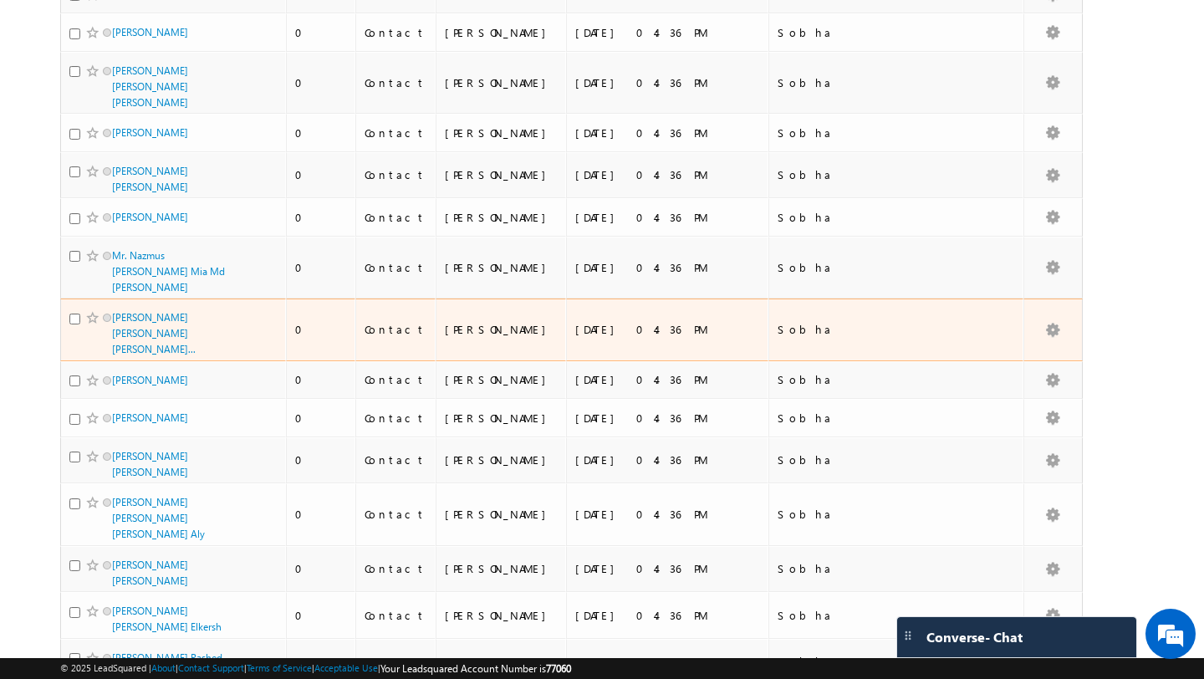
scroll to position [0, 0]
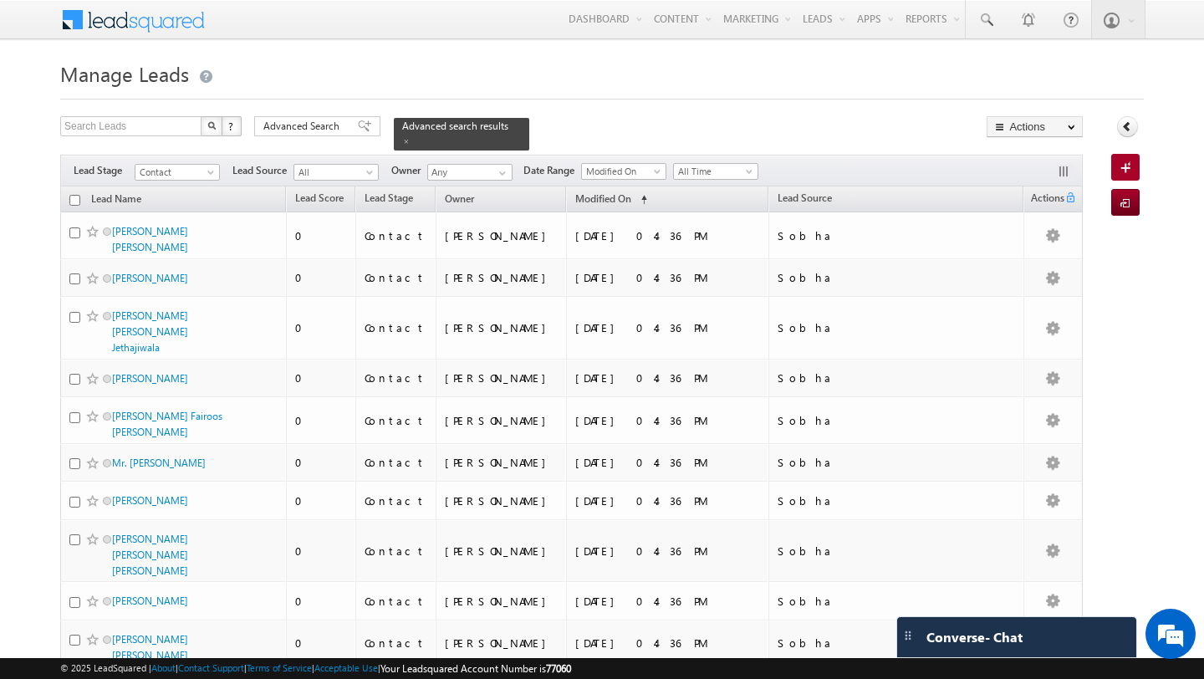
click at [74, 195] on input "checkbox" at bounding box center [74, 200] width 11 height 11
checkbox input "true"
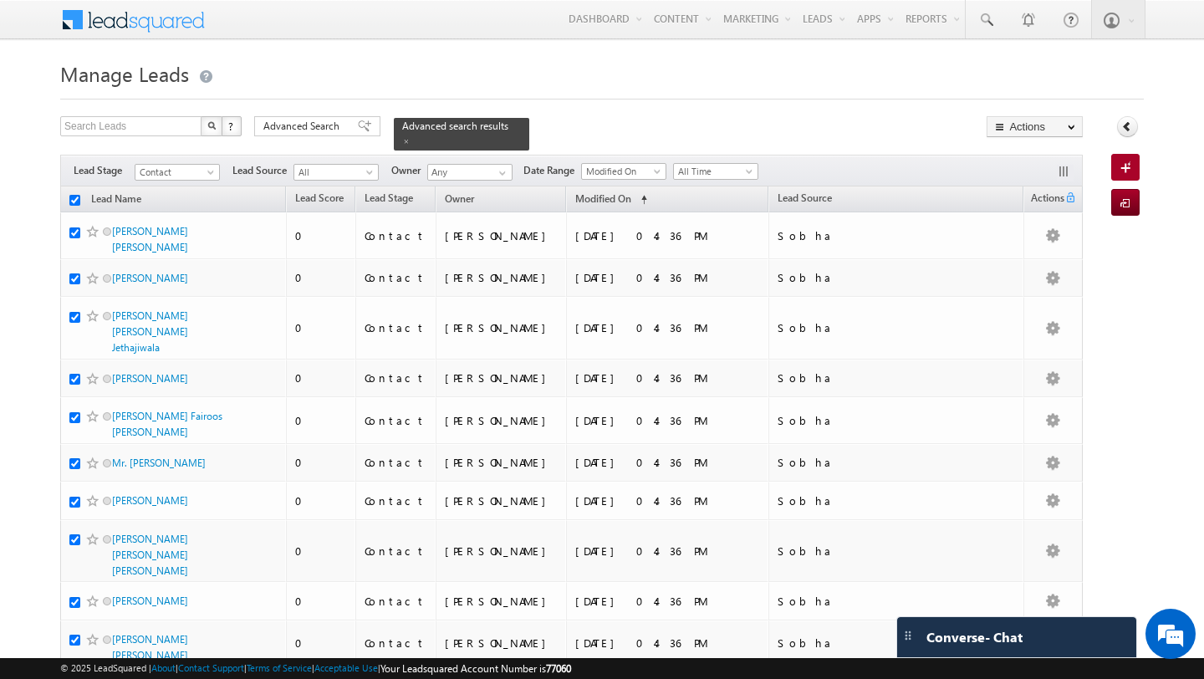
checkbox input "true"
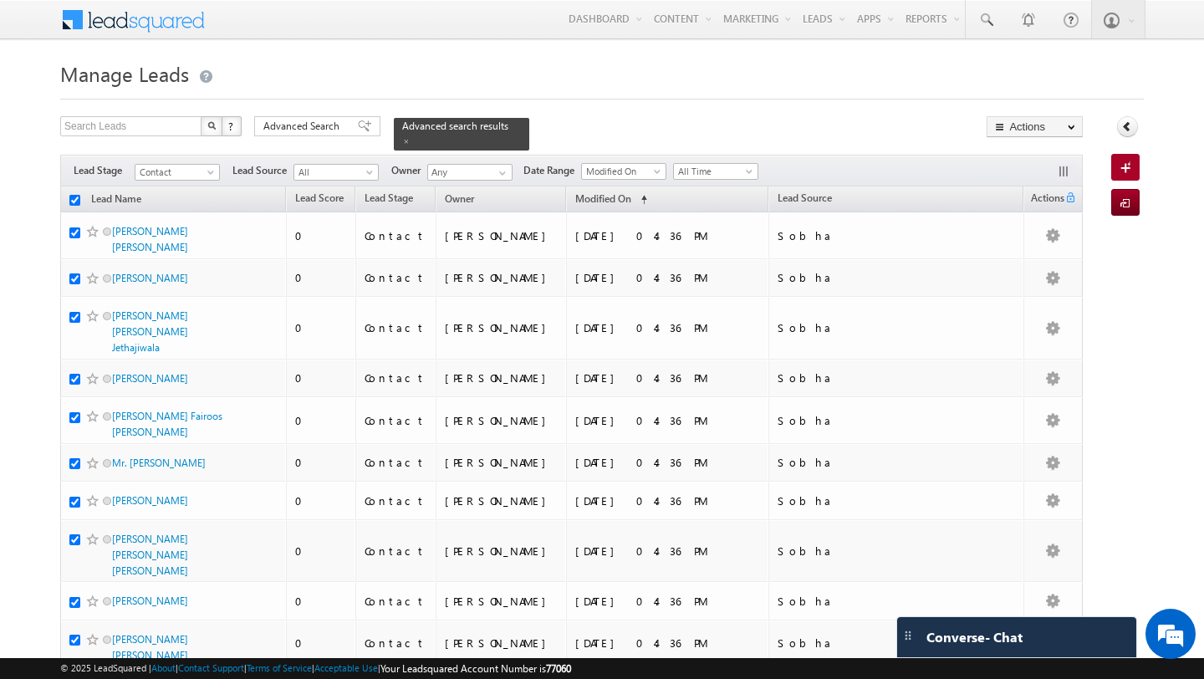
checkbox input "true"
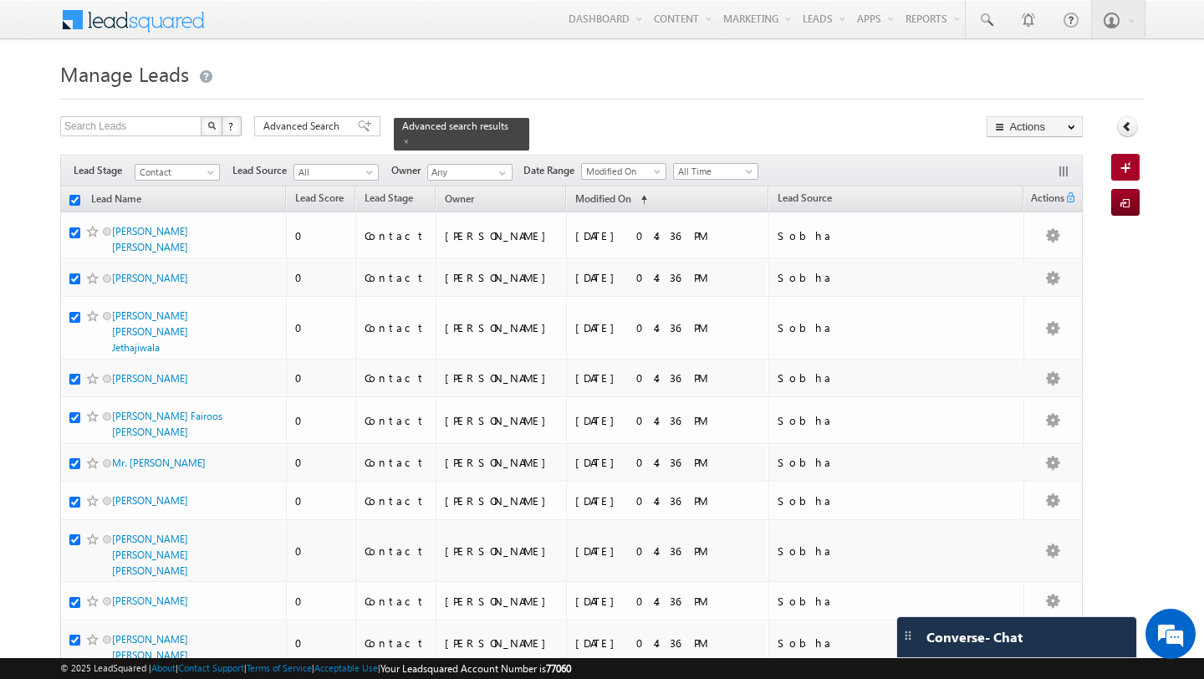
checkbox input "true"
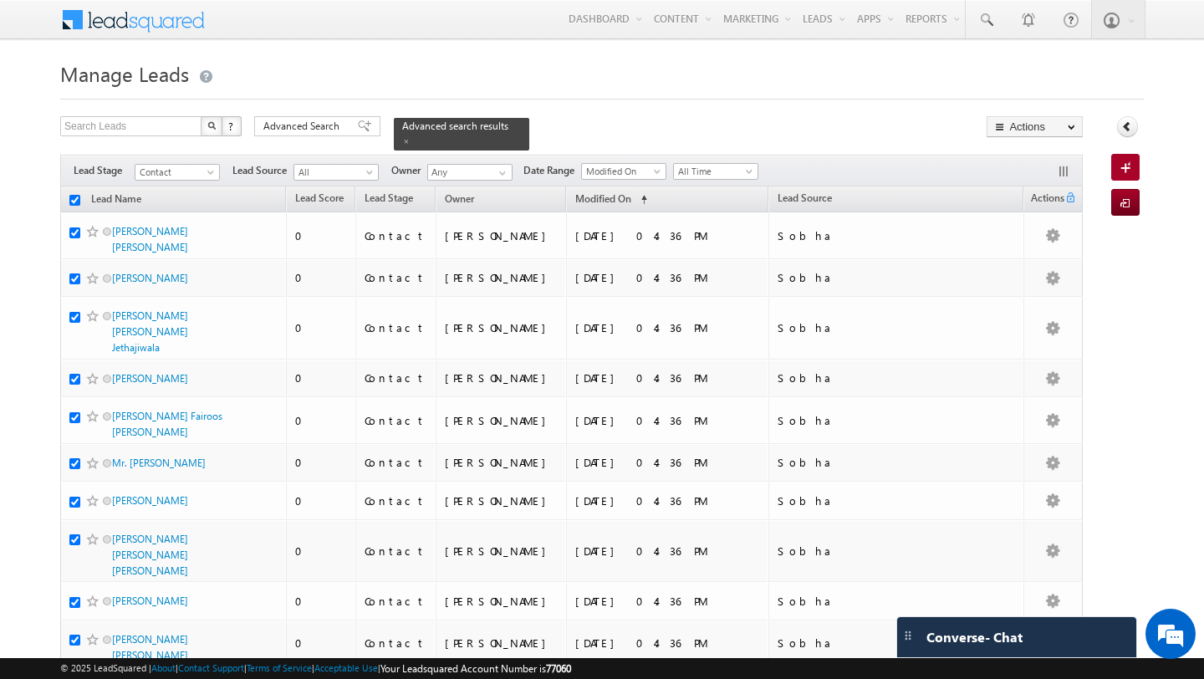
checkbox input "true"
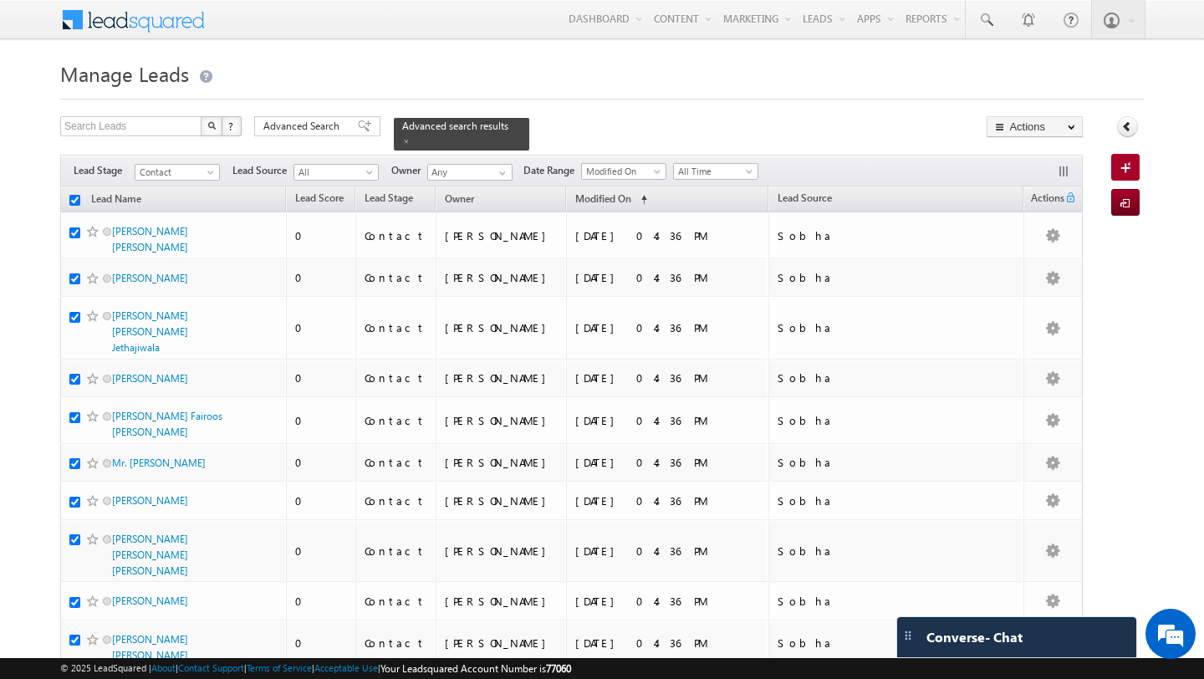
checkbox input "true"
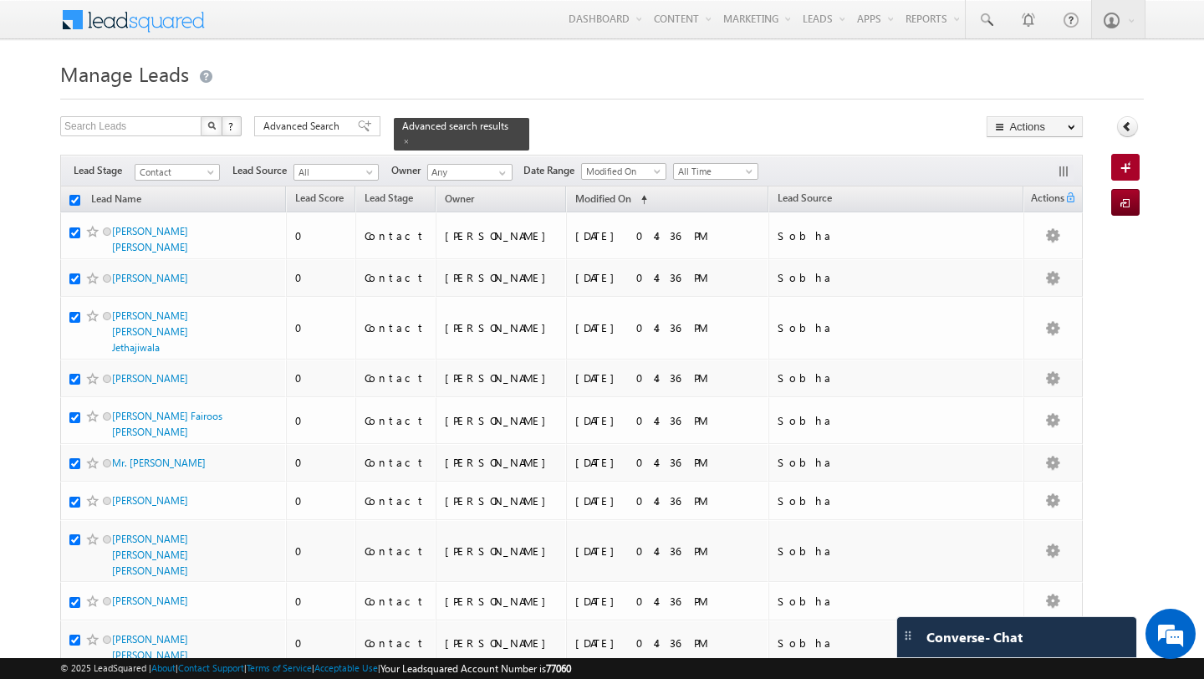
checkbox input "true"
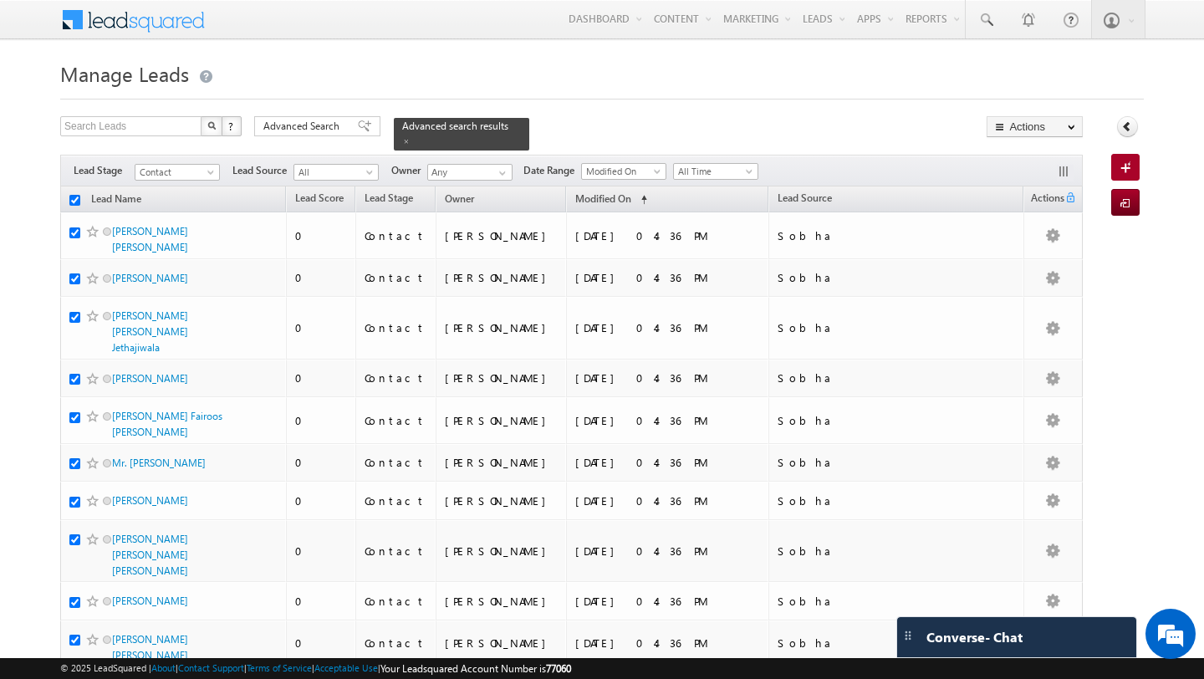
checkbox input "true"
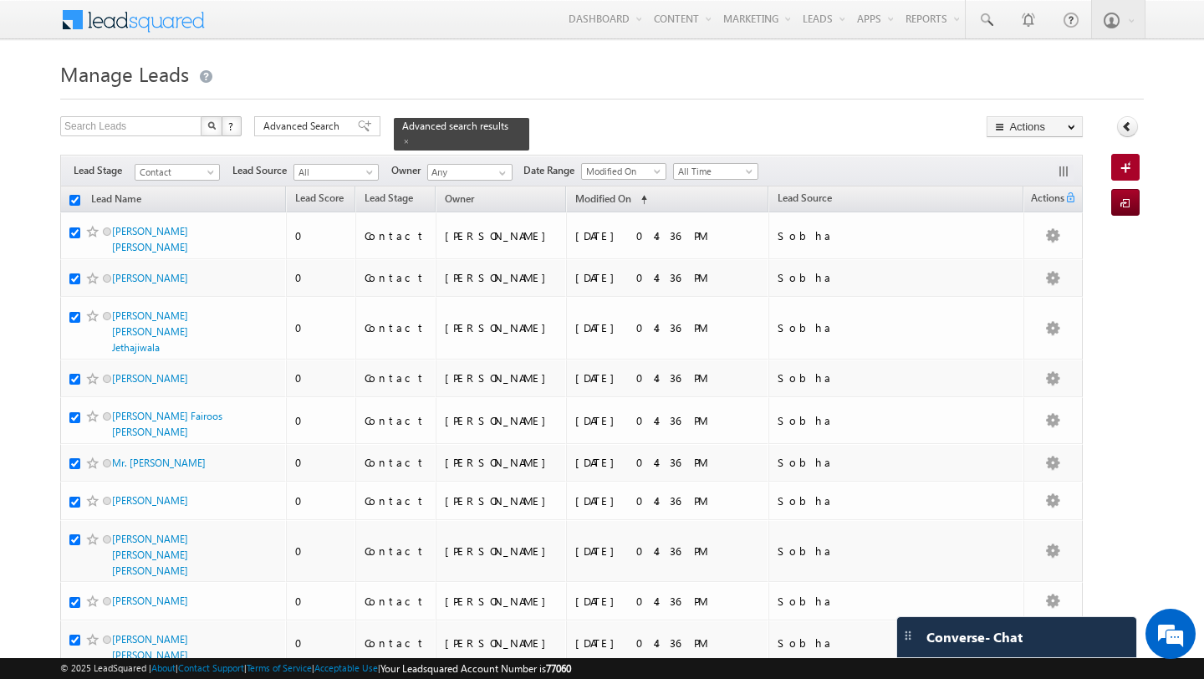
checkbox input "true"
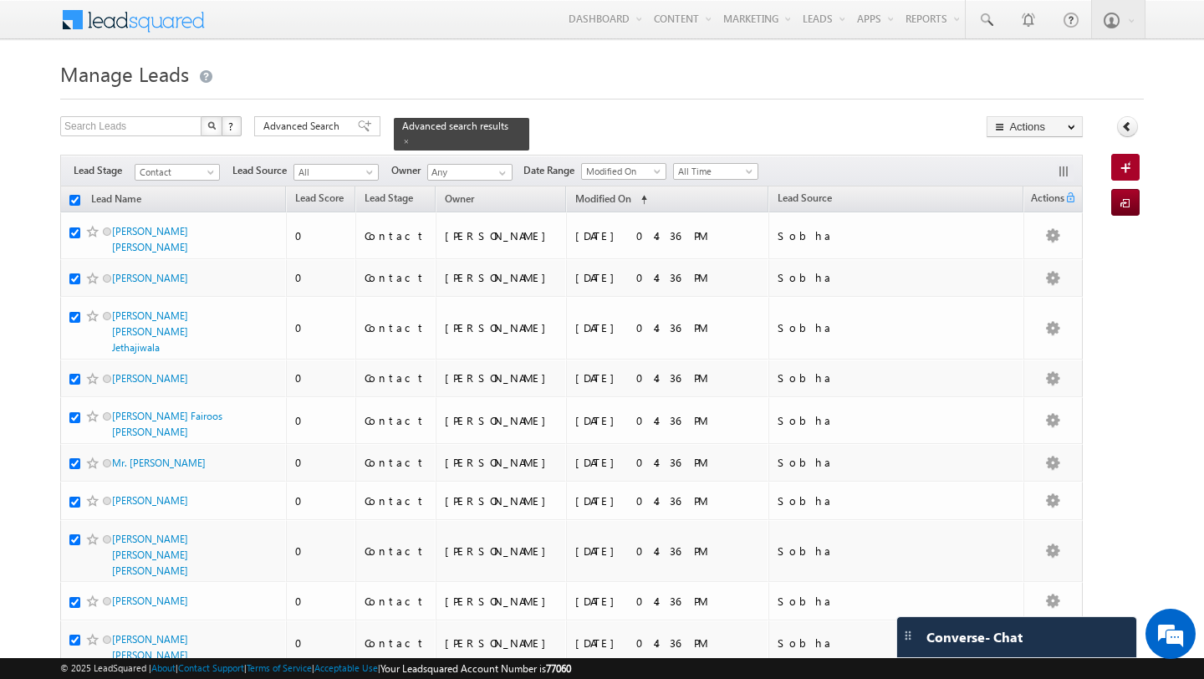
checkbox input "true"
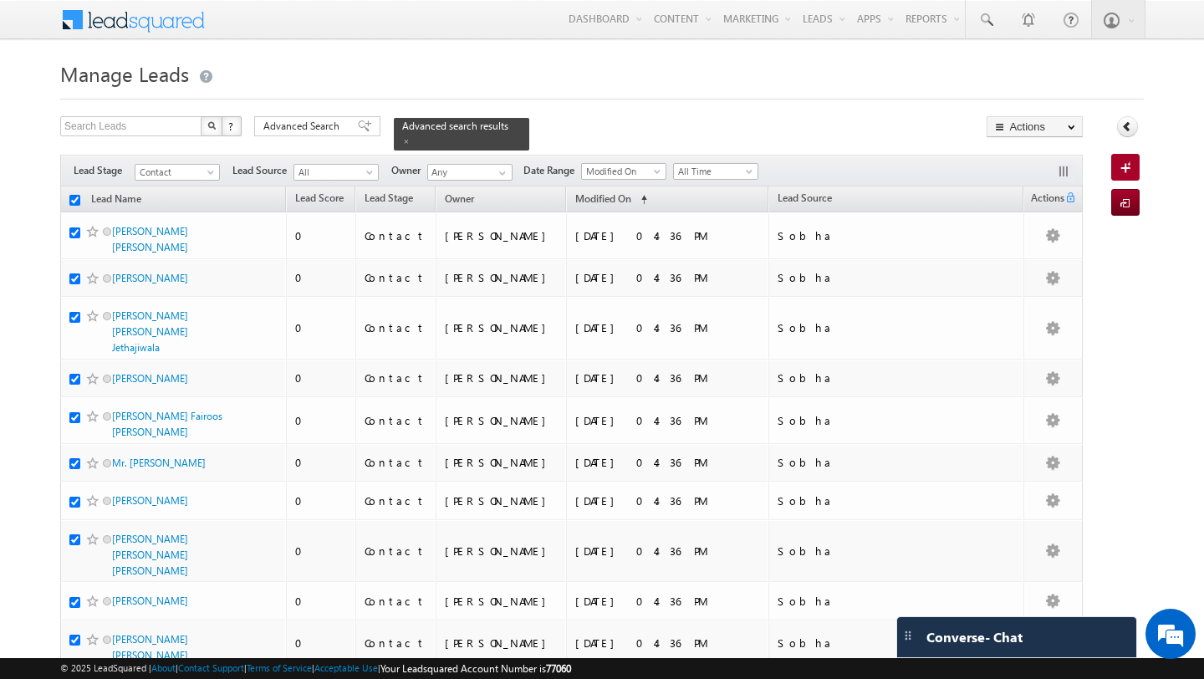
checkbox input "true"
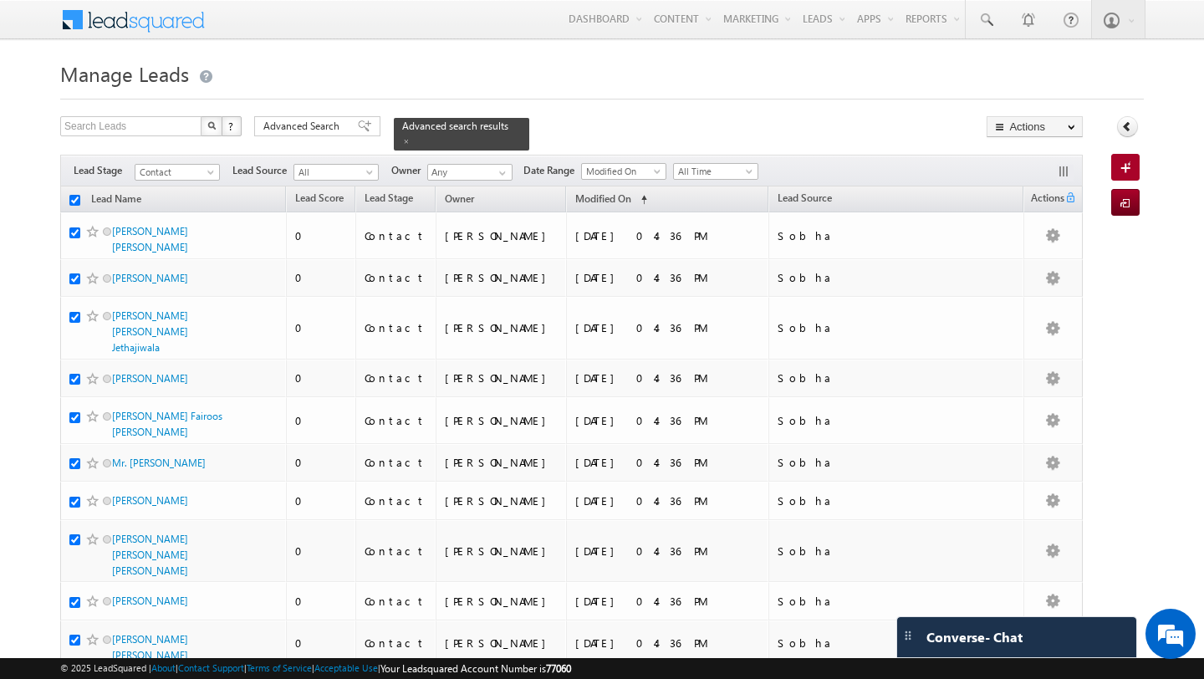
checkbox input "true"
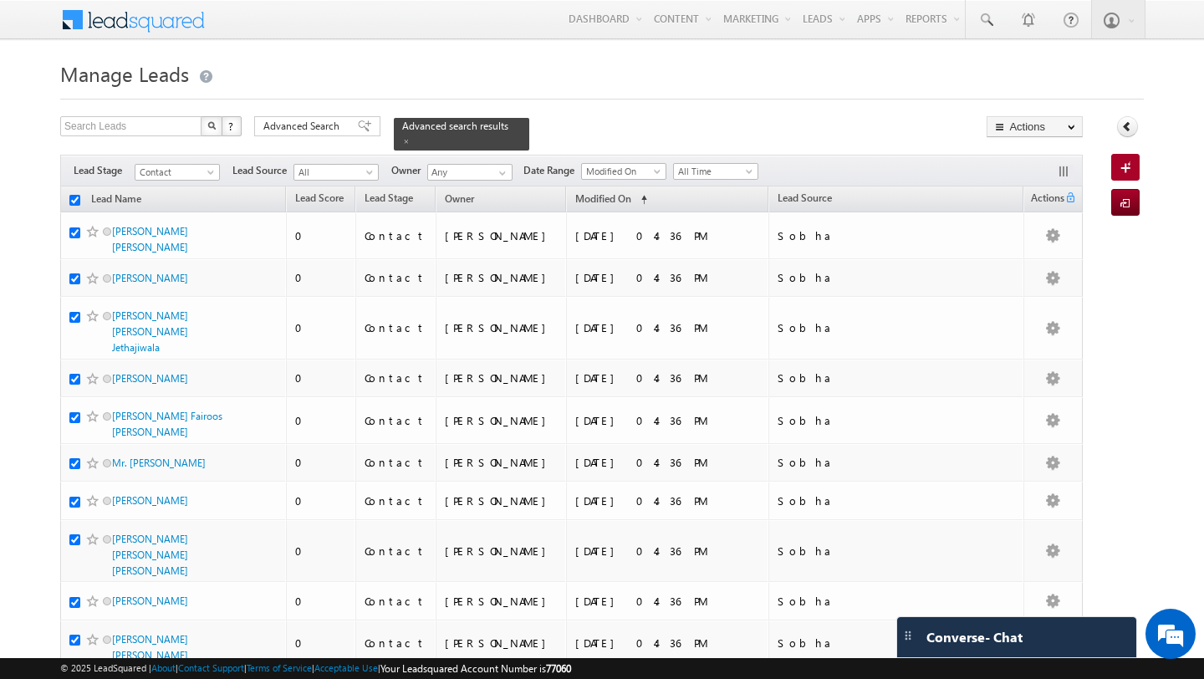
checkbox input "true"
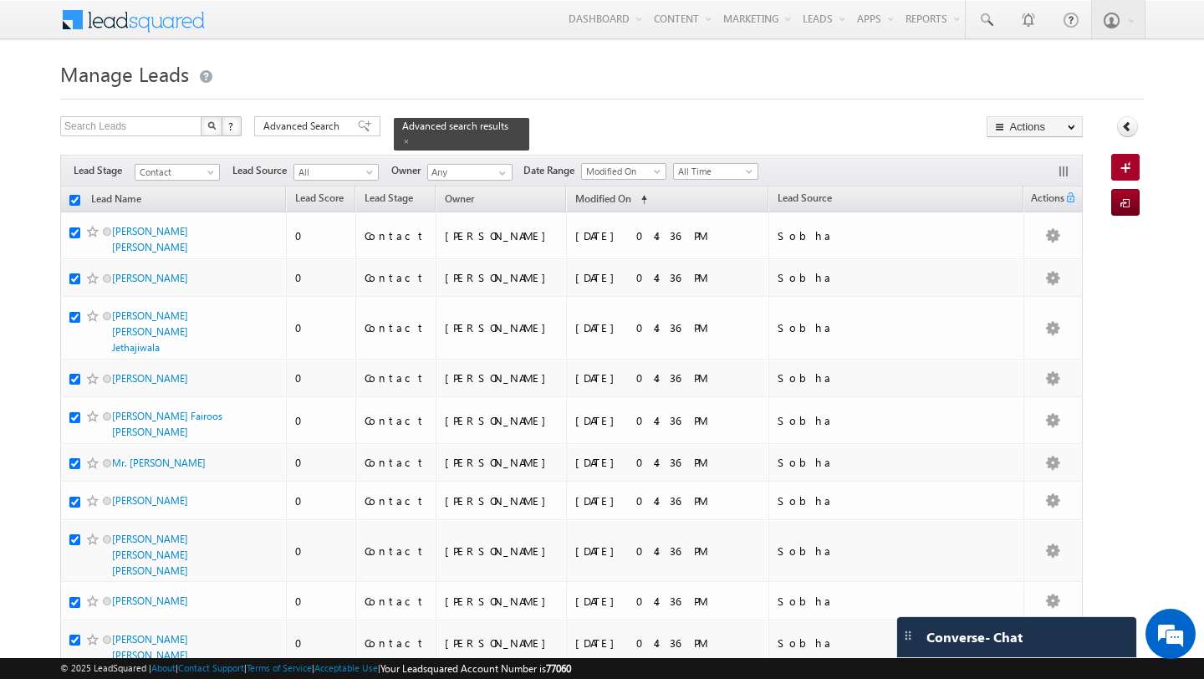
checkbox input "true"
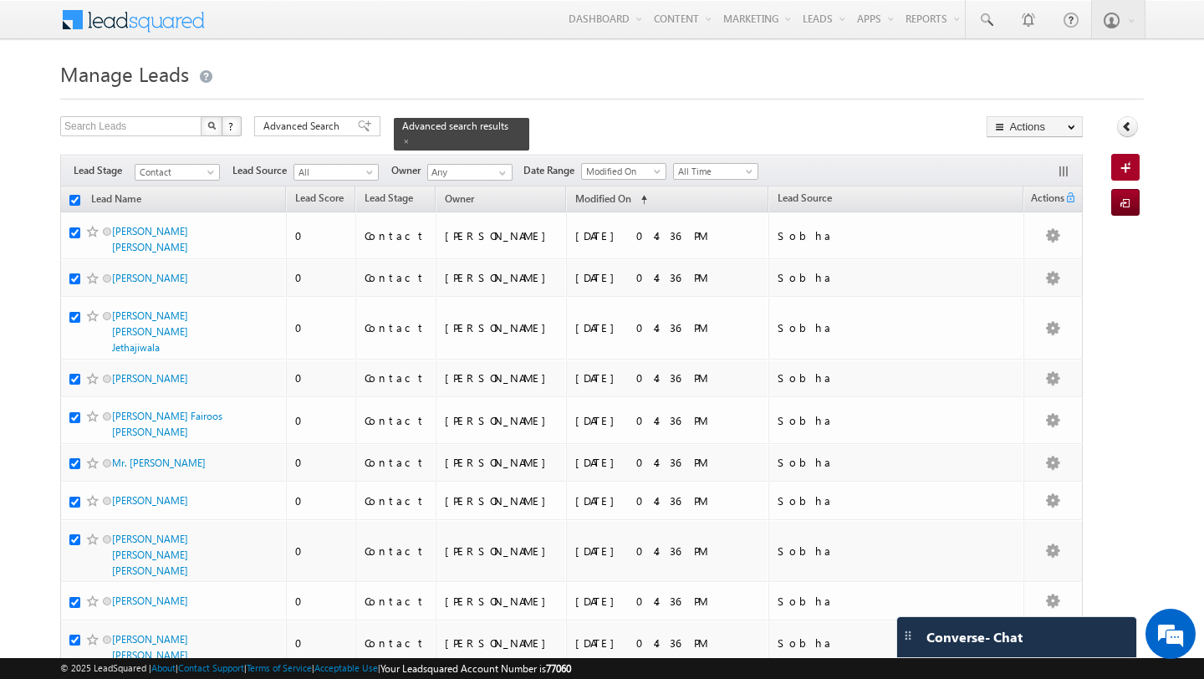
checkbox input "true"
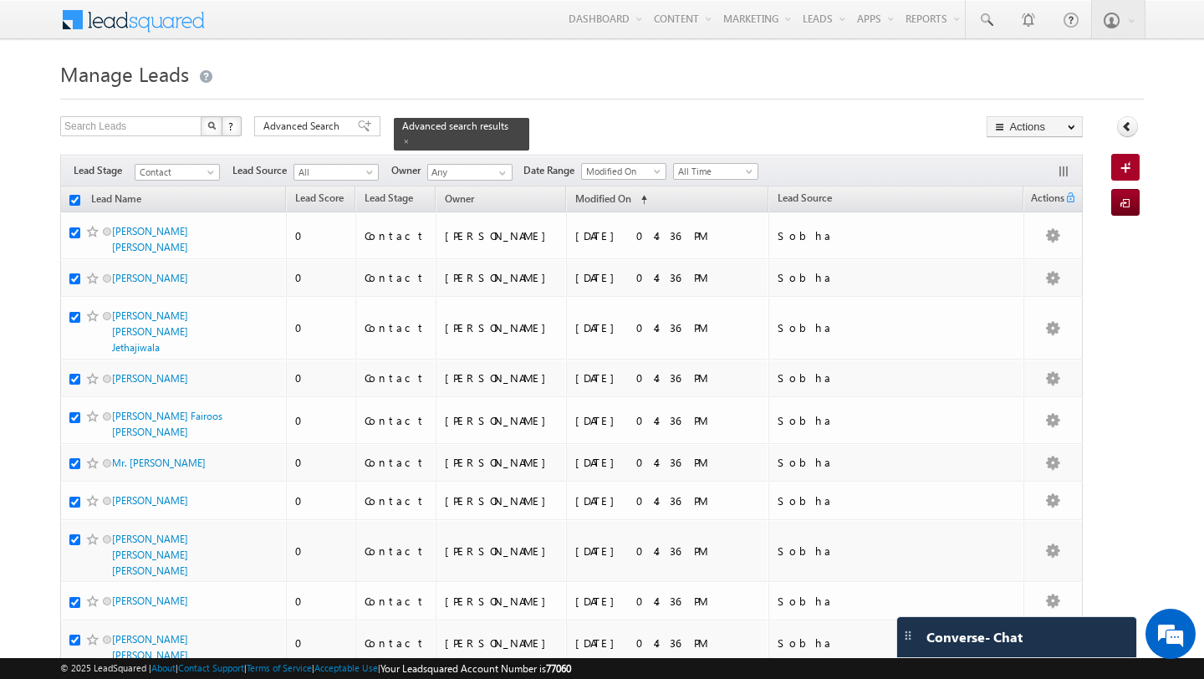
checkbox input "true"
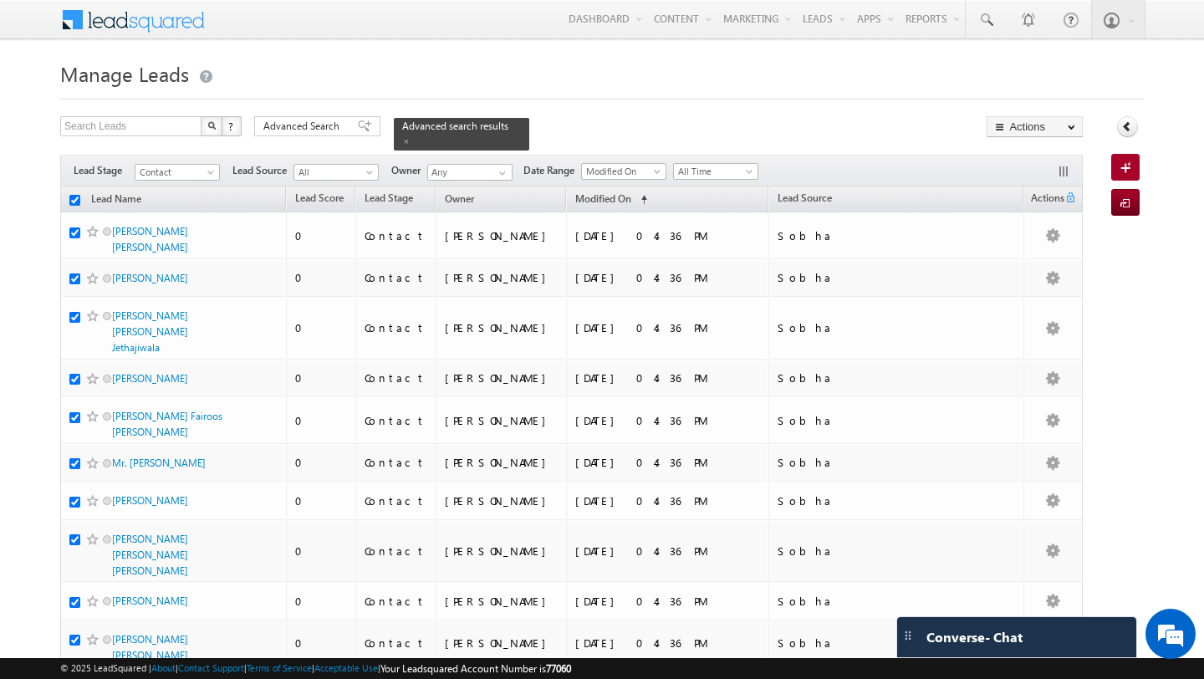
checkbox input "true"
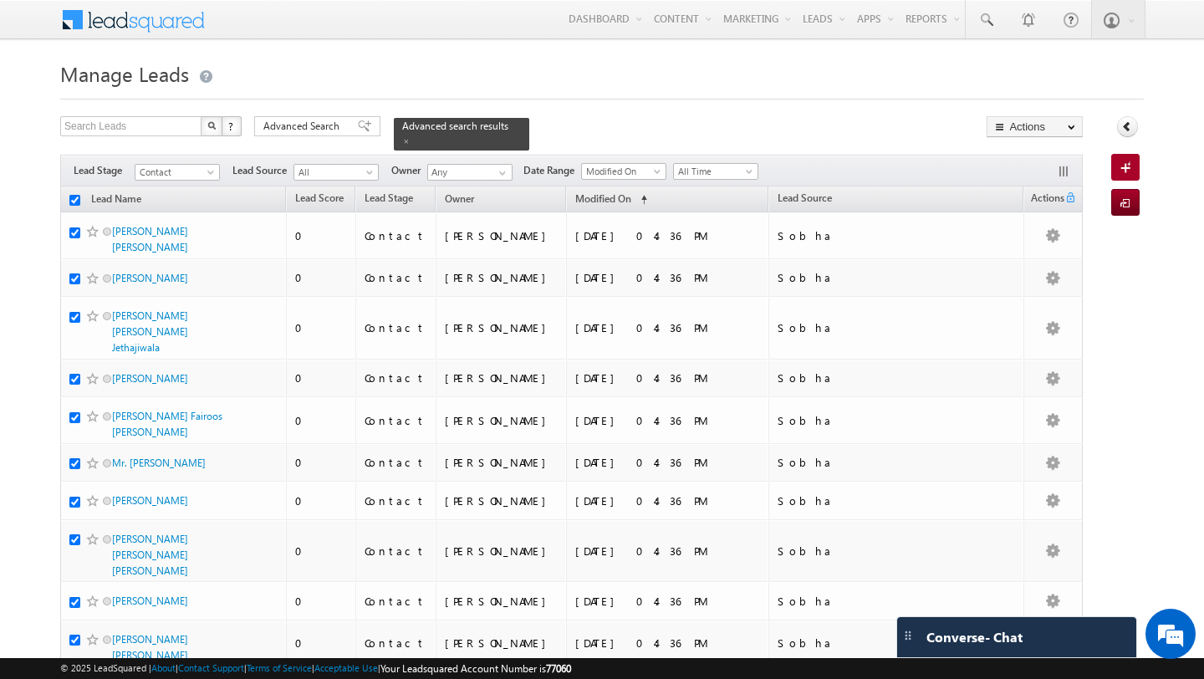
checkbox input "true"
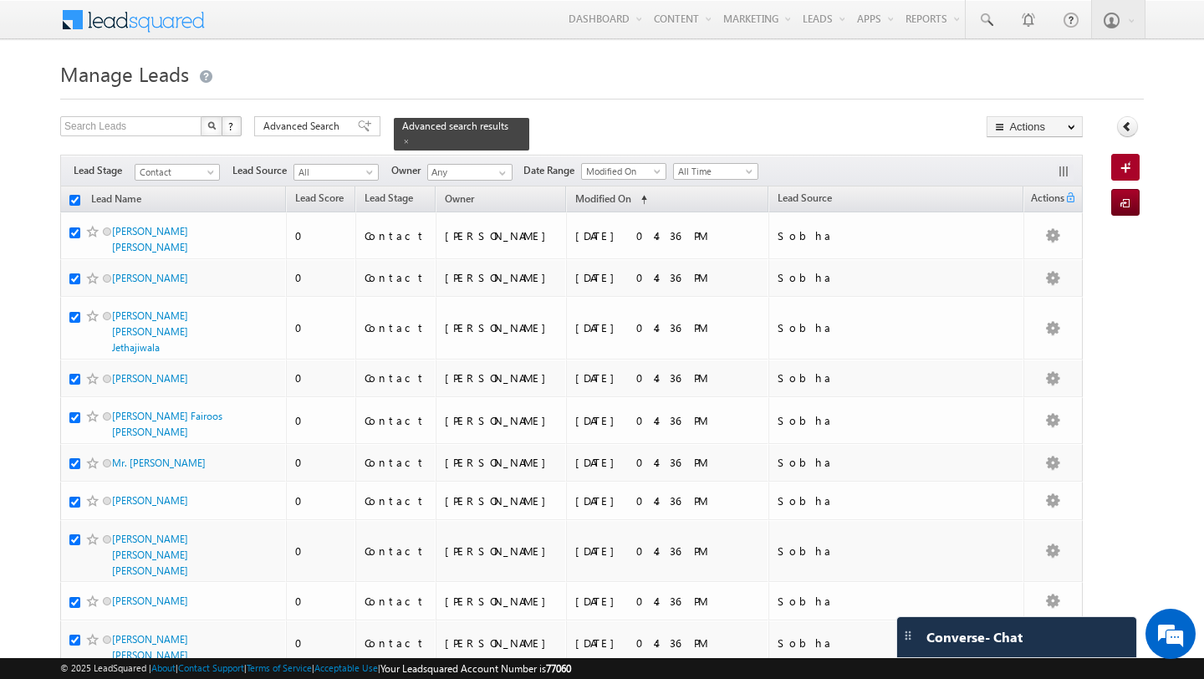
checkbox input "true"
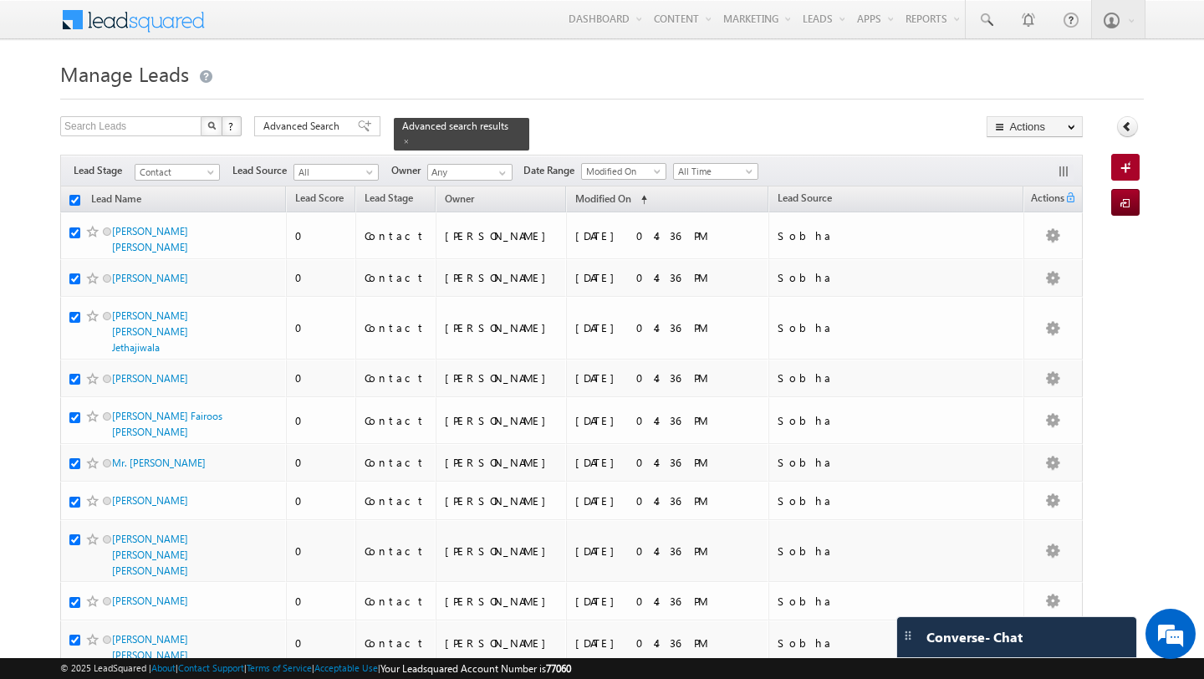
checkbox input "true"
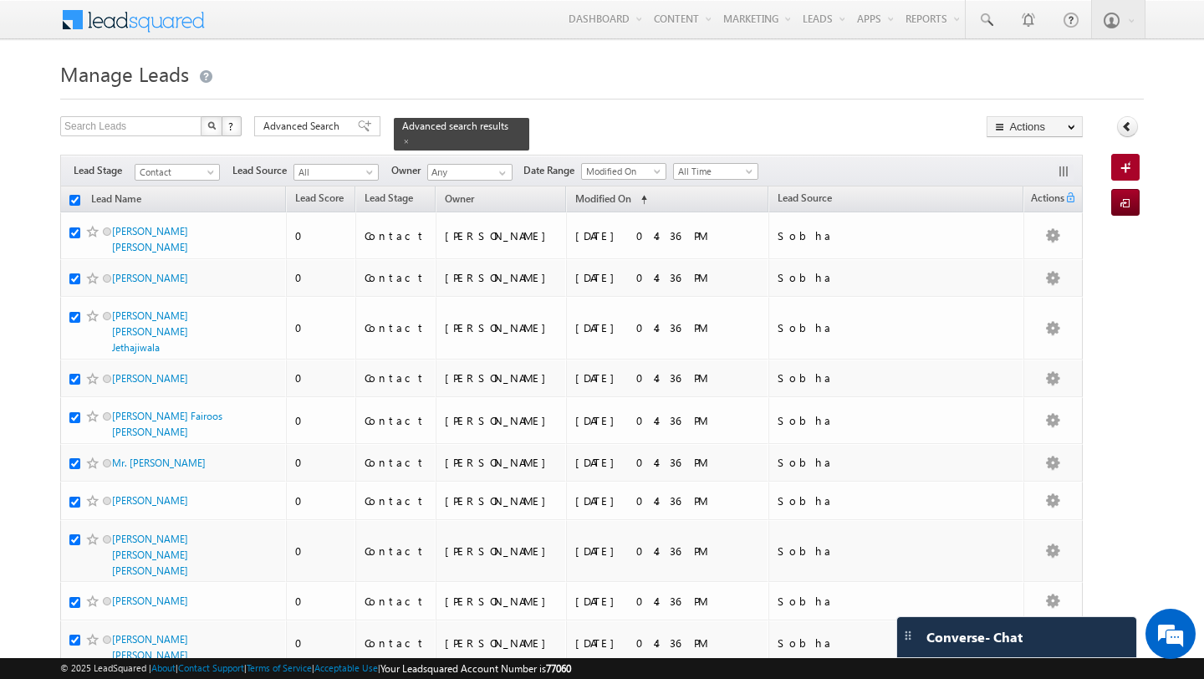
checkbox input "true"
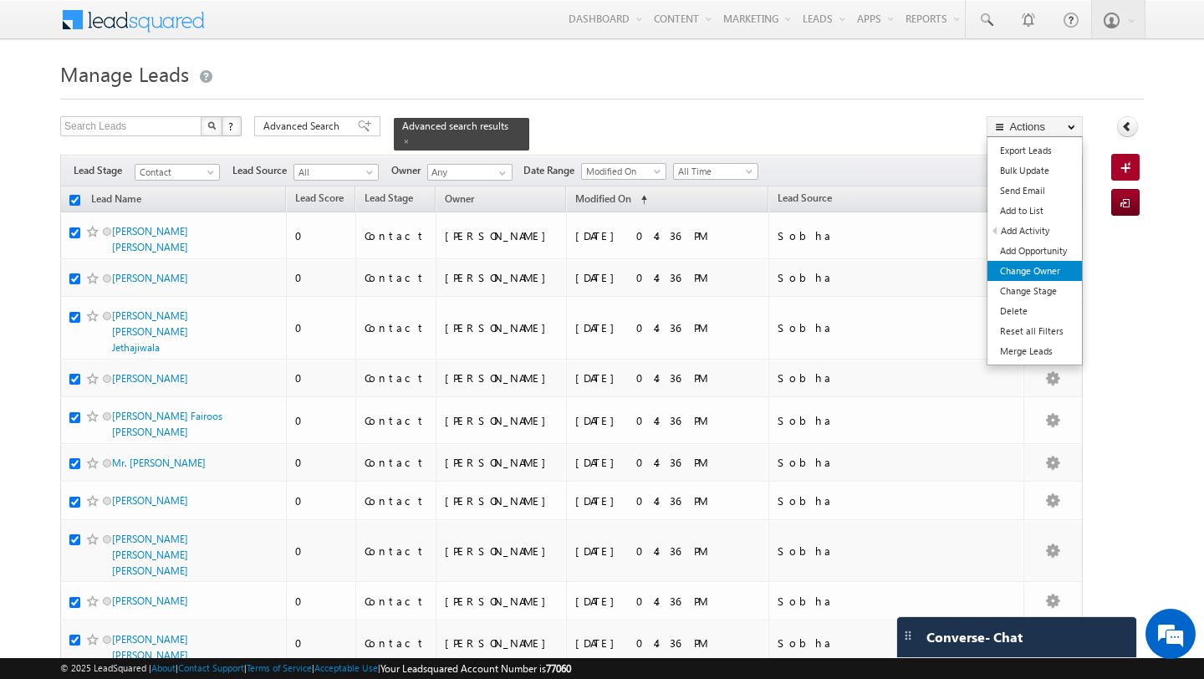
click at [1058, 274] on link "Change Owner" at bounding box center [1034, 271] width 94 height 20
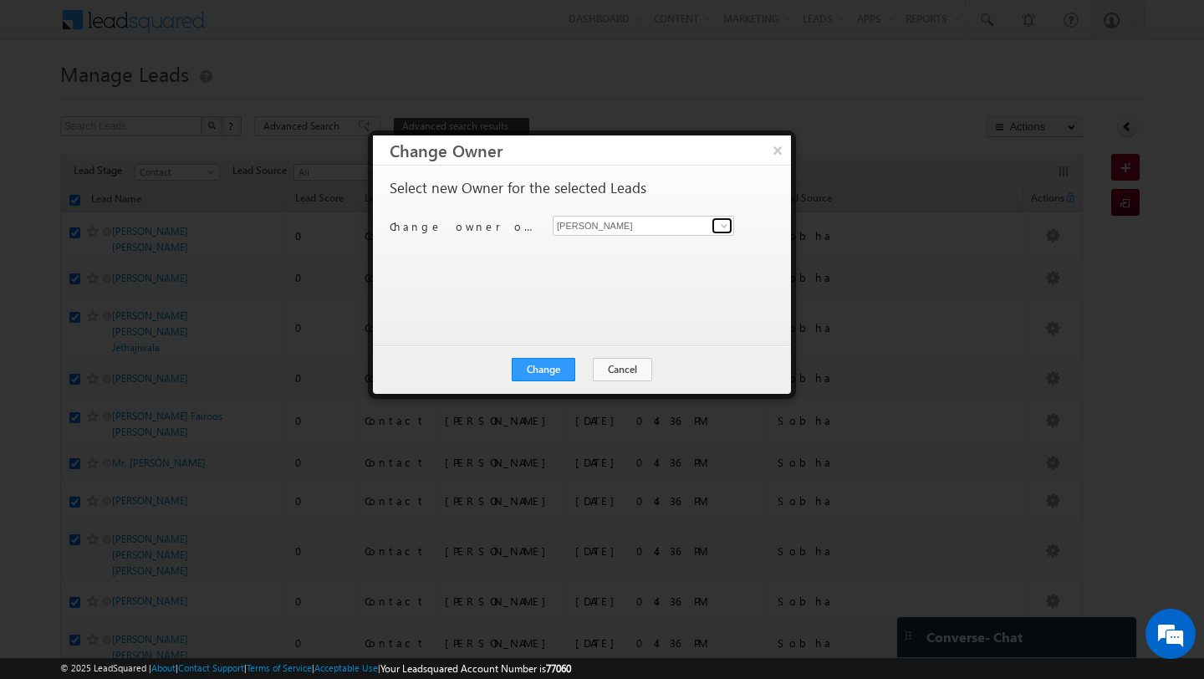
click at [721, 224] on span at bounding box center [723, 225] width 13 height 13
click at [642, 258] on span "Shubham.Mhaske@indglobal.ae" at bounding box center [634, 258] width 150 height 13
type input "Shubham Mhaske"
click at [541, 370] on button "Change" at bounding box center [544, 369] width 64 height 23
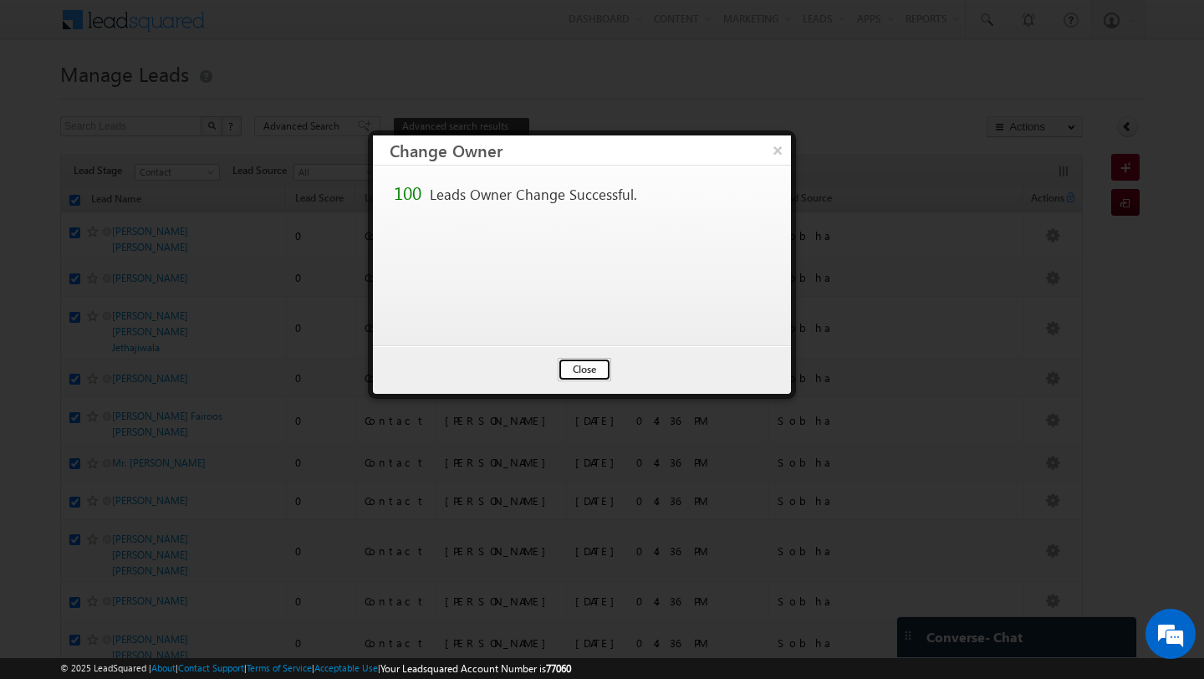
click at [573, 359] on button "Close" at bounding box center [585, 369] width 54 height 23
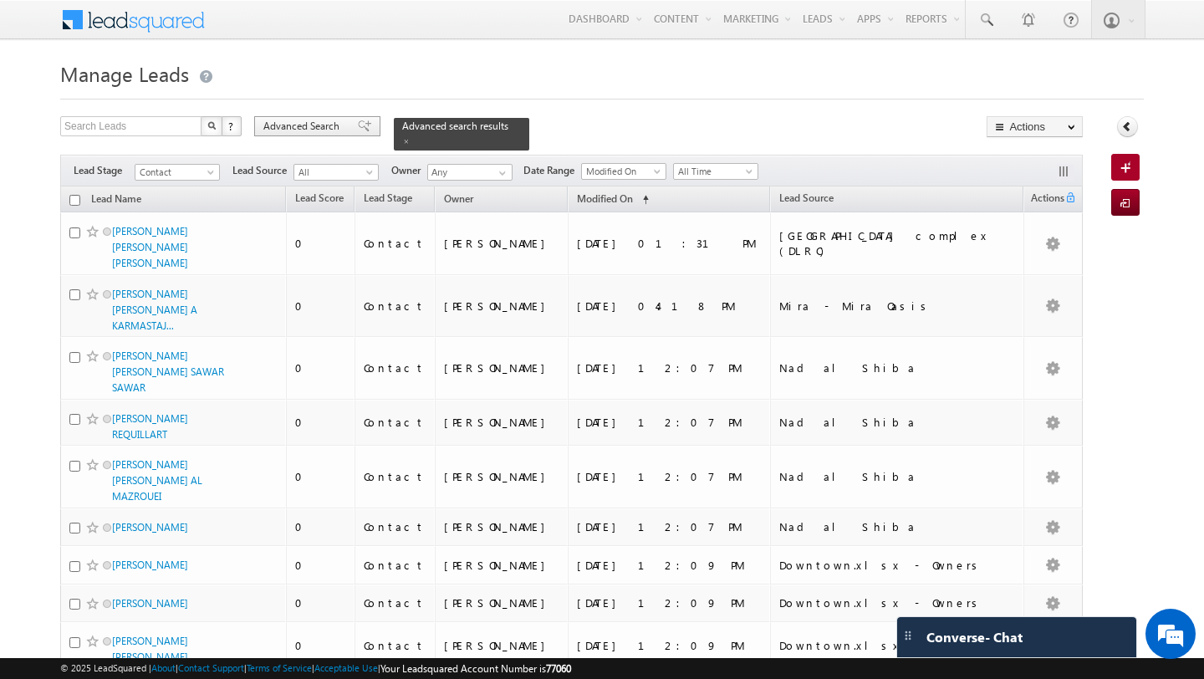
click at [297, 125] on span "Advanced Search" at bounding box center [303, 126] width 81 height 15
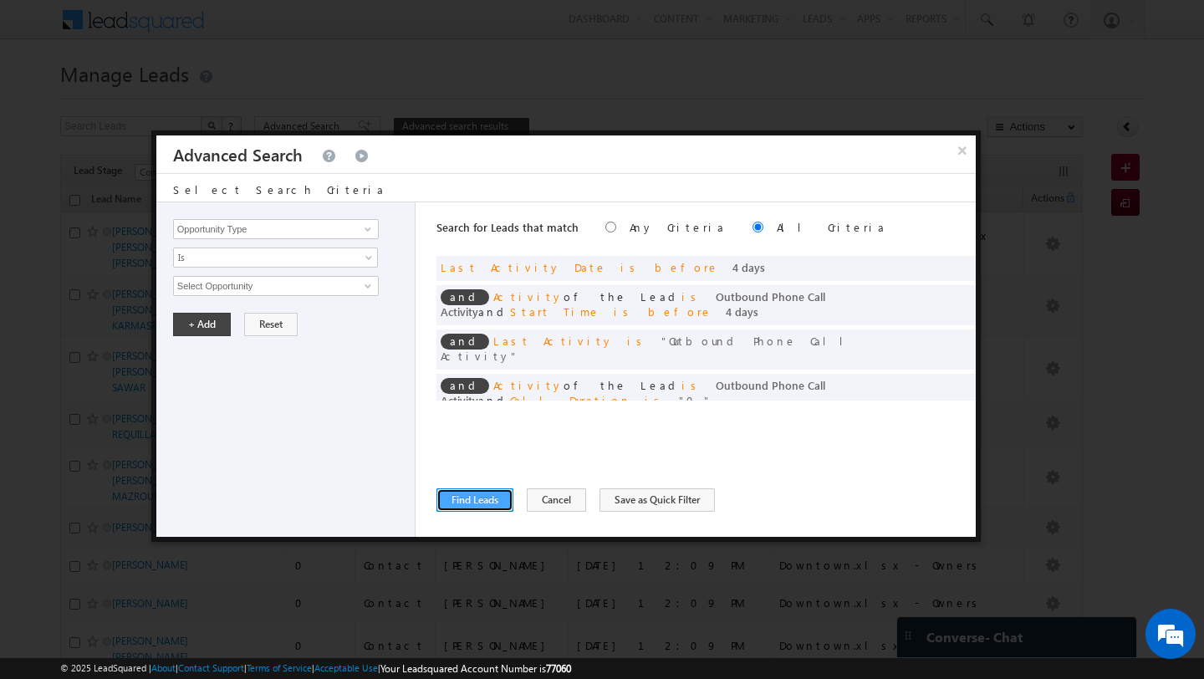
click at [479, 491] on button "Find Leads" at bounding box center [474, 499] width 77 height 23
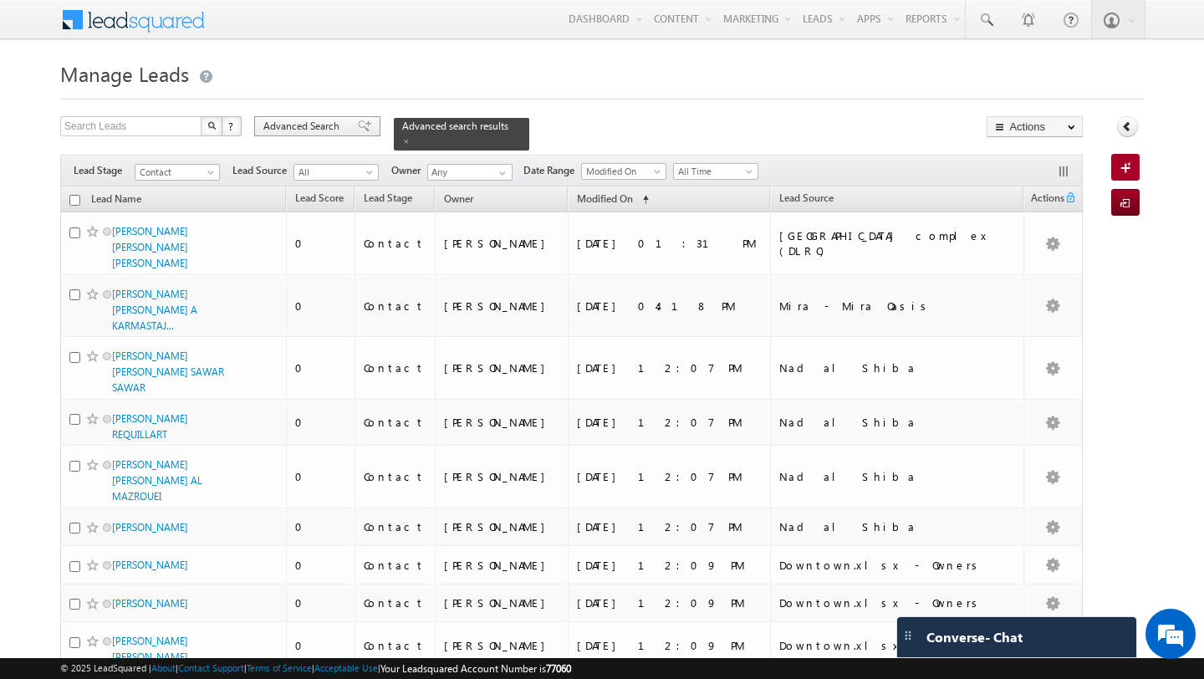
click at [320, 120] on span "Advanced Search" at bounding box center [303, 126] width 81 height 15
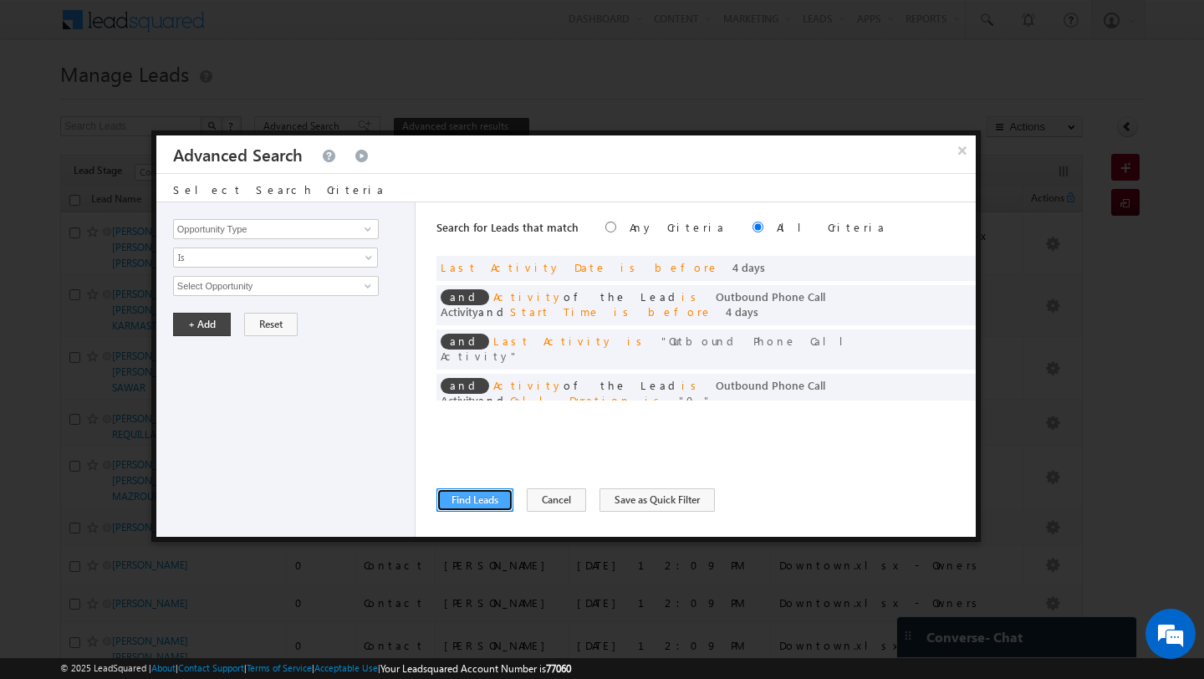
click at [466, 488] on button "Find Leads" at bounding box center [474, 499] width 77 height 23
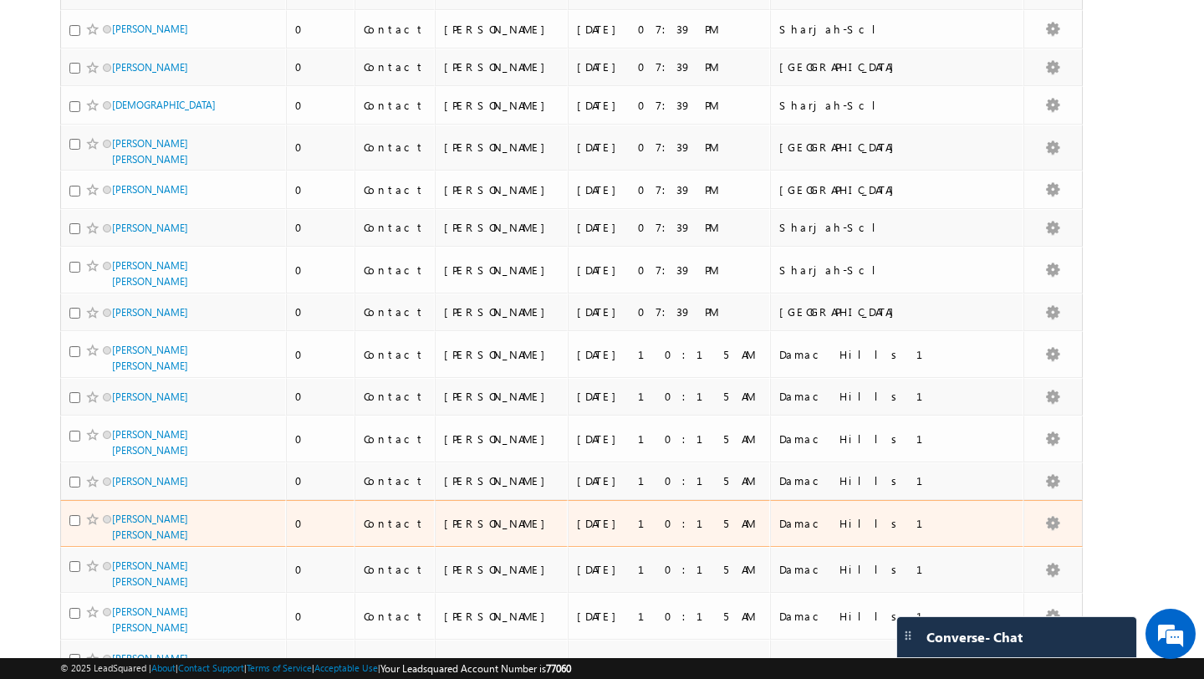
scroll to position [3868, 0]
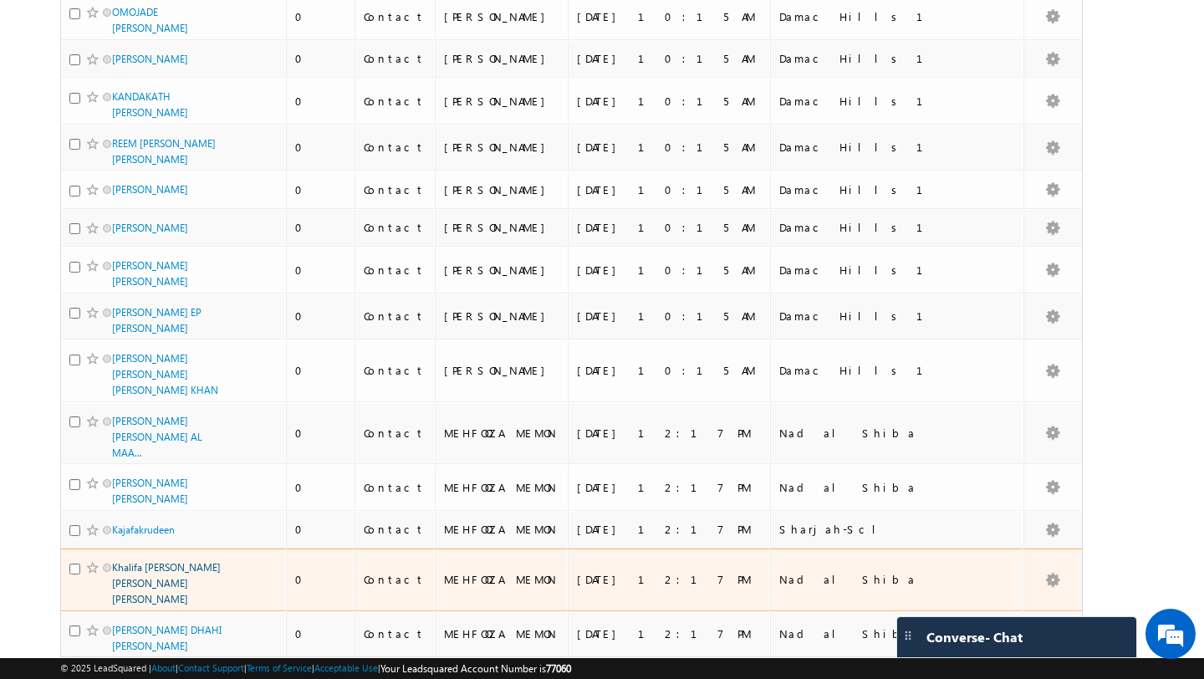
click at [195, 561] on link "Khalifa [PERSON_NAME] [PERSON_NAME] [PERSON_NAME]" at bounding box center [166, 583] width 109 height 44
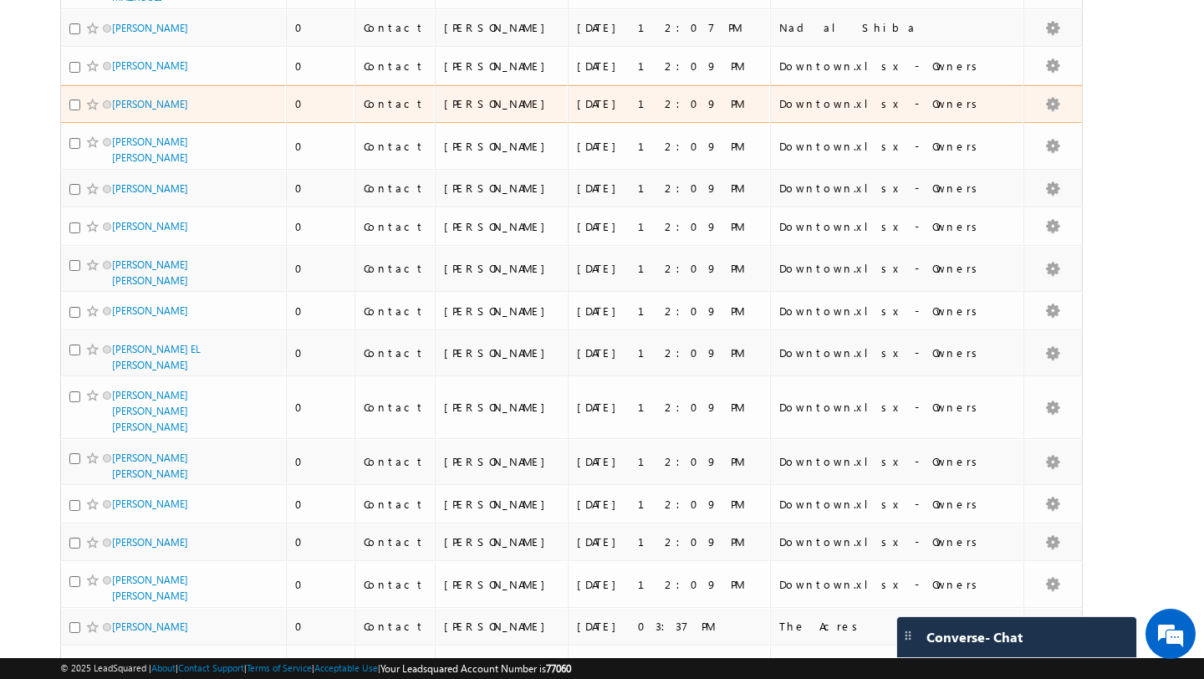
scroll to position [79, 0]
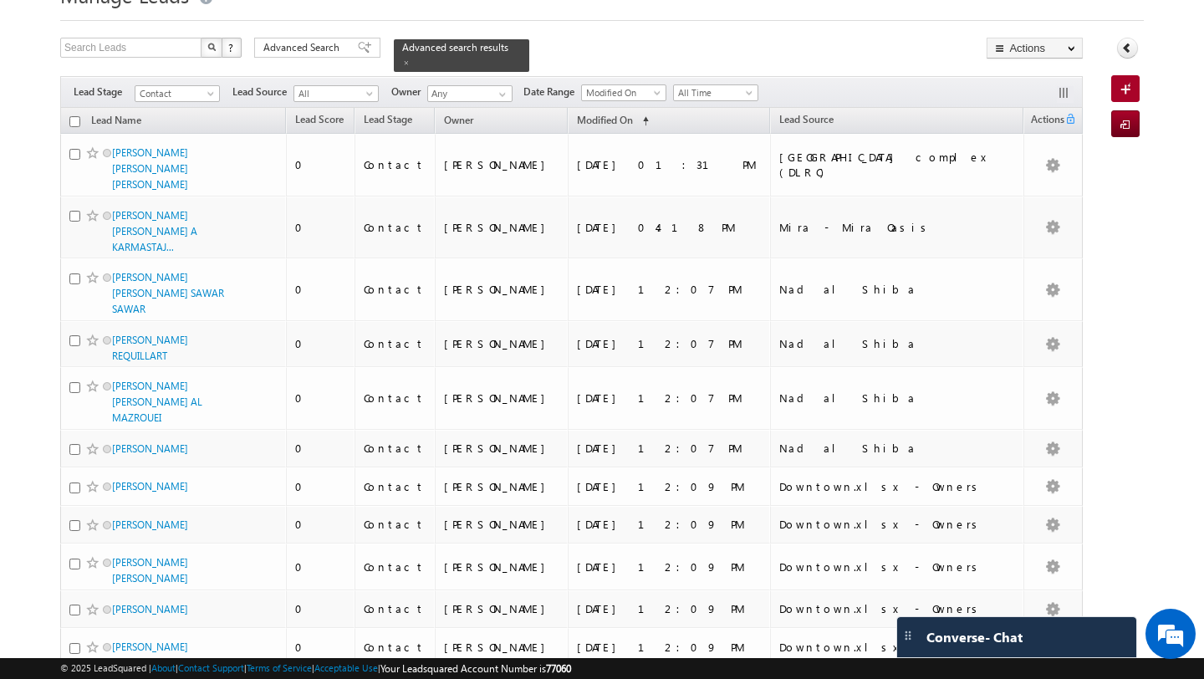
click at [73, 121] on input "checkbox" at bounding box center [74, 121] width 11 height 11
checkbox input "true"
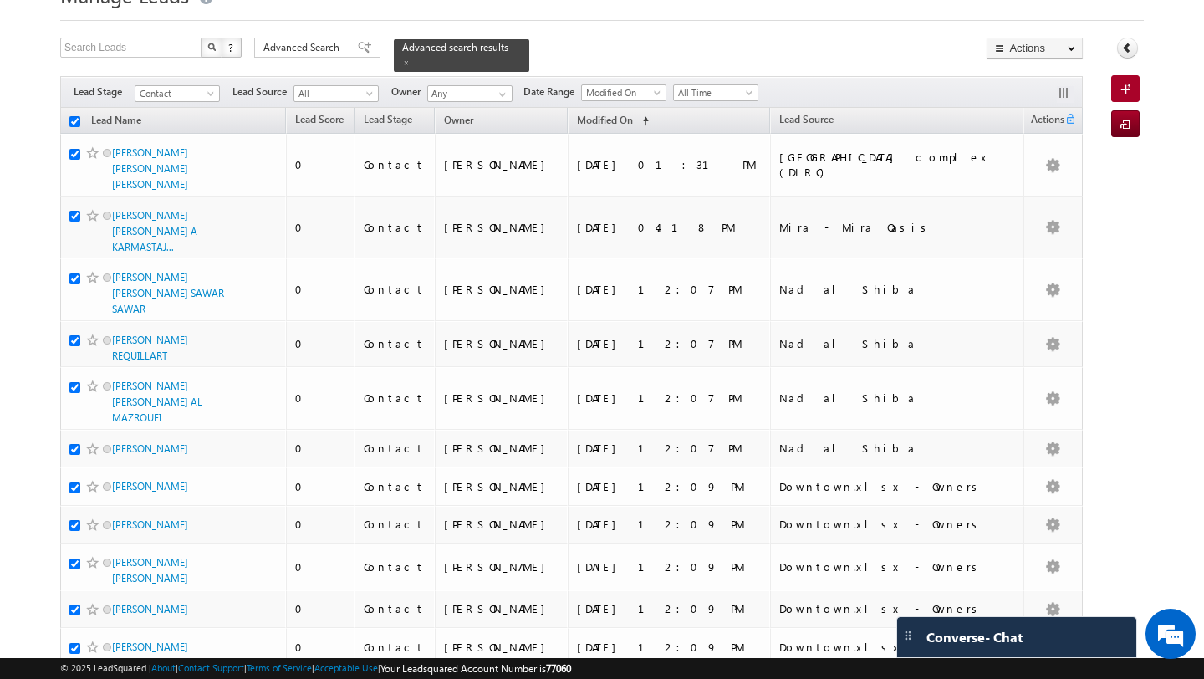
checkbox input "true"
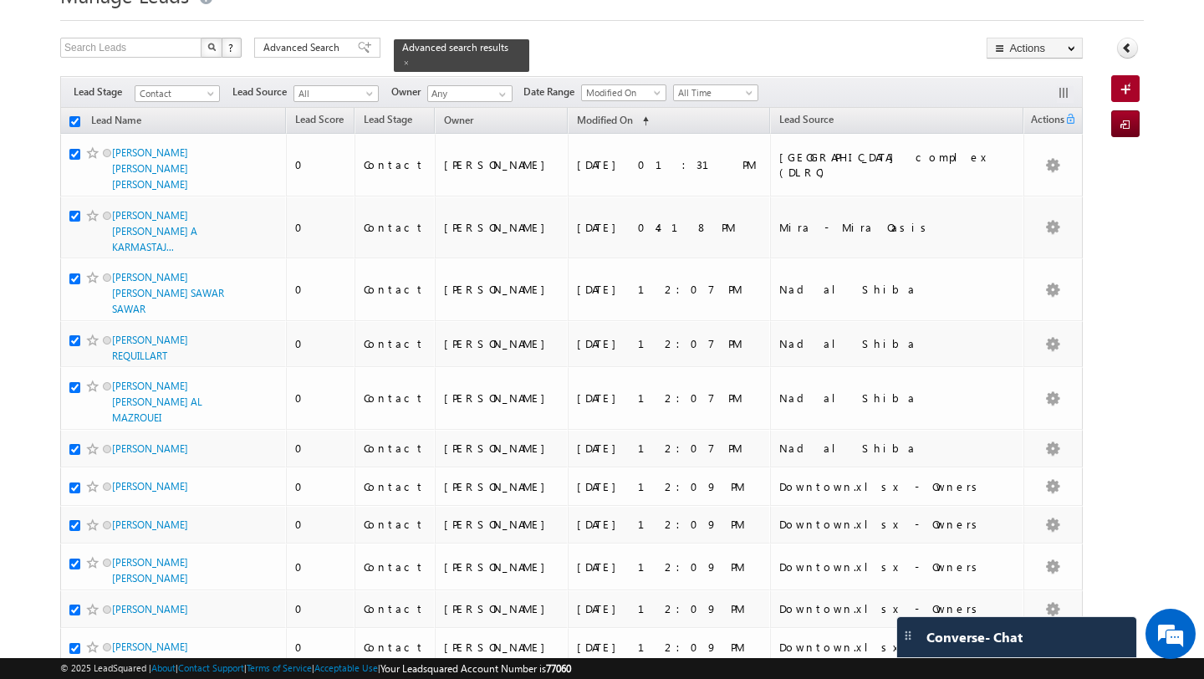
checkbox input "true"
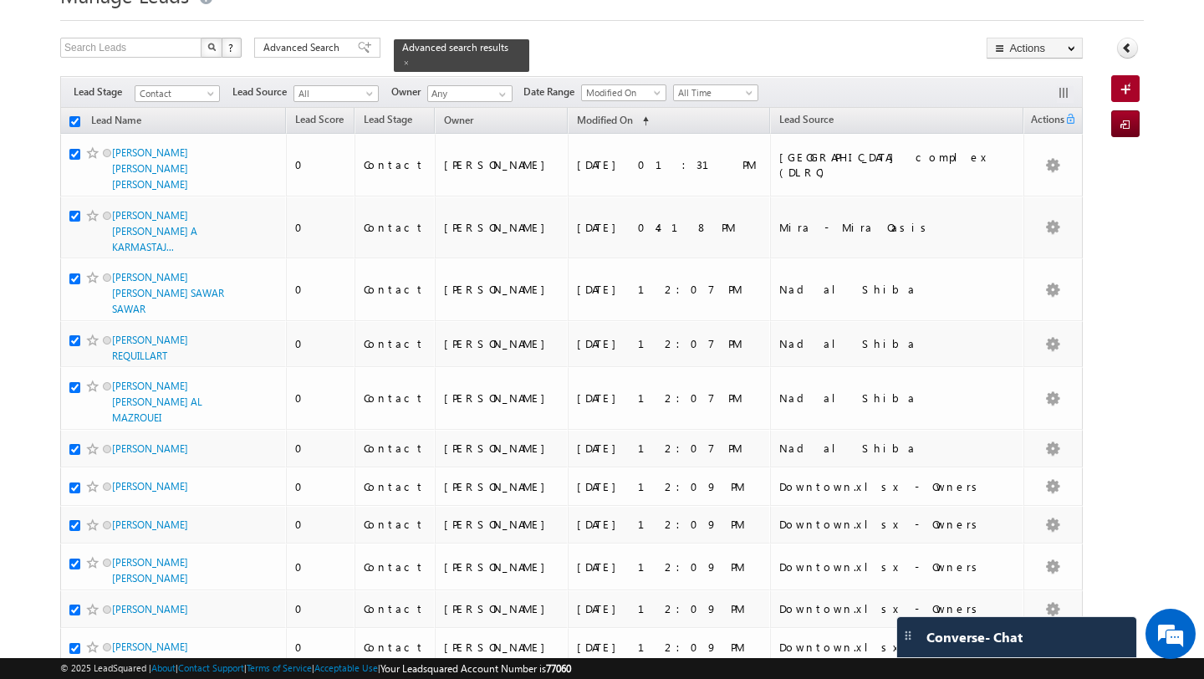
checkbox input "true"
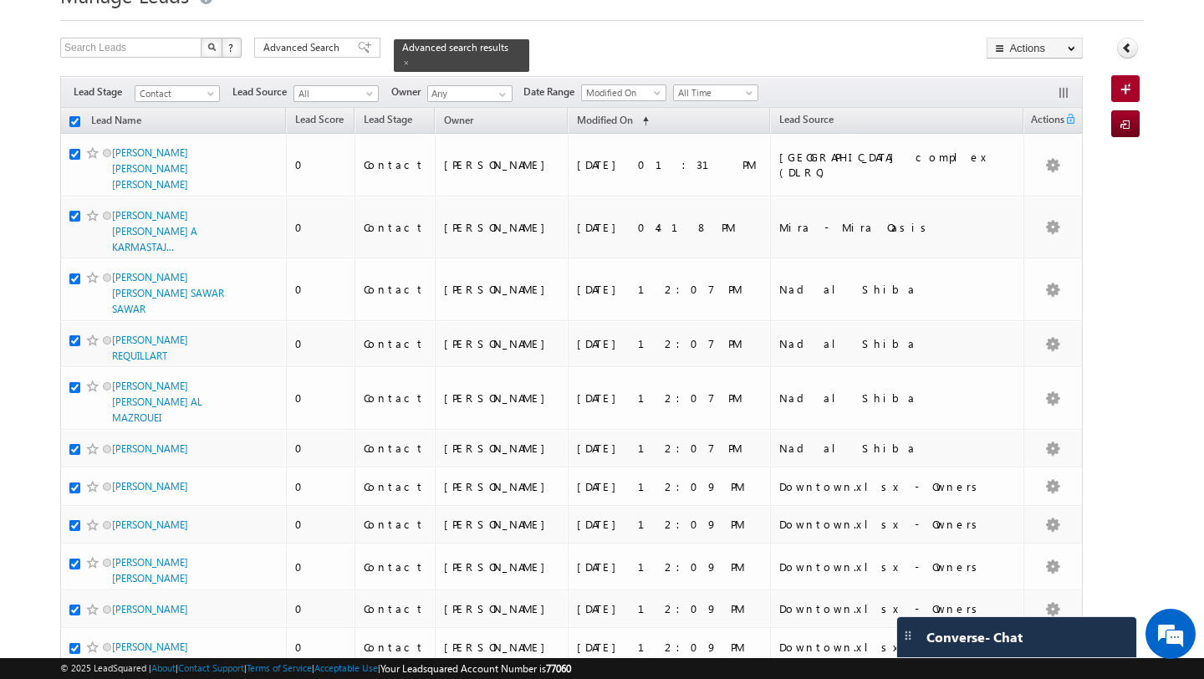
checkbox input "true"
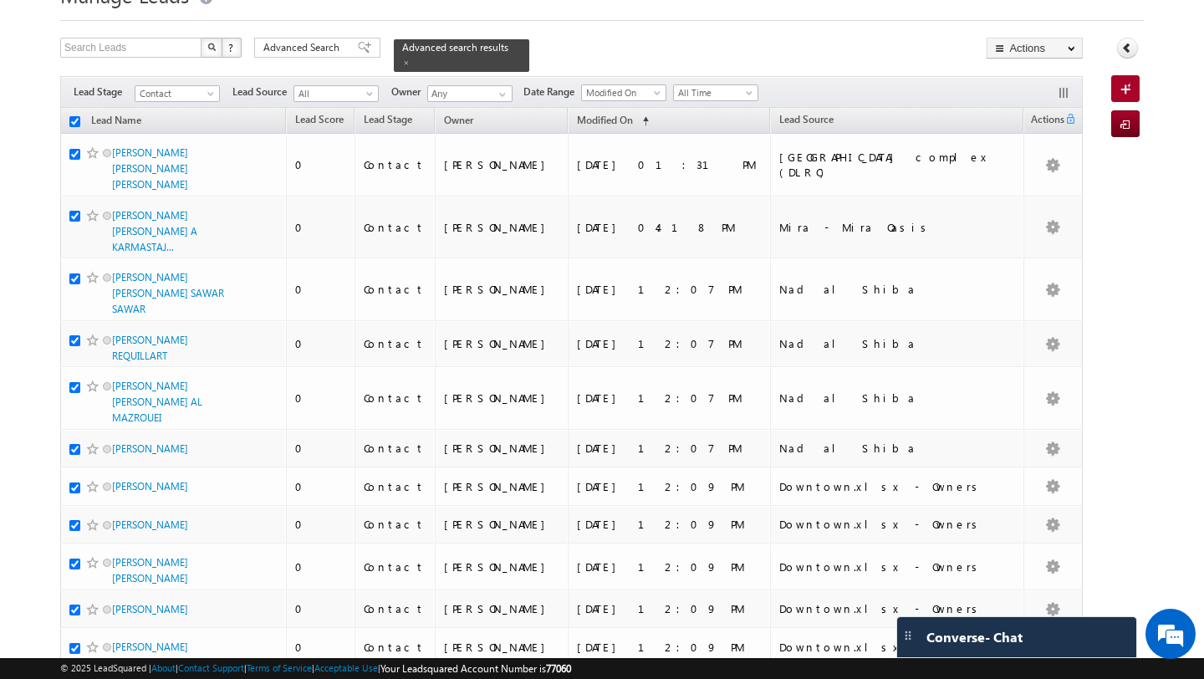
checkbox input "true"
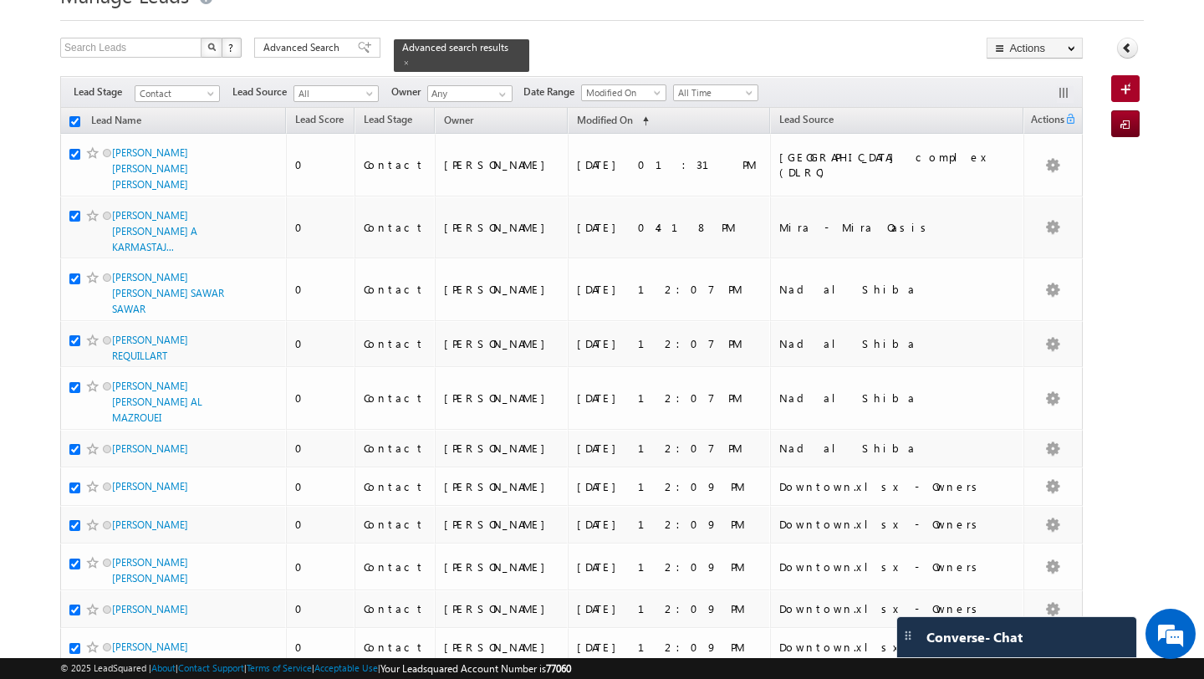
checkbox input "true"
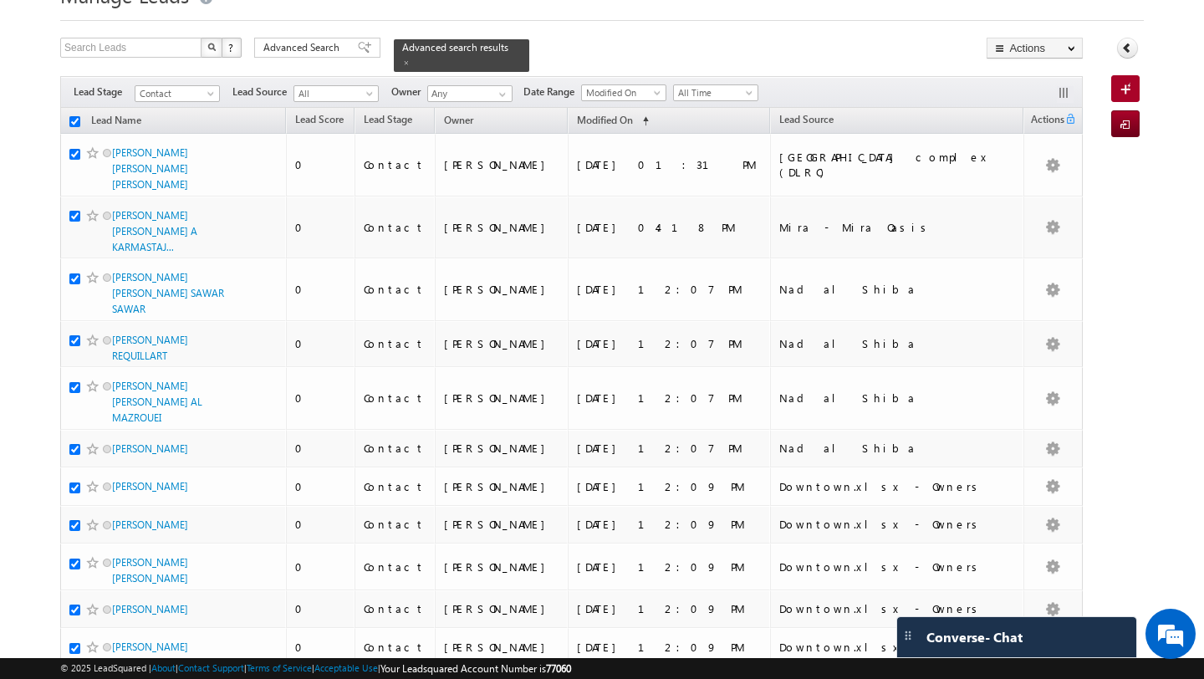
checkbox input "true"
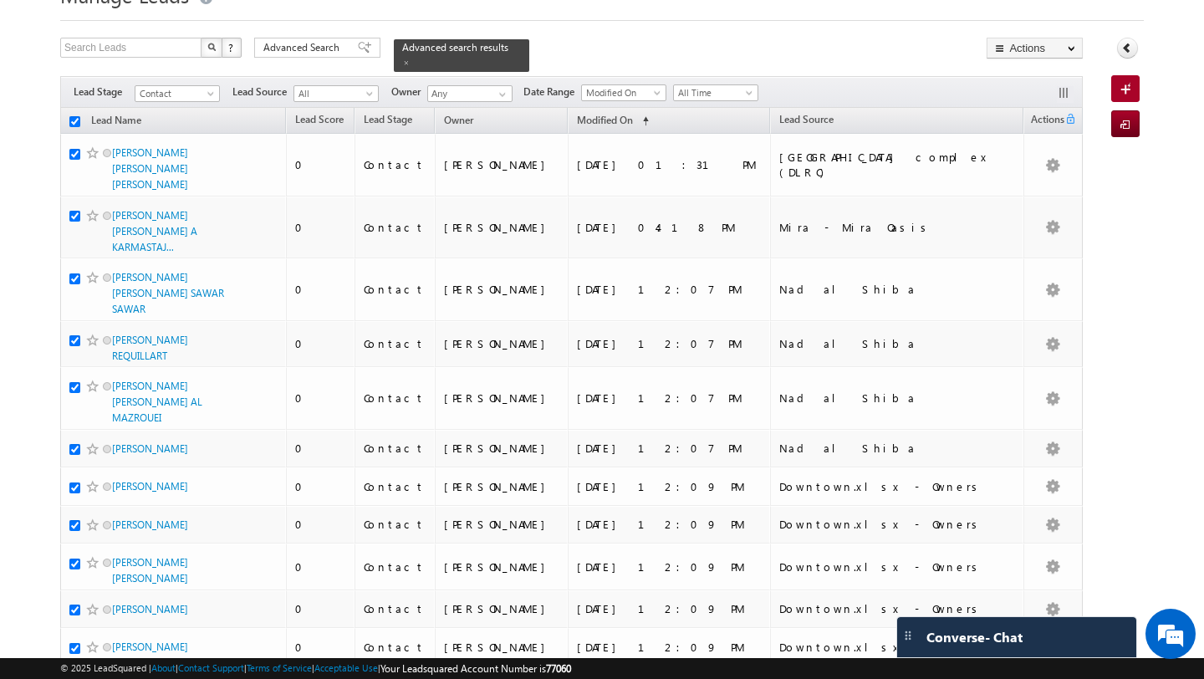
checkbox input "true"
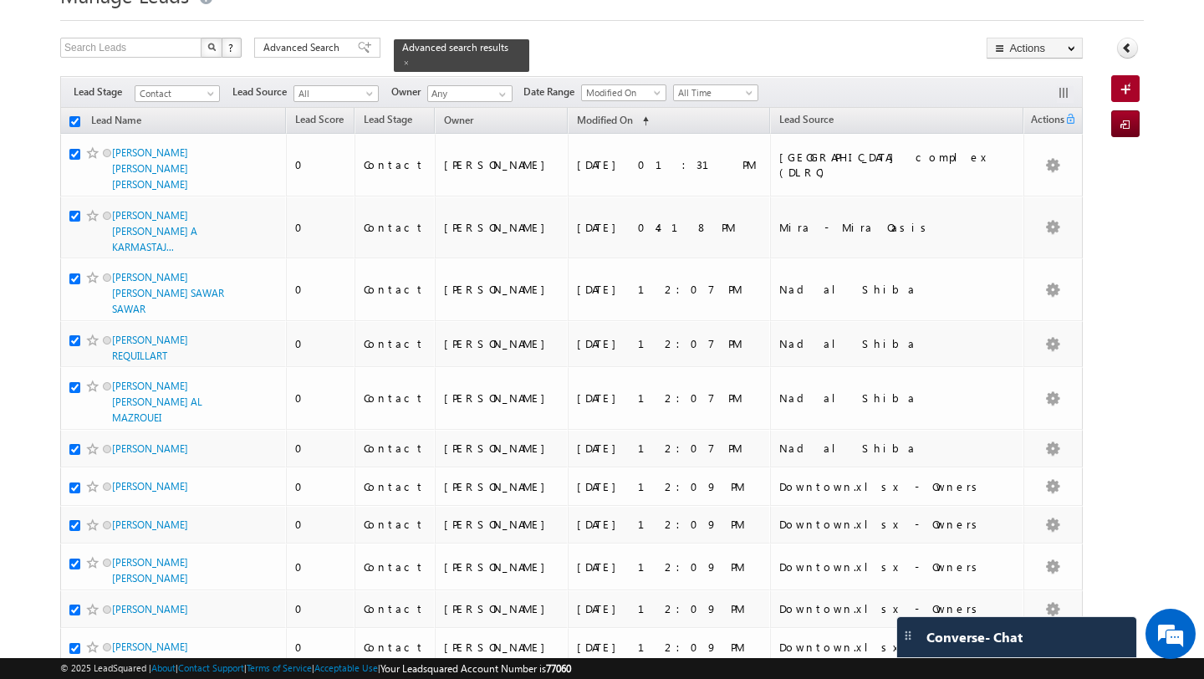
checkbox input "true"
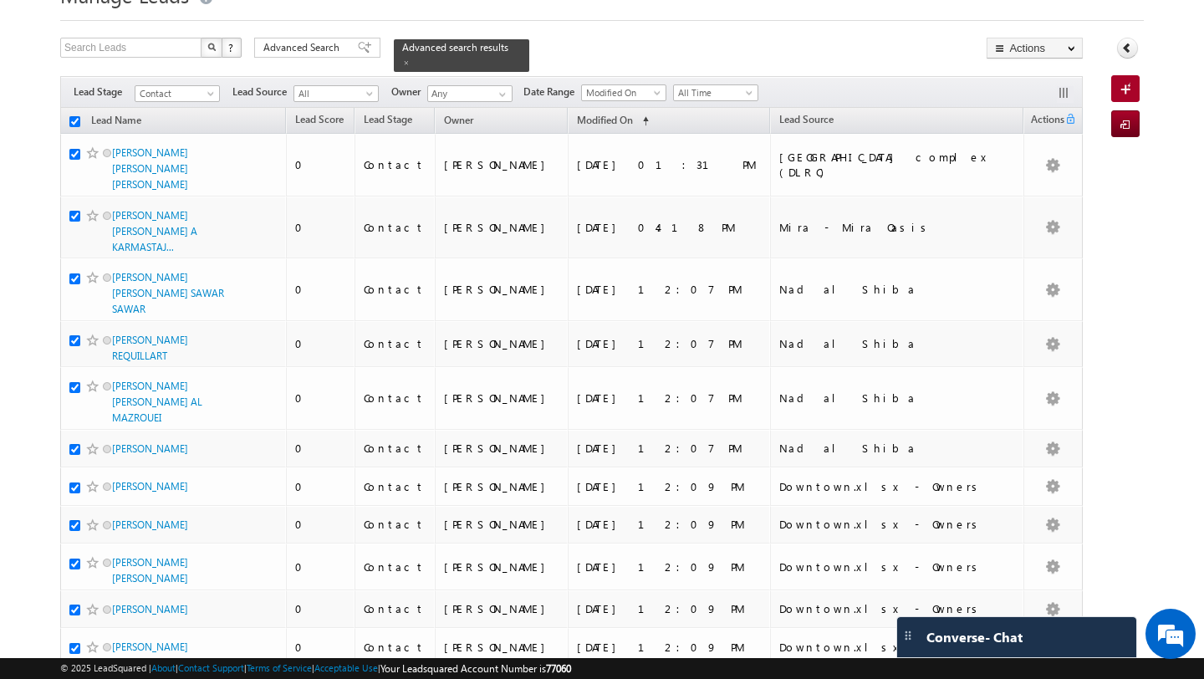
checkbox input "true"
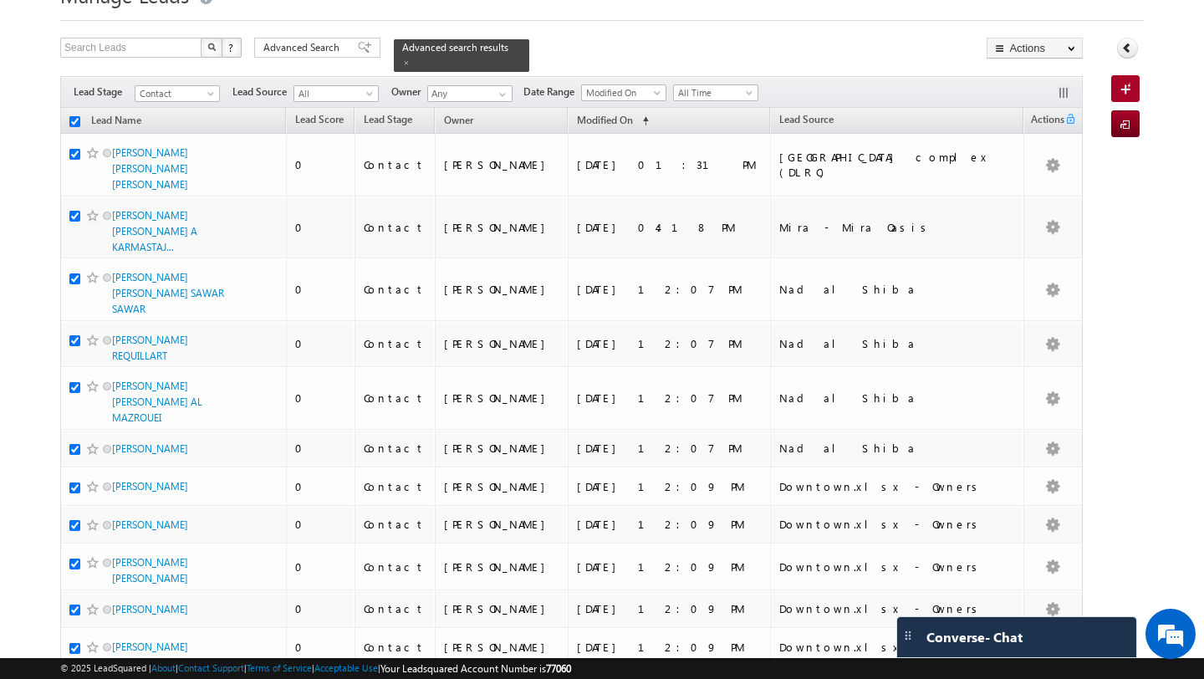
checkbox input "true"
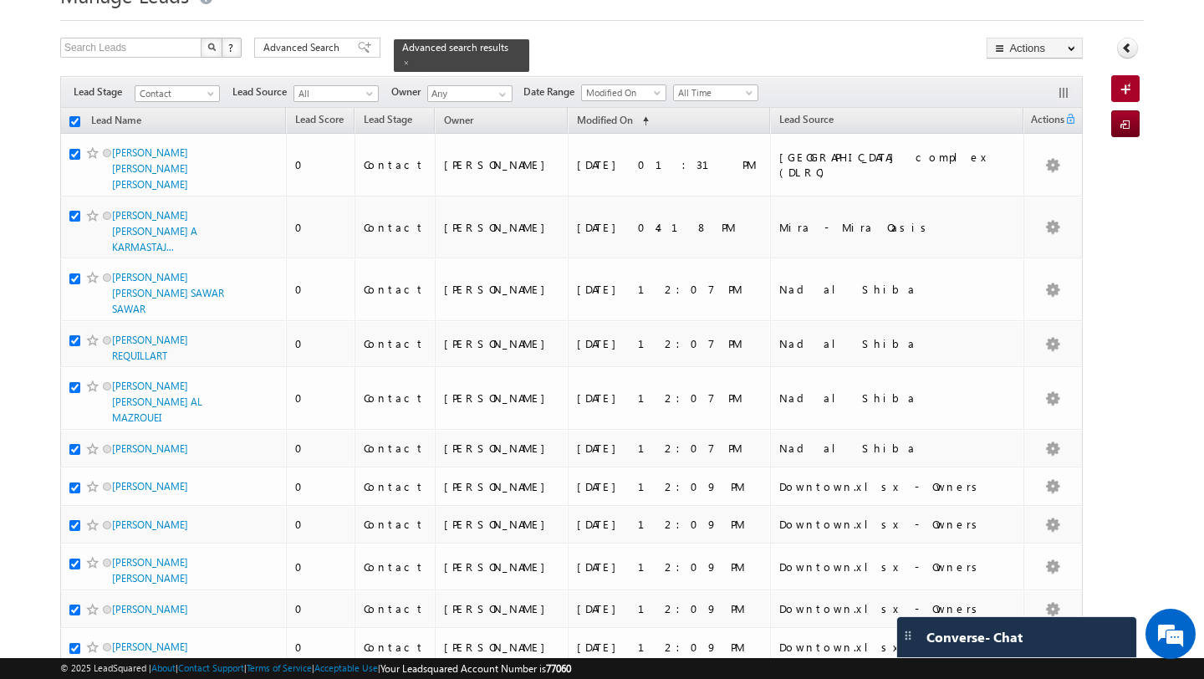
checkbox input "true"
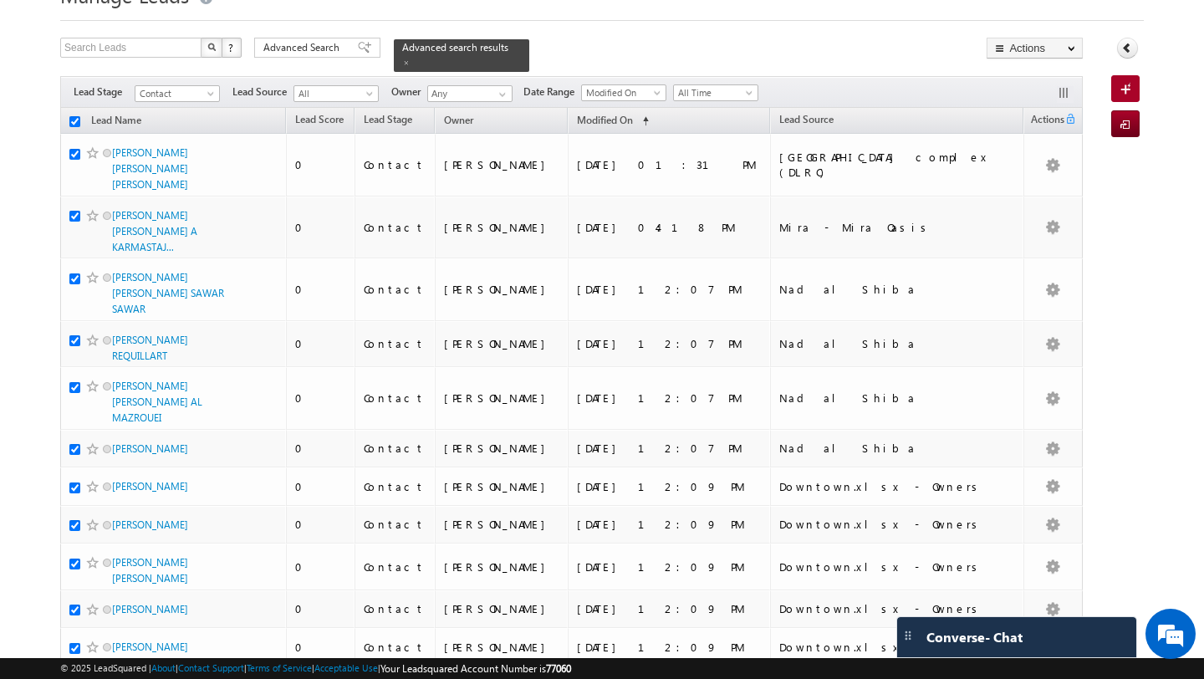
checkbox input "true"
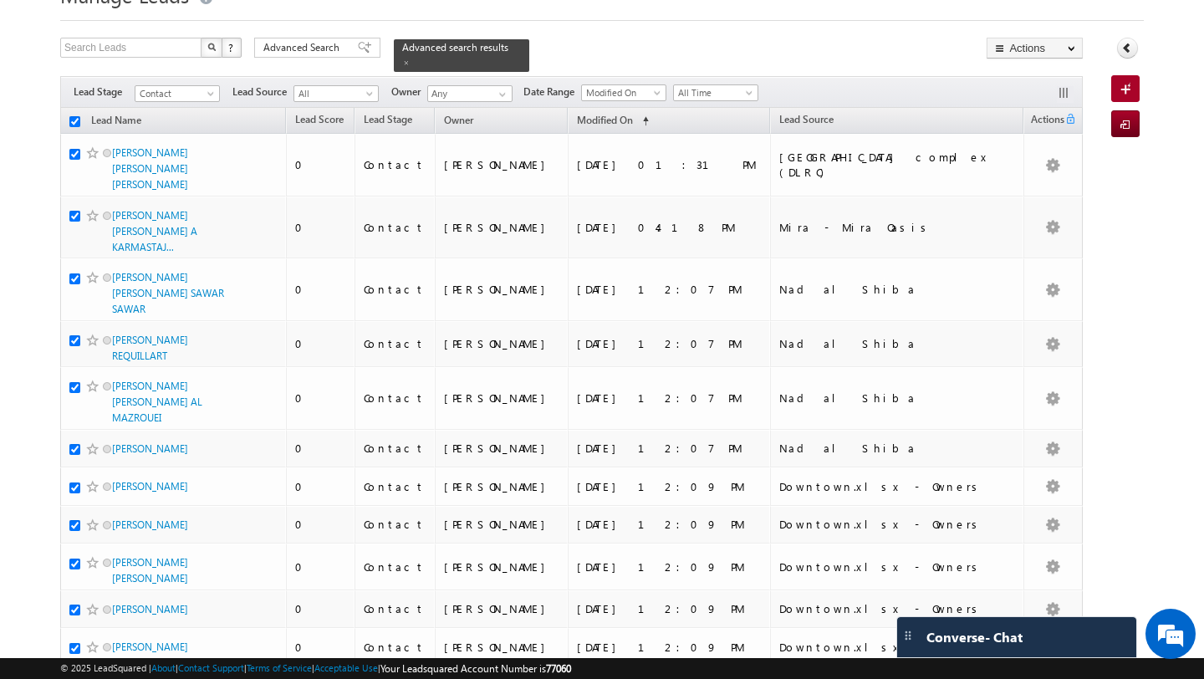
checkbox input "true"
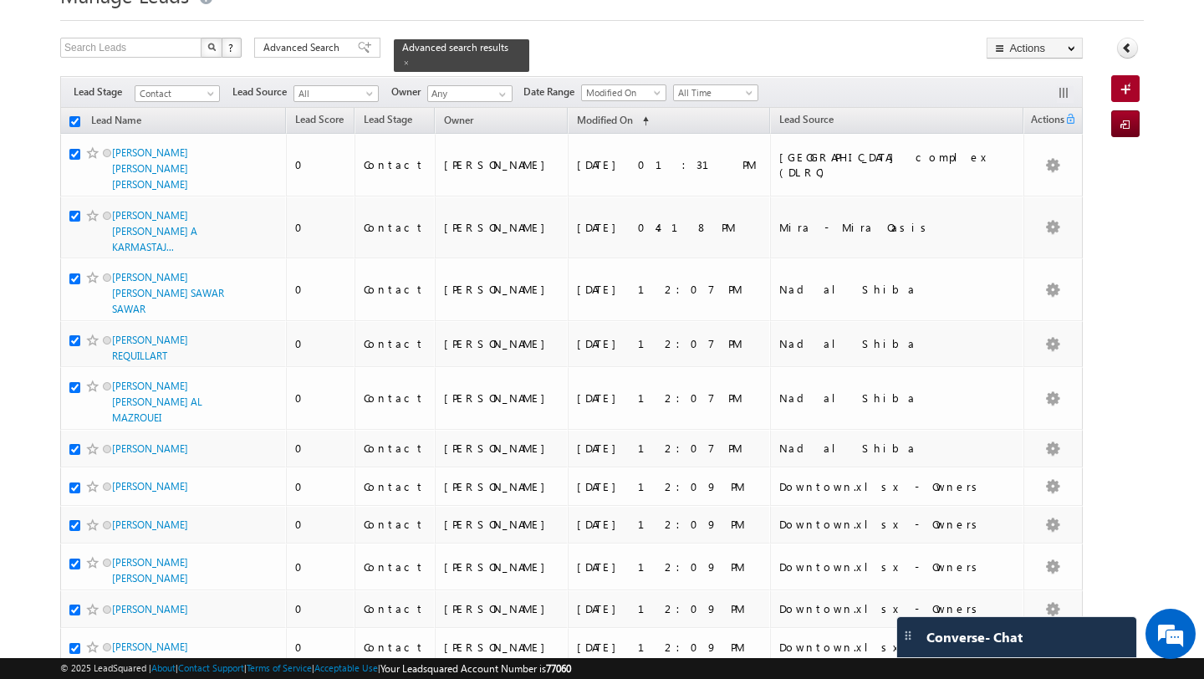
checkbox input "true"
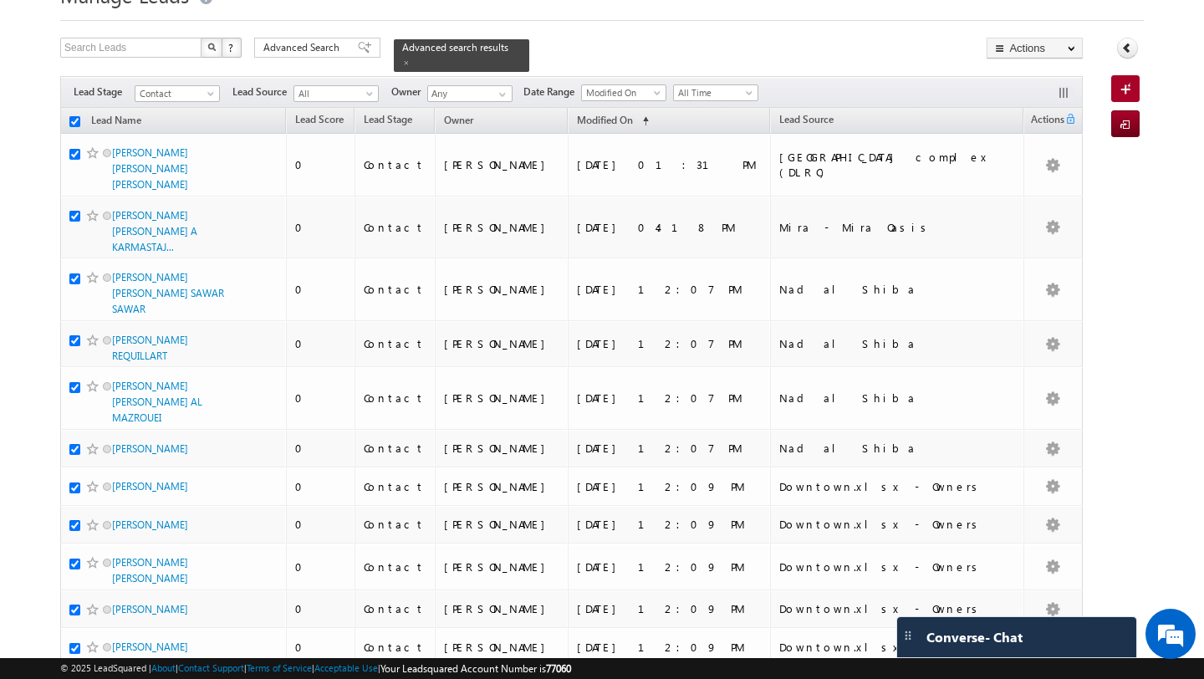
checkbox input "true"
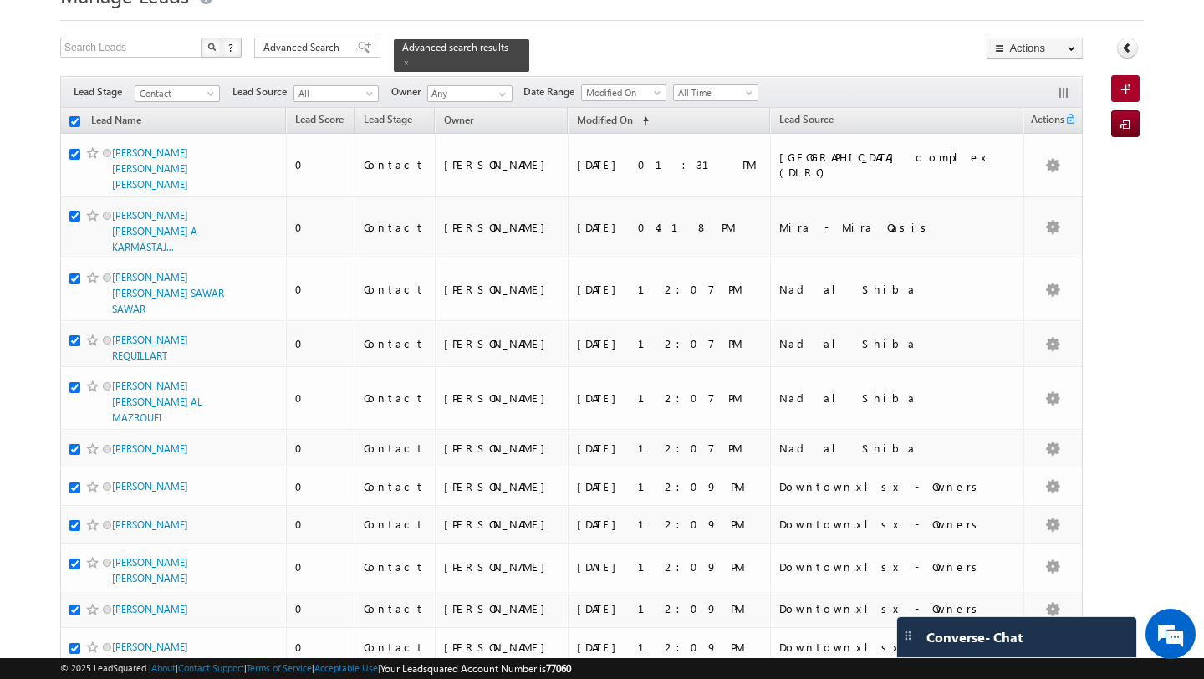
checkbox input "true"
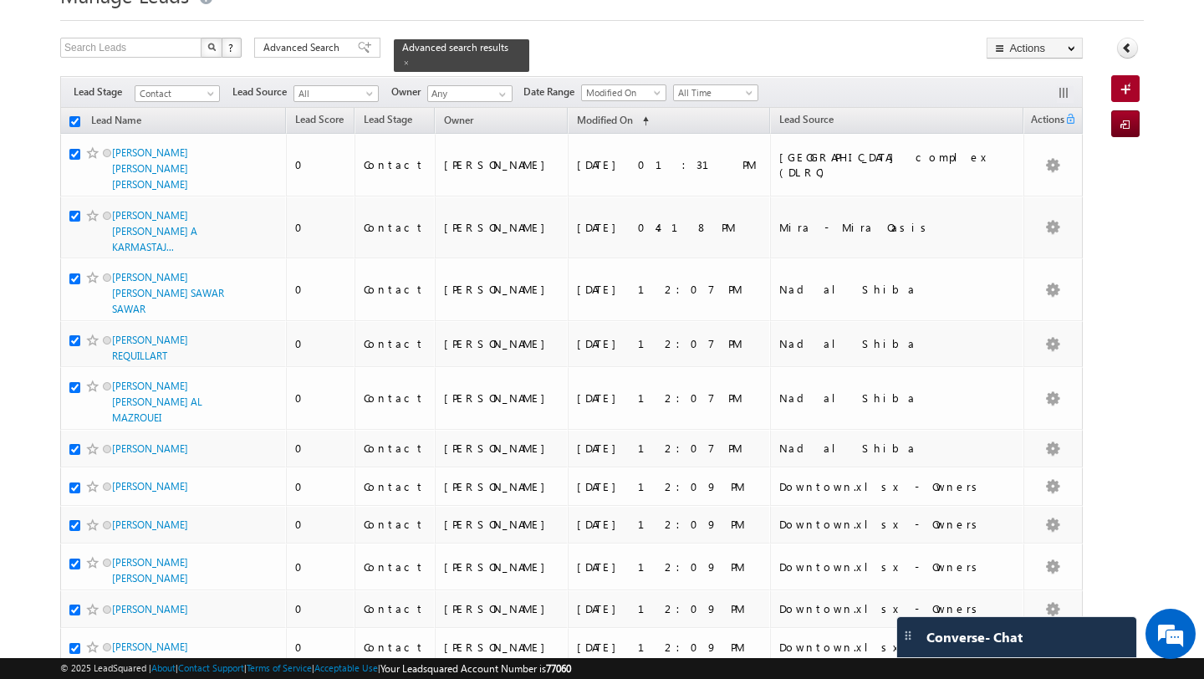
checkbox input "true"
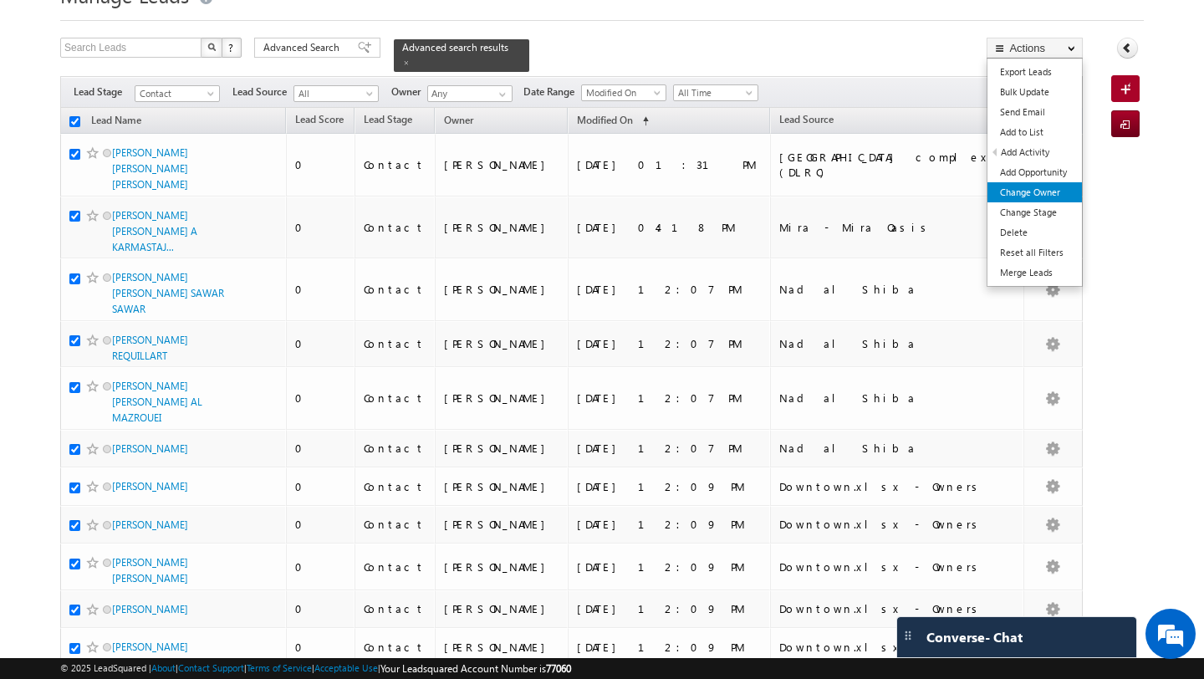
click at [1042, 191] on link "Change Owner" at bounding box center [1034, 192] width 94 height 20
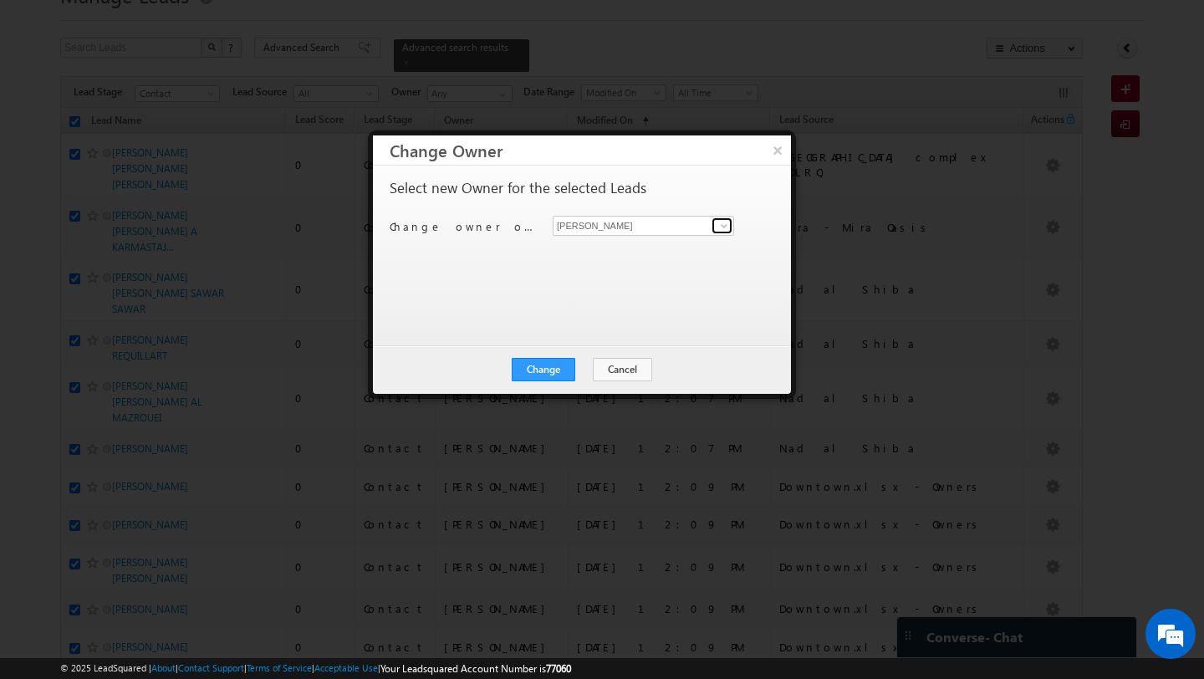
click at [716, 226] on link at bounding box center [721, 225] width 21 height 17
click at [647, 242] on link "Pratyush kuanr pratyush.kuanr@indglobal.ae" at bounding box center [643, 252] width 181 height 32
click at [563, 369] on button "Change" at bounding box center [544, 369] width 64 height 23
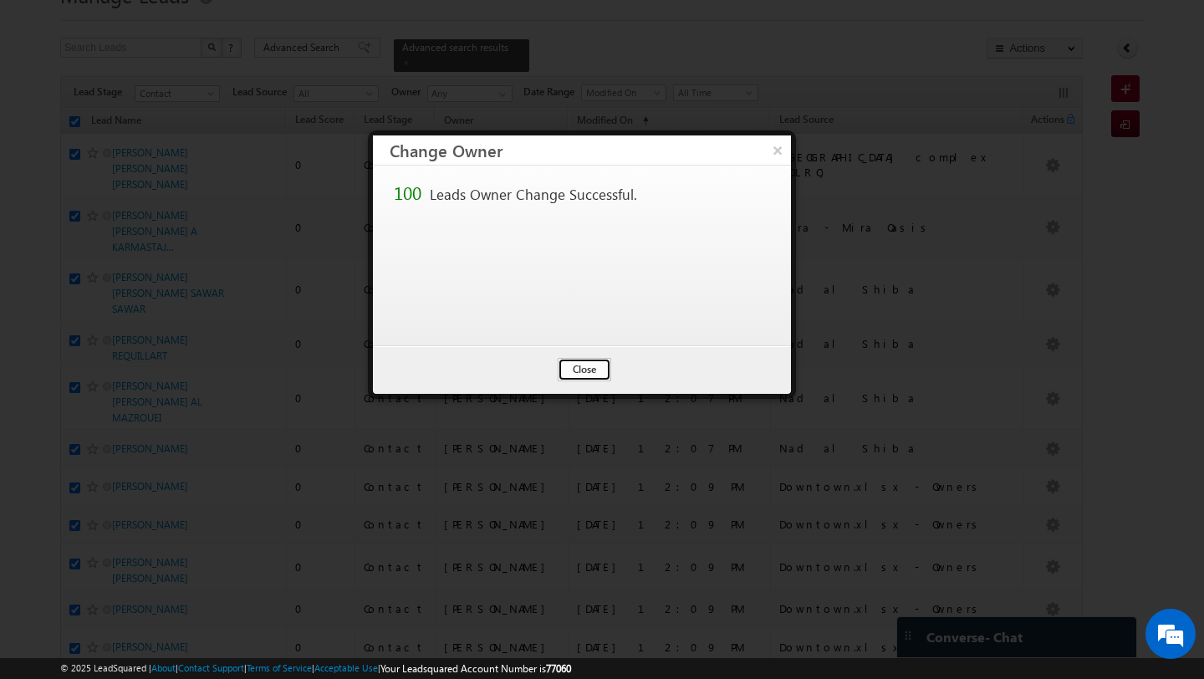
click at [581, 369] on button "Close" at bounding box center [585, 369] width 54 height 23
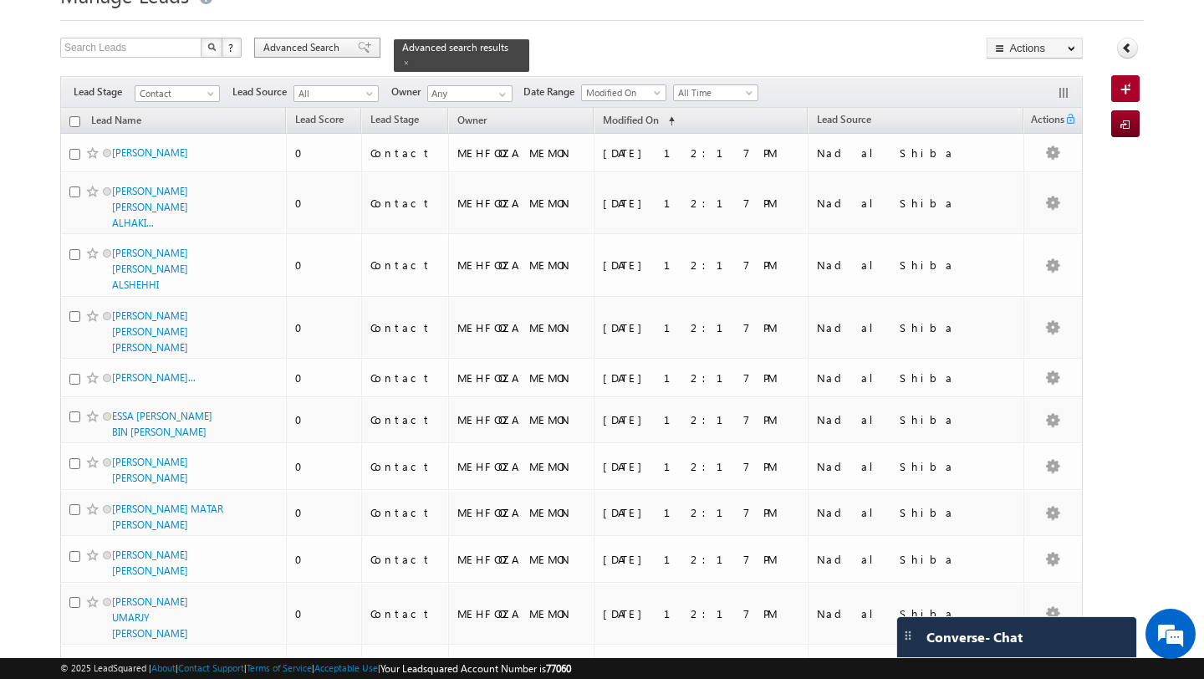
click at [316, 44] on span "Advanced Search" at bounding box center [303, 47] width 81 height 15
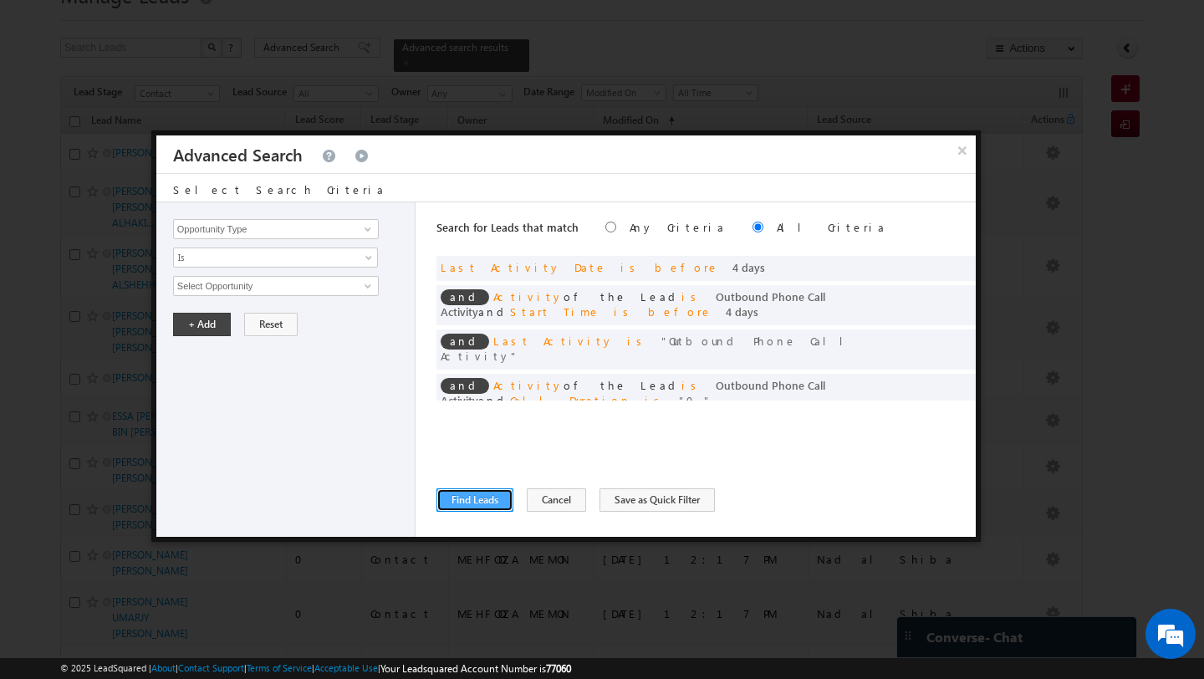
click at [468, 504] on button "Find Leads" at bounding box center [474, 499] width 77 height 23
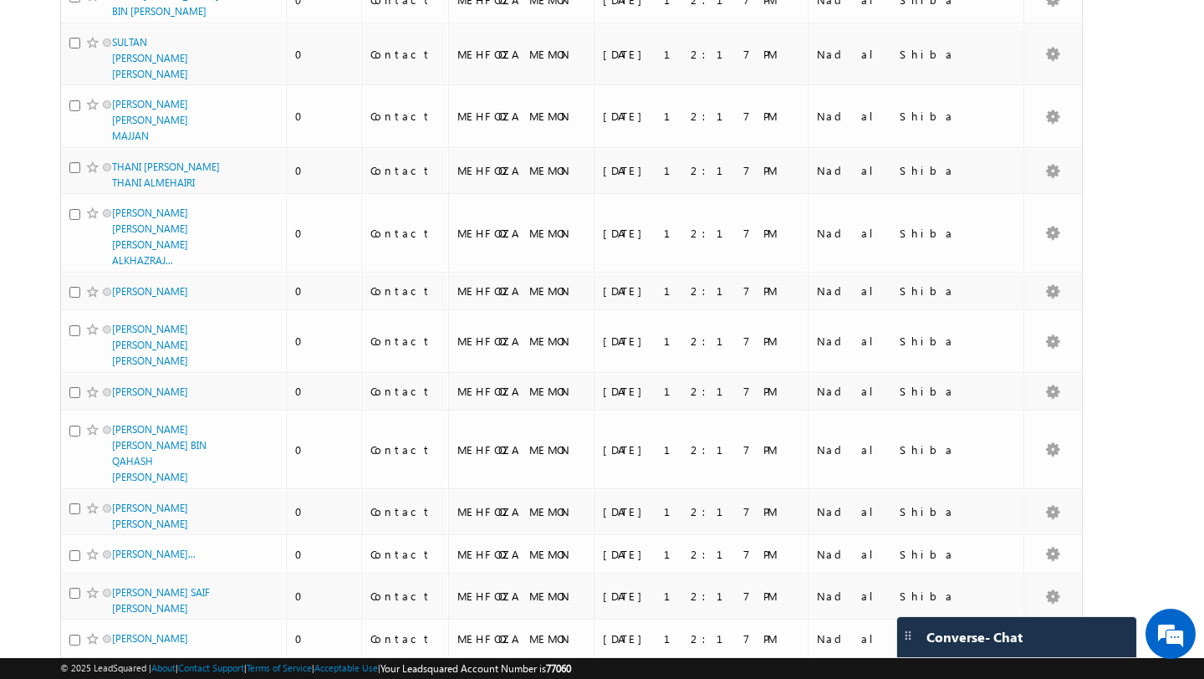
scroll to position [0, 0]
